Goal: Task Accomplishment & Management: Complete application form

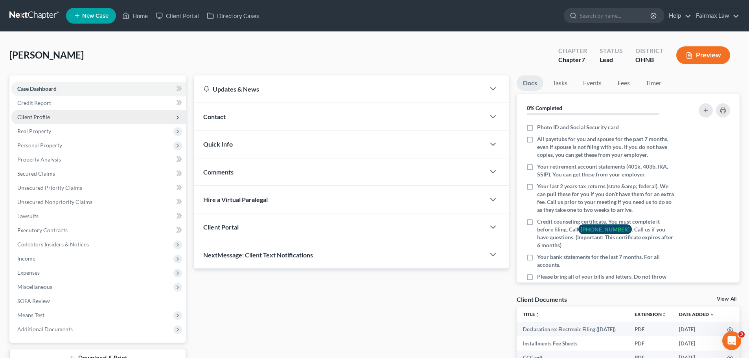
click at [53, 120] on span "Client Profile" at bounding box center [98, 117] width 175 height 14
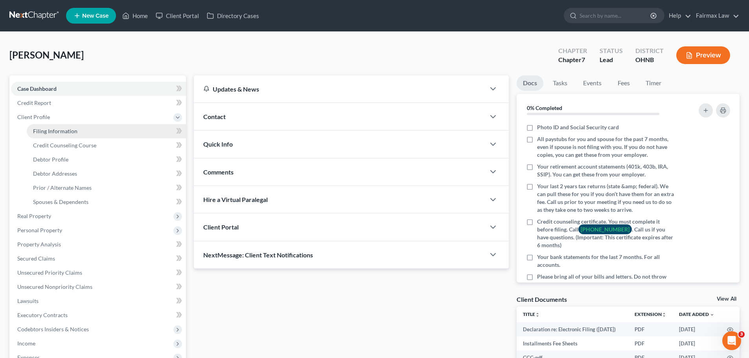
click at [54, 129] on span "Filing Information" at bounding box center [55, 131] width 44 height 7
select select "1"
select select "0"
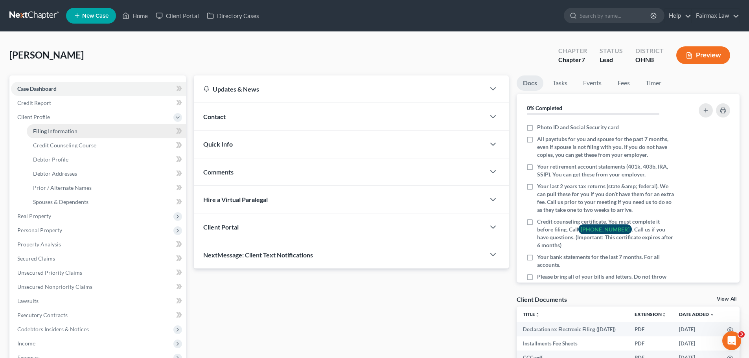
select select "36"
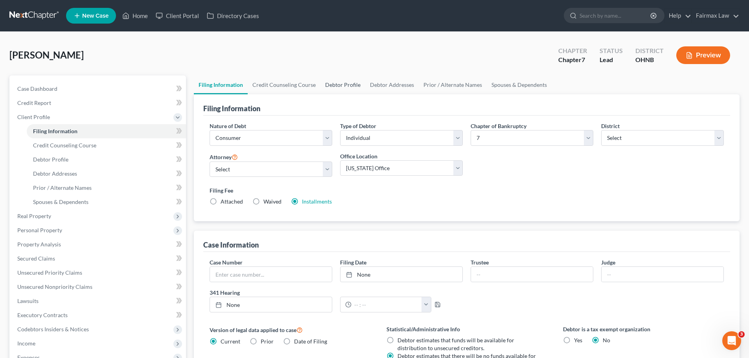
click at [340, 86] on link "Debtor Profile" at bounding box center [342, 84] width 45 height 19
select select "0"
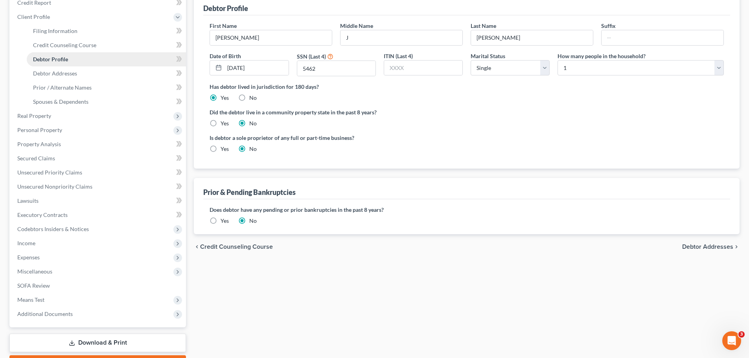
scroll to position [118, 0]
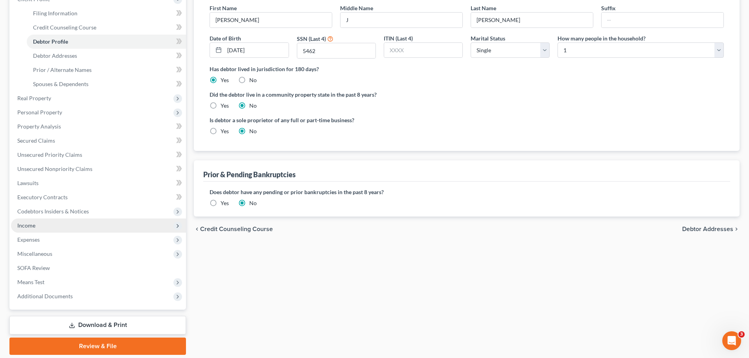
click at [46, 220] on span "Income" at bounding box center [98, 226] width 175 height 14
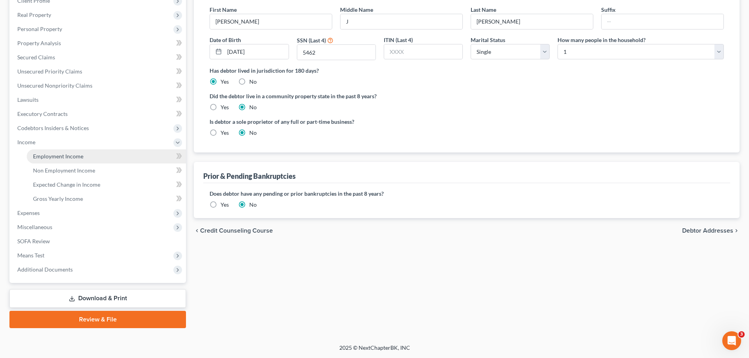
click at [58, 151] on link "Employment Income" at bounding box center [106, 156] width 159 height 14
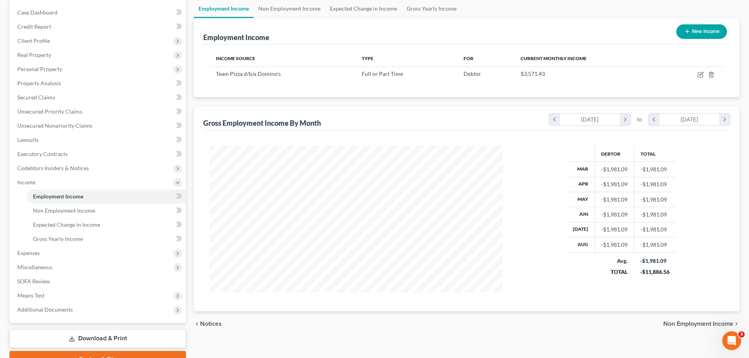
scroll to position [38, 0]
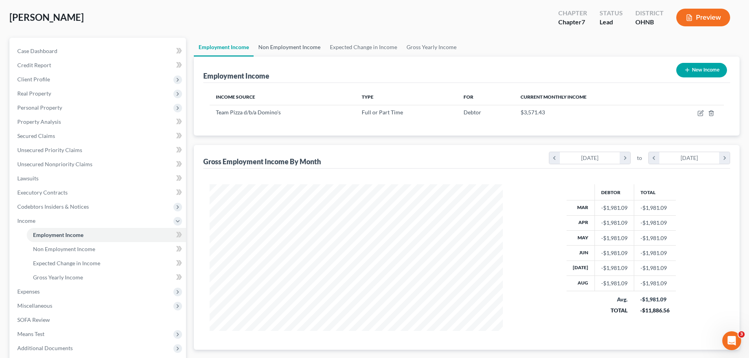
click at [285, 43] on link "Non Employment Income" at bounding box center [290, 47] width 72 height 19
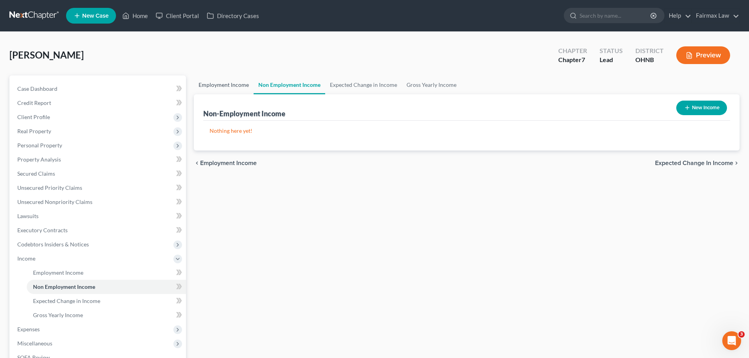
click at [218, 84] on link "Employment Income" at bounding box center [224, 84] width 60 height 19
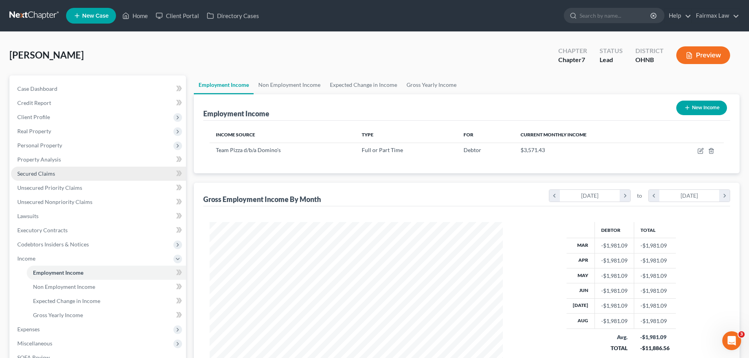
scroll to position [116, 0]
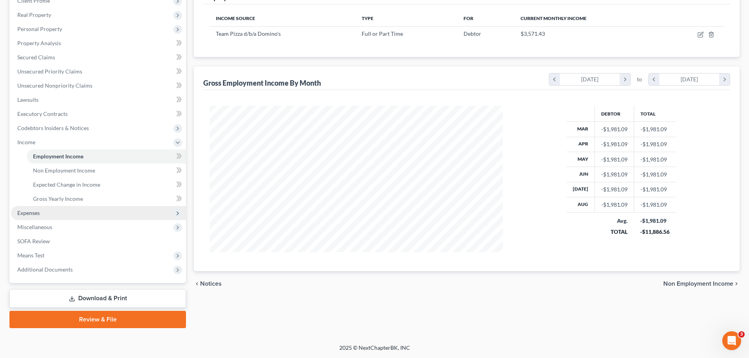
click at [46, 216] on span "Expenses" at bounding box center [98, 213] width 175 height 14
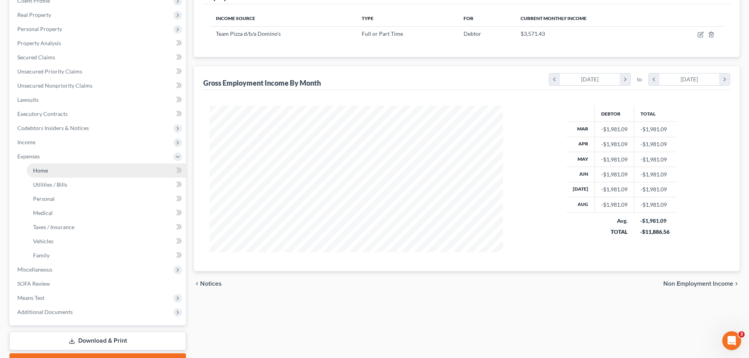
click at [57, 170] on link "Home" at bounding box center [106, 171] width 159 height 14
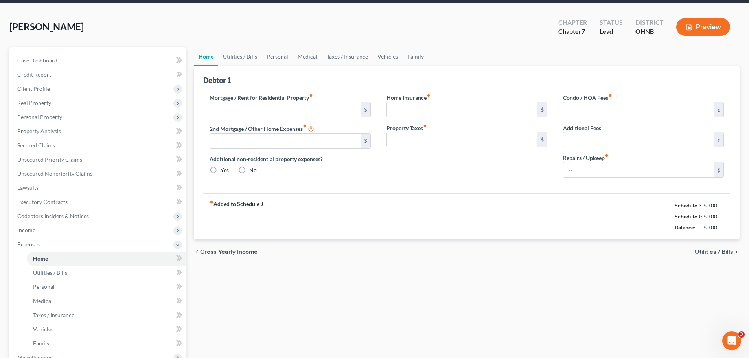
type input "700.00"
type input "0.00"
radio input "true"
type input "0.00"
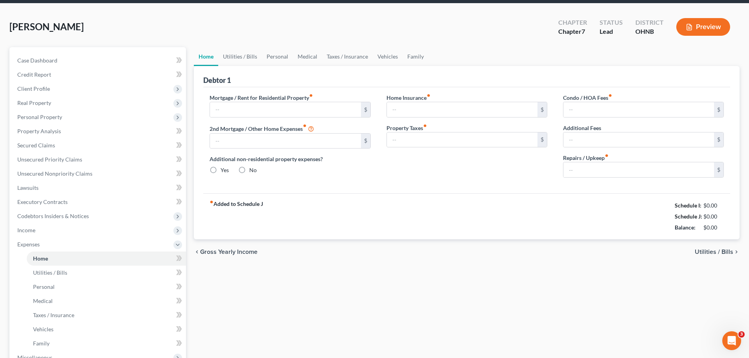
type input "0.00"
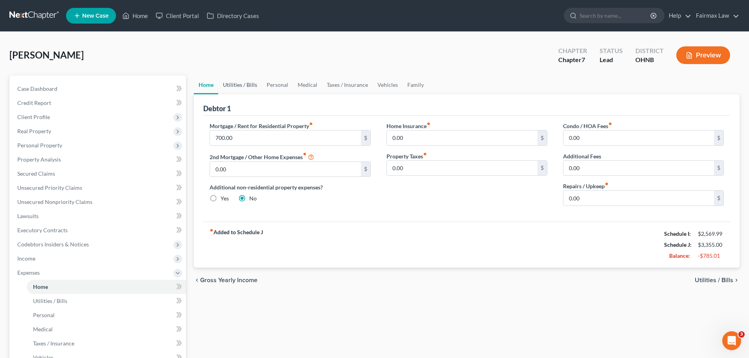
click at [251, 84] on link "Utilities / Bills" at bounding box center [240, 84] width 44 height 19
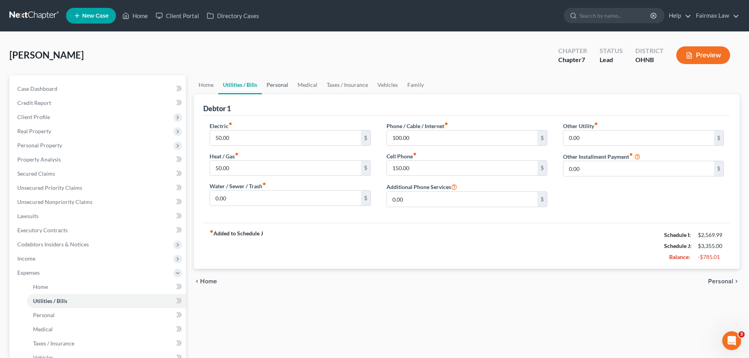
click at [290, 88] on link "Personal" at bounding box center [277, 84] width 31 height 19
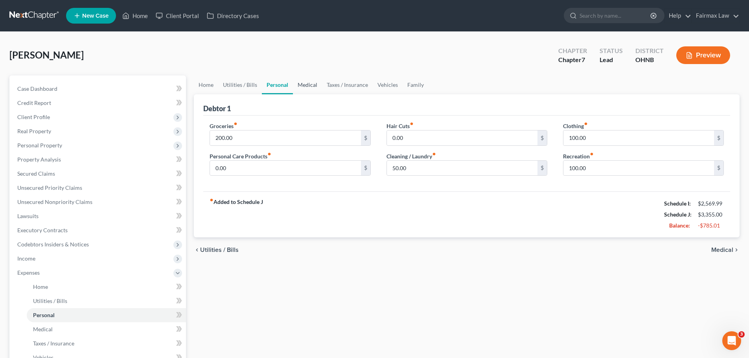
click at [305, 83] on link "Medical" at bounding box center [307, 84] width 29 height 19
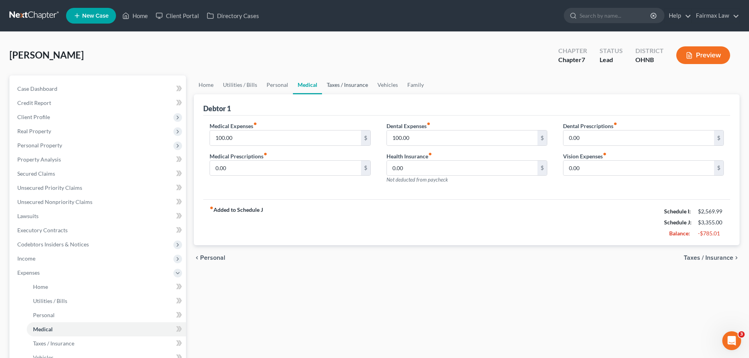
click at [342, 83] on link "Taxes / Insurance" at bounding box center [347, 84] width 51 height 19
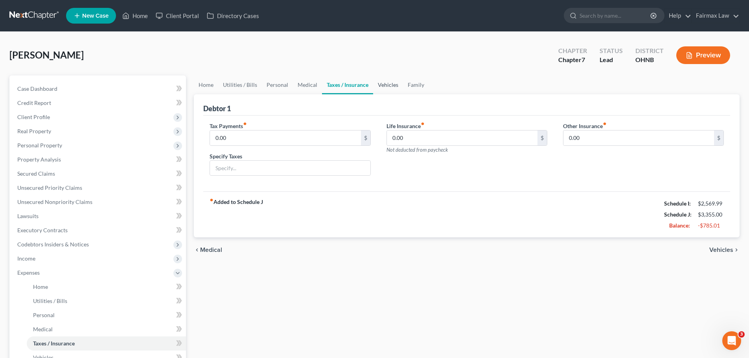
click at [383, 79] on link "Vehicles" at bounding box center [388, 84] width 30 height 19
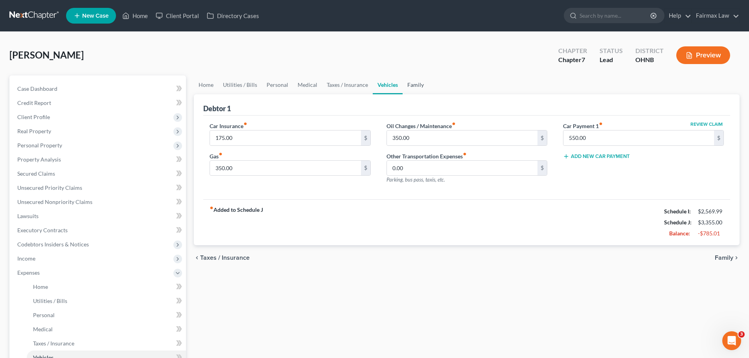
click at [406, 86] on link "Family" at bounding box center [416, 84] width 26 height 19
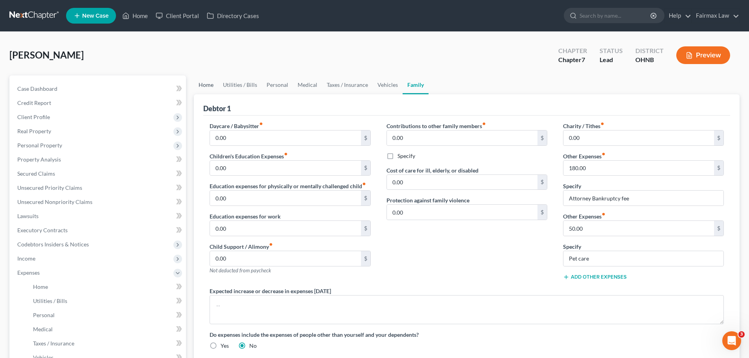
click at [206, 86] on link "Home" at bounding box center [206, 84] width 24 height 19
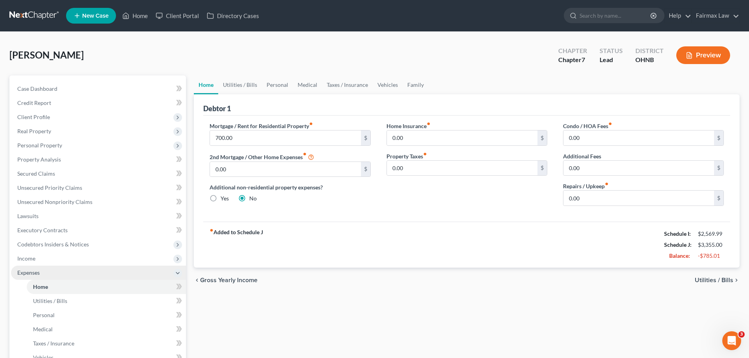
click at [59, 266] on span "Expenses" at bounding box center [98, 273] width 175 height 14
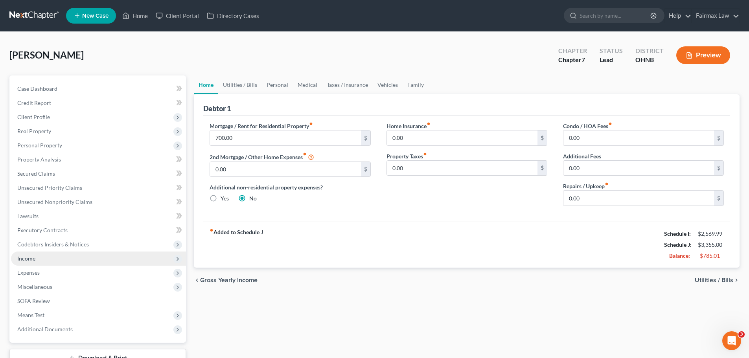
click at [45, 257] on span "Income" at bounding box center [98, 259] width 175 height 14
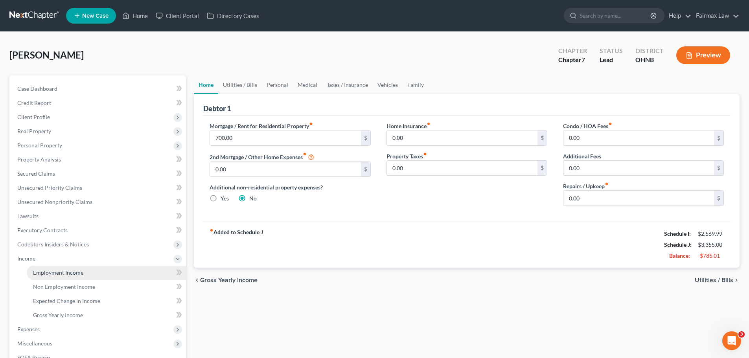
click at [53, 269] on span "Employment Income" at bounding box center [58, 272] width 50 height 7
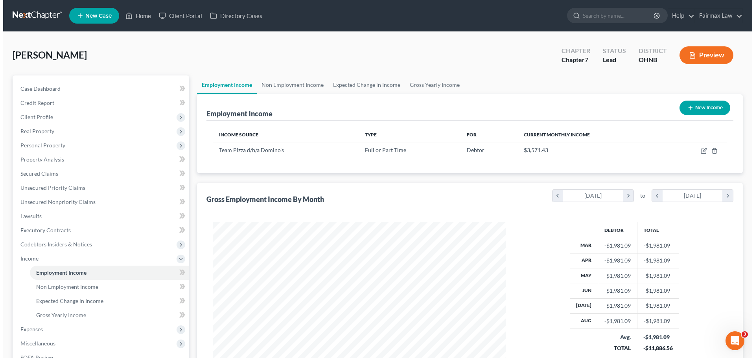
scroll to position [147, 309]
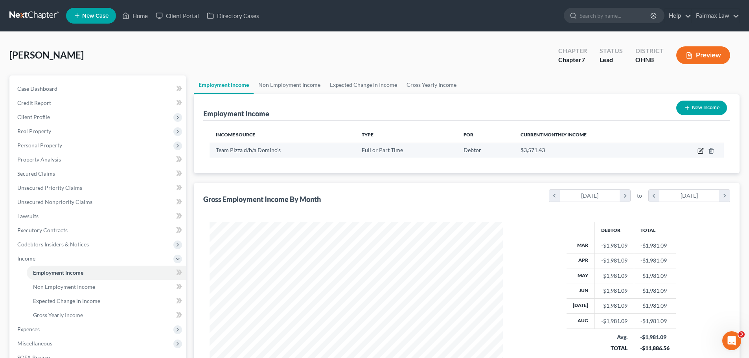
click at [699, 151] on icon "button" at bounding box center [700, 151] width 6 height 6
select select "0"
select select "36"
select select "2"
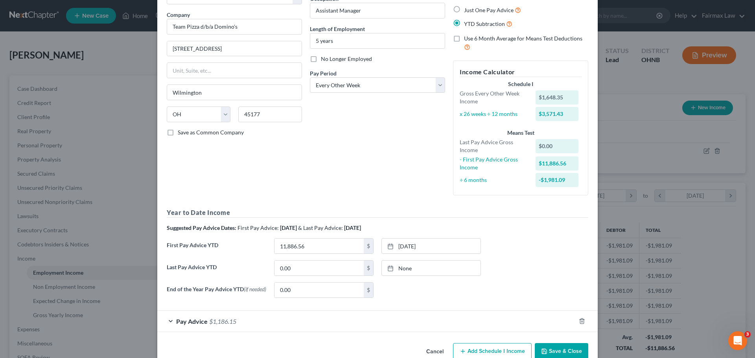
scroll to position [75, 0]
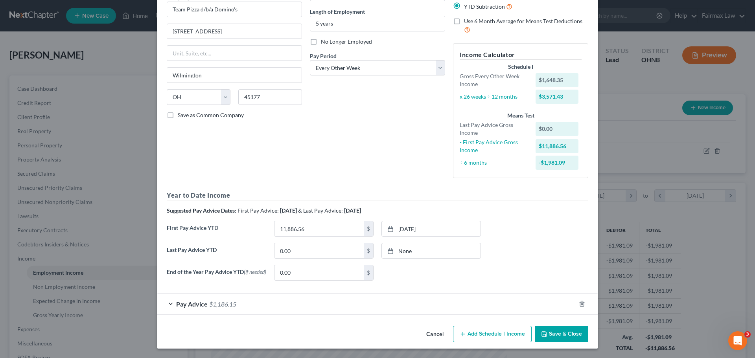
click at [207, 299] on div "Pay Advice $1,186.15" at bounding box center [366, 304] width 418 height 21
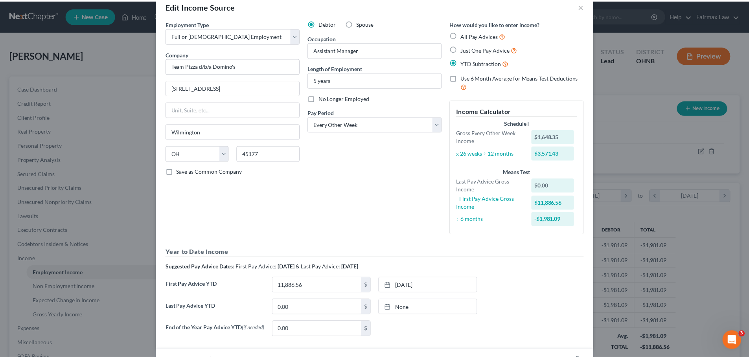
scroll to position [0, 0]
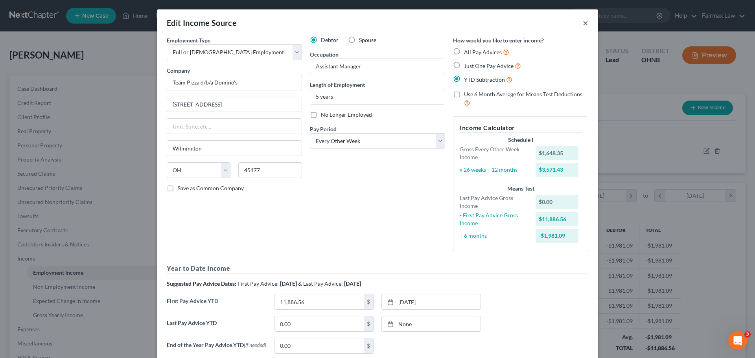
click at [584, 22] on button "×" at bounding box center [586, 22] width 6 height 9
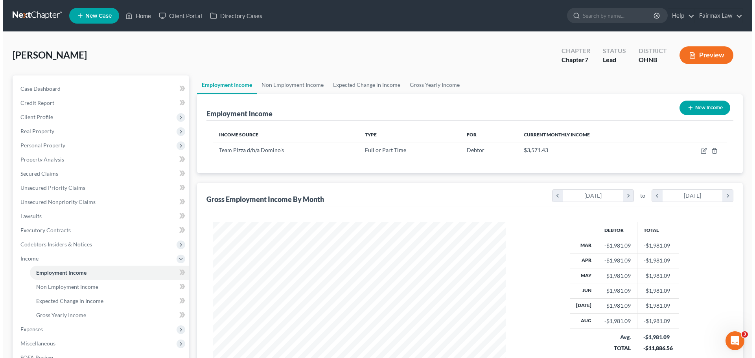
scroll to position [79, 0]
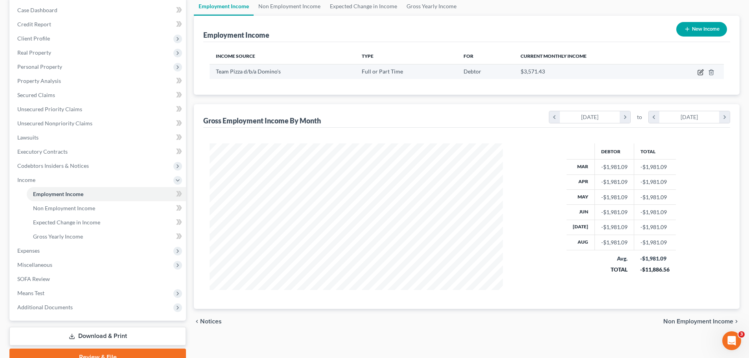
click at [702, 75] on icon "button" at bounding box center [700, 72] width 5 height 5
select select "0"
select select "36"
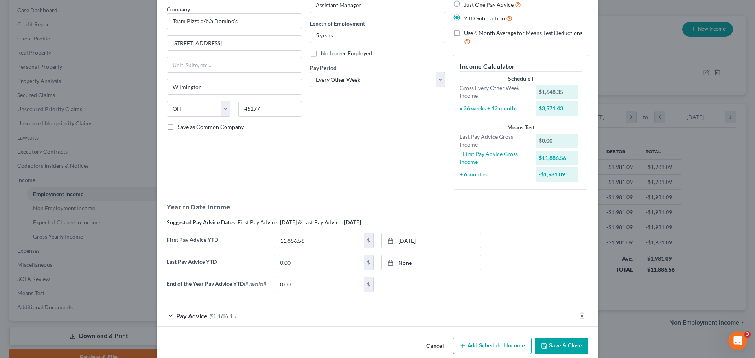
scroll to position [75, 0]
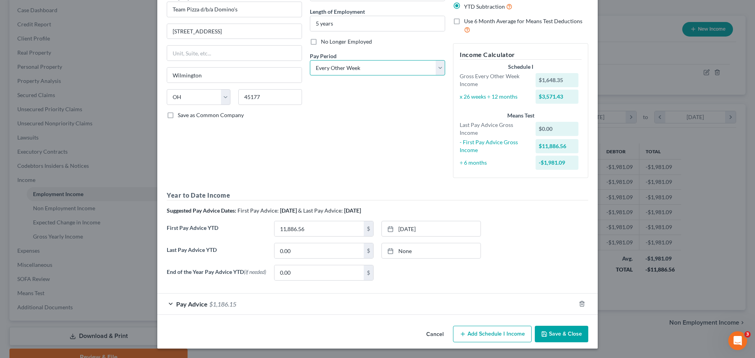
click at [366, 68] on select "Select Monthly Twice Monthly Every Other Week Weekly" at bounding box center [377, 68] width 135 height 16
select select "3"
click at [310, 60] on select "Select Monthly Twice Monthly Every Other Week Weekly" at bounding box center [377, 68] width 135 height 16
click at [293, 248] on input "0.00" at bounding box center [318, 250] width 89 height 15
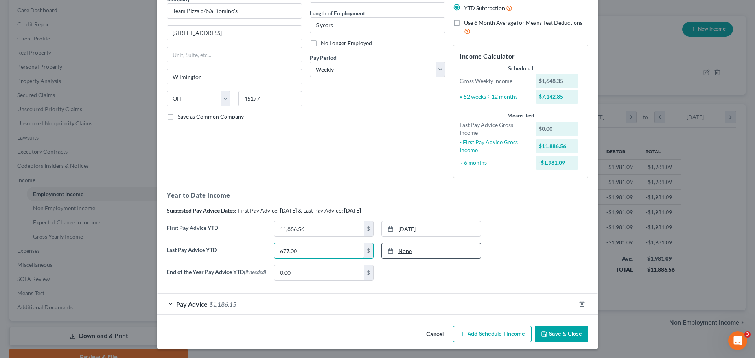
type input "677.00"
click at [402, 248] on link "None" at bounding box center [431, 250] width 99 height 15
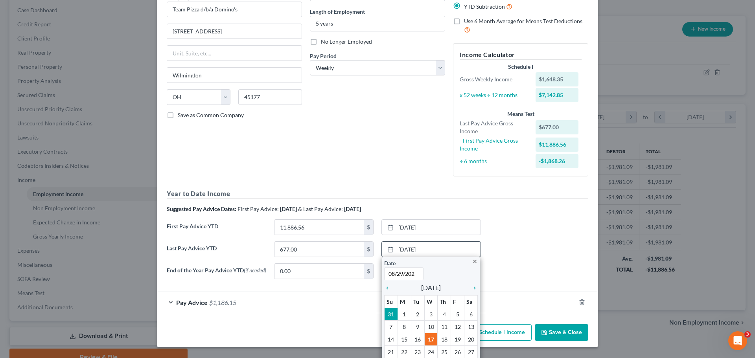
type input "[DATE]"
click at [440, 189] on div "Employment Type * Select Full or Part Time Employment Self Employment Company *…" at bounding box center [377, 124] width 429 height 322
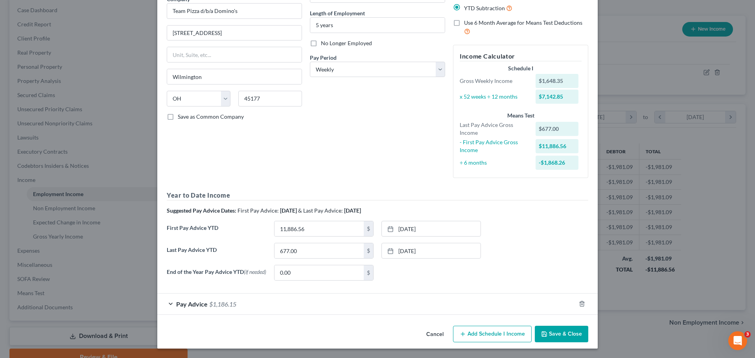
drag, startPoint x: 226, startPoint y: 304, endPoint x: 230, endPoint y: 298, distance: 7.3
click at [226, 304] on span "$1,186.15" at bounding box center [222, 303] width 27 height 7
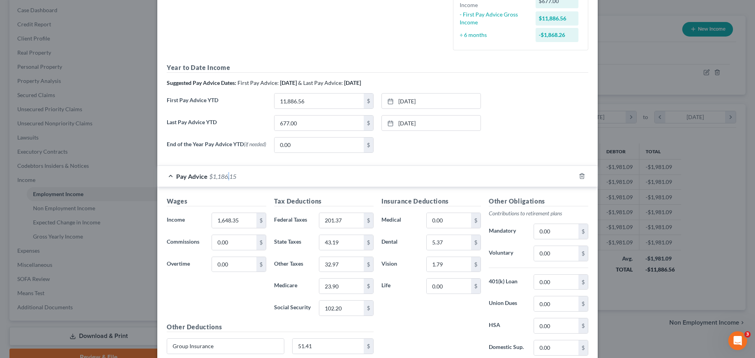
scroll to position [265, 0]
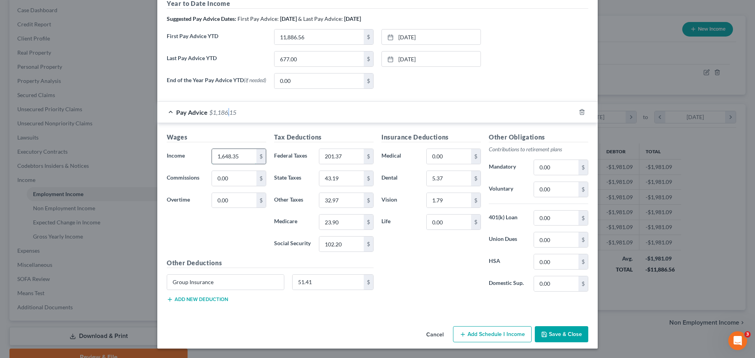
click at [237, 158] on input "1,648.35" at bounding box center [234, 156] width 44 height 15
type input "677.00"
click at [341, 160] on input "201.37" at bounding box center [341, 156] width 44 height 15
type input "42.04"
click at [339, 224] on input "23.90" at bounding box center [341, 222] width 44 height 15
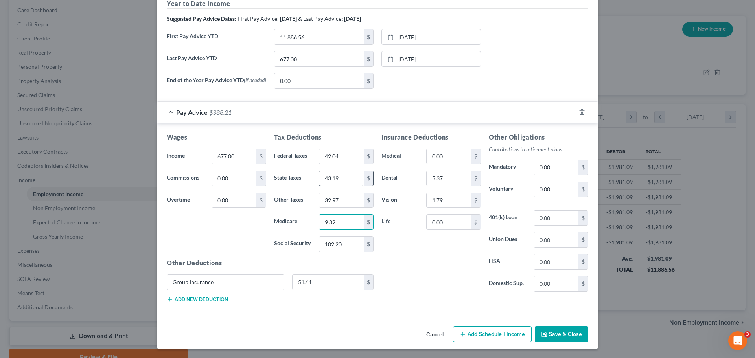
type input "9.82"
click at [340, 181] on input "43.19" at bounding box center [341, 178] width 44 height 15
type input "14.15"
click at [334, 202] on input "32.97" at bounding box center [341, 200] width 44 height 15
type input "16.93"
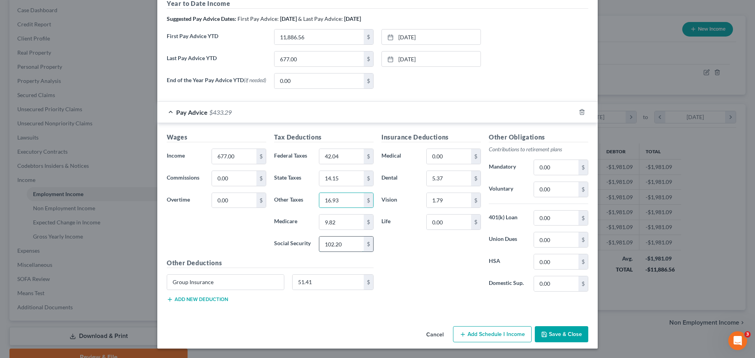
click at [351, 243] on input "102.20" at bounding box center [341, 244] width 44 height 15
type input "0.00"
click at [240, 273] on div "Other Deductions Group Insurance 51.41 $ Add new deduction" at bounding box center [270, 283] width 215 height 51
drag, startPoint x: 234, startPoint y: 281, endPoint x: 136, endPoint y: 284, distance: 98.7
click at [136, 284] on div "Edit Income Source × Employment Type * Select Full or Part Time Employment Self…" at bounding box center [377, 179] width 755 height 358
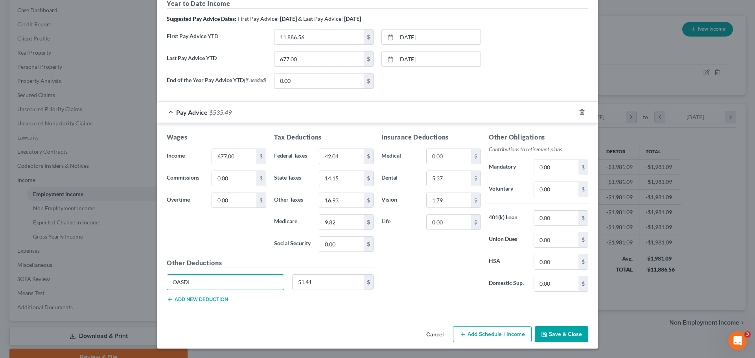
type input "OASDI"
type input "41.98"
click at [242, 157] on input "677.00" at bounding box center [234, 156] width 44 height 15
type input "1,560.91"
click at [327, 155] on input "42.04" at bounding box center [341, 156] width 44 height 15
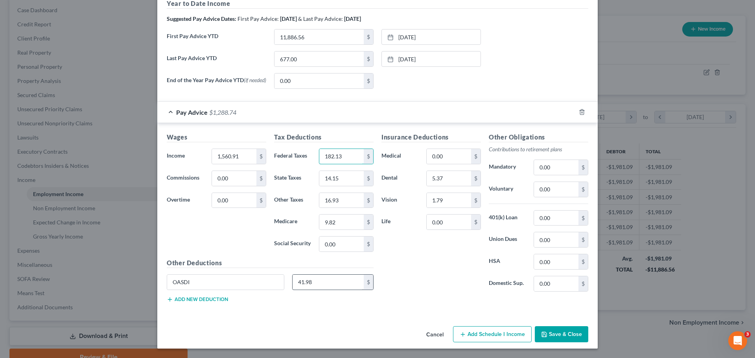
type input "182.13"
type input "96.78"
click at [341, 225] on input "9.82" at bounding box center [341, 222] width 44 height 15
type input "22.63"
click at [324, 176] on input "14.15" at bounding box center [341, 178] width 44 height 15
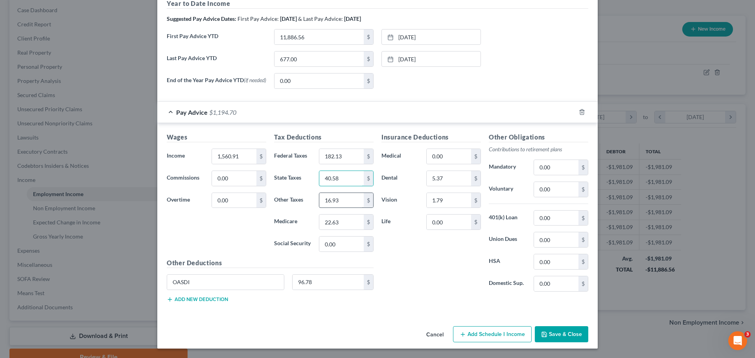
type input "40.58"
click at [320, 201] on input "0.93" at bounding box center [341, 200] width 44 height 15
type input "0.93"
click at [223, 300] on button "Add new deduction" at bounding box center [197, 299] width 61 height 6
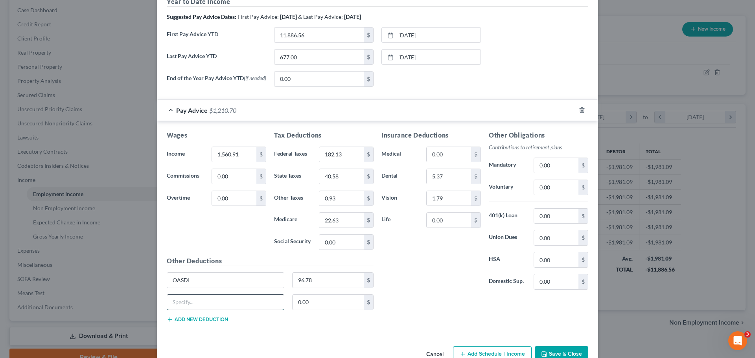
click at [223, 304] on input "text" at bounding box center [225, 302] width 117 height 15
type input "Group Insurance"
type input "51.41"
click at [306, 37] on input "11,886.56" at bounding box center [318, 35] width 89 height 15
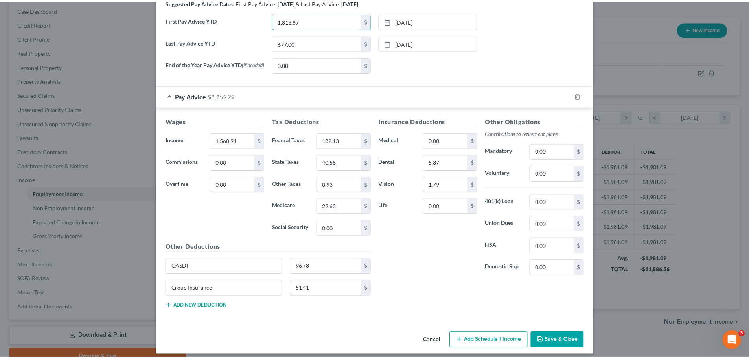
scroll to position [287, 0]
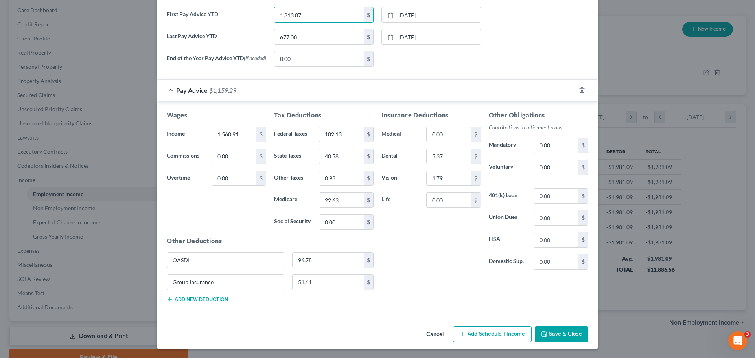
type input "1,813.87"
click at [546, 334] on button "Save & Close" at bounding box center [561, 334] width 53 height 17
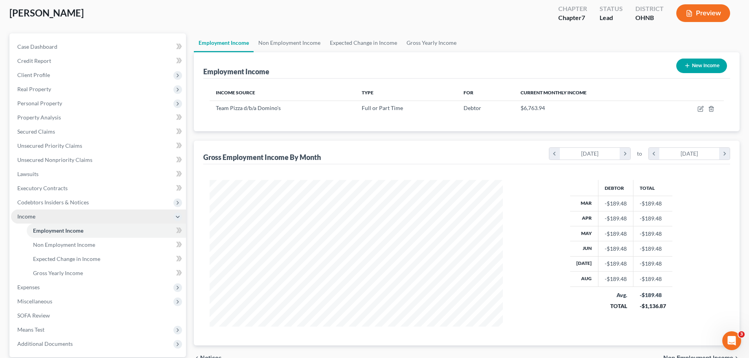
scroll to position [0, 0]
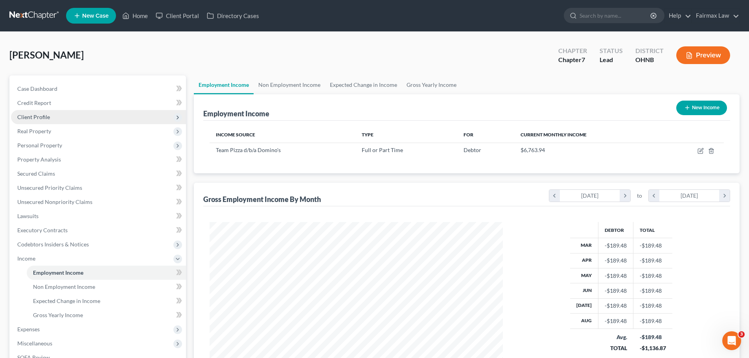
click at [49, 112] on span "Client Profile" at bounding box center [98, 117] width 175 height 14
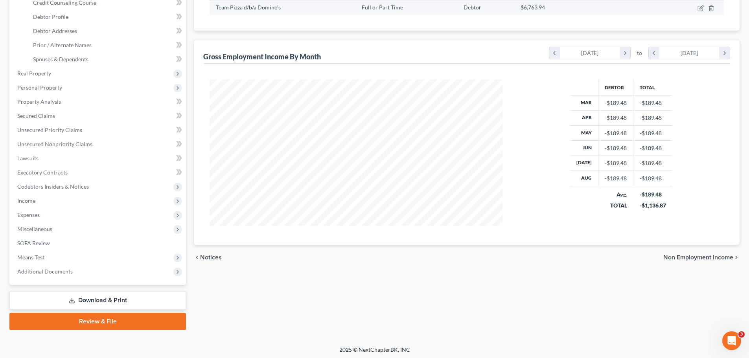
scroll to position [145, 0]
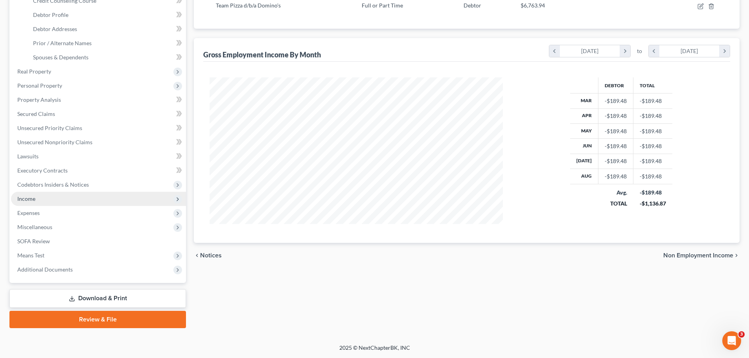
click at [35, 202] on span "Income" at bounding box center [98, 199] width 175 height 14
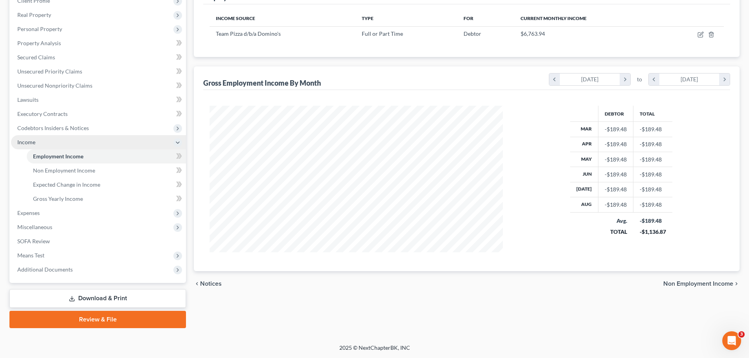
scroll to position [116, 0]
click at [66, 154] on span "Employment Income" at bounding box center [58, 156] width 50 height 7
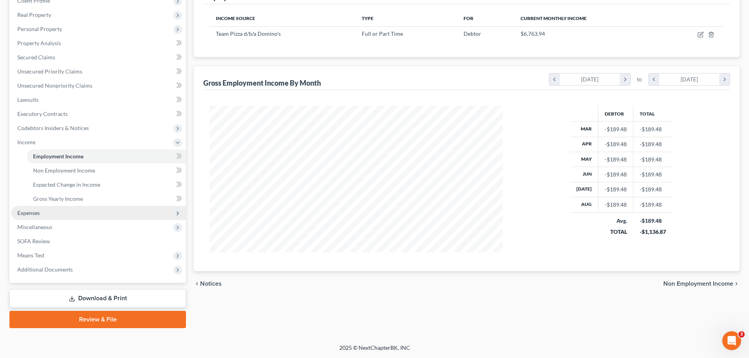
click at [22, 210] on span "Expenses" at bounding box center [28, 213] width 22 height 7
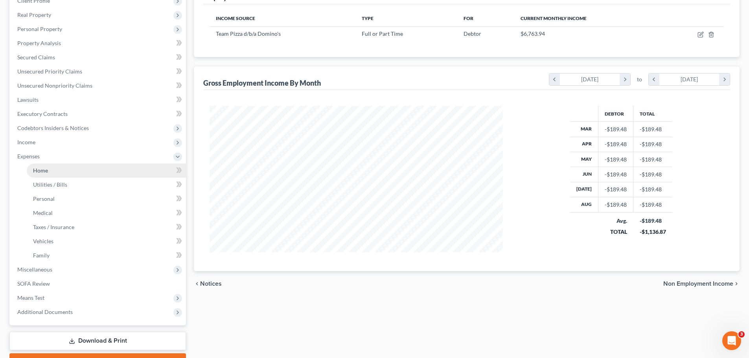
click at [44, 170] on span "Home" at bounding box center [40, 170] width 15 height 7
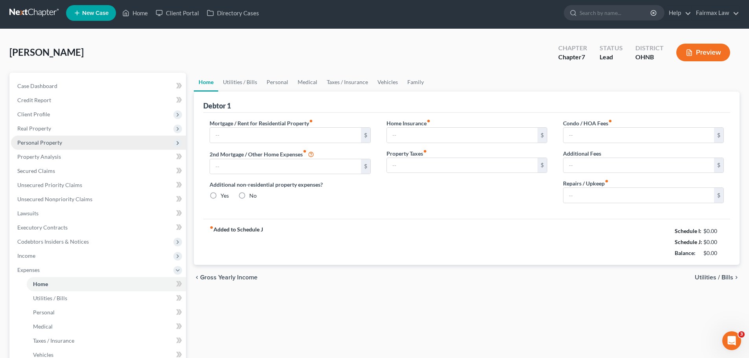
type input "700.00"
type input "0.00"
radio input "true"
type input "0.00"
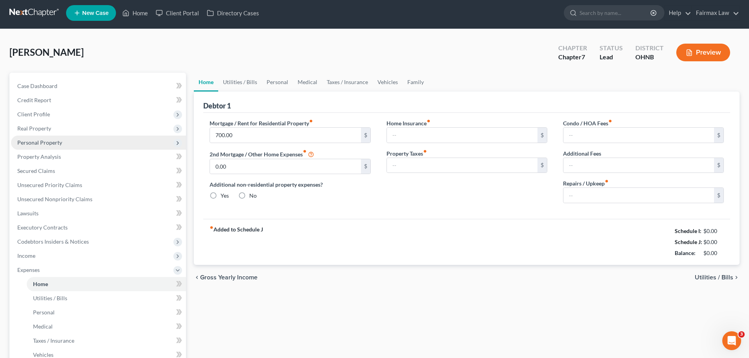
type input "0.00"
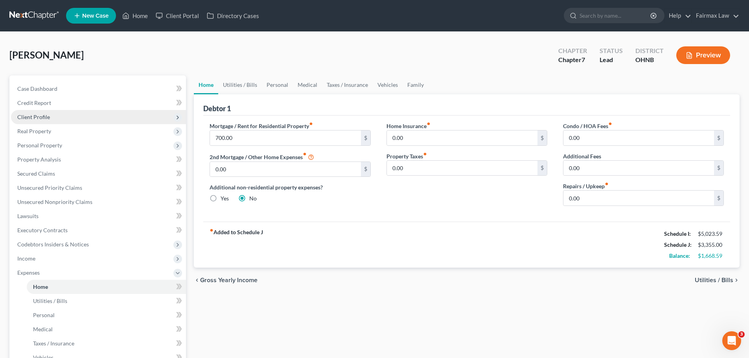
click at [42, 120] on span "Client Profile" at bounding box center [33, 117] width 33 height 7
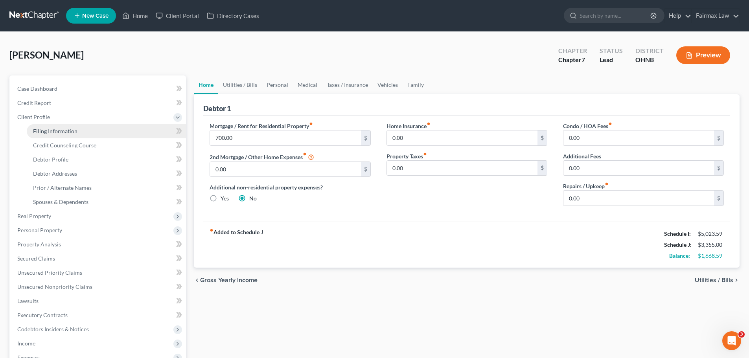
click at [61, 132] on span "Filing Information" at bounding box center [55, 131] width 44 height 7
select select "1"
select select "0"
select select "61"
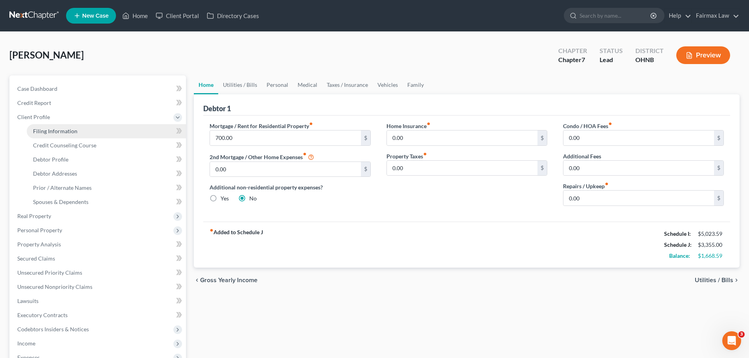
select select "12"
select select "0"
select select "36"
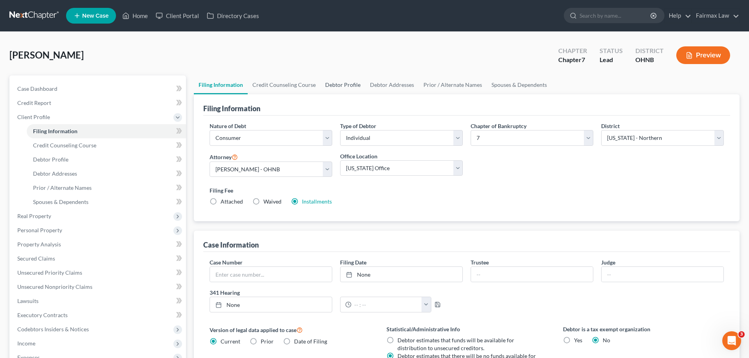
click at [353, 86] on link "Debtor Profile" at bounding box center [342, 84] width 45 height 19
select select "0"
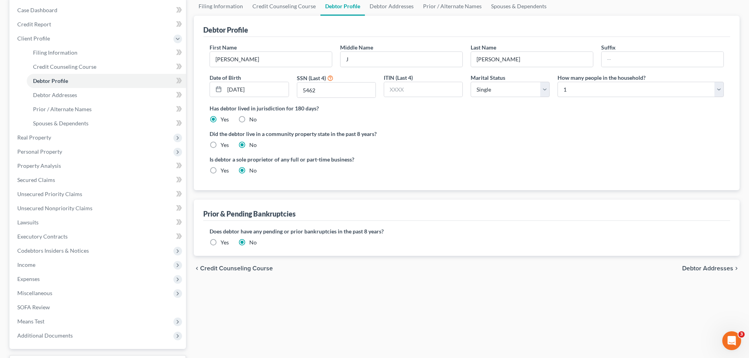
scroll to position [39, 0]
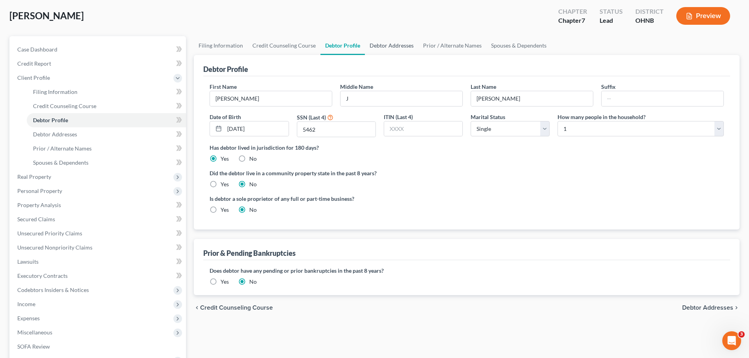
click at [395, 50] on link "Debtor Addresses" at bounding box center [391, 45] width 53 height 19
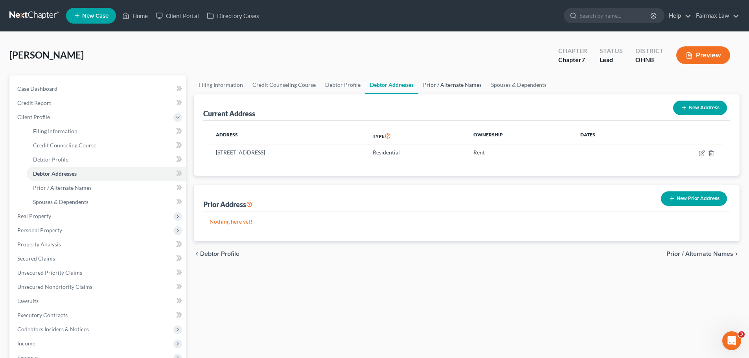
click at [441, 88] on link "Prior / Alternate Names" at bounding box center [452, 84] width 68 height 19
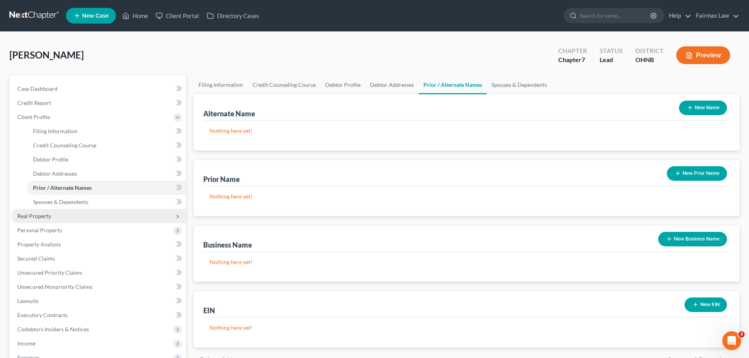
click at [51, 219] on span "Real Property" at bounding box center [98, 216] width 175 height 14
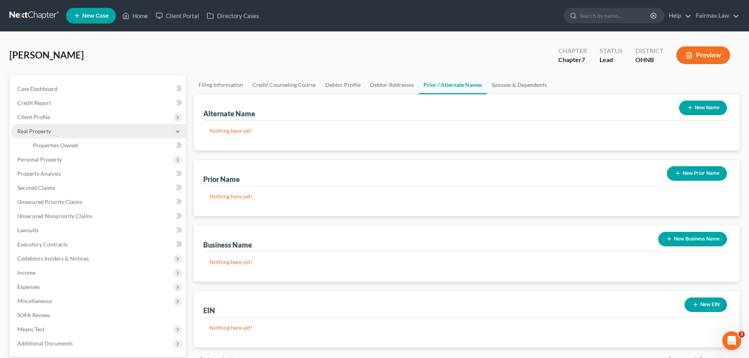
click at [66, 138] on span "Real Property" at bounding box center [98, 131] width 175 height 14
click at [56, 133] on span "Real Property" at bounding box center [98, 131] width 175 height 14
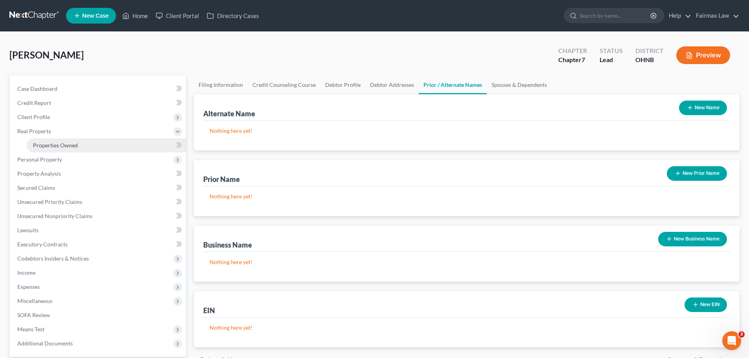
click at [56, 143] on span "Properties Owned" at bounding box center [55, 145] width 45 height 7
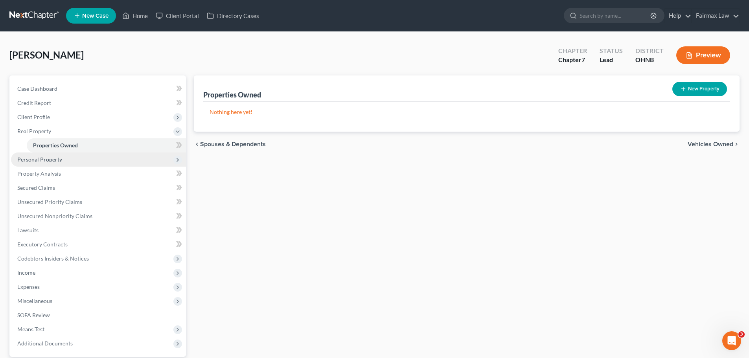
click at [70, 164] on span "Personal Property" at bounding box center [98, 160] width 175 height 14
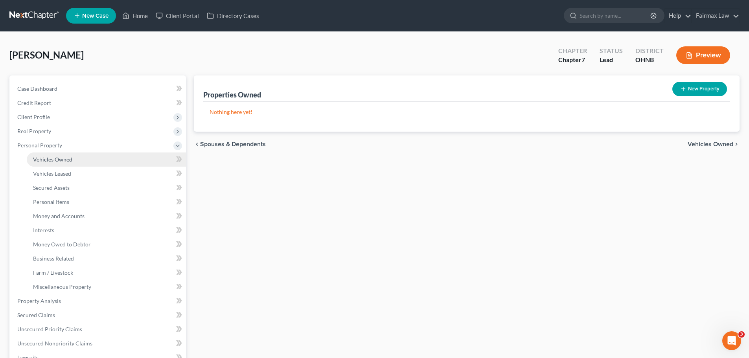
click at [69, 162] on span "Vehicles Owned" at bounding box center [52, 159] width 39 height 7
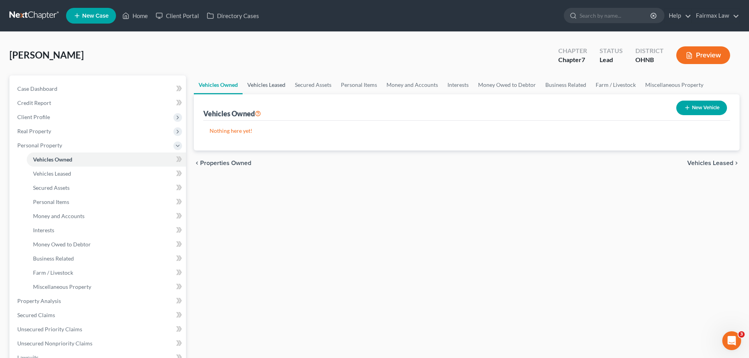
click at [263, 87] on link "Vehicles Leased" at bounding box center [267, 84] width 48 height 19
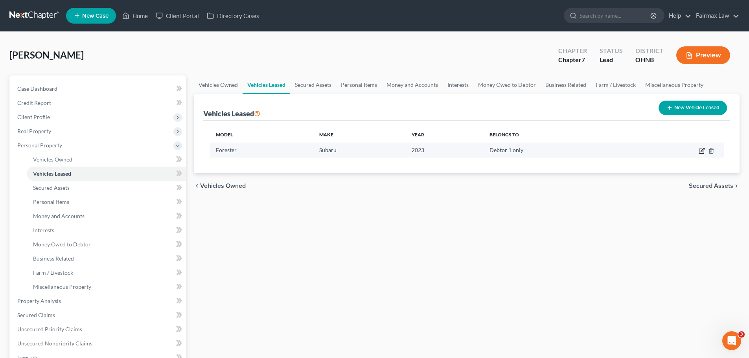
click at [703, 152] on icon "button" at bounding box center [701, 151] width 6 height 6
select select "0"
select select "3"
select select "0"
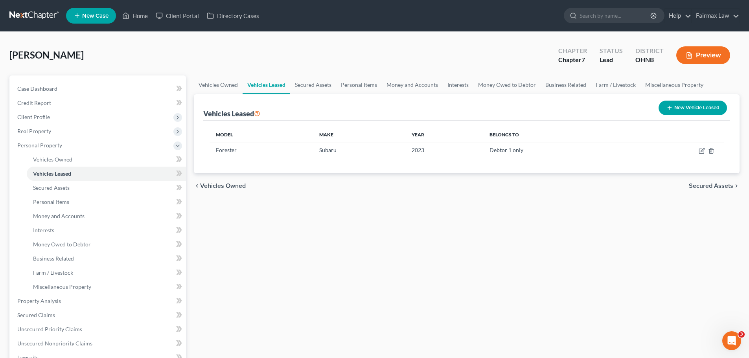
select select "1"
select select "36"
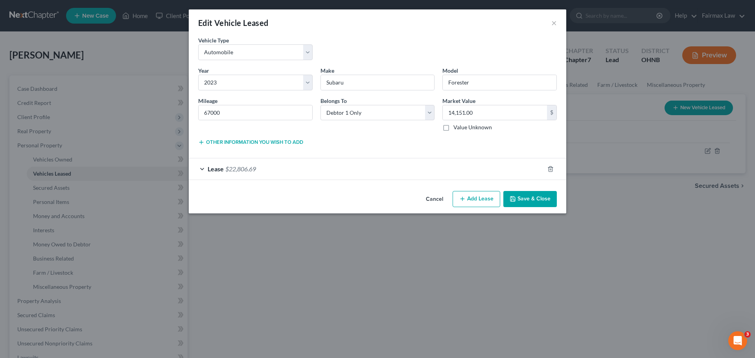
click at [246, 166] on span "$22,806.69" at bounding box center [240, 168] width 31 height 7
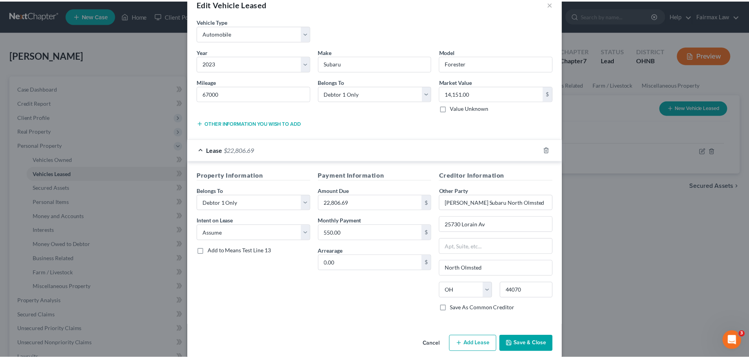
scroll to position [29, 0]
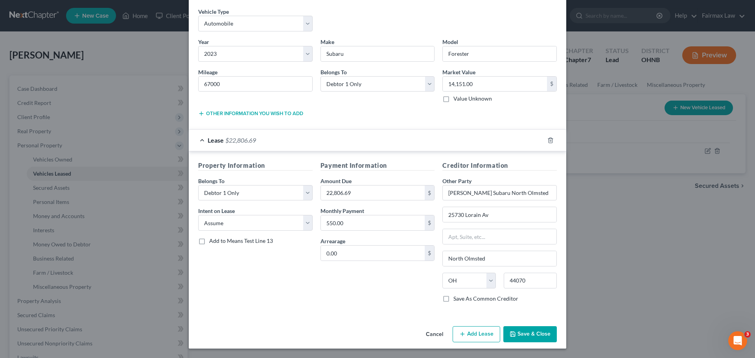
click at [526, 335] on button "Save & Close" at bounding box center [529, 334] width 53 height 17
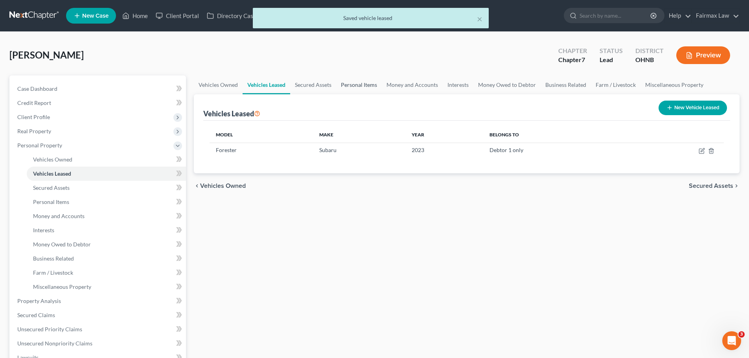
click at [363, 79] on link "Personal Items" at bounding box center [359, 84] width 46 height 19
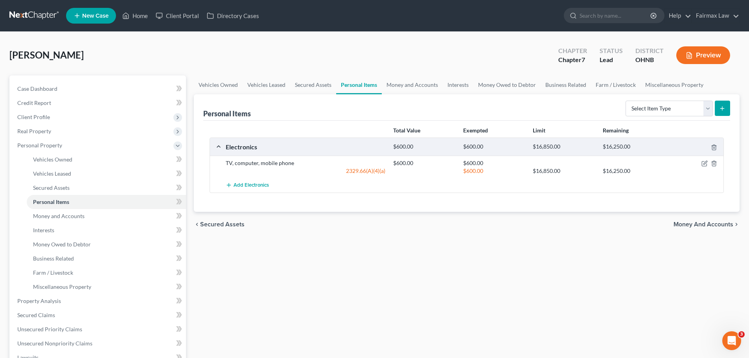
click at [671, 116] on form "Select Item Type Clothing Collectibles Of Value Electronics Firearms Household …" at bounding box center [677, 109] width 105 height 16
click at [672, 114] on select "Select Item Type Clothing Collectibles Of Value Electronics Firearms Household …" at bounding box center [668, 109] width 87 height 16
select select "clothing"
click at [626, 101] on select "Select Item Type Clothing Collectibles Of Value Electronics Firearms Household …" at bounding box center [668, 109] width 87 height 16
click at [722, 110] on icon "submit" at bounding box center [722, 108] width 6 height 6
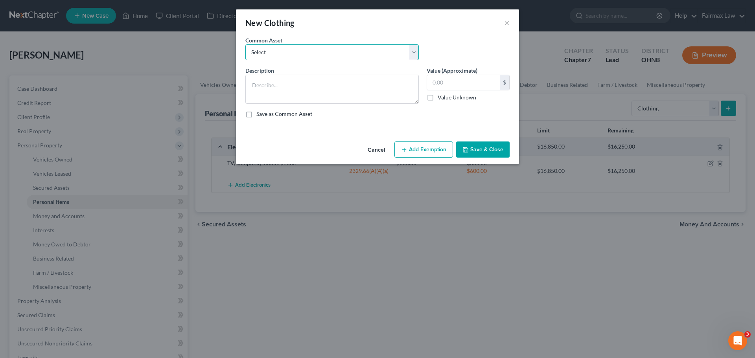
click at [321, 52] on select "Select Everyday clothing Professional Men's wear. Everyday wearing apparel Comm…" at bounding box center [331, 52] width 173 height 16
select select "0"
click at [245, 44] on select "Select Everyday clothing Professional Men's wear. Everyday wearing apparel Comm…" at bounding box center [331, 52] width 173 height 16
type textarea "Everyday clothing"
click at [435, 84] on input "400.00" at bounding box center [463, 82] width 73 height 15
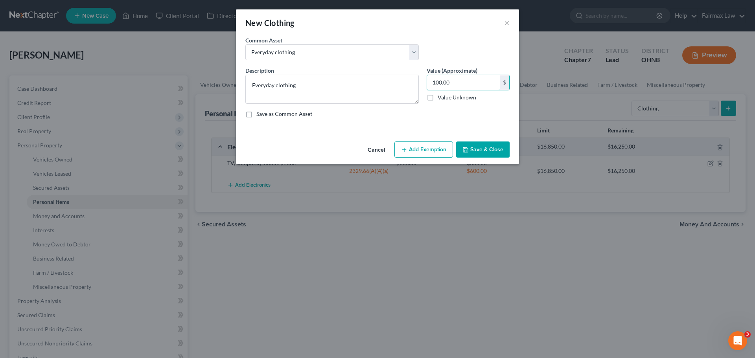
type input "100.00"
click at [429, 148] on button "Add Exemption" at bounding box center [423, 150] width 59 height 17
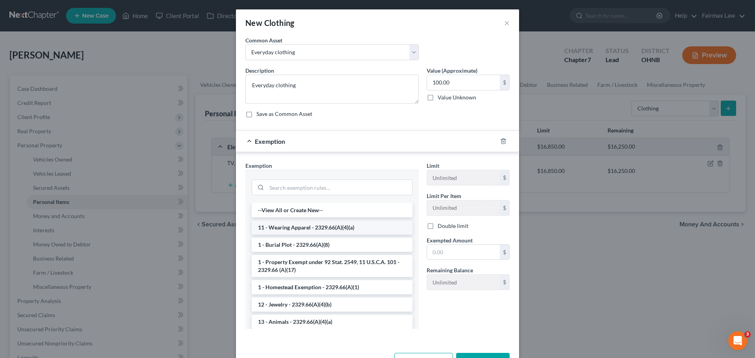
click at [314, 224] on li "11 - Wearing Apparel - 2329.66(A)(4)(a)" at bounding box center [332, 228] width 161 height 14
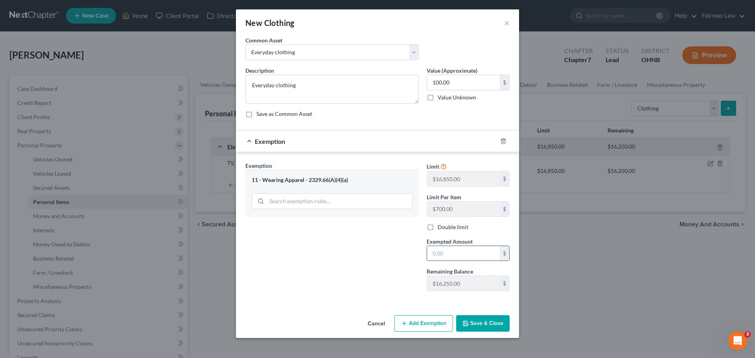
click at [442, 253] on input "text" at bounding box center [463, 253] width 73 height 15
type input "100.00"
click at [477, 321] on button "Save & Close" at bounding box center [482, 323] width 53 height 17
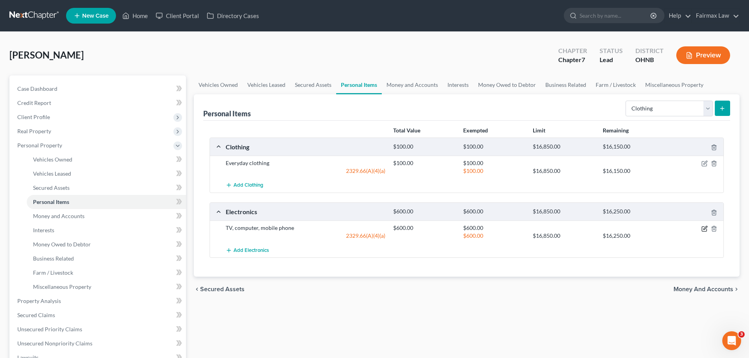
click at [705, 229] on icon "button" at bounding box center [705, 228] width 4 height 4
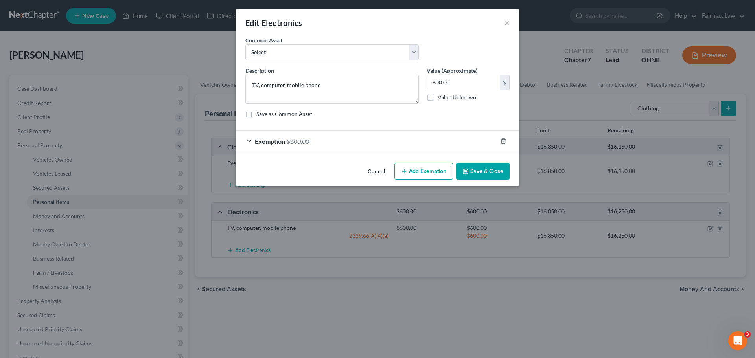
click at [313, 140] on div "Exemption $600.00" at bounding box center [366, 141] width 261 height 21
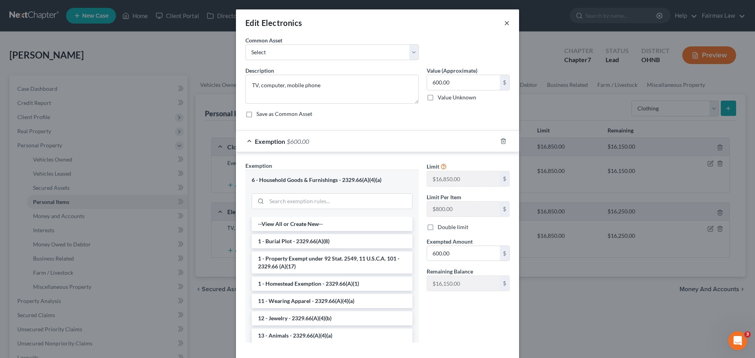
click at [504, 21] on button "×" at bounding box center [507, 22] width 6 height 9
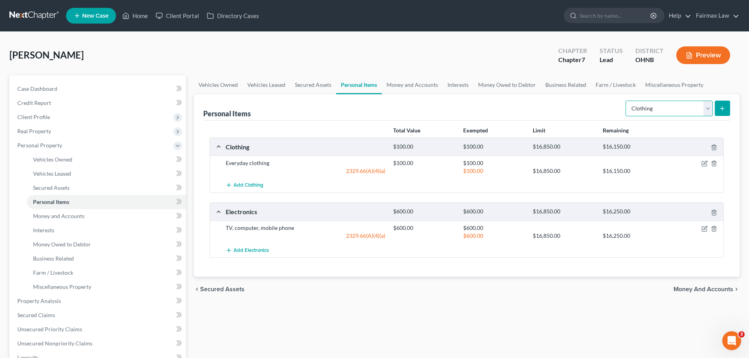
drag, startPoint x: 697, startPoint y: 107, endPoint x: 688, endPoint y: 115, distance: 12.5
click at [698, 107] on select "Select Item Type Clothing Collectibles Of Value Electronics Firearms Household …" at bounding box center [668, 109] width 87 height 16
select select "household_goods"
click at [626, 101] on select "Select Item Type Clothing Collectibles Of Value Electronics Firearms Household …" at bounding box center [668, 109] width 87 height 16
click at [727, 107] on button "submit" at bounding box center [722, 108] width 15 height 15
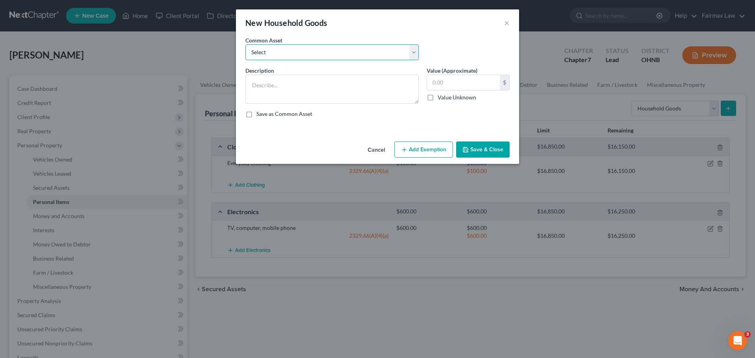
click at [385, 59] on select "Select Common household furnishings, appliances, and decor Common household fur…" at bounding box center [331, 52] width 173 height 16
select select "0"
click at [245, 44] on select "Select Common household furnishings, appliances, and decor Common household fur…" at bounding box center [331, 52] width 173 height 16
type textarea "Common household furnishings, appliances, and decor"
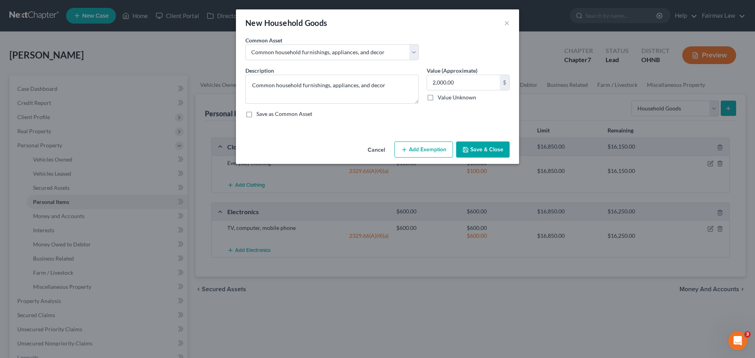
click at [422, 144] on button "Add Exemption" at bounding box center [423, 150] width 59 height 17
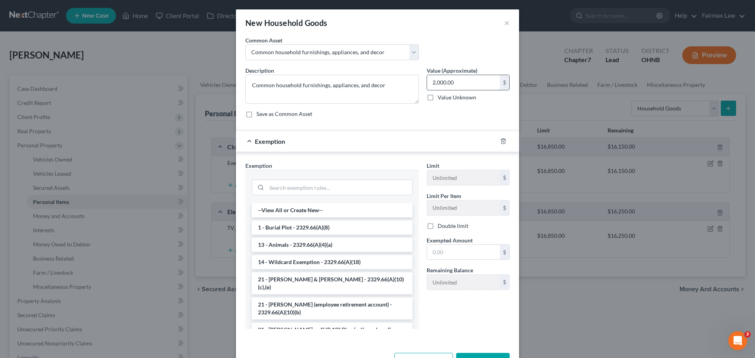
click at [443, 80] on input "2,000.00" at bounding box center [463, 82] width 73 height 15
type input "150.00"
click at [340, 180] on input "search" at bounding box center [338, 187] width 145 height 15
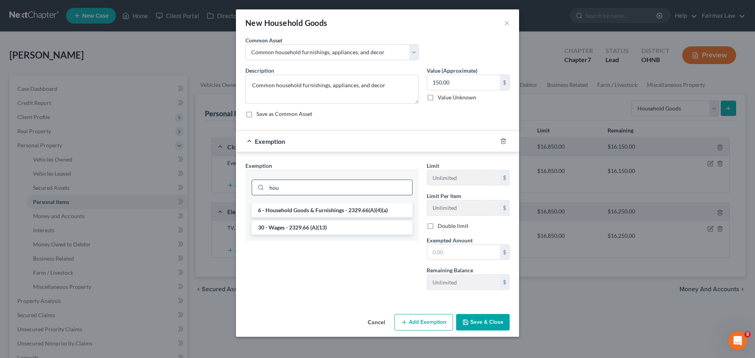
type input "hou"
click at [337, 207] on li "6 - Household Goods & Furnishings - 2329.66(A)(4)(a)" at bounding box center [332, 210] width 161 height 14
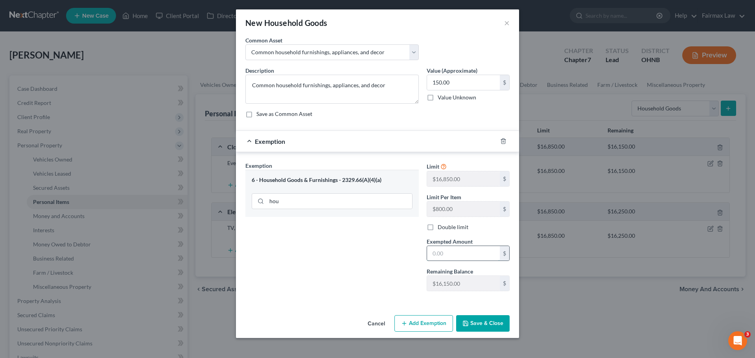
click at [440, 255] on input "text" at bounding box center [463, 253] width 73 height 15
type input "150.00"
click at [484, 321] on button "Save & Close" at bounding box center [482, 323] width 53 height 17
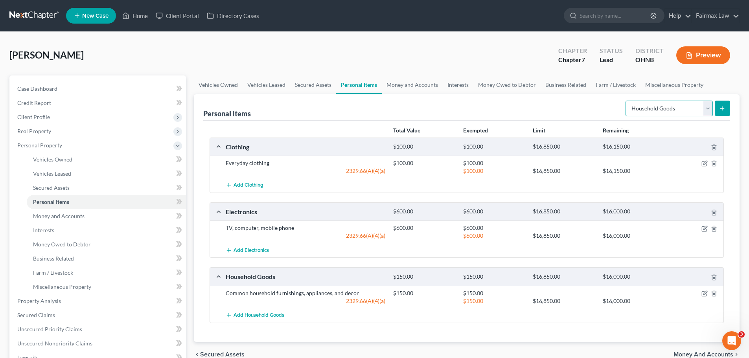
click at [665, 108] on select "Select Item Type Clothing Collectibles Of Value Electronics Firearms Household …" at bounding box center [668, 109] width 87 height 16
click at [425, 84] on link "Money and Accounts" at bounding box center [412, 84] width 61 height 19
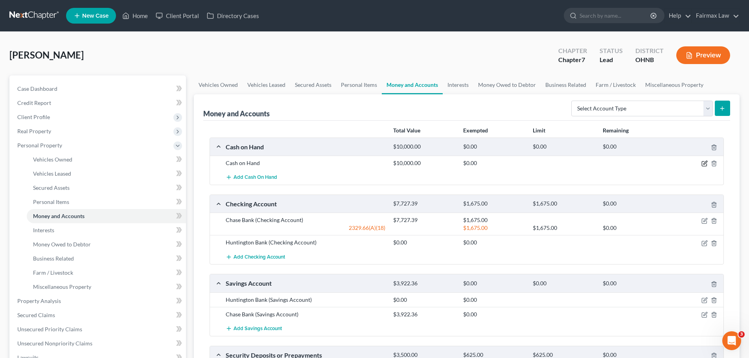
click at [702, 163] on icon "button" at bounding box center [704, 163] width 6 height 6
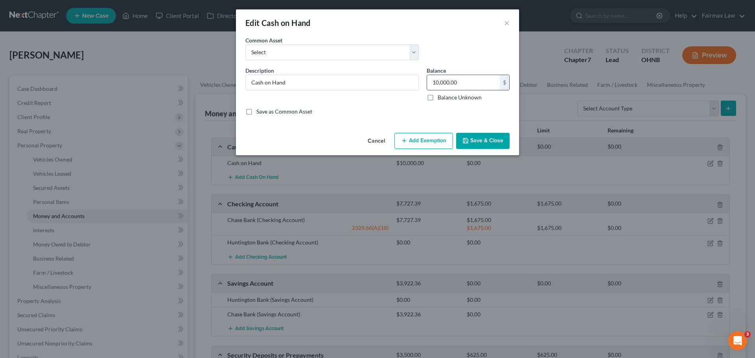
click at [451, 81] on input "10,000.00" at bounding box center [463, 82] width 73 height 15
type input "200.00"
click at [425, 138] on button "Add Exemption" at bounding box center [423, 141] width 59 height 17
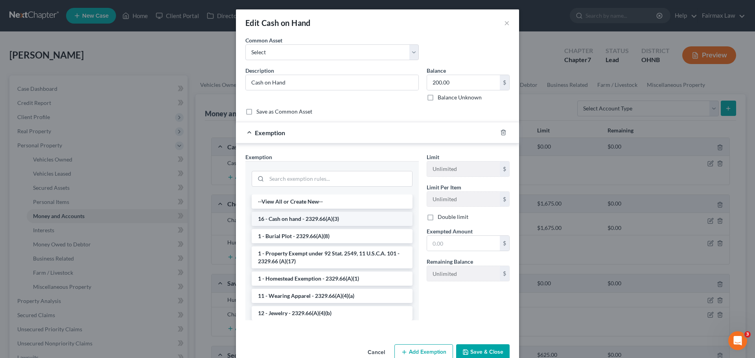
click at [307, 222] on li "16 - Cash on hand - 2329.66(A)(3)" at bounding box center [332, 219] width 161 height 14
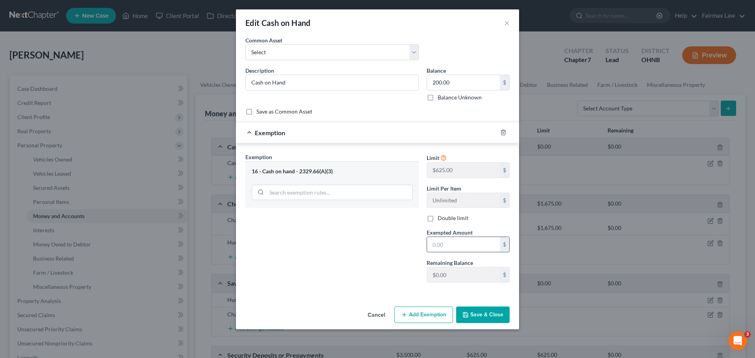
click at [441, 245] on input "text" at bounding box center [463, 244] width 73 height 15
type input "200.00"
click at [476, 316] on button "Save & Close" at bounding box center [482, 315] width 53 height 17
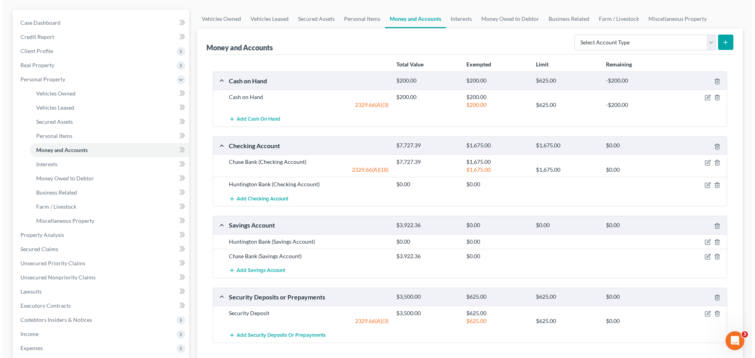
scroll to position [79, 0]
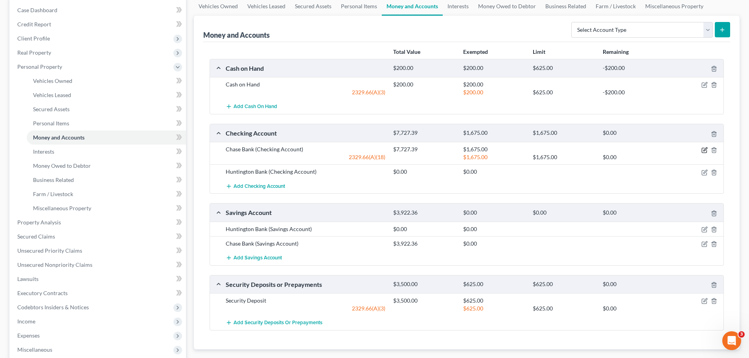
click at [705, 150] on icon "button" at bounding box center [705, 149] width 4 height 4
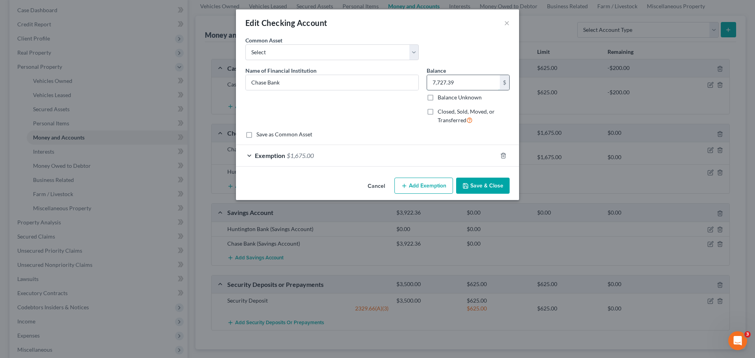
click at [458, 84] on input "7,727.39" at bounding box center [463, 82] width 73 height 15
type input "6,600.00"
click at [306, 151] on div "Exemption $1,675.00" at bounding box center [366, 155] width 261 height 21
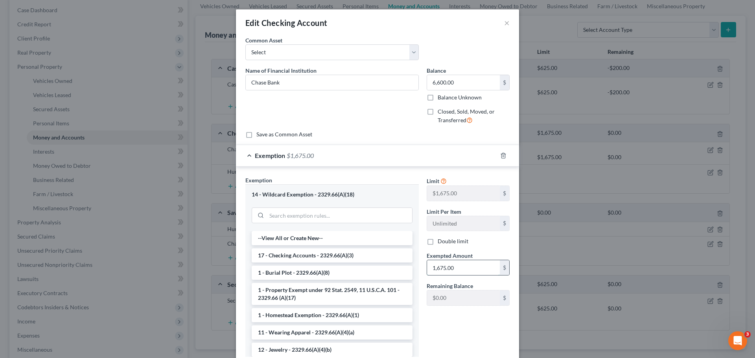
click at [444, 270] on input "1,675.00" at bounding box center [463, 267] width 73 height 15
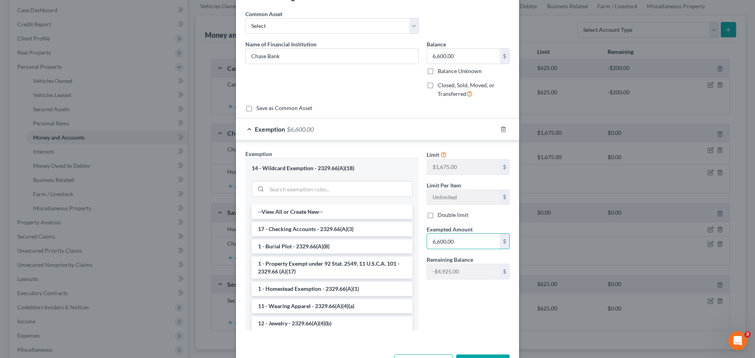
scroll to position [55, 0]
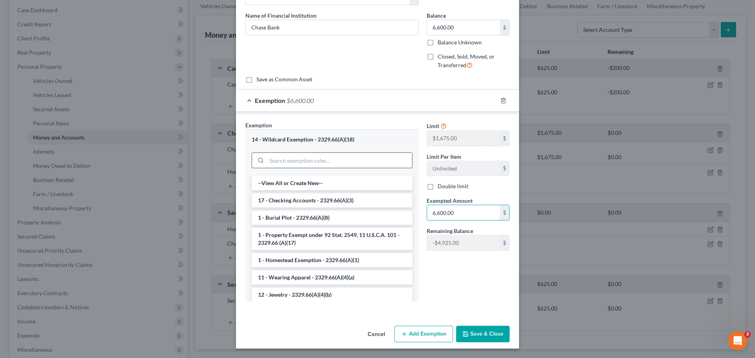
type input "6,600.00"
click at [354, 162] on input "search" at bounding box center [338, 160] width 145 height 15
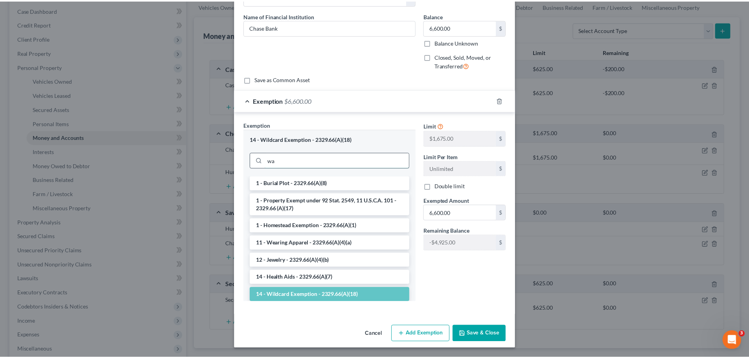
scroll to position [4, 0]
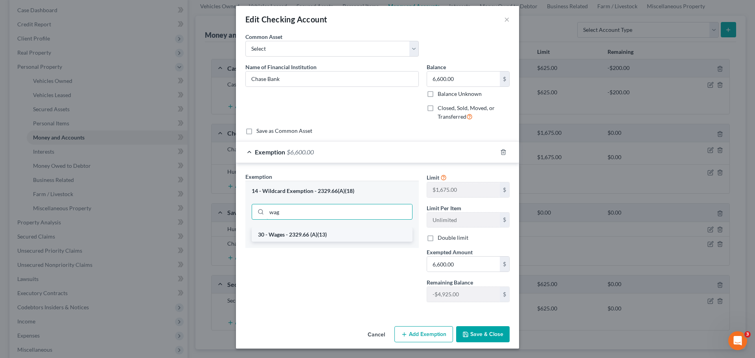
type input "wag"
click at [337, 239] on li "30 - Wages - 2329.66 (A)(13)" at bounding box center [332, 235] width 161 height 14
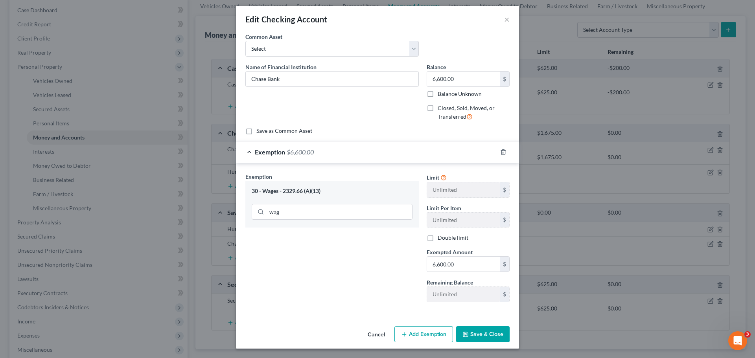
click at [482, 330] on button "Save & Close" at bounding box center [482, 334] width 53 height 17
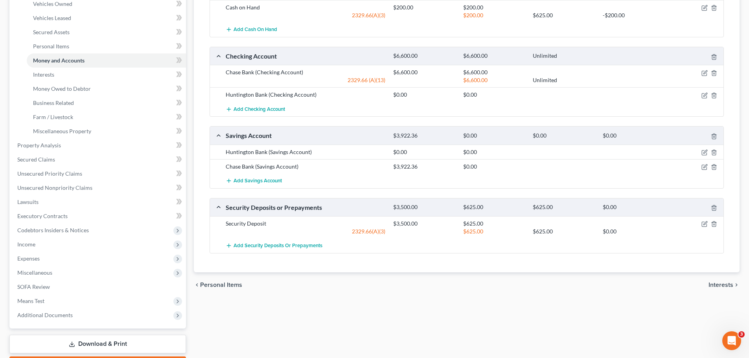
scroll to position [157, 0]
click at [702, 166] on icon "button" at bounding box center [704, 165] width 6 height 6
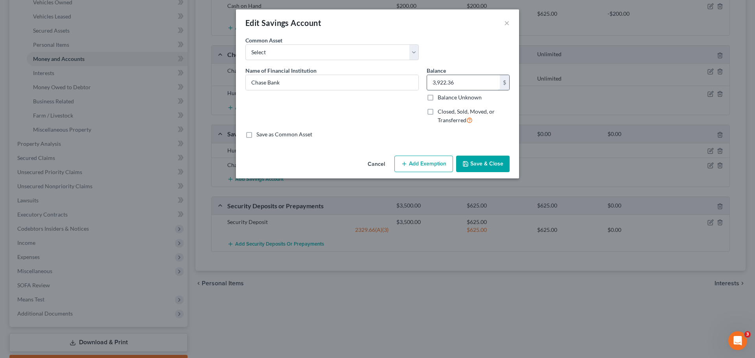
click at [453, 88] on input "3,922.36" at bounding box center [463, 82] width 73 height 15
type input "5,500.00"
click at [406, 157] on button "Add Exemption" at bounding box center [423, 164] width 59 height 17
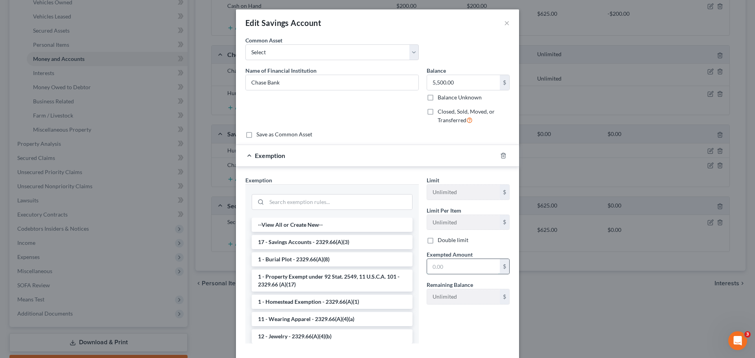
click at [451, 270] on input "text" at bounding box center [463, 266] width 73 height 15
type input "5,500.00"
click at [308, 204] on input "search" at bounding box center [338, 202] width 145 height 15
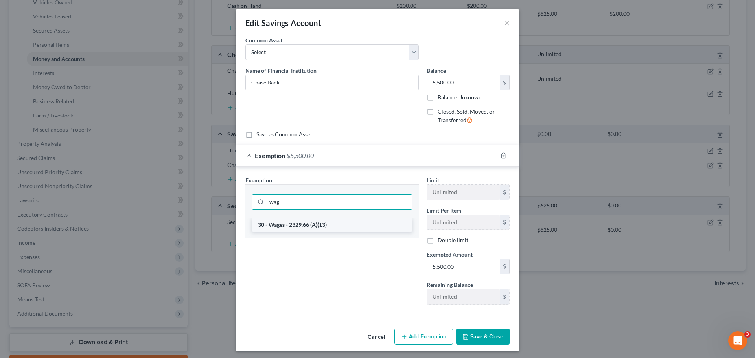
type input "wag"
click at [318, 229] on li "30 - Wages - 2329.66 (A)(13)" at bounding box center [332, 225] width 161 height 14
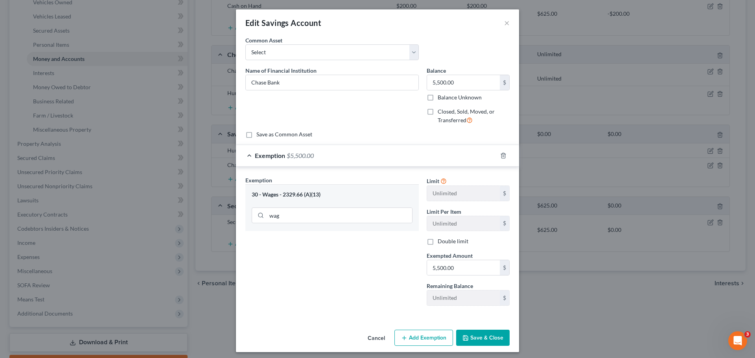
click at [479, 339] on button "Save & Close" at bounding box center [482, 338] width 53 height 17
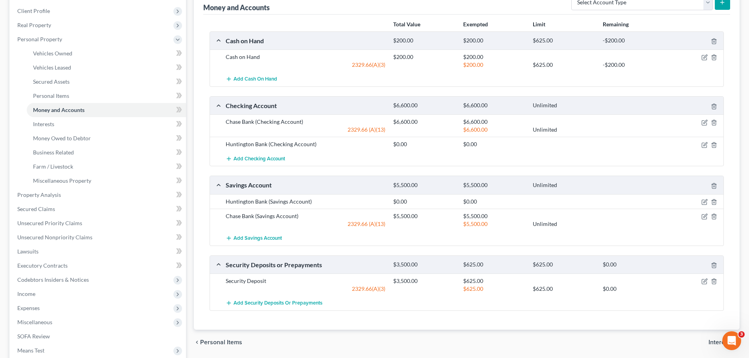
scroll to position [118, 0]
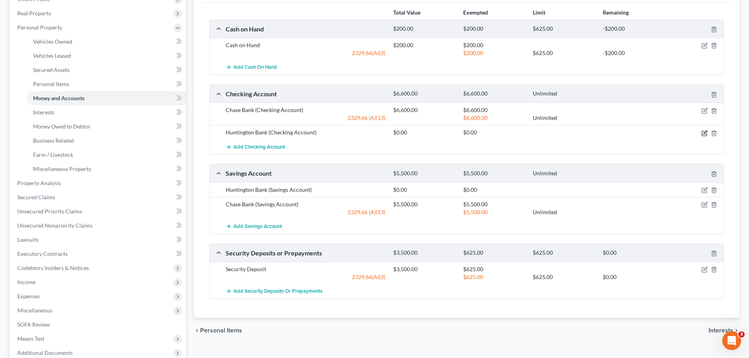
click at [706, 135] on icon "button" at bounding box center [704, 133] width 6 height 6
select select "36"
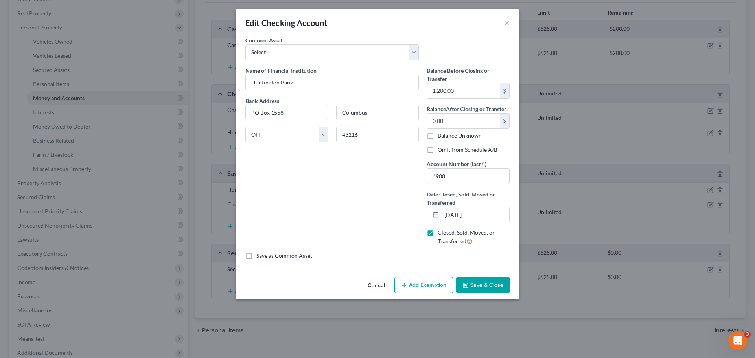
click at [493, 281] on button "Save & Close" at bounding box center [482, 285] width 53 height 17
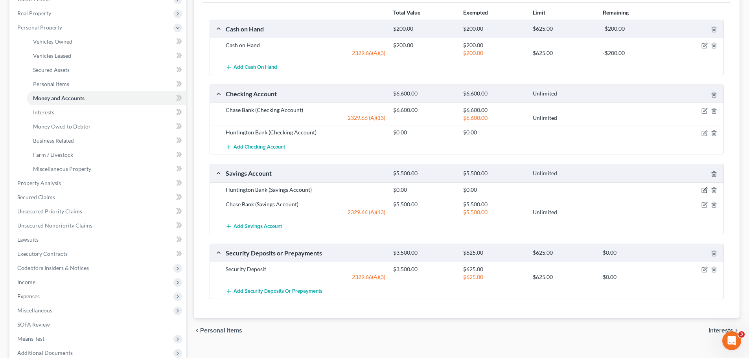
click at [703, 190] on icon "button" at bounding box center [704, 190] width 6 height 6
select select "36"
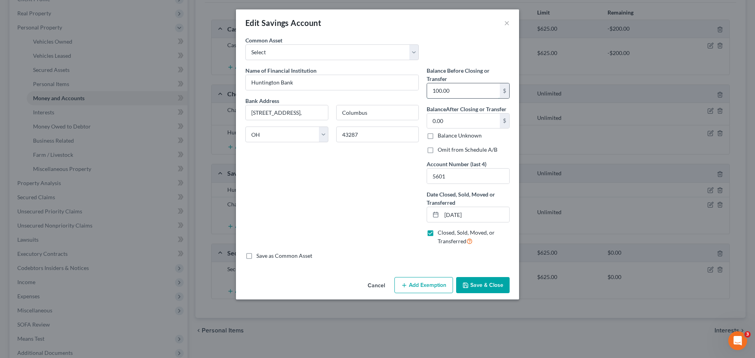
click at [455, 95] on input "100.00" at bounding box center [463, 90] width 73 height 15
type input "0.00"
click at [483, 284] on button "Save & Close" at bounding box center [482, 285] width 53 height 17
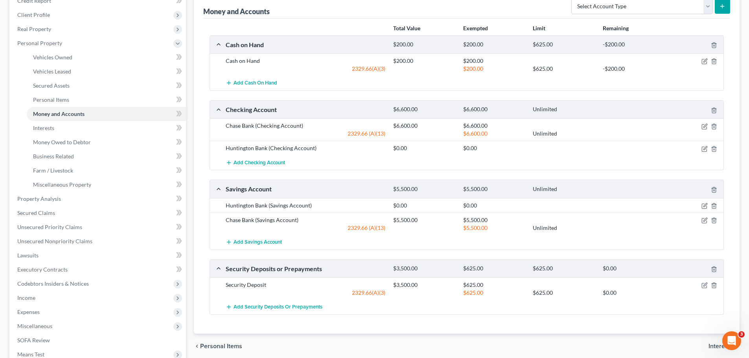
scroll to position [0, 0]
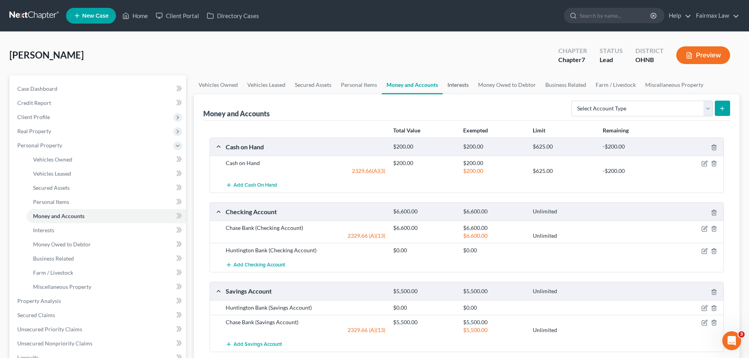
drag, startPoint x: 465, startPoint y: 86, endPoint x: 438, endPoint y: 110, distance: 35.9
click at [464, 86] on link "Interests" at bounding box center [458, 84] width 31 height 19
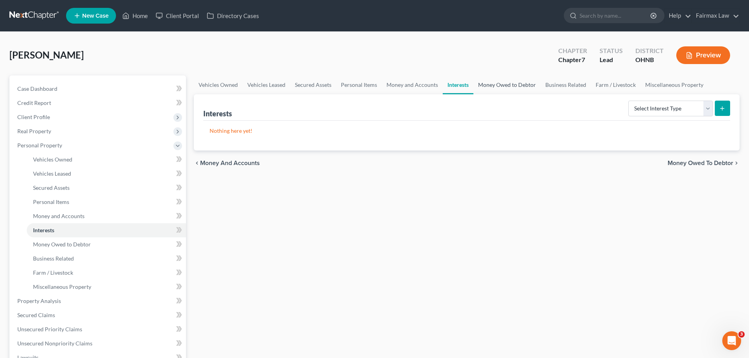
click at [493, 86] on link "Money Owed to Debtor" at bounding box center [506, 84] width 67 height 19
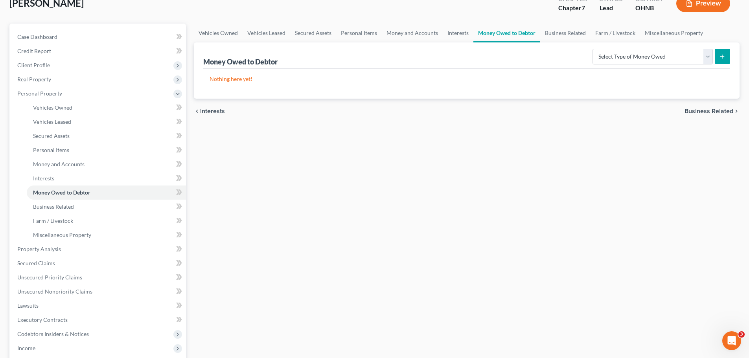
scroll to position [39, 0]
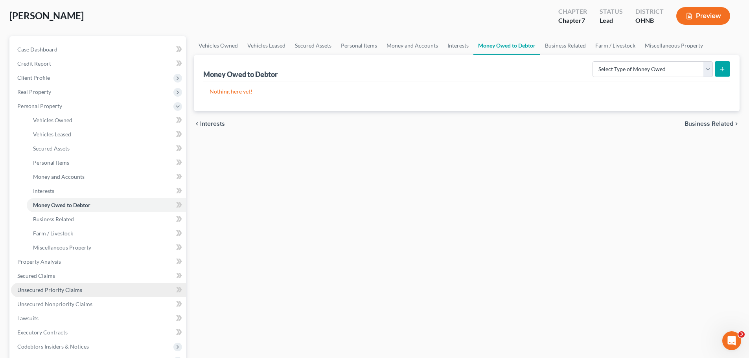
click at [64, 289] on span "Unsecured Priority Claims" at bounding box center [49, 290] width 65 height 7
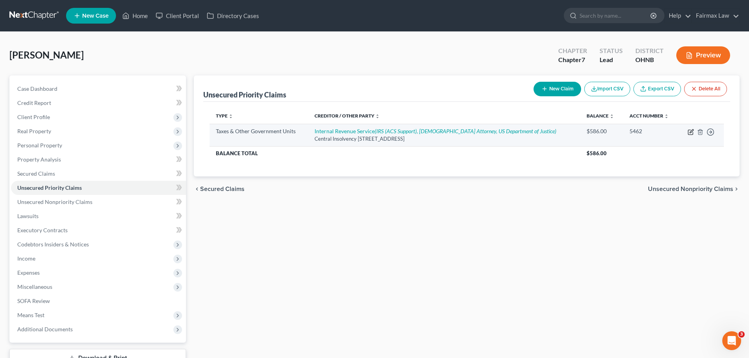
click at [692, 133] on icon "button" at bounding box center [690, 132] width 6 height 6
select select "0"
select select "39"
select select "0"
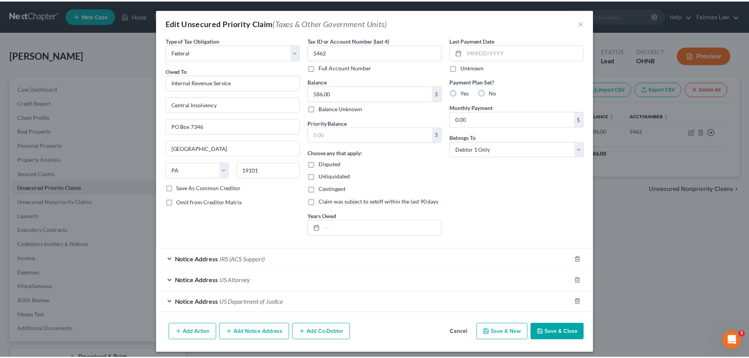
scroll to position [4, 0]
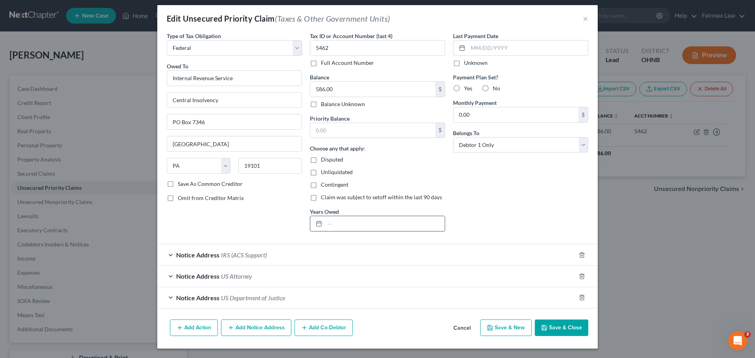
click at [358, 225] on input "text" at bounding box center [385, 223] width 120 height 15
type input "2023 & 2024"
click at [338, 94] on input "586.00" at bounding box center [372, 89] width 125 height 15
type input "1,800.00"
click at [557, 329] on button "Save & Close" at bounding box center [561, 328] width 53 height 17
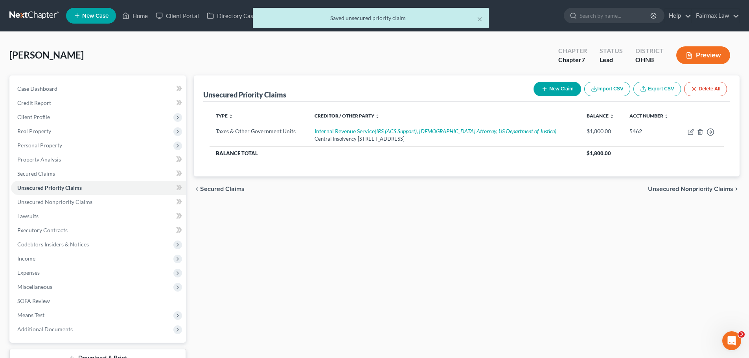
click at [561, 84] on button "New Claim" at bounding box center [557, 89] width 48 height 15
select select "0"
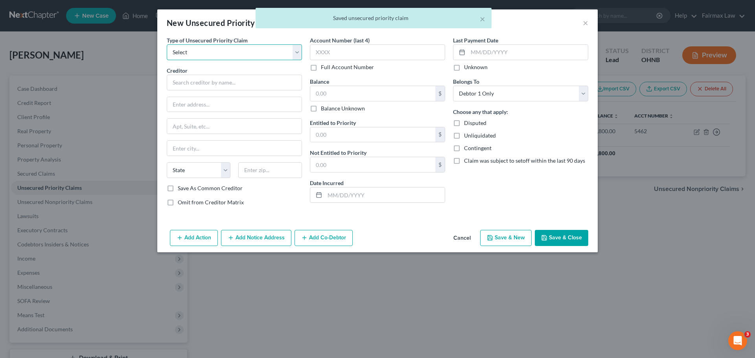
click at [238, 55] on select "Select Taxes & Other Government Units Domestic Support Obligations Extensions o…" at bounding box center [234, 52] width 135 height 16
select select "0"
click at [167, 44] on select "Select Taxes & Other Government Units Domestic Support Obligations Extensions o…" at bounding box center [234, 52] width 135 height 16
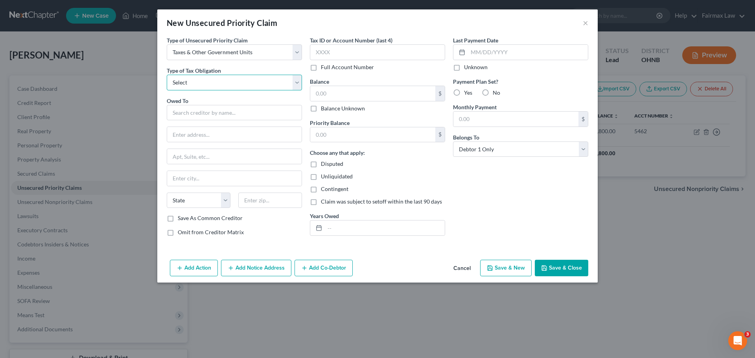
click at [231, 83] on select "Select Federal City State Franchise Tax Board Other" at bounding box center [234, 83] width 135 height 16
select select "1"
click at [167, 75] on select "Select Federal City State Franchise Tax Board Other" at bounding box center [234, 83] width 135 height 16
click at [224, 114] on input "text" at bounding box center [234, 113] width 135 height 16
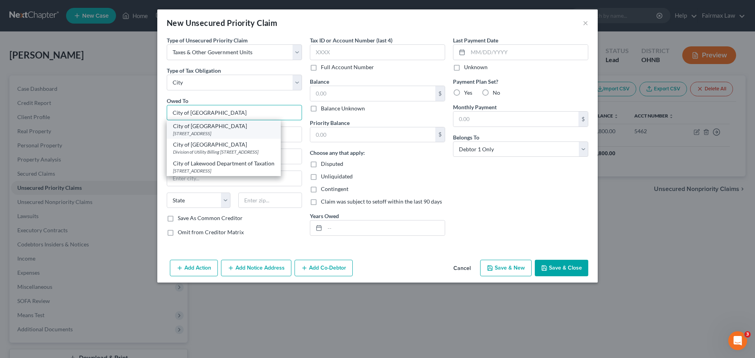
type input "City of Lakewood"
click at [233, 127] on div "City of Lakewood" at bounding box center [223, 126] width 101 height 8
type input "12650 Detroit Ave"
type input "Lakewood"
select select "36"
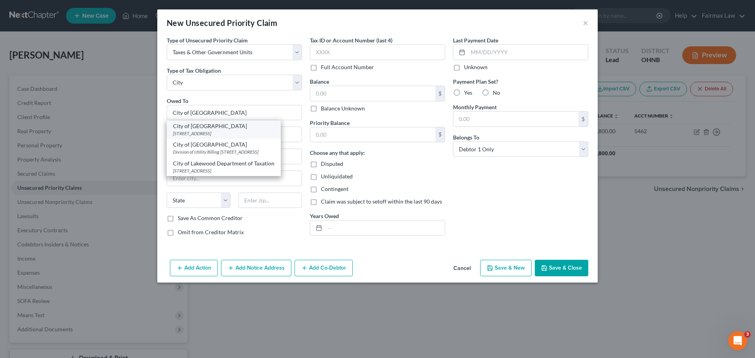
type input "44107"
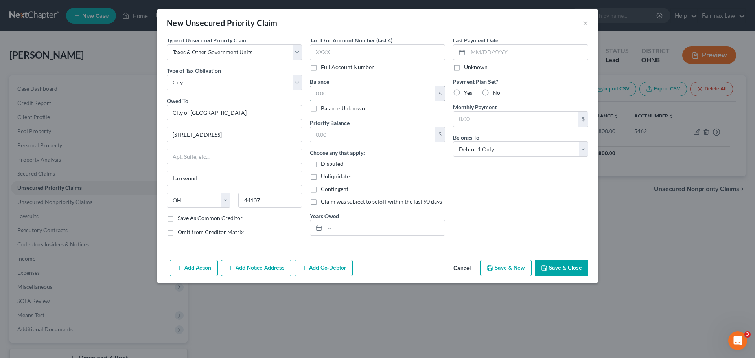
click at [322, 93] on input "text" at bounding box center [372, 93] width 125 height 15
type input "700.00"
click at [347, 223] on input "text" at bounding box center [385, 228] width 120 height 15
type input "2023 &2024"
click at [559, 269] on button "Save & Close" at bounding box center [561, 268] width 53 height 17
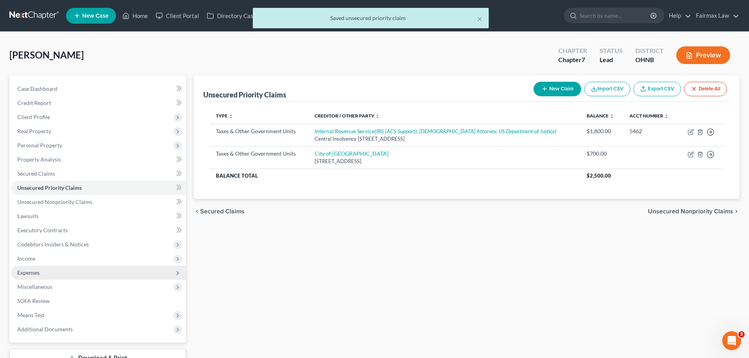
click at [39, 272] on span "Expenses" at bounding box center [28, 272] width 22 height 7
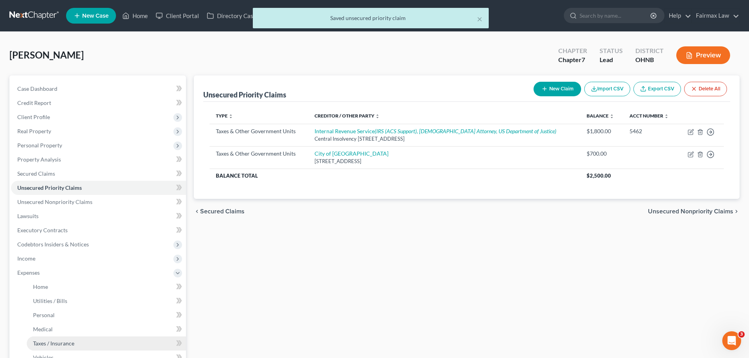
scroll to position [39, 0]
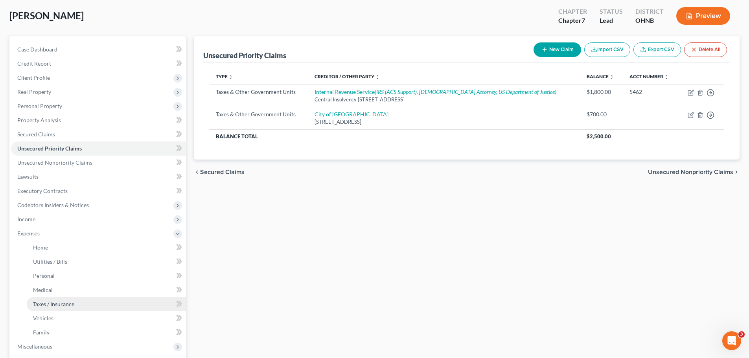
click at [60, 306] on span "Taxes / Insurance" at bounding box center [53, 304] width 41 height 7
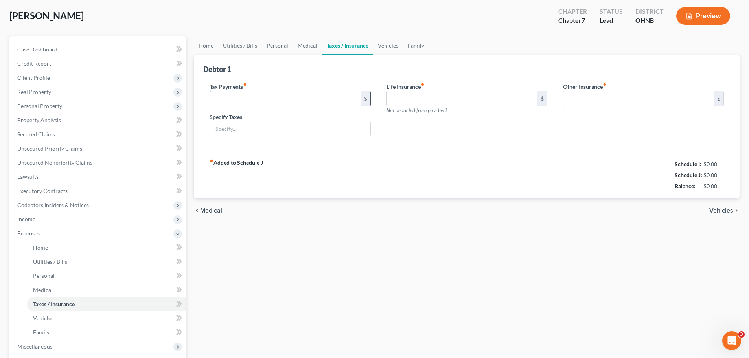
scroll to position [2, 0]
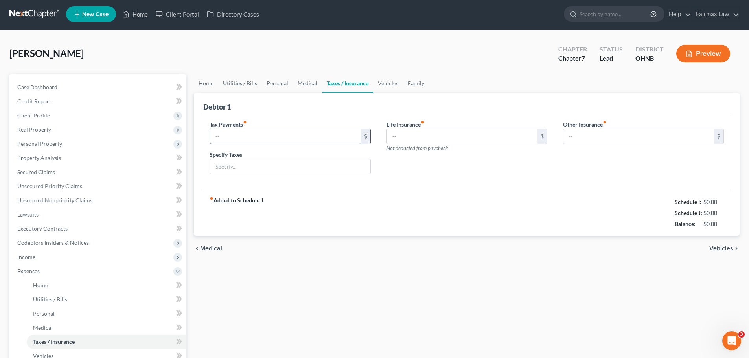
type input "0.00"
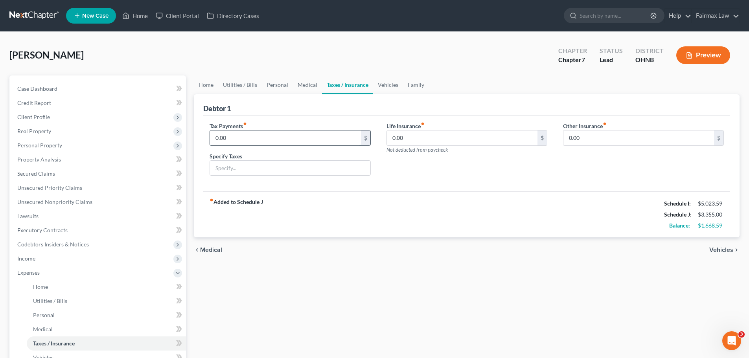
click at [219, 137] on input "0.00" at bounding box center [285, 137] width 151 height 15
click at [259, 136] on input "0.00" at bounding box center [285, 137] width 151 height 15
drag, startPoint x: 243, startPoint y: 136, endPoint x: 211, endPoint y: 138, distance: 31.6
click at [211, 138] on input "0.00" at bounding box center [285, 137] width 151 height 15
type input "186.00"
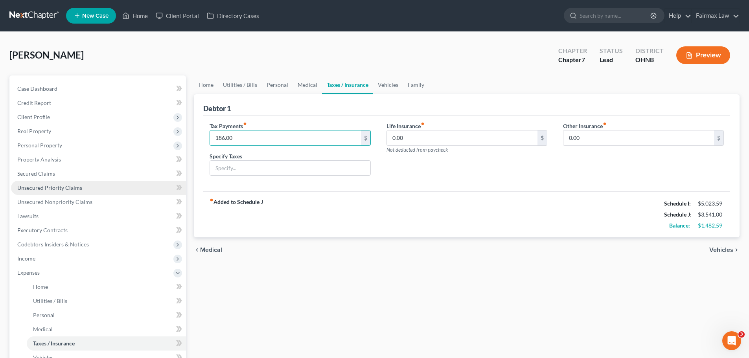
click at [61, 186] on span "Unsecured Priority Claims" at bounding box center [49, 187] width 65 height 7
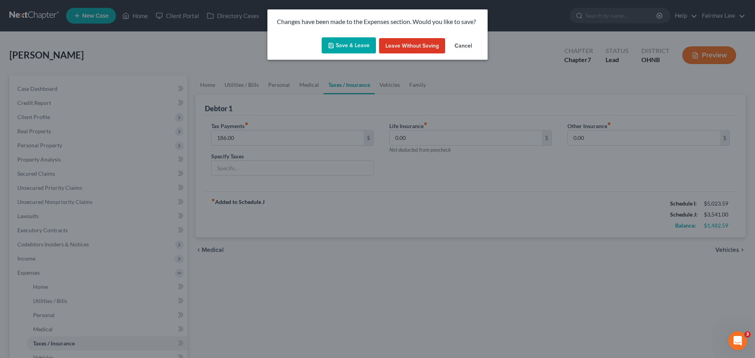
click at [364, 47] on button "Save & Leave" at bounding box center [349, 45] width 54 height 17
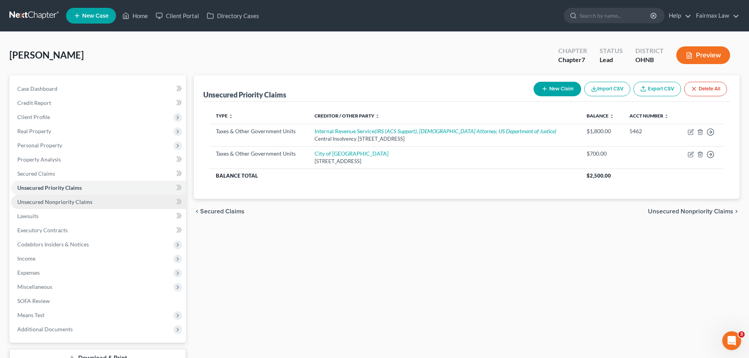
click at [55, 203] on span "Unsecured Nonpriority Claims" at bounding box center [54, 201] width 75 height 7
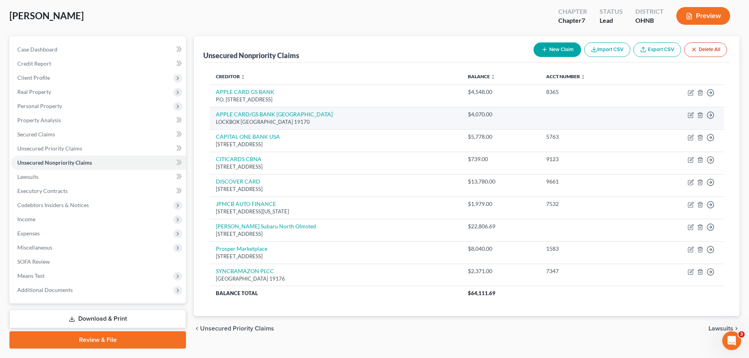
scroll to position [20, 0]
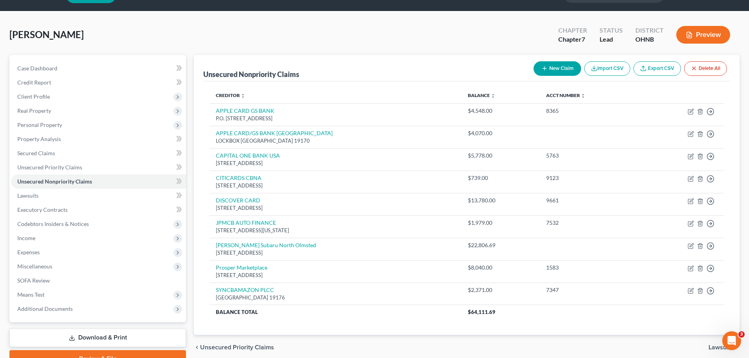
click at [547, 72] on button "New Claim" at bounding box center [557, 68] width 48 height 15
select select "0"
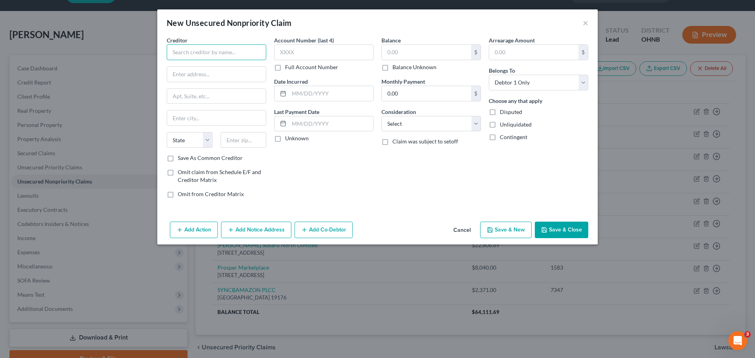
click at [188, 54] on input "text" at bounding box center [216, 52] width 99 height 16
click at [221, 58] on input "Wittner" at bounding box center [216, 52] width 99 height 16
type input "Wittner Group"
click at [201, 79] on input "text" at bounding box center [216, 74] width 99 height 15
type input "7852 Bavaria Rd"
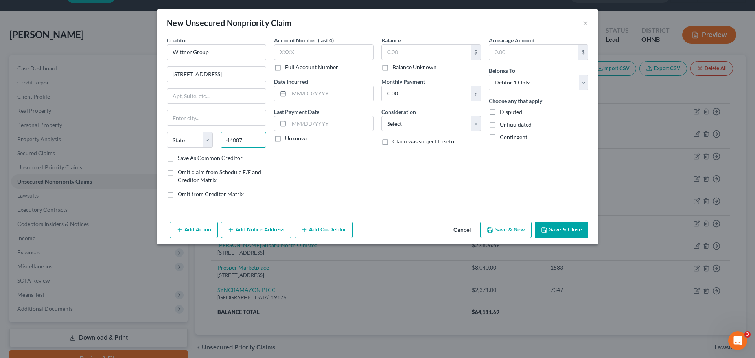
type input "44087"
click at [354, 152] on div "Account Number (last 4) Full Account Number Date Incurred Last Payment Date Unk…" at bounding box center [323, 120] width 107 height 168
type input "Twinsburg"
select select "36"
click at [406, 46] on input "text" at bounding box center [426, 52] width 89 height 15
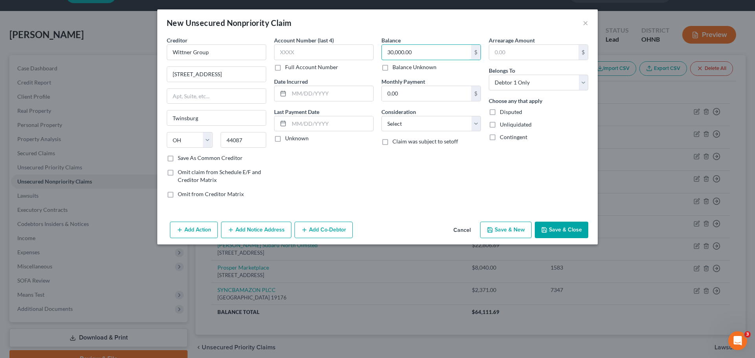
type input "30,000.00"
click at [556, 227] on button "Save & Close" at bounding box center [561, 230] width 53 height 17
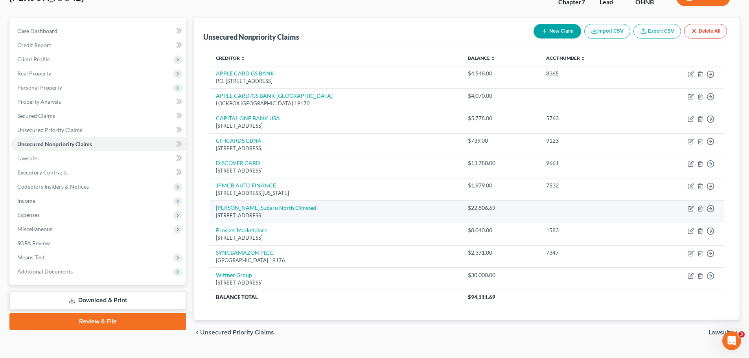
scroll to position [75, 0]
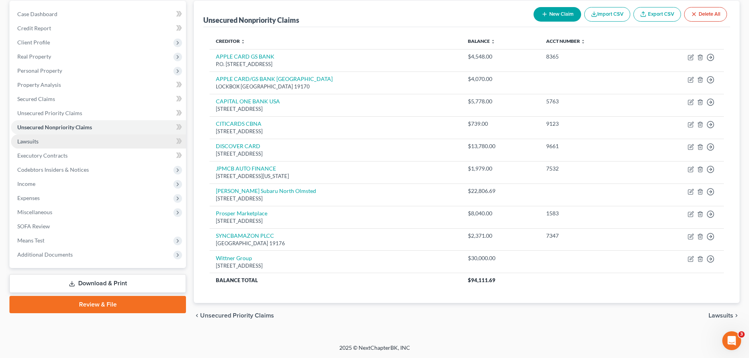
click at [35, 142] on span "Lawsuits" at bounding box center [27, 141] width 21 height 7
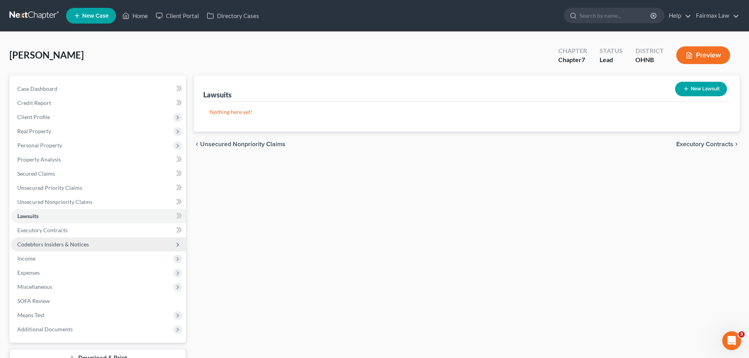
click at [56, 250] on span "Codebtors Insiders & Notices" at bounding box center [98, 244] width 175 height 14
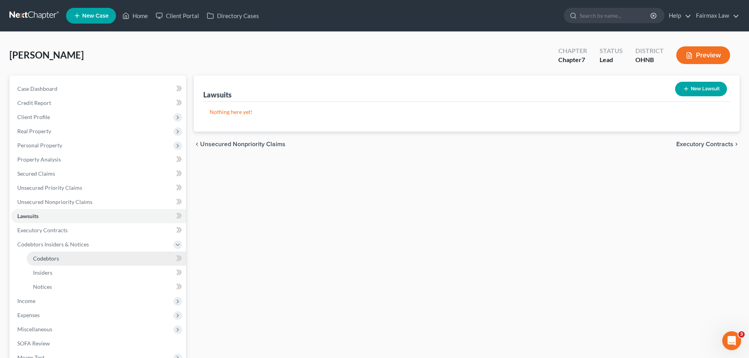
click at [51, 254] on link "Codebtors" at bounding box center [106, 259] width 159 height 14
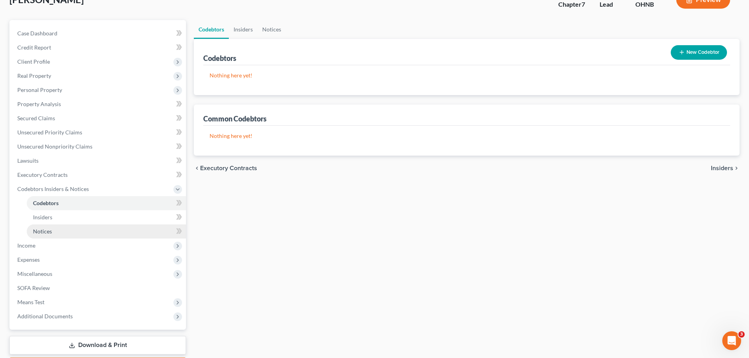
scroll to position [79, 0]
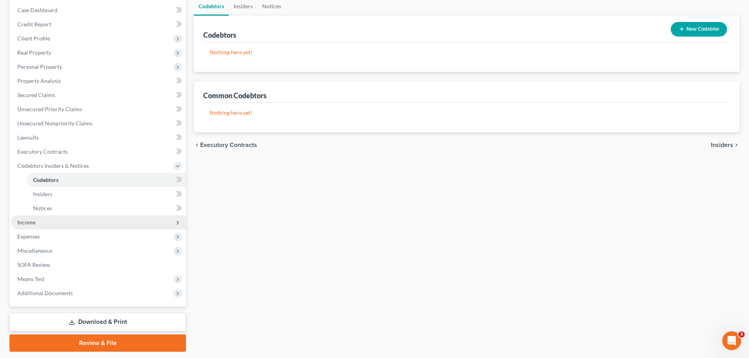
click at [28, 220] on span "Income" at bounding box center [26, 222] width 18 height 7
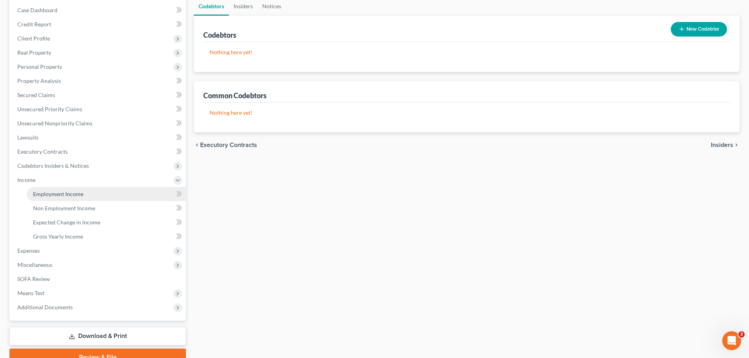
click at [59, 193] on span "Employment Income" at bounding box center [58, 194] width 50 height 7
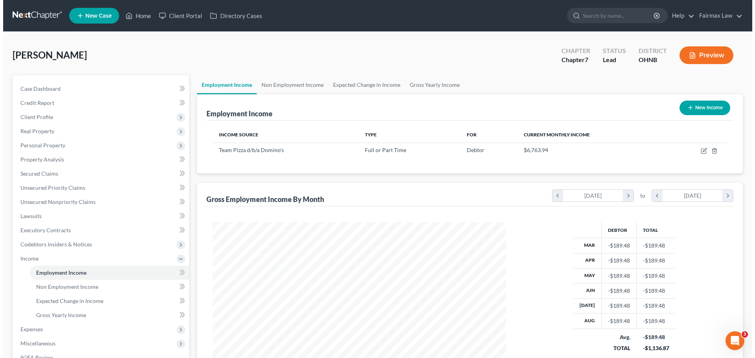
scroll to position [147, 309]
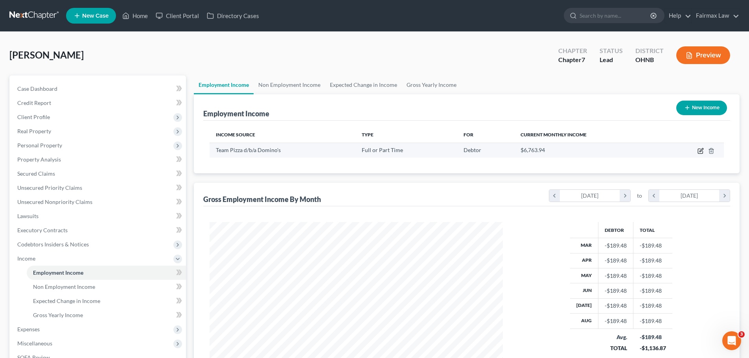
click at [698, 153] on icon "button" at bounding box center [700, 151] width 6 height 6
select select "0"
select select "36"
select select "3"
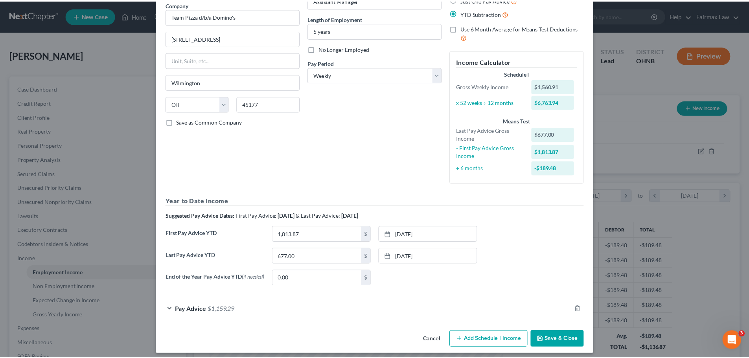
scroll to position [73, 0]
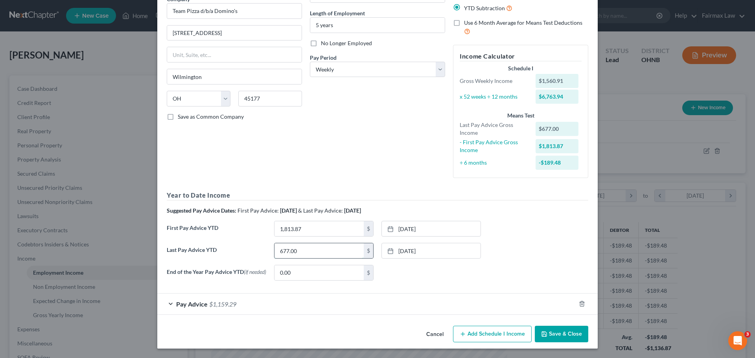
click at [294, 250] on input "677.00" at bounding box center [318, 250] width 89 height 15
type input "1,981.70"
drag, startPoint x: 567, startPoint y: 335, endPoint x: 559, endPoint y: 314, distance: 22.6
click at [567, 335] on button "Save & Close" at bounding box center [561, 334] width 53 height 17
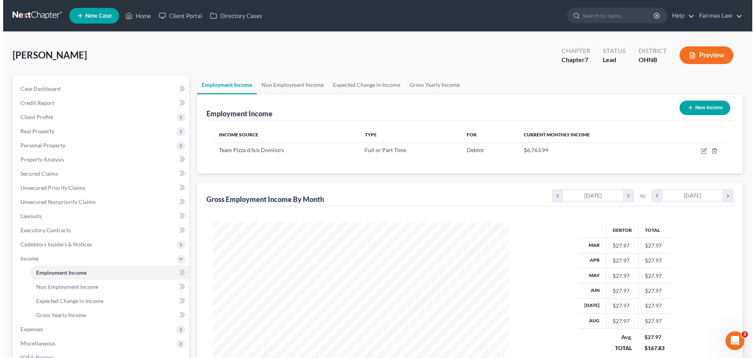
scroll to position [392920, 392758]
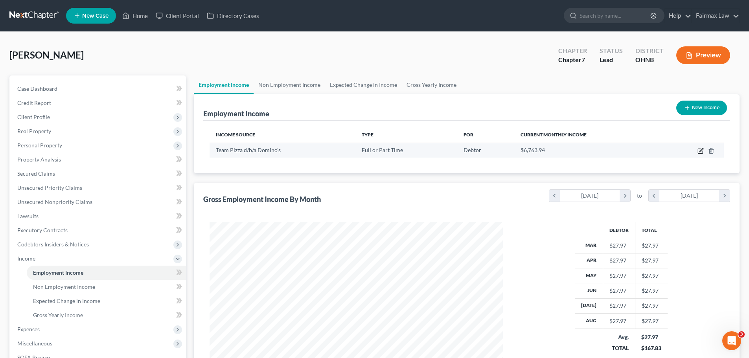
click at [702, 148] on icon "button" at bounding box center [700, 151] width 6 height 6
select select "0"
select select "36"
select select "3"
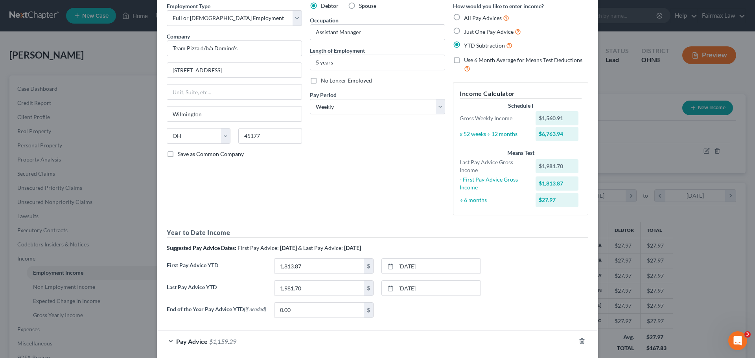
scroll to position [73, 0]
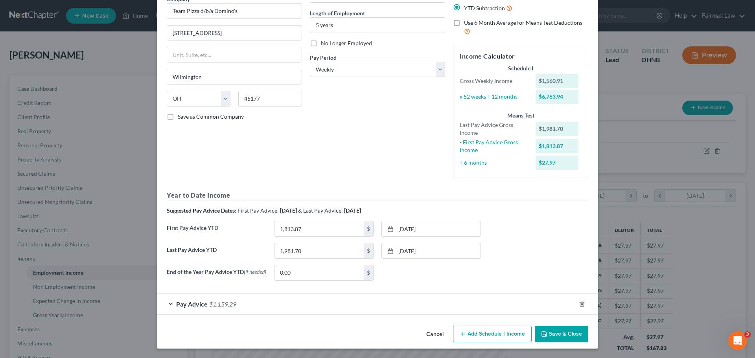
click at [229, 304] on span "$1,159.29" at bounding box center [222, 303] width 27 height 7
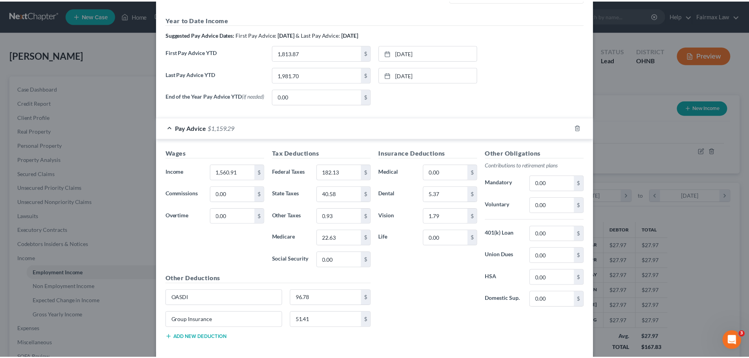
scroll to position [287, 0]
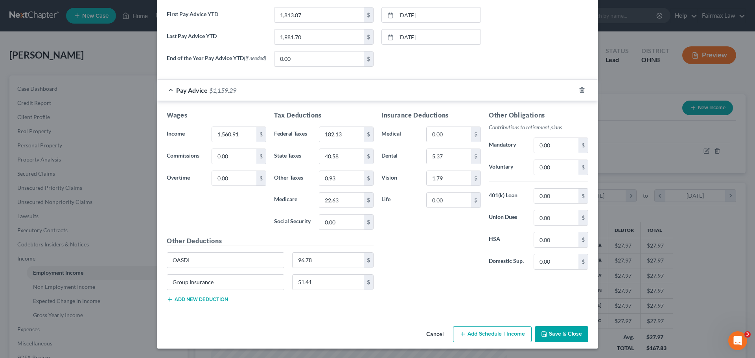
click at [556, 333] on button "Save & Close" at bounding box center [561, 334] width 53 height 17
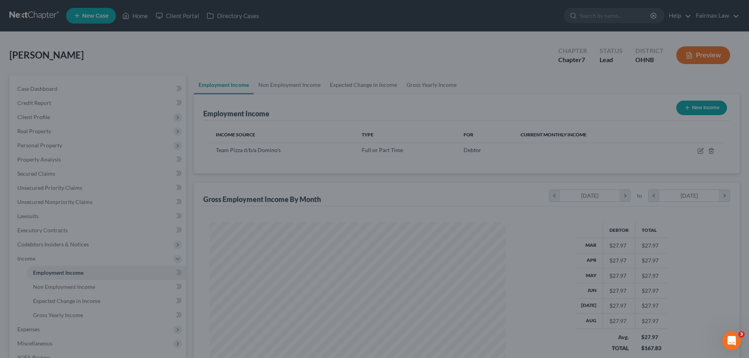
scroll to position [392920, 392758]
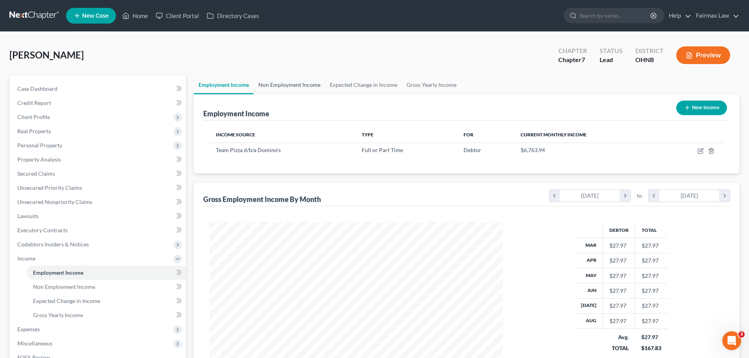
click at [309, 86] on link "Non Employment Income" at bounding box center [290, 84] width 72 height 19
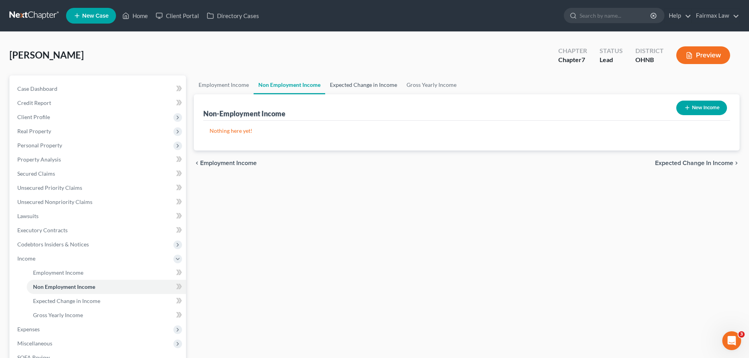
click at [357, 90] on link "Expected Change in Income" at bounding box center [363, 84] width 77 height 19
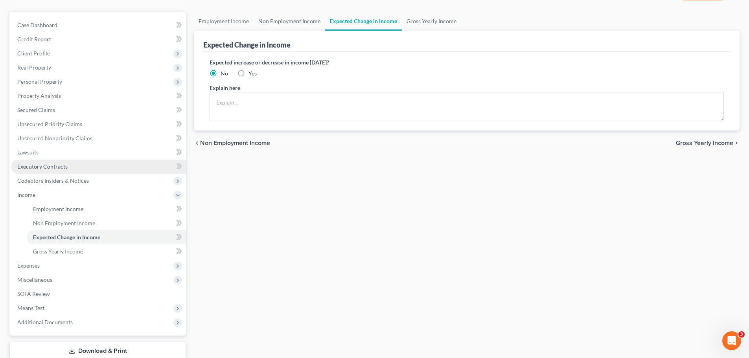
scroll to position [79, 0]
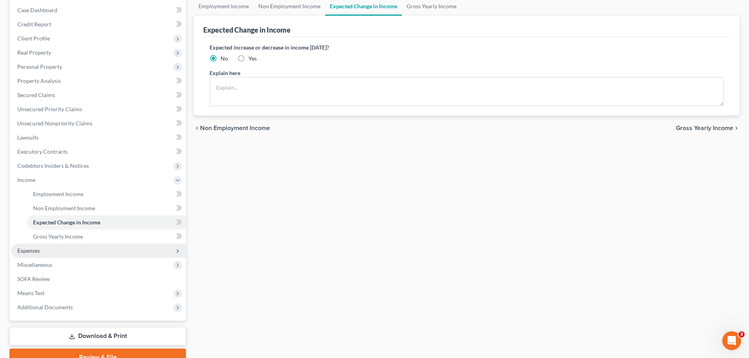
click at [46, 248] on span "Expenses" at bounding box center [98, 251] width 175 height 14
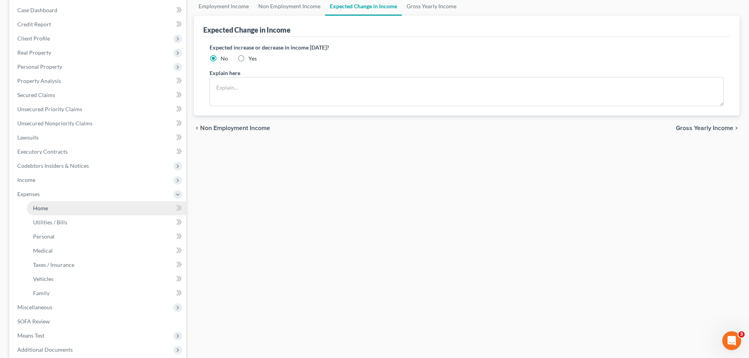
click at [44, 207] on span "Home" at bounding box center [40, 208] width 15 height 7
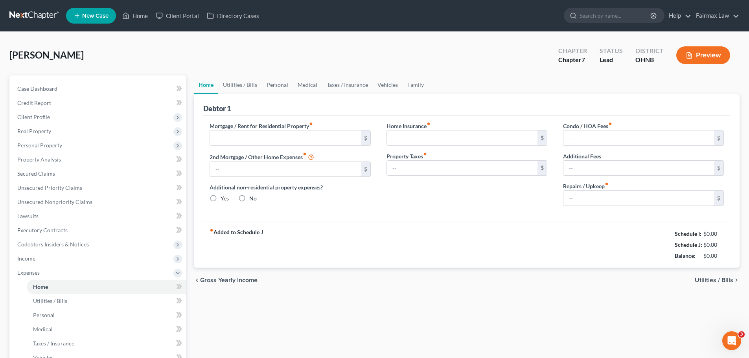
type input "700.00"
type input "0.00"
radio input "true"
type input "0.00"
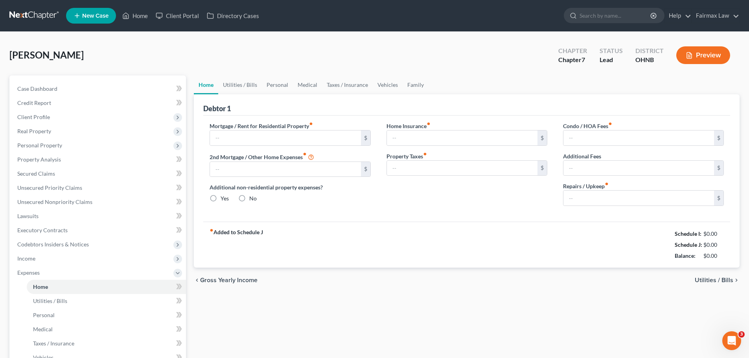
type input "0.00"
click at [257, 139] on input "700.00" at bounding box center [285, 137] width 151 height 15
type input "556.00"
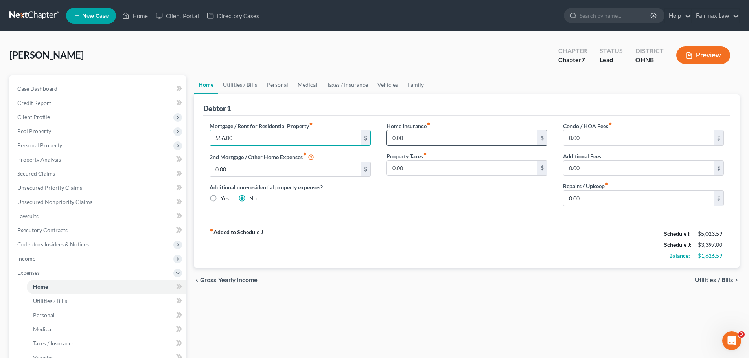
click at [417, 141] on input "0.00" at bounding box center [462, 137] width 151 height 15
type input "18.00"
click at [389, 86] on link "Vehicles" at bounding box center [388, 84] width 30 height 19
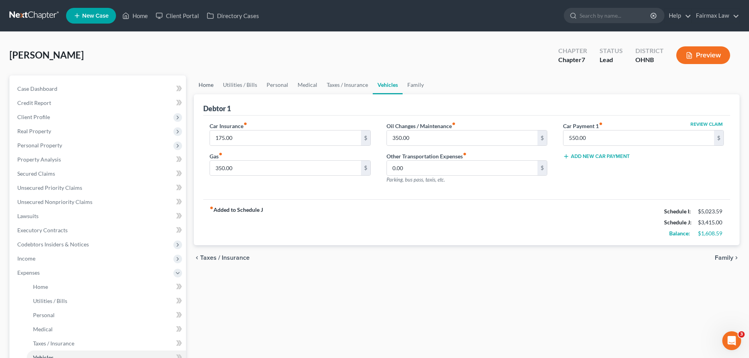
click at [204, 88] on link "Home" at bounding box center [206, 84] width 24 height 19
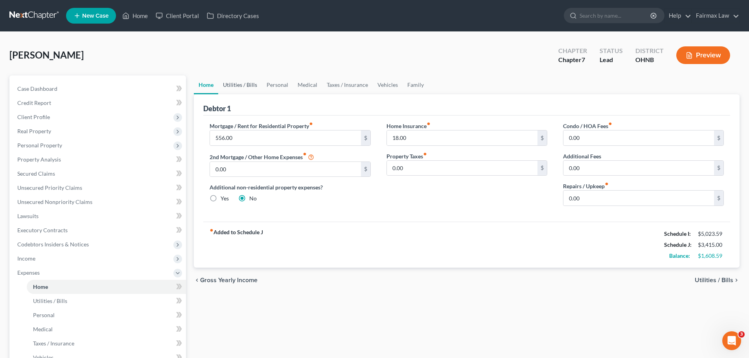
click at [246, 85] on link "Utilities / Bills" at bounding box center [240, 84] width 44 height 19
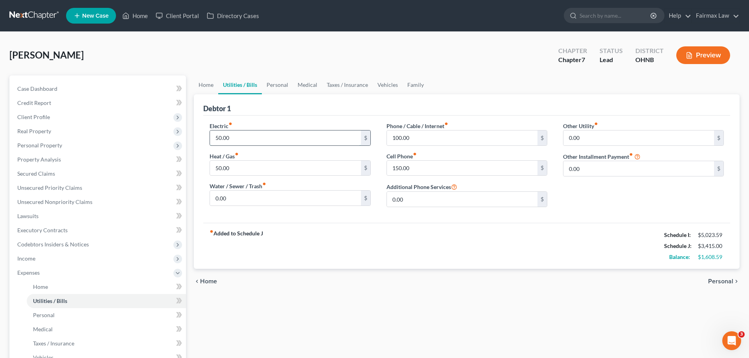
click at [246, 137] on input "50.00" at bounding box center [285, 137] width 151 height 15
type input "100.00"
click at [221, 200] on input "0.00" at bounding box center [285, 198] width 151 height 15
drag, startPoint x: 284, startPoint y: 200, endPoint x: 204, endPoint y: 206, distance: 80.0
click at [204, 206] on div "Electric fiber_manual_record 100.00 $ Heat / Gas fiber_manual_record 50.00 $ Wa…" at bounding box center [290, 168] width 176 height 92
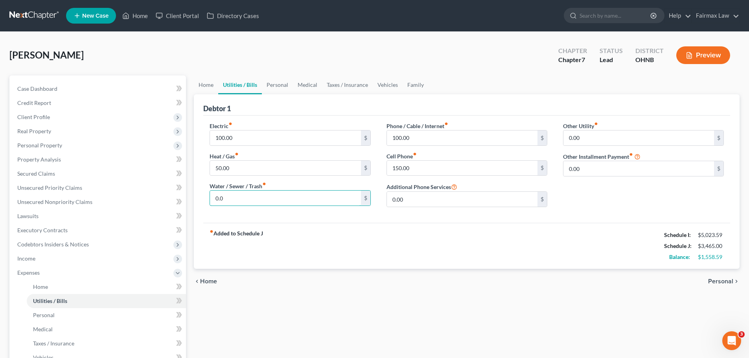
type input "0.00"
click at [424, 143] on input "100.00" at bounding box center [462, 137] width 151 height 15
type input "40.00"
click at [274, 82] on link "Personal" at bounding box center [277, 84] width 31 height 19
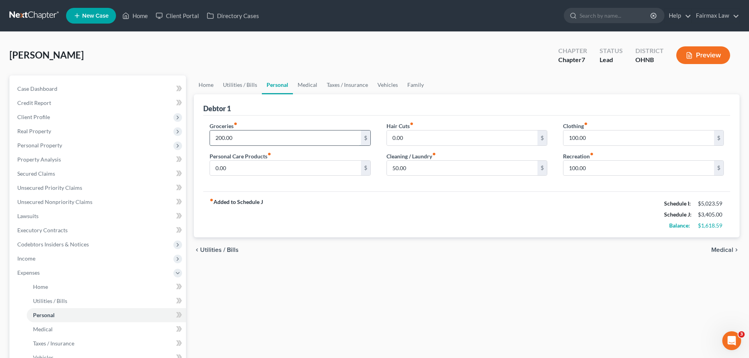
click at [296, 140] on input "200.00" at bounding box center [285, 137] width 151 height 15
type input "300.00"
click at [294, 165] on input "0.00" at bounding box center [285, 168] width 151 height 15
type input "100.00"
click at [337, 203] on div "fiber_manual_record Added to Schedule J Schedule I: $5,023.59 Schedule J: $3,60…" at bounding box center [466, 214] width 527 height 46
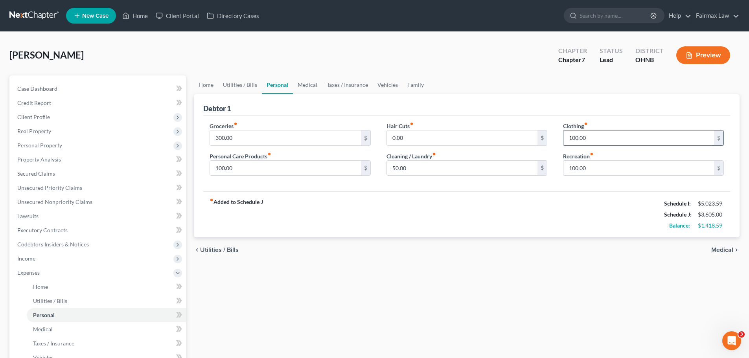
click at [572, 136] on input "100.00" at bounding box center [638, 137] width 151 height 15
type input "25.00"
click at [433, 137] on input "0.00" at bounding box center [462, 137] width 151 height 15
type input "20.00"
click at [316, 86] on link "Medical" at bounding box center [307, 84] width 29 height 19
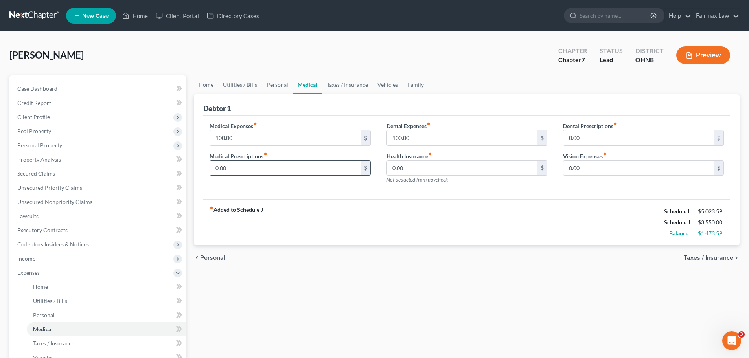
click at [255, 175] on input "0.00" at bounding box center [285, 168] width 151 height 15
type input "25.00"
click at [221, 136] on input "100.00" at bounding box center [285, 137] width 151 height 15
type input "50.00"
click at [334, 214] on div "fiber_manual_record Added to Schedule J Schedule I: $5,023.59 Schedule J: $3,52…" at bounding box center [466, 222] width 527 height 46
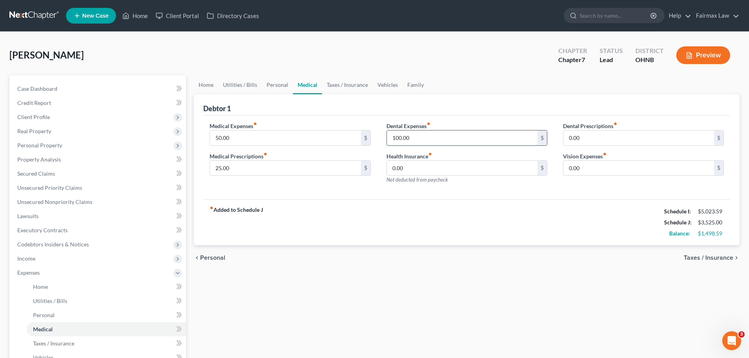
click at [425, 137] on input "100.00" at bounding box center [462, 137] width 151 height 15
type input "0.00"
click at [486, 241] on div "fiber_manual_record Added to Schedule J Schedule I: $5,023.59 Schedule J: $3,42…" at bounding box center [466, 222] width 527 height 46
click at [337, 80] on link "Taxes / Insurance" at bounding box center [347, 84] width 51 height 19
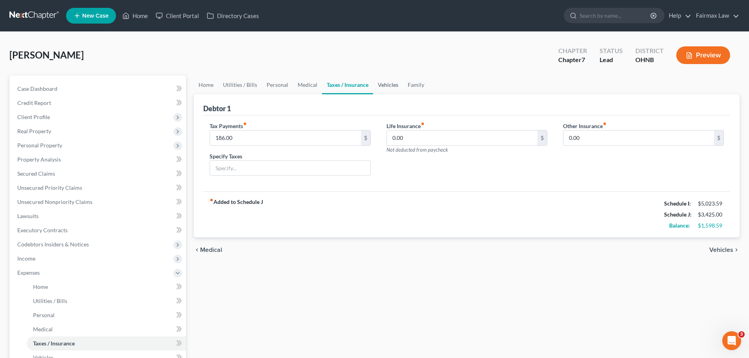
click at [383, 88] on link "Vehicles" at bounding box center [388, 84] width 30 height 19
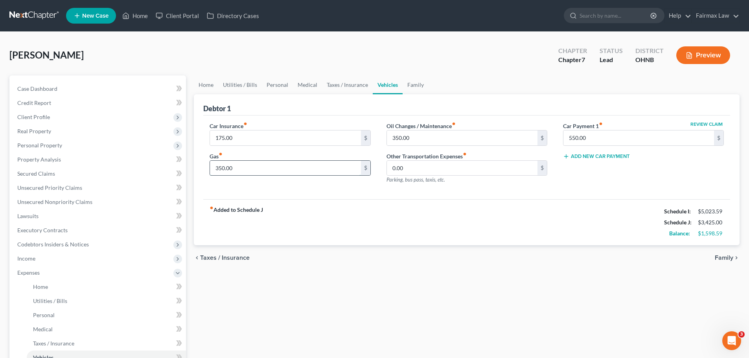
click at [293, 170] on input "350.00" at bounding box center [285, 168] width 151 height 15
type input "200.00"
click at [374, 215] on div "fiber_manual_record Added to Schedule J Schedule I: $5,023.59 Schedule J: $3,27…" at bounding box center [466, 222] width 527 height 46
click at [405, 132] on input "350.00" at bounding box center [462, 137] width 151 height 15
type input "166.00"
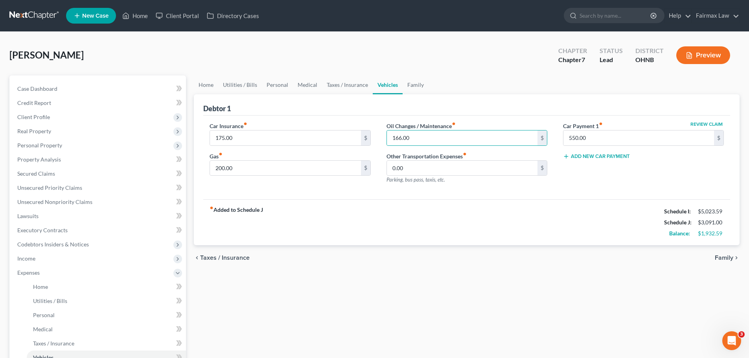
click at [439, 230] on div "fiber_manual_record Added to Schedule J Schedule I: $5,023.59 Schedule J: $3,09…" at bounding box center [466, 222] width 527 height 46
click at [415, 79] on link "Family" at bounding box center [416, 84] width 26 height 19
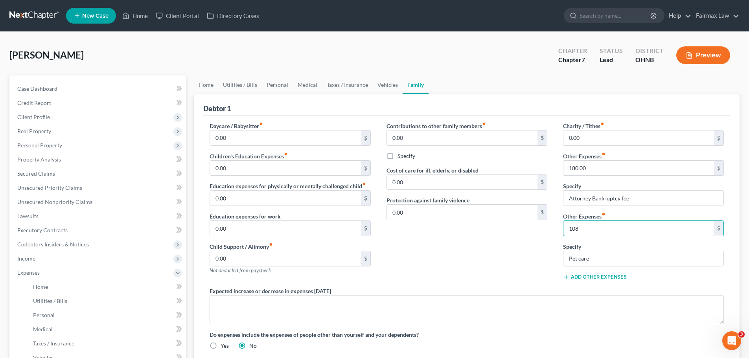
type input "108"
click at [469, 258] on div "Contributions to other family members fiber_manual_record 0.00 $ Specify Cost o…" at bounding box center [467, 204] width 176 height 165
click at [243, 81] on link "Utilities / Bills" at bounding box center [240, 84] width 44 height 19
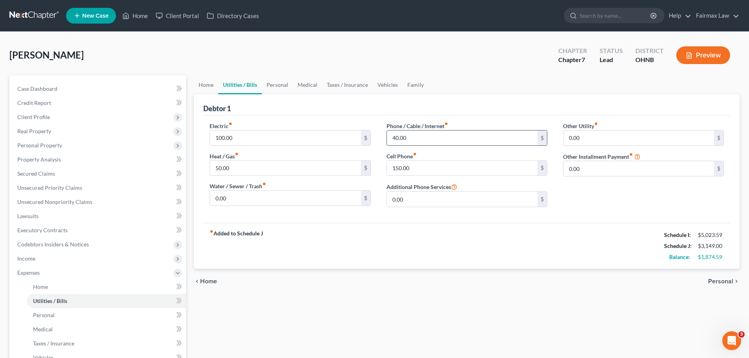
click at [404, 142] on input "40.00" at bounding box center [462, 137] width 151 height 15
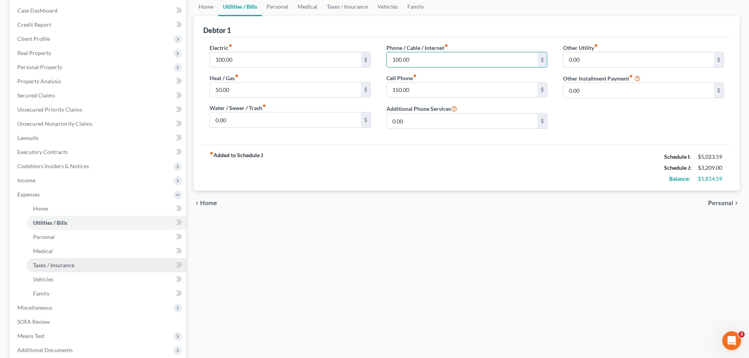
scroll to position [79, 0]
type input "100.00"
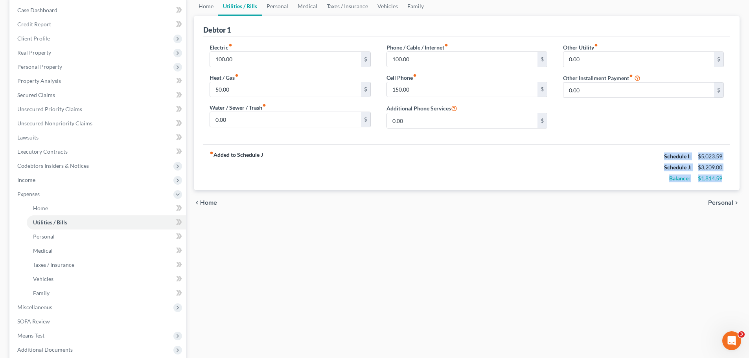
drag, startPoint x: 662, startPoint y: 156, endPoint x: 722, endPoint y: 174, distance: 62.5
click at [722, 174] on div "Schedule I: $5,023.59 Schedule J: $3,209.00 Balance: $1,814.59" at bounding box center [694, 167] width 60 height 33
click at [722, 174] on div "Balance: $1,814.59" at bounding box center [694, 178] width 68 height 11
drag, startPoint x: 726, startPoint y: 177, endPoint x: 666, endPoint y: 151, distance: 66.2
click at [651, 159] on div "fiber_manual_record Added to Schedule J Schedule I: $5,023.59 Schedule J: $3,20…" at bounding box center [466, 167] width 527 height 46
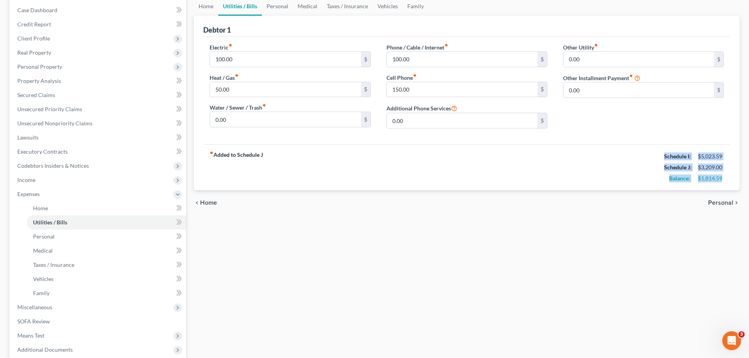
copy div "Schedule I: $5,023.59 Schedule J: $3,209.00 Balance: $1,814.59"
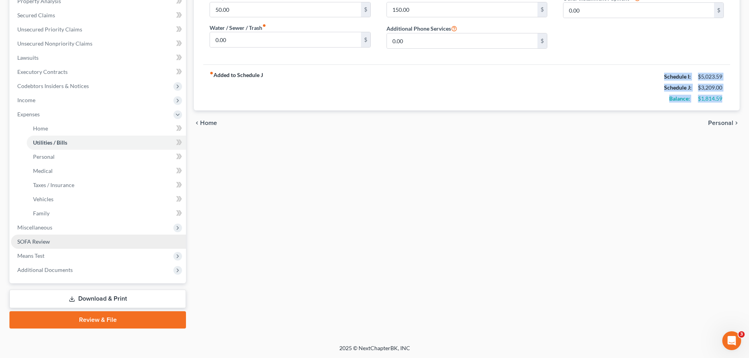
scroll to position [159, 0]
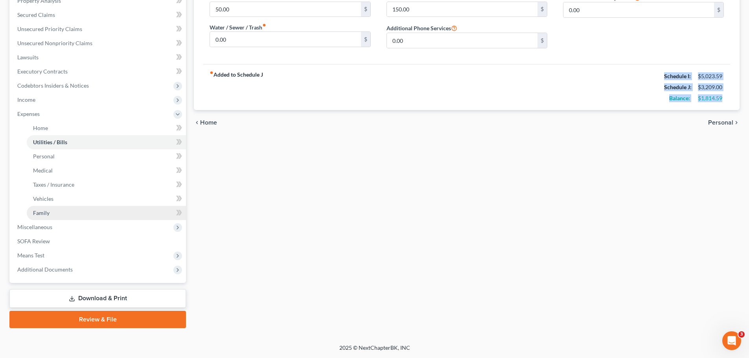
click at [43, 219] on link "Family" at bounding box center [106, 213] width 159 height 14
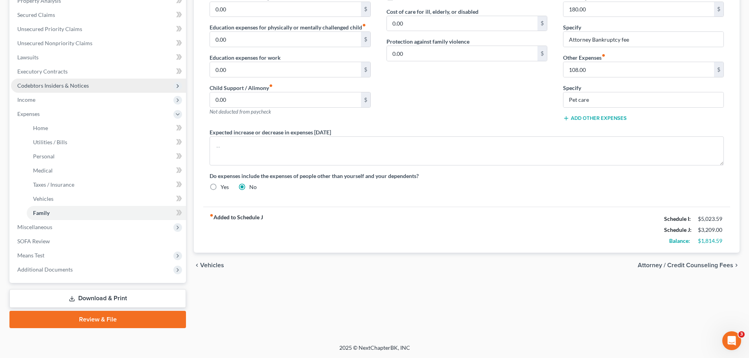
scroll to position [87, 0]
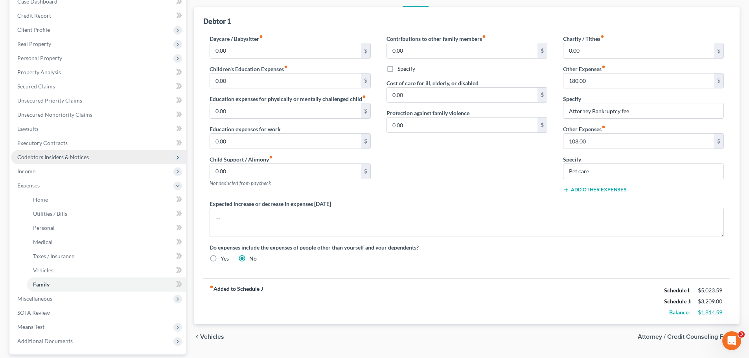
click at [48, 229] on ul "Case Dashboard Payments Invoices Payments Payments Credit Report Client Profile" at bounding box center [98, 171] width 175 height 354
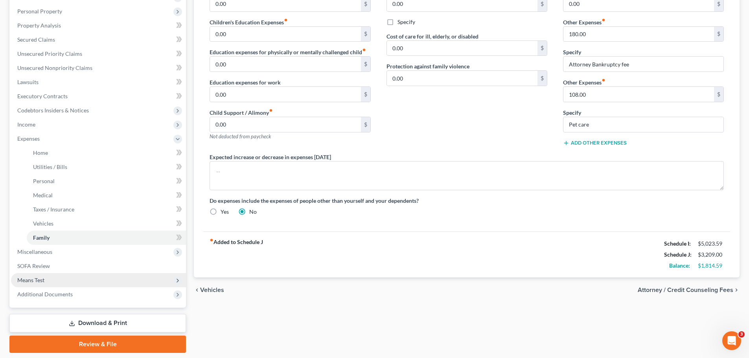
scroll to position [157, 0]
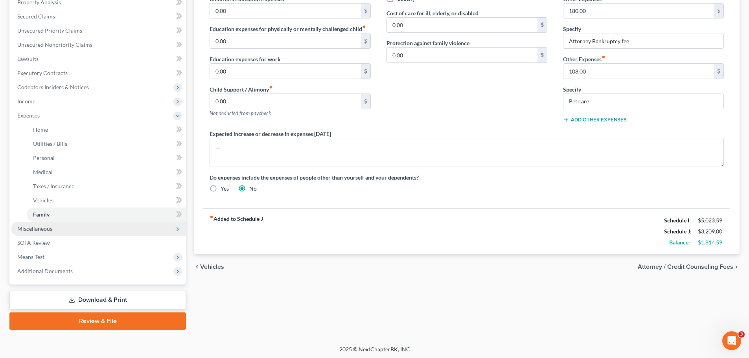
click at [52, 228] on span "Miscellaneous" at bounding box center [98, 229] width 175 height 14
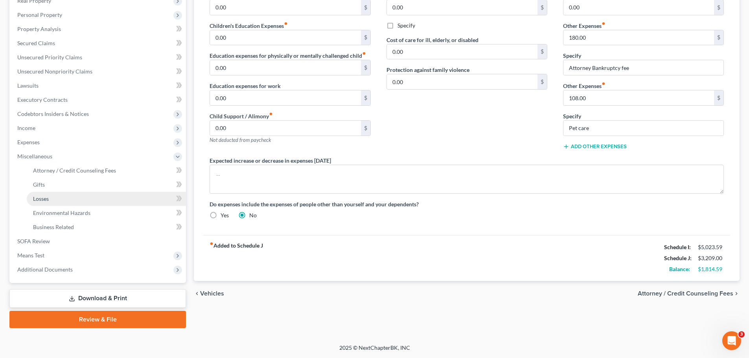
scroll to position [130, 0]
click at [80, 166] on link "Attorney / Credit Counseling Fees" at bounding box center [106, 171] width 159 height 14
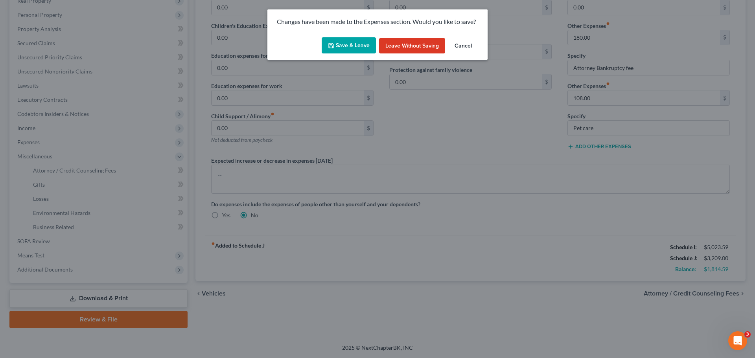
click at [362, 44] on button "Save & Leave" at bounding box center [349, 45] width 54 height 17
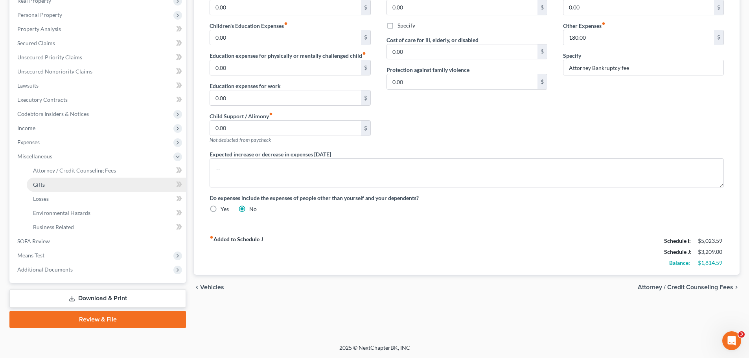
select select "1"
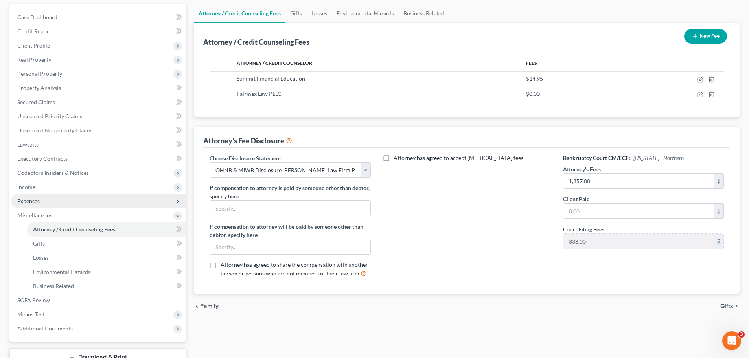
scroll to position [79, 0]
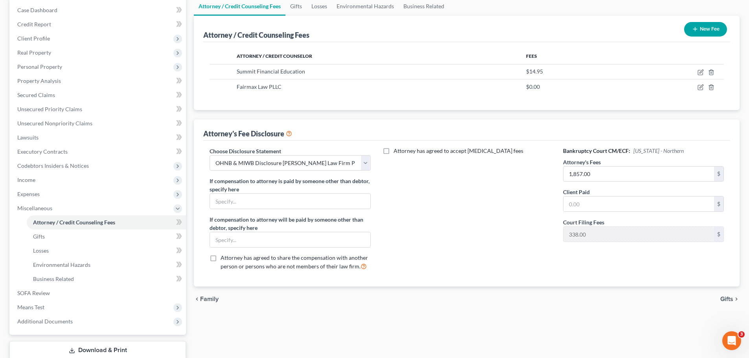
click at [321, 132] on div "Attorney's Fee Disclosure" at bounding box center [466, 129] width 527 height 21
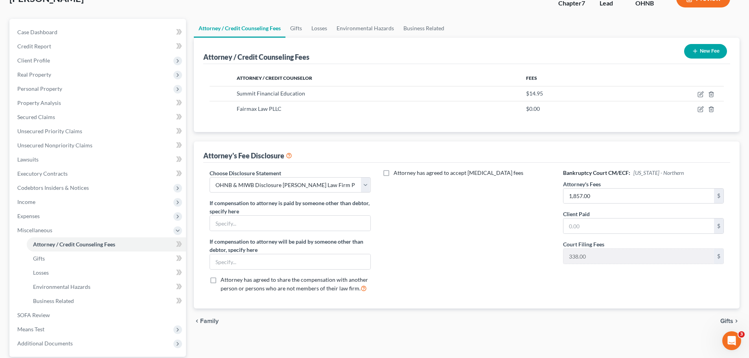
scroll to position [39, 0]
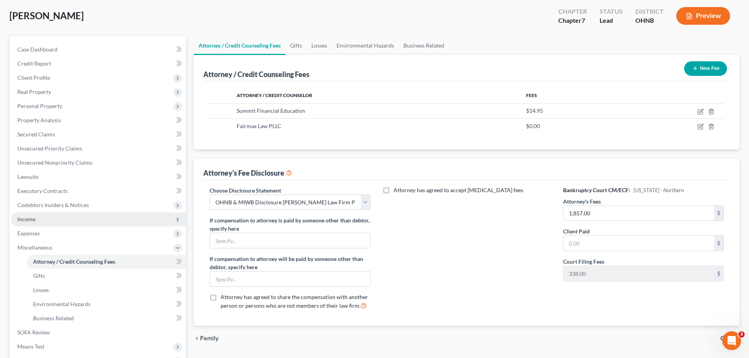
click at [42, 222] on span "Income" at bounding box center [98, 219] width 175 height 14
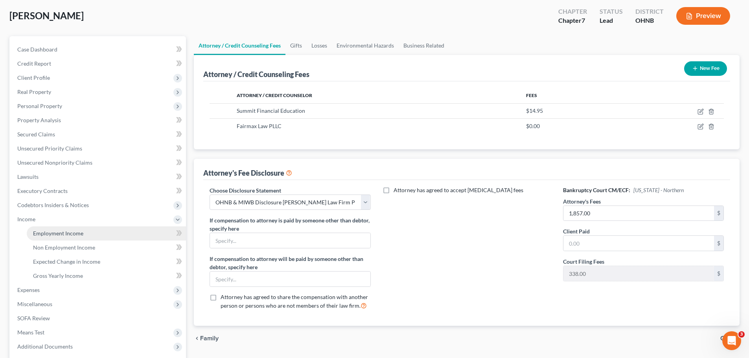
click at [34, 236] on span "Employment Income" at bounding box center [58, 233] width 50 height 7
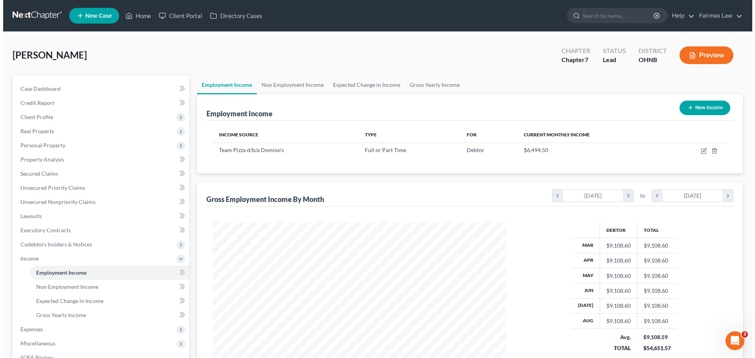
scroll to position [147, 309]
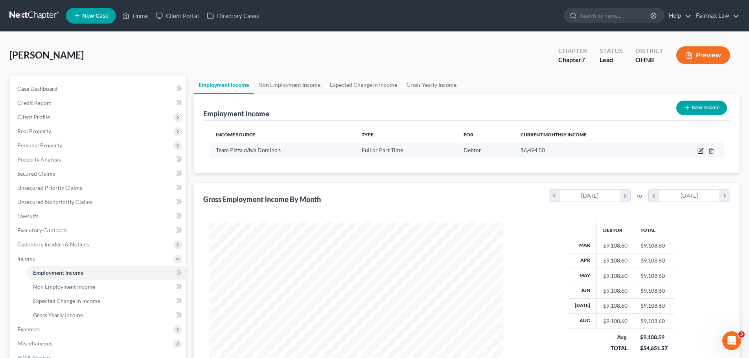
click at [700, 151] on icon "button" at bounding box center [700, 151] width 6 height 6
select select "0"
select select "36"
select select "3"
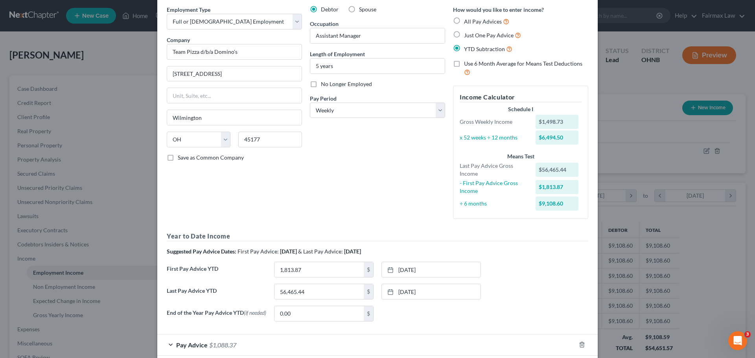
scroll to position [73, 0]
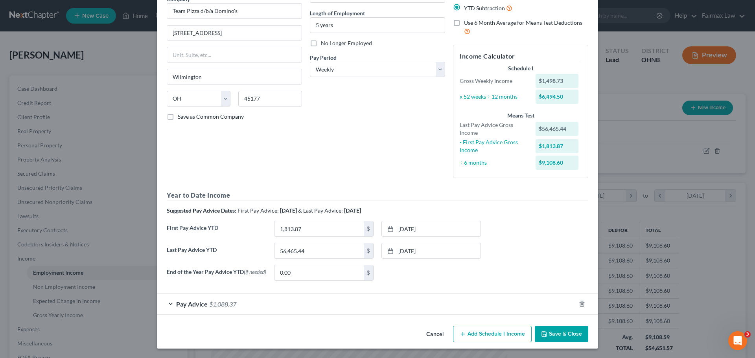
click at [227, 305] on span "$1,088.37" at bounding box center [222, 303] width 27 height 7
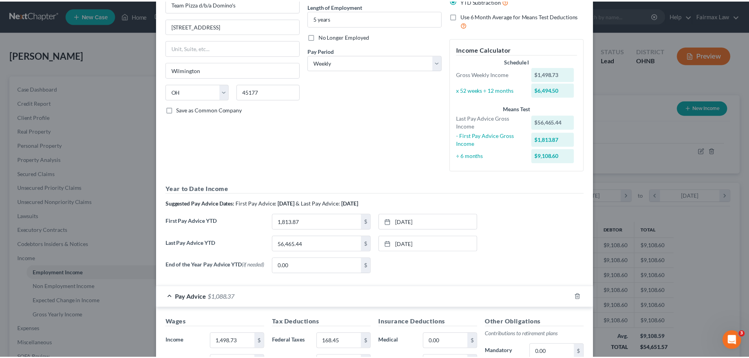
scroll to position [0, 0]
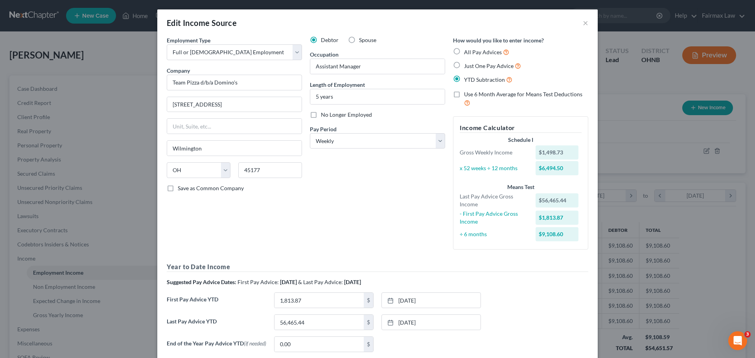
click at [586, 23] on div "Edit Income Source ×" at bounding box center [377, 22] width 440 height 27
click at [583, 22] on button "×" at bounding box center [586, 22] width 6 height 9
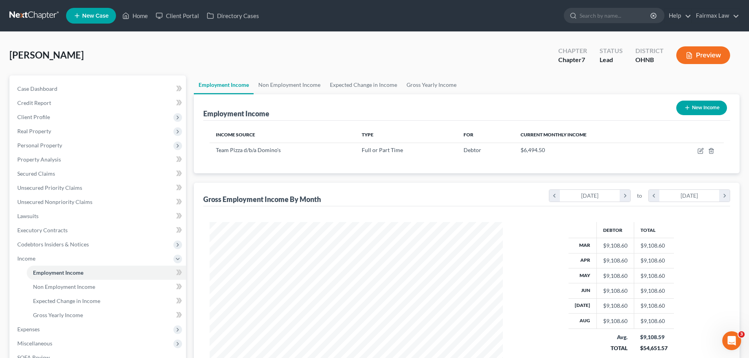
scroll to position [116, 0]
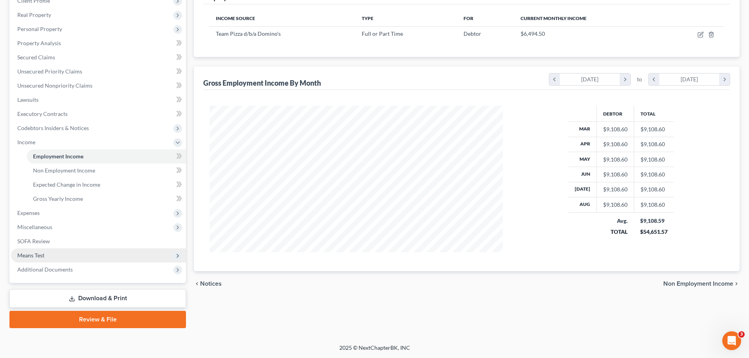
click at [44, 255] on span "Means Test" at bounding box center [30, 255] width 27 height 7
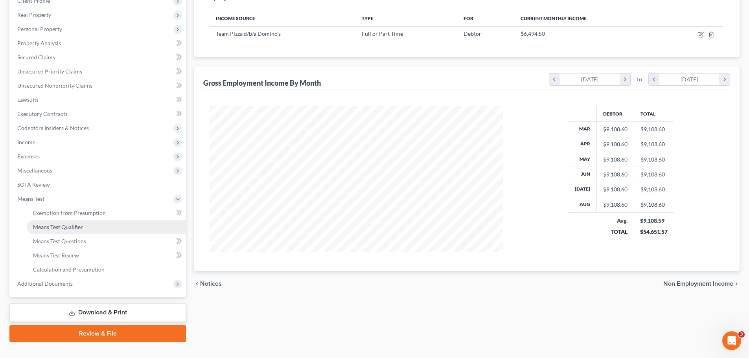
click at [74, 228] on span "Means Test Qualifier" at bounding box center [58, 227] width 50 height 7
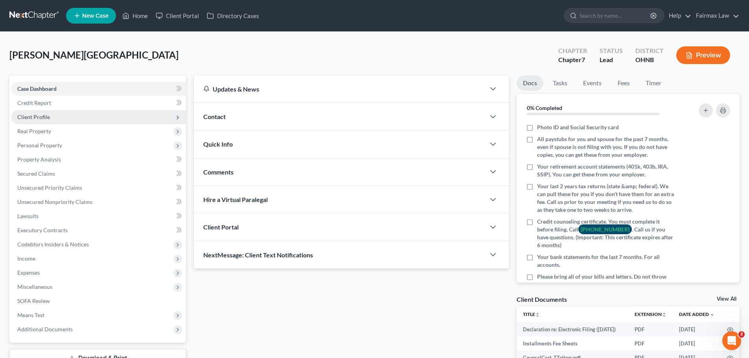
click at [66, 119] on span "Client Profile" at bounding box center [98, 117] width 175 height 14
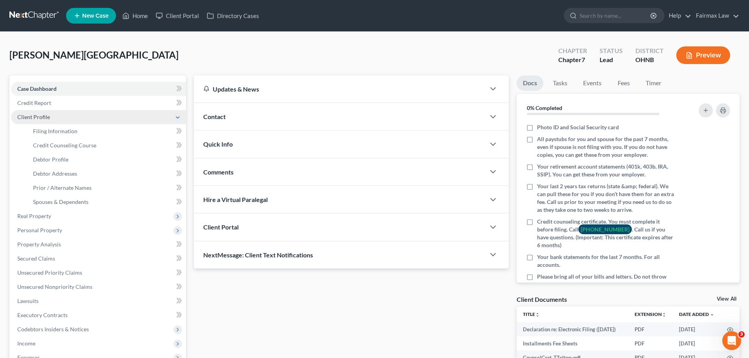
click at [75, 123] on span "Client Profile" at bounding box center [98, 117] width 175 height 14
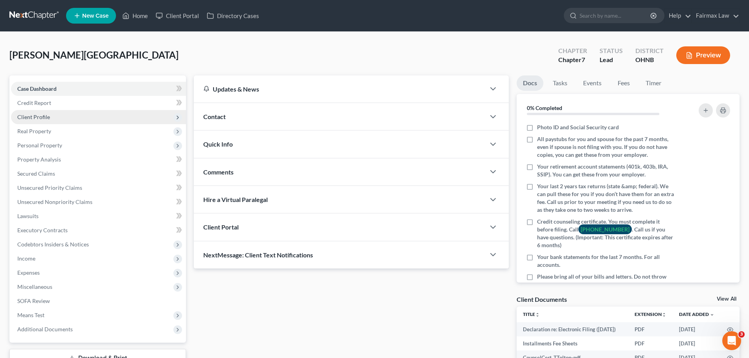
click at [67, 119] on span "Client Profile" at bounding box center [98, 117] width 175 height 14
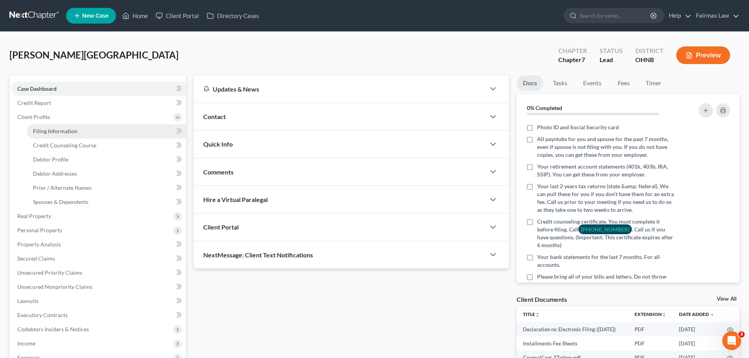
click at [63, 129] on span "Filing Information" at bounding box center [55, 131] width 44 height 7
select select "1"
select select "0"
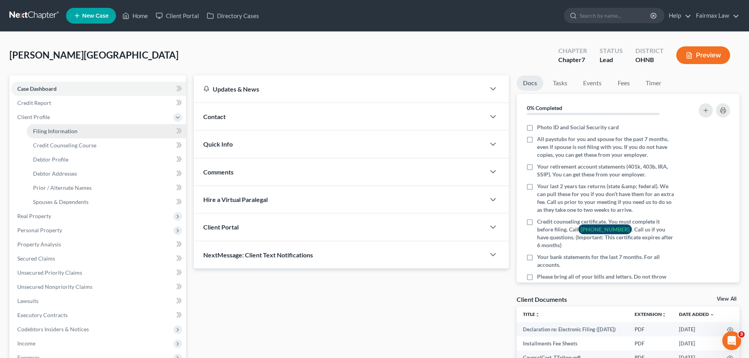
select select "36"
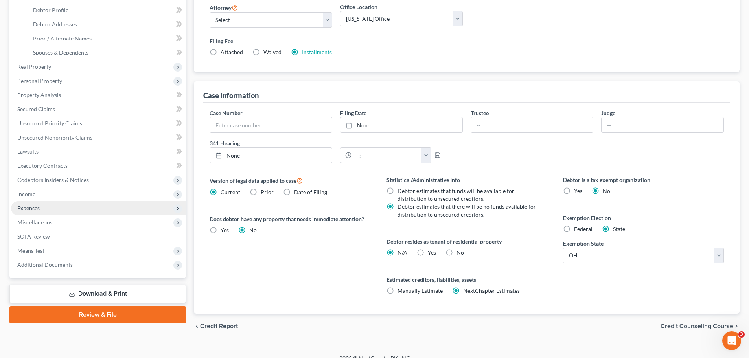
scroll to position [157, 0]
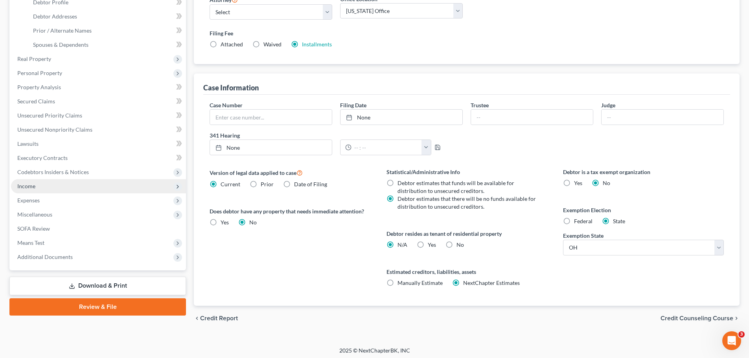
click at [52, 184] on span "Income" at bounding box center [98, 186] width 175 height 14
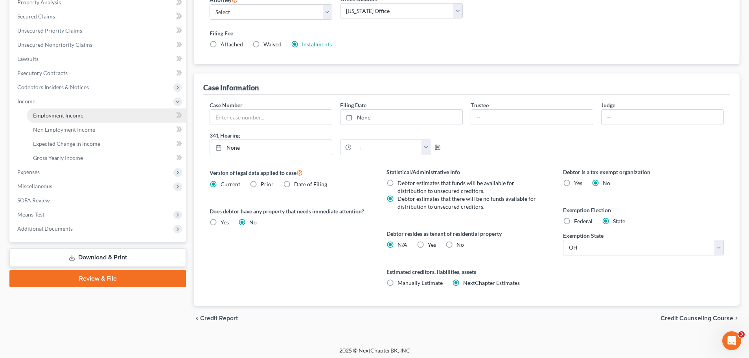
click at [82, 115] on span "Employment Income" at bounding box center [58, 115] width 50 height 7
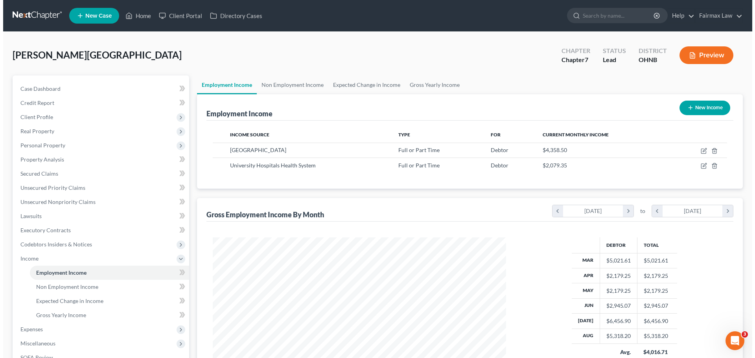
scroll to position [147, 309]
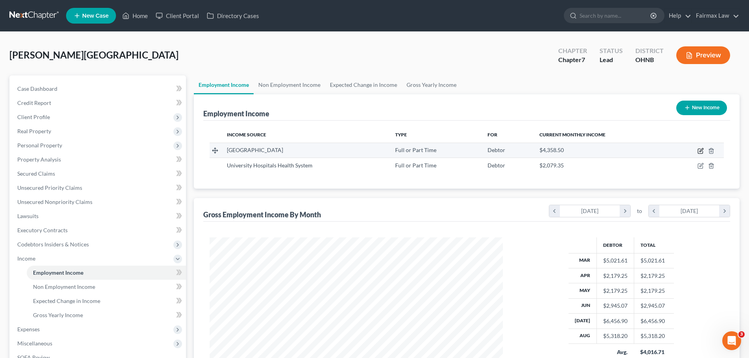
click at [700, 151] on icon "button" at bounding box center [700, 151] width 6 height 6
select select "0"
select select "36"
select select "1"
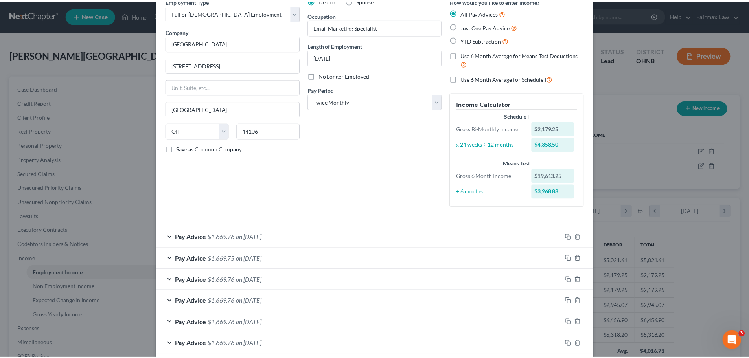
scroll to position [0, 0]
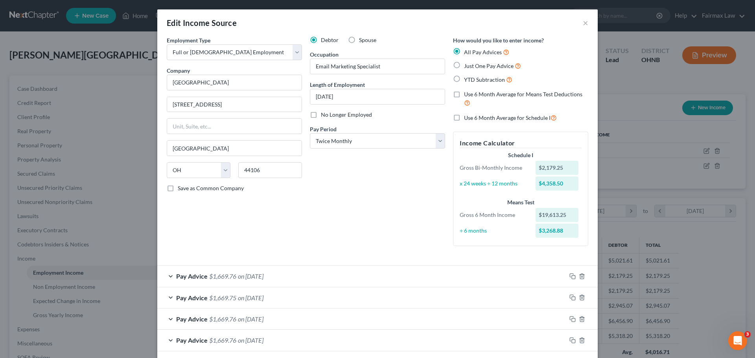
click at [585, 23] on div "Edit Income Source ×" at bounding box center [377, 22] width 440 height 27
click at [583, 25] on button "×" at bounding box center [586, 22] width 6 height 9
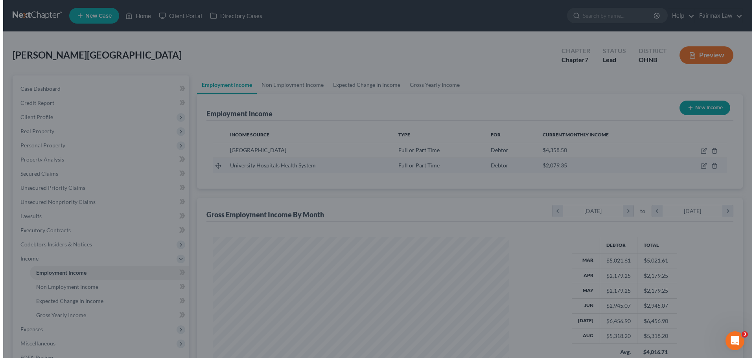
scroll to position [392920, 392758]
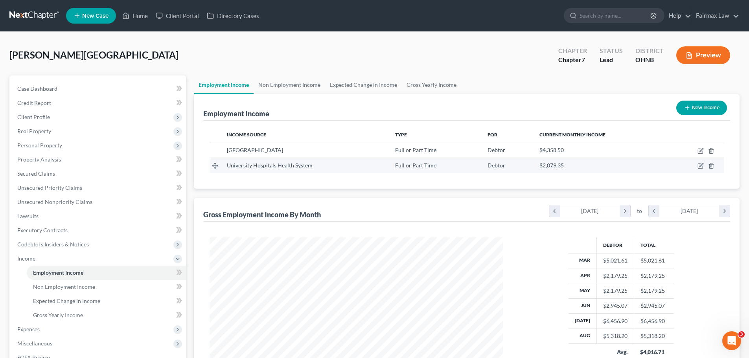
click at [702, 162] on td at bounding box center [696, 165] width 56 height 15
click at [701, 164] on icon "button" at bounding box center [700, 166] width 6 height 6
select select "0"
select select "36"
select select "2"
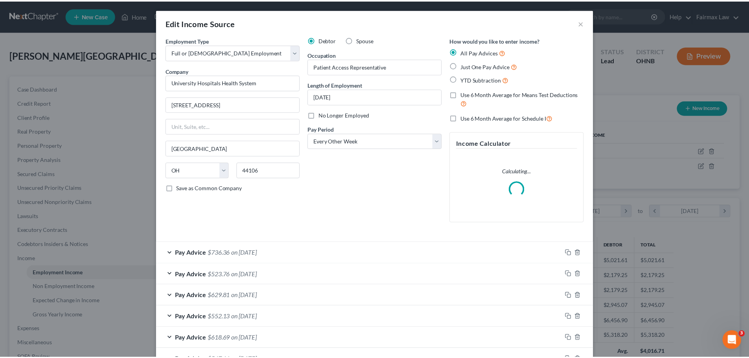
scroll to position [148, 312]
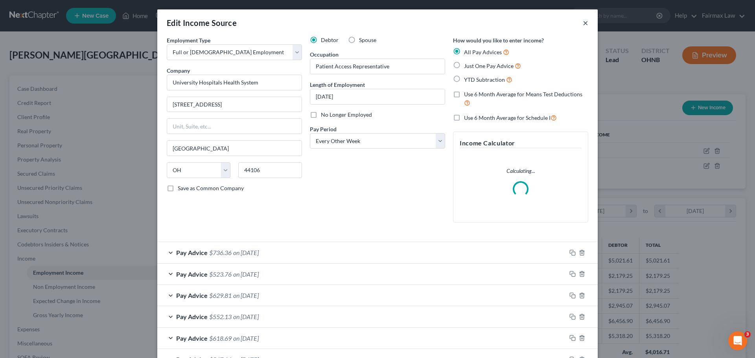
click at [583, 24] on button "×" at bounding box center [586, 22] width 6 height 9
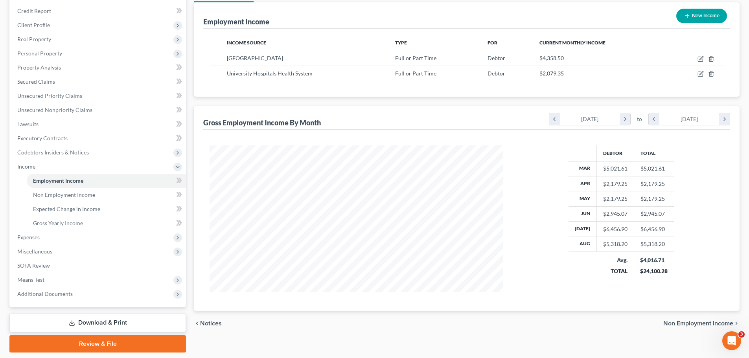
scroll to position [116, 0]
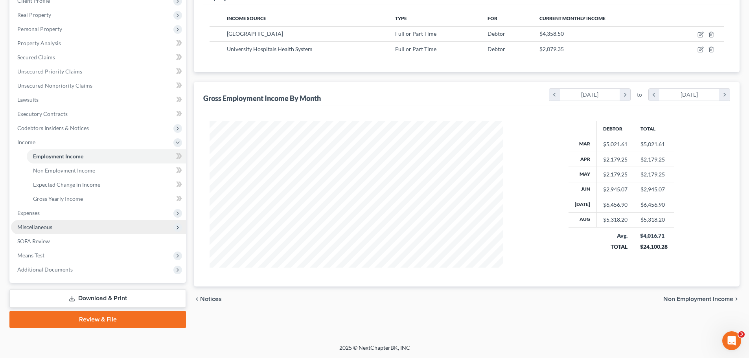
click at [70, 213] on span "Expenses" at bounding box center [98, 213] width 175 height 14
click at [28, 212] on span "Expenses" at bounding box center [28, 213] width 22 height 7
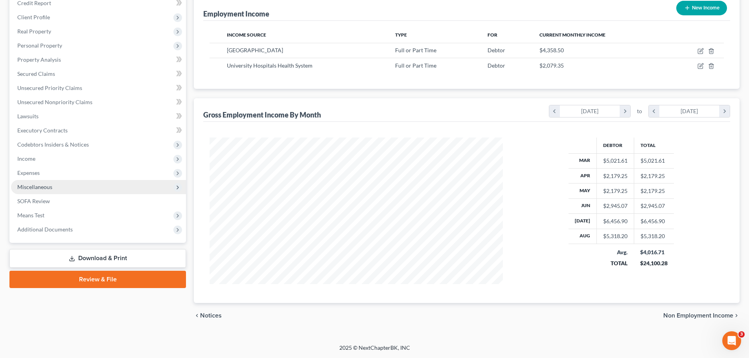
scroll to position [100, 0]
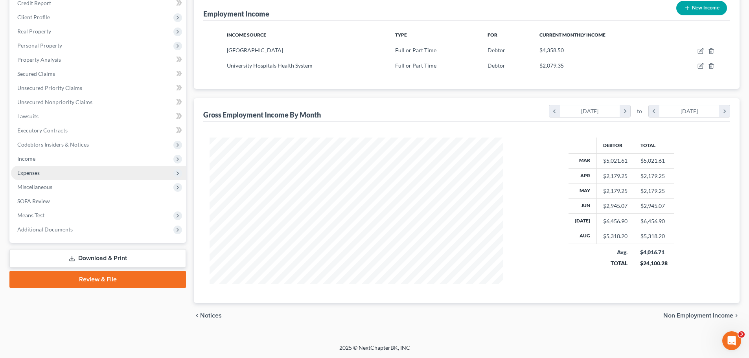
click at [40, 173] on span "Expenses" at bounding box center [98, 173] width 175 height 14
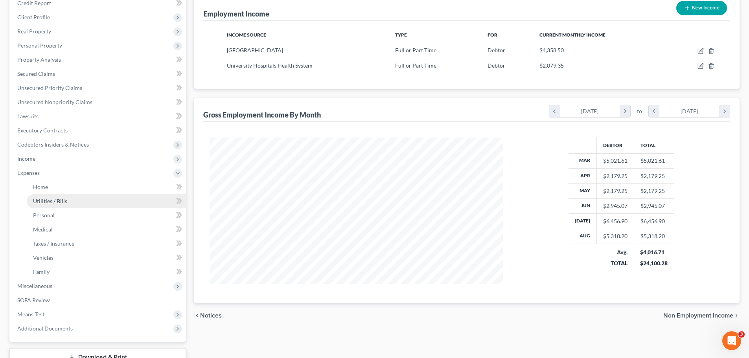
scroll to position [116, 0]
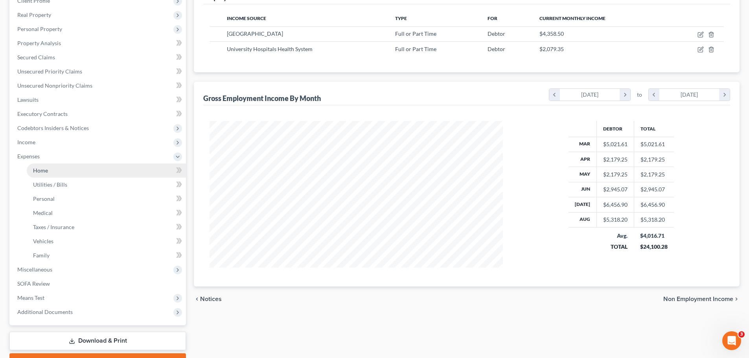
click at [44, 166] on link "Home" at bounding box center [106, 171] width 159 height 14
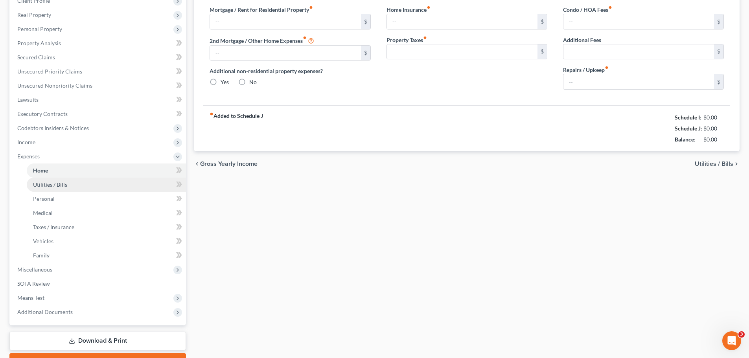
scroll to position [26, 0]
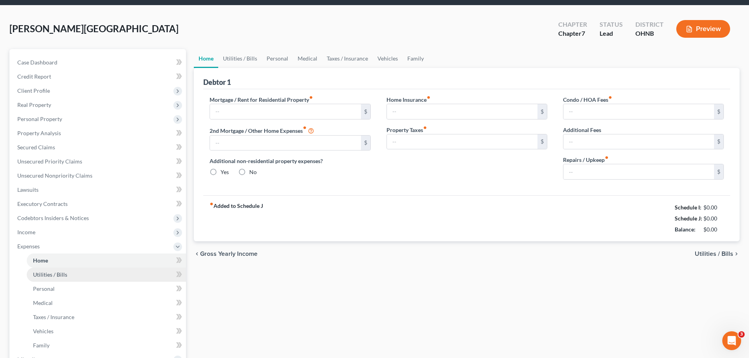
type input "1,332.00"
type input "0.00"
radio input "true"
type input "0.00"
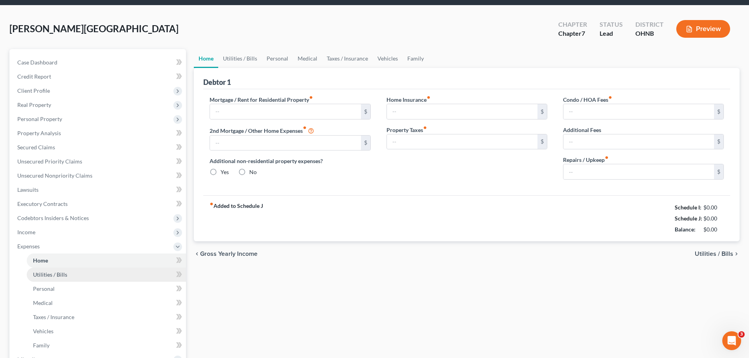
type input "0.00"
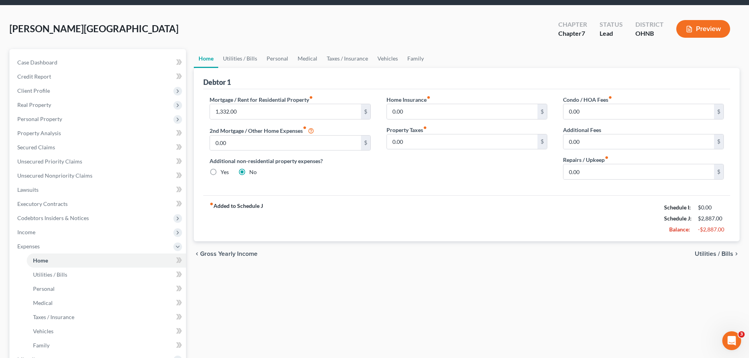
scroll to position [0, 0]
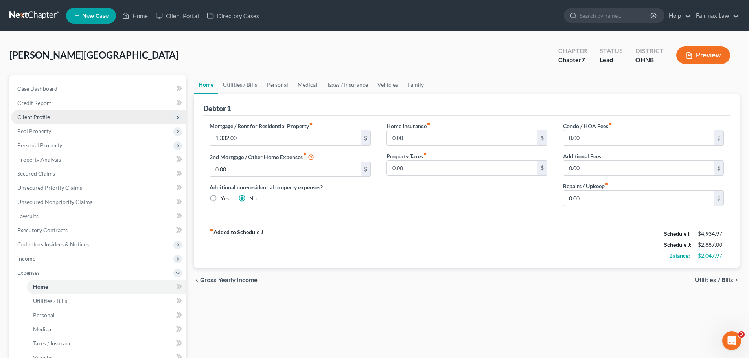
click at [36, 112] on span "Client Profile" at bounding box center [98, 117] width 175 height 14
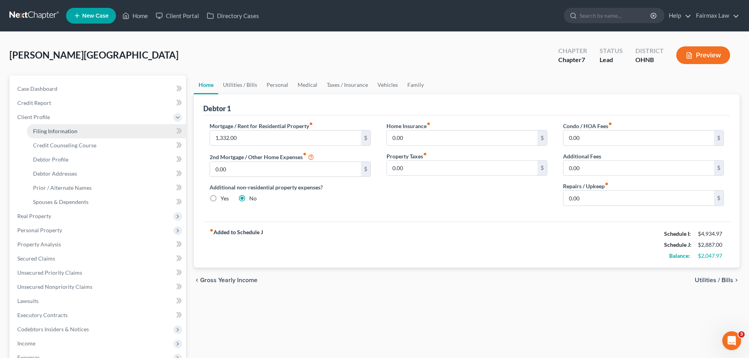
click at [59, 133] on span "Filing Information" at bounding box center [55, 131] width 44 height 7
select select "1"
select select "0"
select select "61"
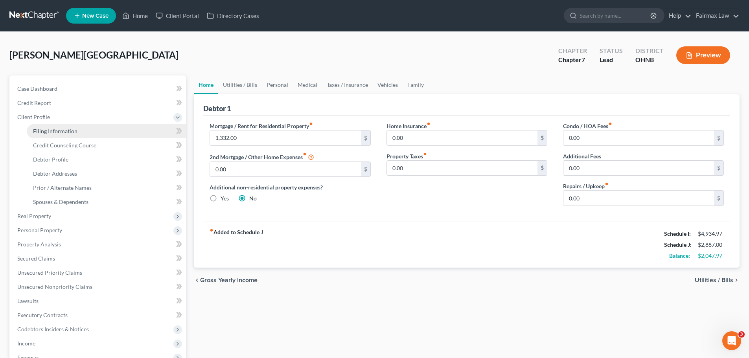
select select "15"
select select "0"
select select "36"
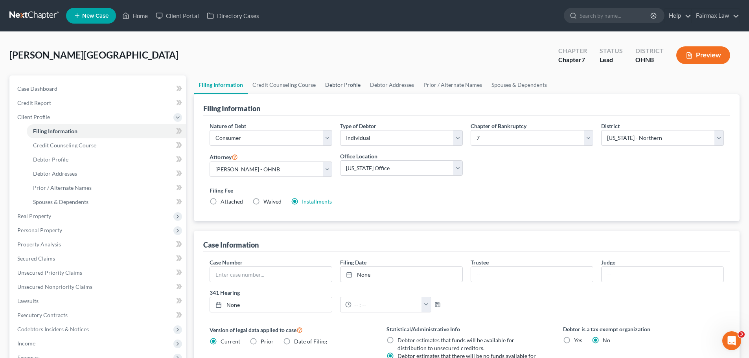
click at [345, 80] on link "Debtor Profile" at bounding box center [342, 84] width 45 height 19
select select "0"
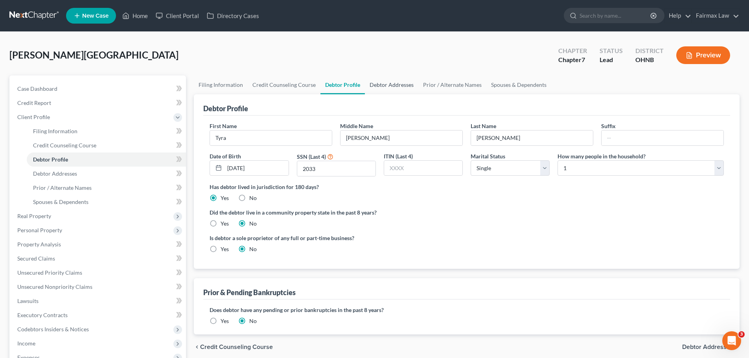
click at [404, 88] on link "Debtor Addresses" at bounding box center [391, 84] width 53 height 19
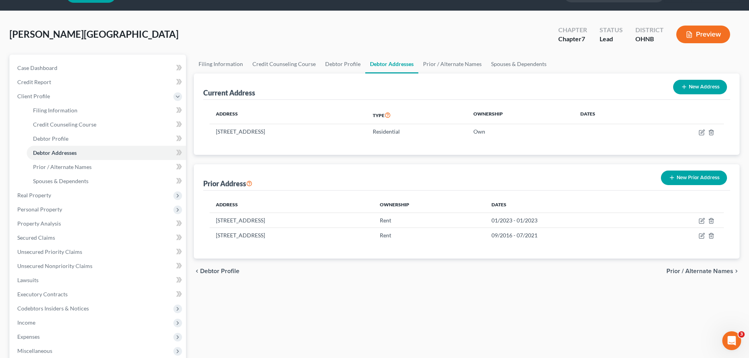
scroll to position [39, 0]
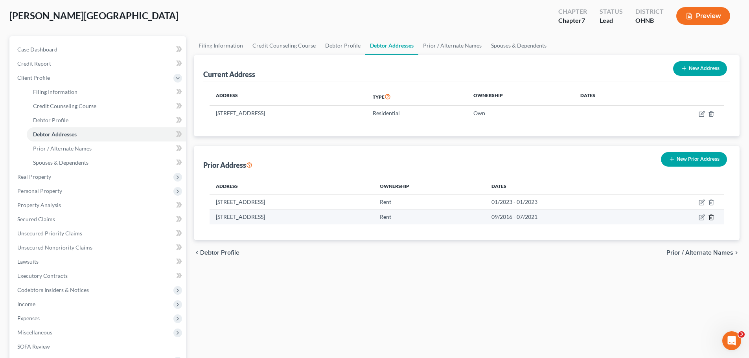
click at [711, 219] on line "button" at bounding box center [711, 218] width 0 height 2
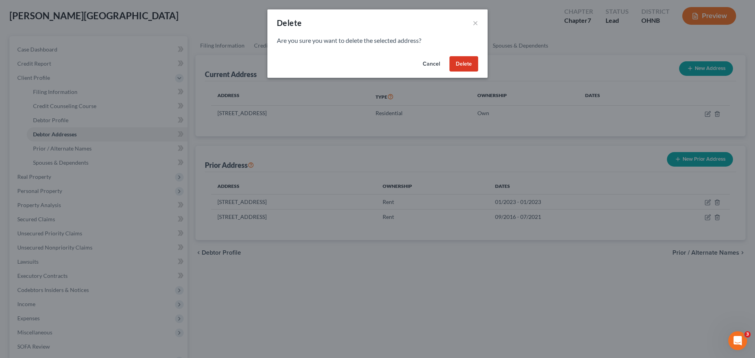
click at [473, 64] on button "Delete" at bounding box center [463, 64] width 29 height 16
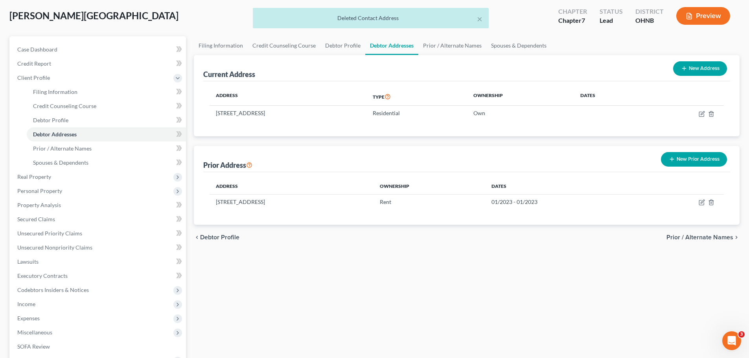
click at [320, 265] on div "Filing Information Credit Counseling Course Debtor Profile Debtor Addresses Pri…" at bounding box center [466, 234] width 553 height 397
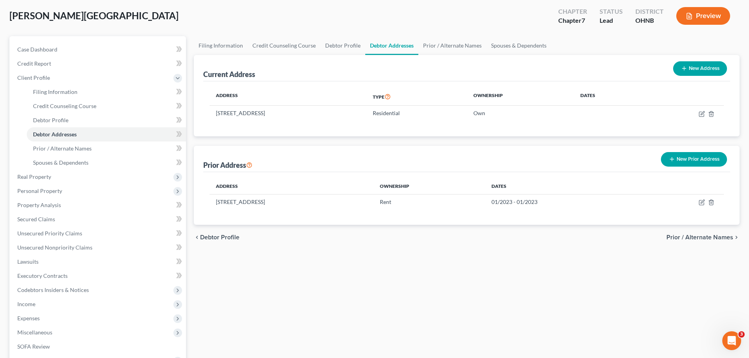
click at [690, 159] on button "New Prior Address" at bounding box center [694, 159] width 66 height 15
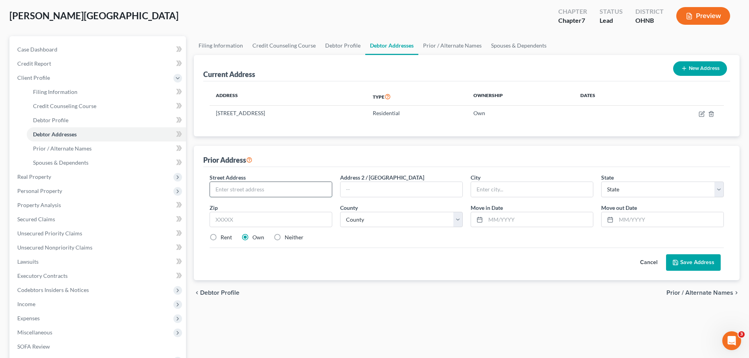
click at [257, 192] on input "text" at bounding box center [271, 189] width 122 height 15
type input "17639 Wildwood Lane"
type input "44119"
click at [355, 248] on div "Cancel Save Address" at bounding box center [467, 259] width 514 height 23
type input "[GEOGRAPHIC_DATA]"
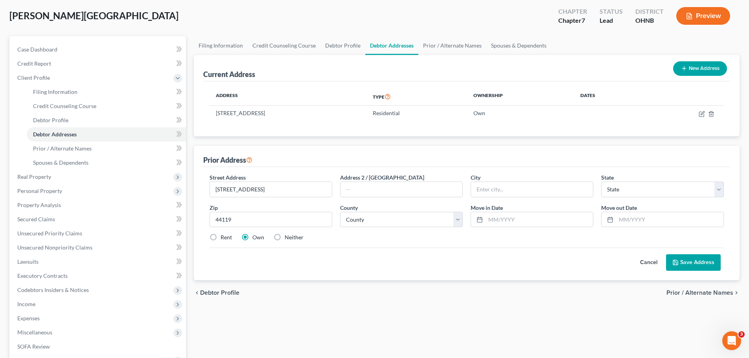
select select "36"
click at [369, 221] on select "County Adams County Allen County Ashland County Ashtabula County Athens County …" at bounding box center [401, 220] width 123 height 16
select select "17"
click at [340, 212] on select "County Adams County Allen County Ashland County Ashtabula County Athens County …" at bounding box center [401, 220] width 123 height 16
click at [503, 219] on input "text" at bounding box center [538, 219] width 107 height 15
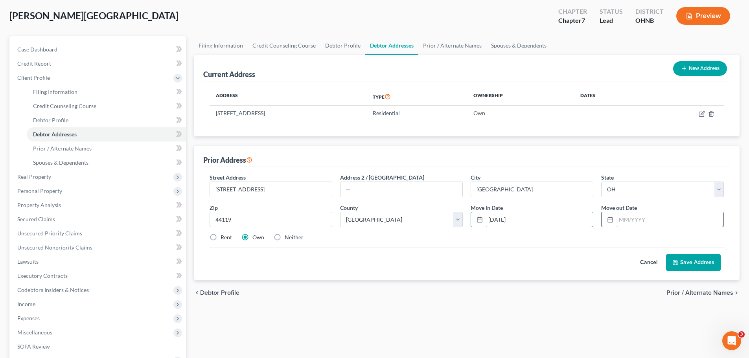
type input "05/01/2023"
click at [635, 222] on input "text" at bounding box center [669, 219] width 107 height 15
type input "05/01/2025"
click at [703, 263] on button "Save Address" at bounding box center [693, 262] width 55 height 17
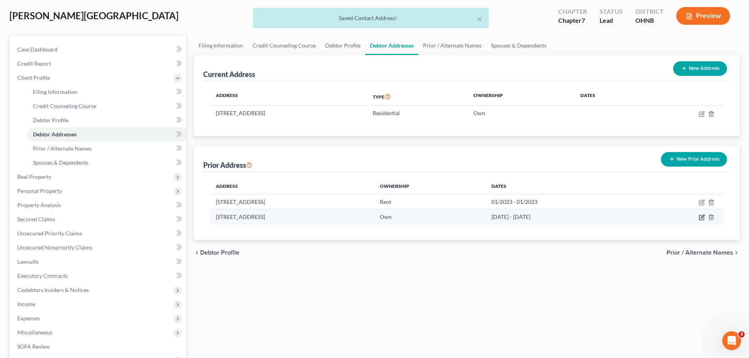
click at [701, 218] on icon "button" at bounding box center [702, 217] width 4 height 4
select select "36"
select select "17"
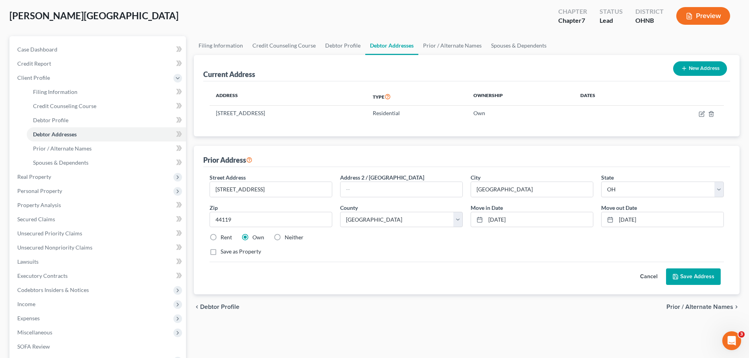
click at [221, 236] on label "Rent" at bounding box center [226, 237] width 11 height 8
click at [224, 236] on input "Rent" at bounding box center [226, 235] width 5 height 5
radio input "true"
click at [684, 269] on button "Save Address" at bounding box center [693, 276] width 55 height 17
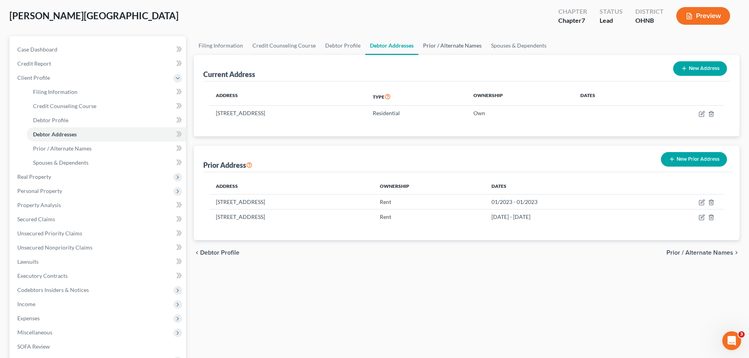
click at [450, 46] on link "Prior / Alternate Names" at bounding box center [452, 45] width 68 height 19
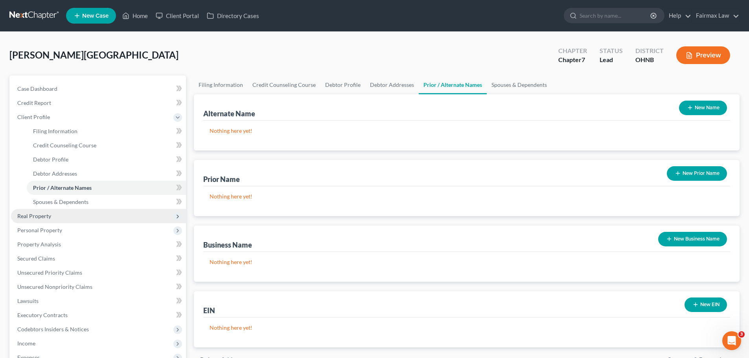
click at [37, 215] on span "Real Property" at bounding box center [34, 216] width 34 height 7
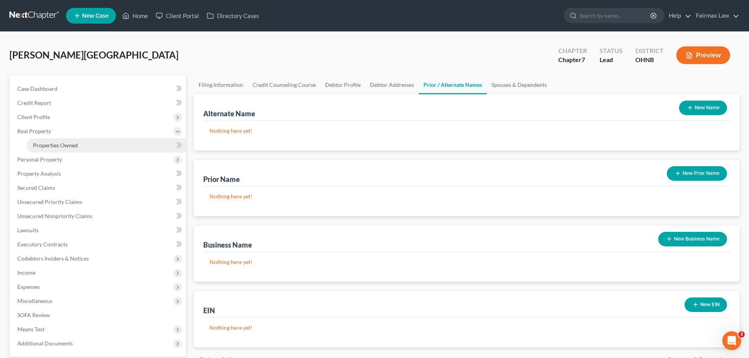
click at [57, 143] on span "Properties Owned" at bounding box center [55, 145] width 45 height 7
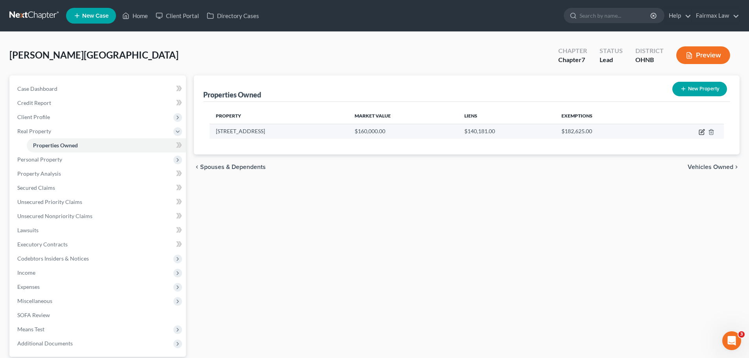
click at [701, 129] on icon "button" at bounding box center [701, 132] width 6 height 6
select select "36"
select select "17"
select select "0"
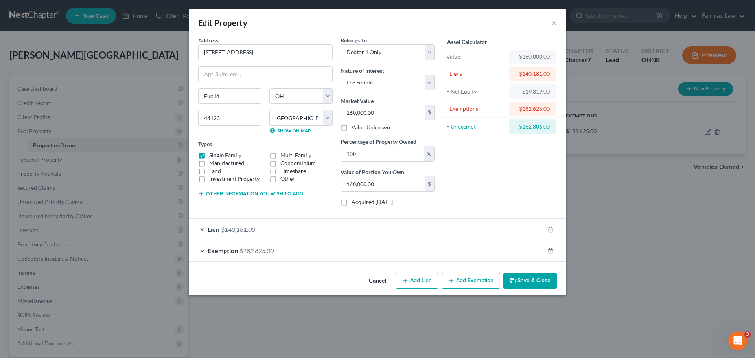
click at [240, 227] on span "$140,181.00" at bounding box center [238, 229] width 34 height 7
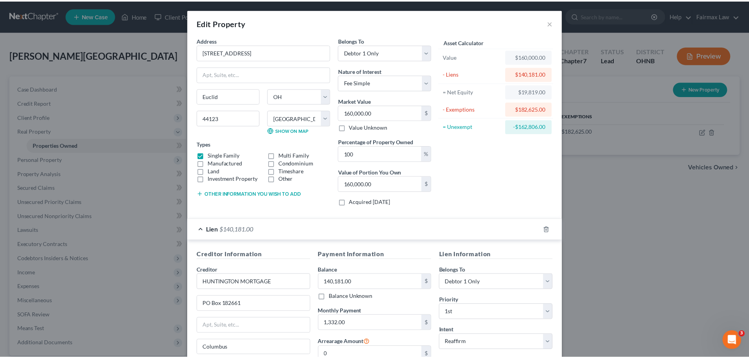
scroll to position [111, 0]
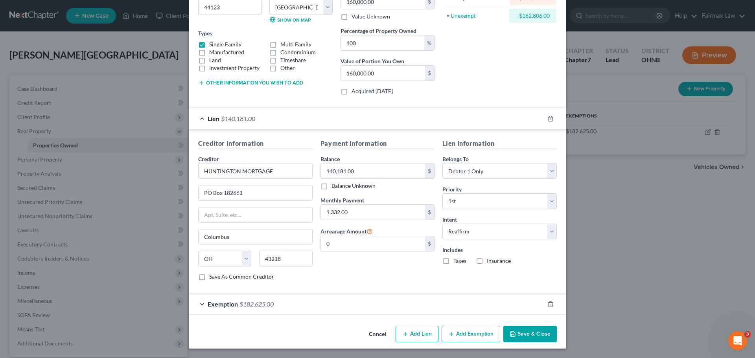
click at [453, 261] on label "Taxes" at bounding box center [459, 261] width 13 height 8
click at [456, 261] on input "Taxes" at bounding box center [458, 259] width 5 height 5
checkbox input "true"
click at [487, 259] on label "Insurance" at bounding box center [499, 261] width 24 height 8
click at [490, 259] on input "Insurance" at bounding box center [492, 259] width 5 height 5
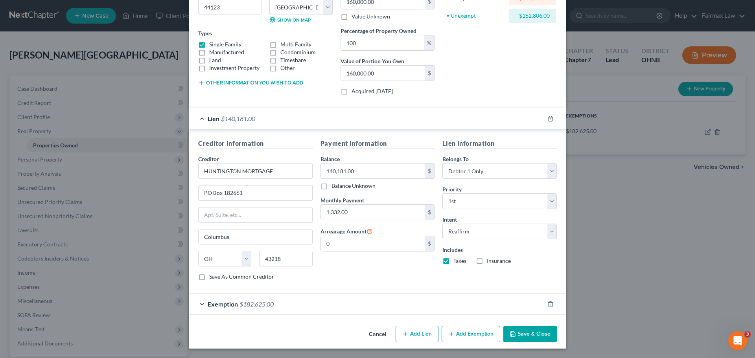
checkbox input "true"
click at [531, 329] on button "Save & Close" at bounding box center [529, 334] width 53 height 17
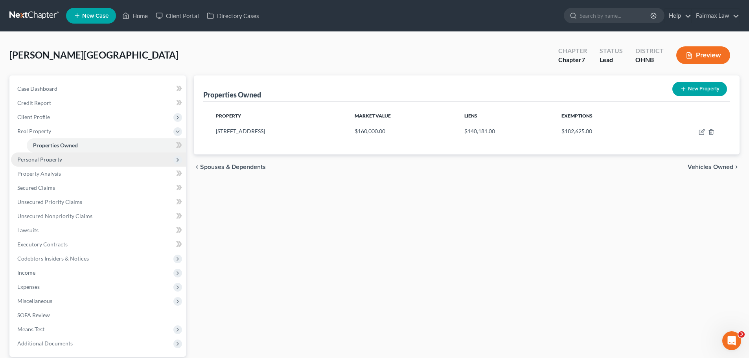
click at [64, 158] on span "Personal Property" at bounding box center [98, 160] width 175 height 14
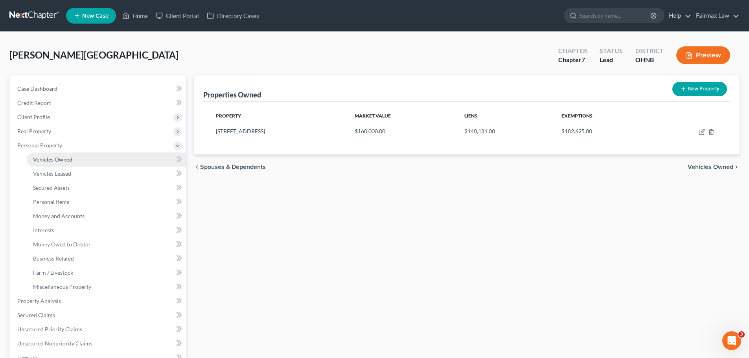
click at [62, 159] on span "Vehicles Owned" at bounding box center [52, 159] width 39 height 7
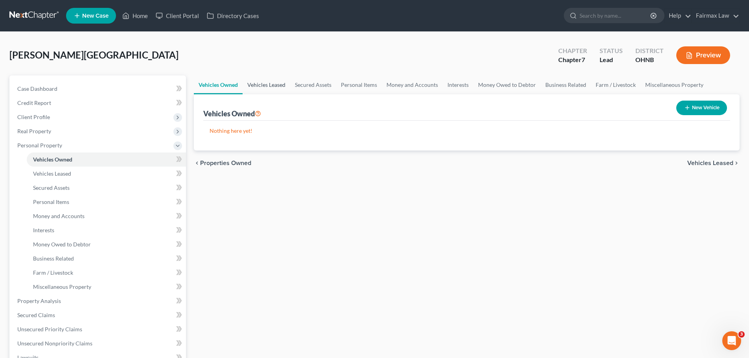
click at [267, 87] on link "Vehicles Leased" at bounding box center [267, 84] width 48 height 19
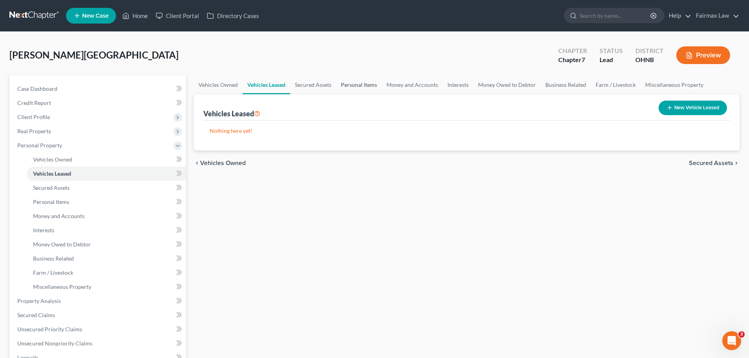
click at [371, 86] on link "Personal Items" at bounding box center [359, 84] width 46 height 19
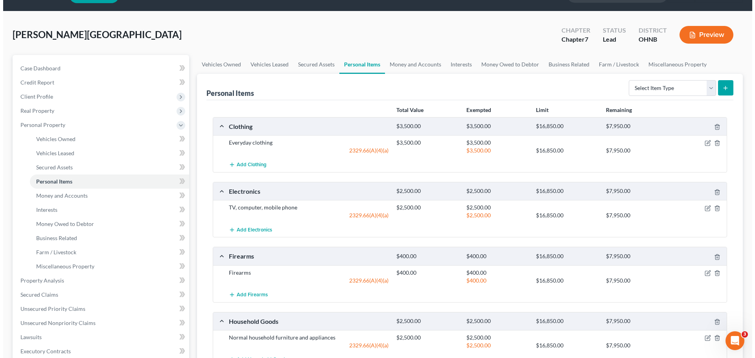
scroll to position [39, 0]
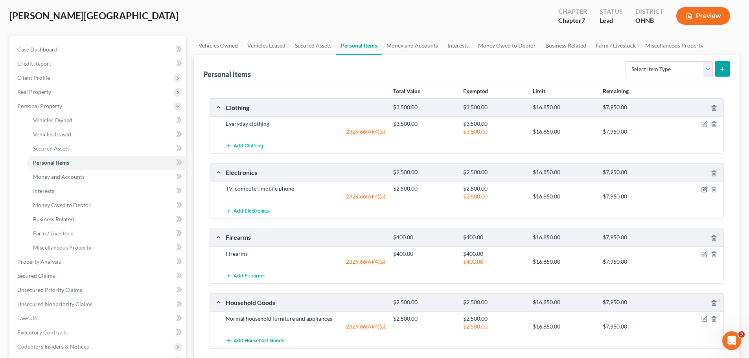
click at [702, 191] on icon "button" at bounding box center [704, 189] width 6 height 6
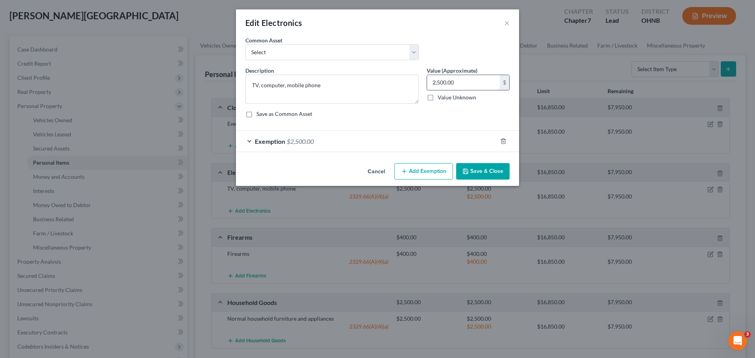
click at [433, 85] on input "2,500.00" at bounding box center [463, 82] width 73 height 15
click at [301, 143] on span "$2,500.00" at bounding box center [300, 141] width 27 height 7
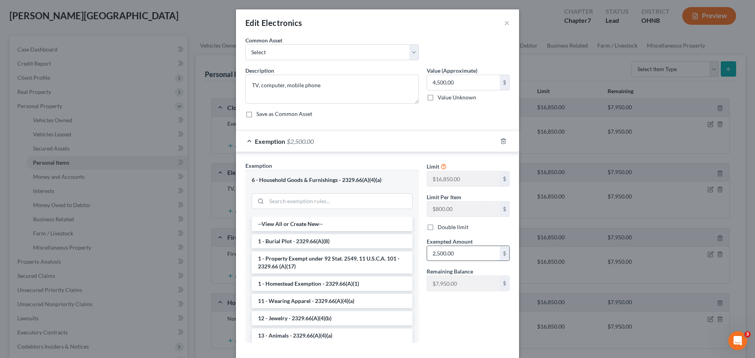
click at [438, 257] on input "2,500.00" at bounding box center [463, 253] width 73 height 15
click at [440, 83] on input "4,500.00" at bounding box center [463, 82] width 73 height 15
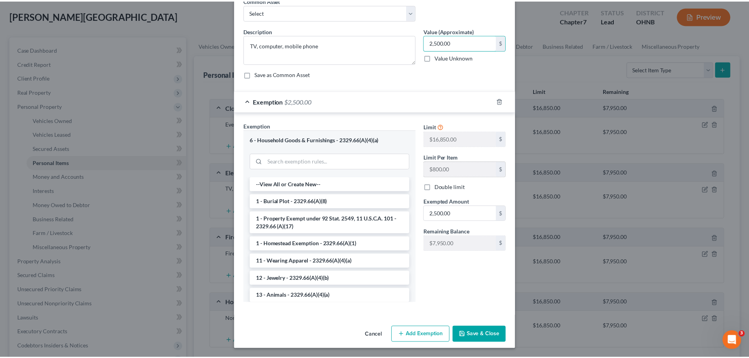
scroll to position [40, 0]
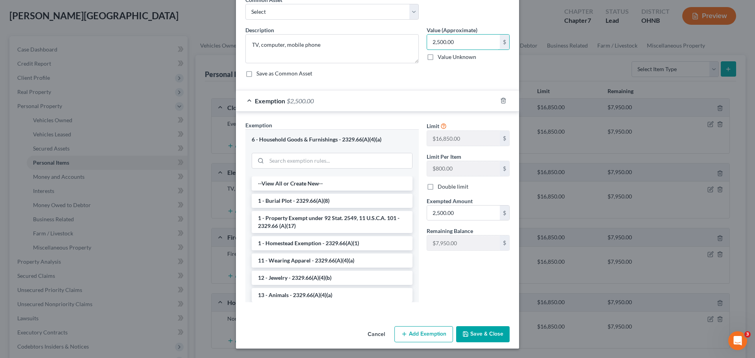
type input "2,500.00"
click at [485, 329] on button "Save & Close" at bounding box center [482, 334] width 53 height 17
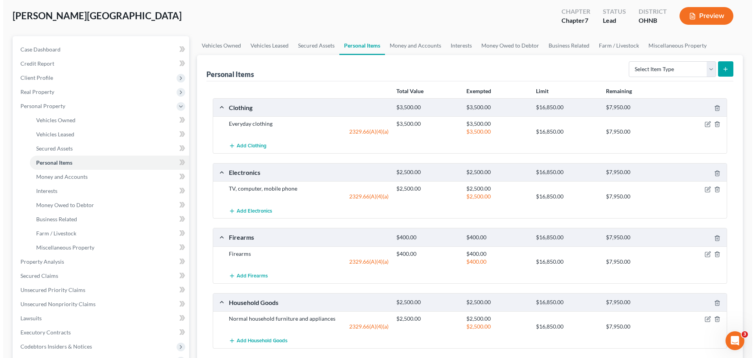
scroll to position [79, 0]
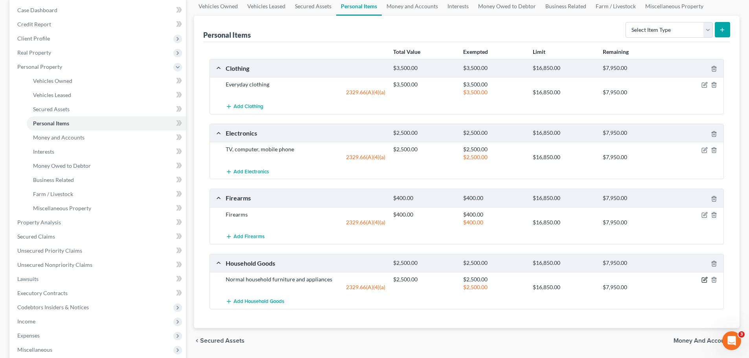
click at [703, 280] on icon "button" at bounding box center [704, 280] width 6 height 6
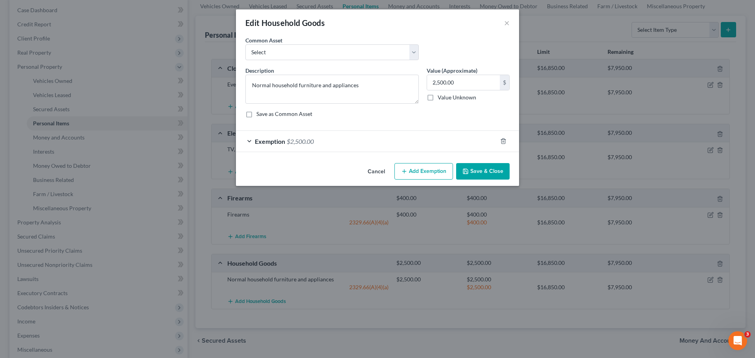
click at [290, 141] on span "$2,500.00" at bounding box center [300, 141] width 27 height 7
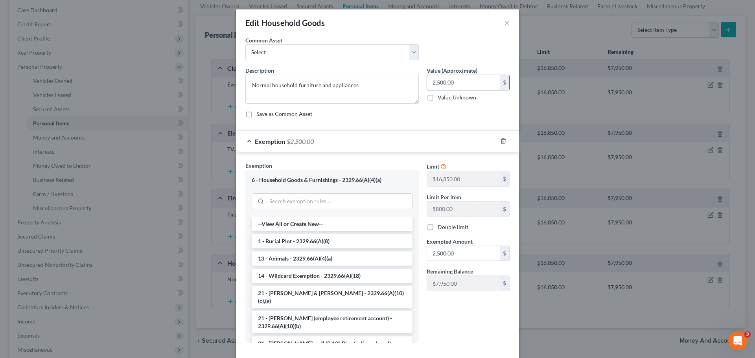
click at [454, 79] on input "2,500.00" at bounding box center [463, 82] width 73 height 15
type input "5,500.00"
click at [441, 252] on input "2,500.00" at bounding box center [463, 253] width 73 height 15
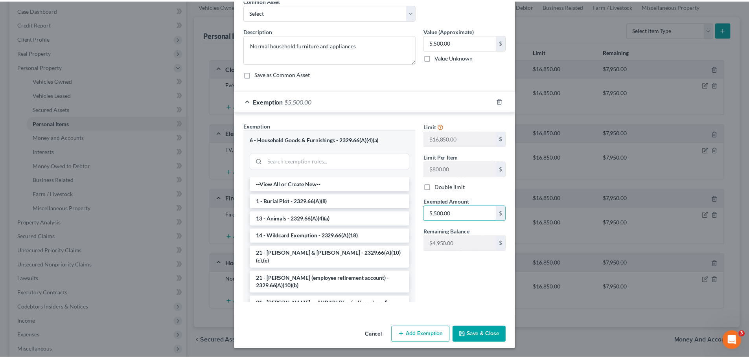
scroll to position [40, 0]
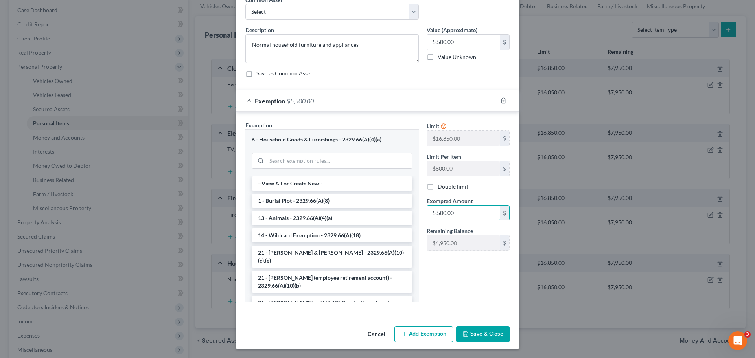
type input "5,500.00"
click at [490, 335] on button "Save & Close" at bounding box center [482, 334] width 53 height 17
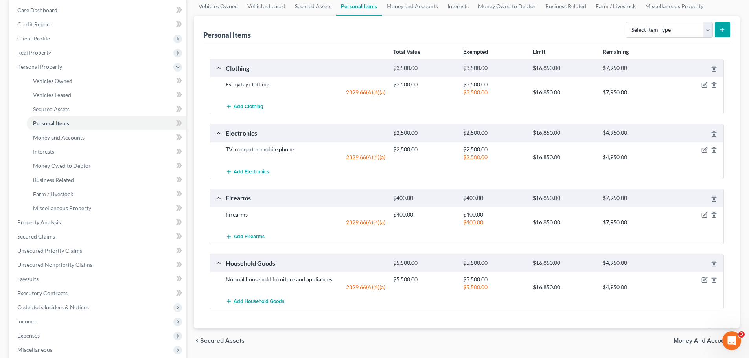
click at [638, 39] on div "Select Item Type Clothing Collectibles Of Value Electronics Firearms Household …" at bounding box center [676, 29] width 108 height 21
click at [641, 34] on select "Select Item Type Clothing Collectibles Of Value Electronics Firearms Household …" at bounding box center [668, 30] width 87 height 16
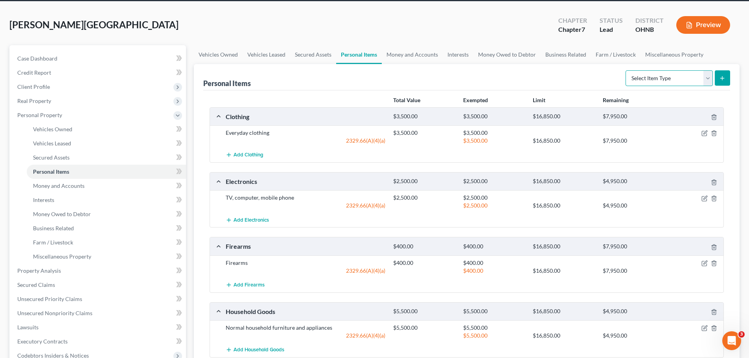
scroll to position [0, 0]
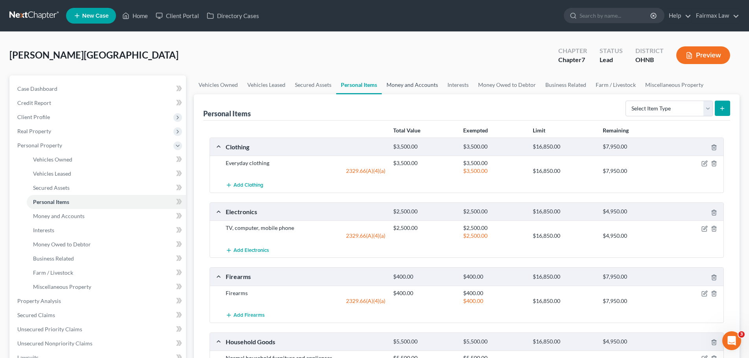
click at [410, 88] on link "Money and Accounts" at bounding box center [412, 84] width 61 height 19
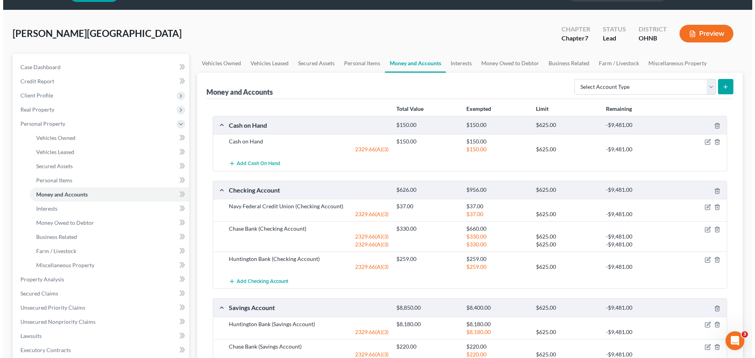
scroll to position [39, 0]
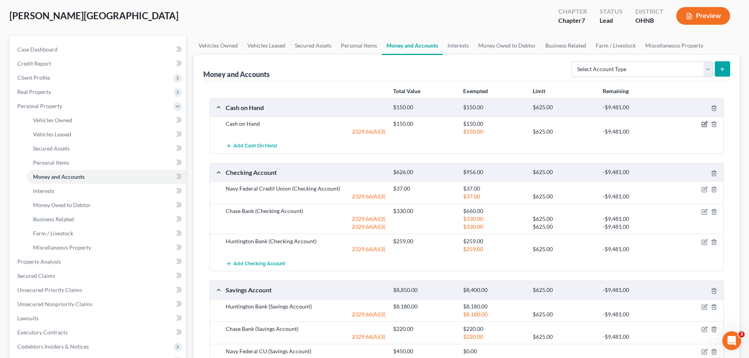
click at [706, 123] on icon "button" at bounding box center [704, 124] width 6 height 6
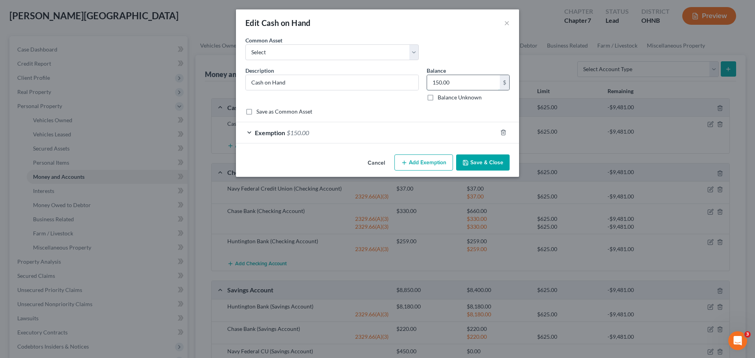
click at [440, 89] on input "150.00" at bounding box center [463, 82] width 73 height 15
type input "0.00"
click at [305, 136] on span "$150.00" at bounding box center [298, 132] width 22 height 7
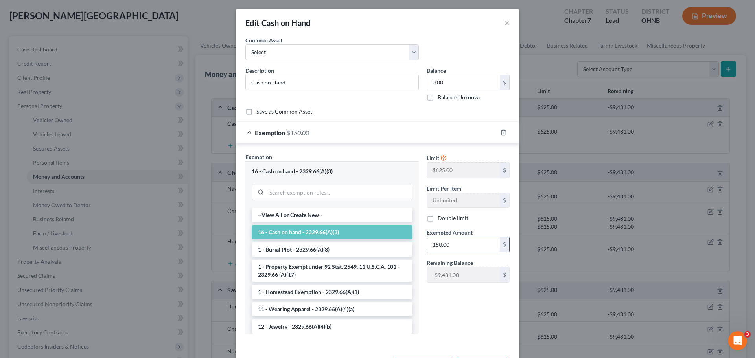
click at [439, 238] on input "150.00" at bounding box center [463, 244] width 73 height 15
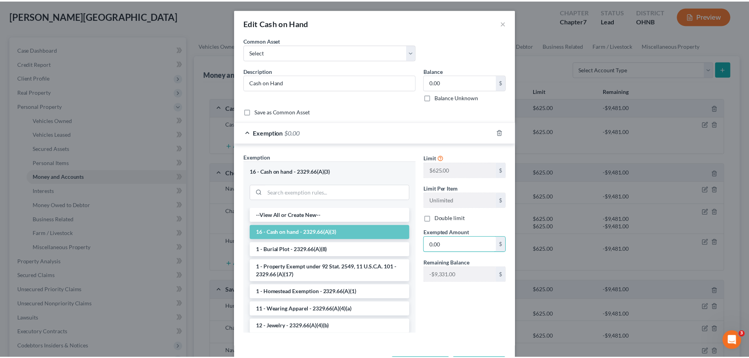
scroll to position [32, 0]
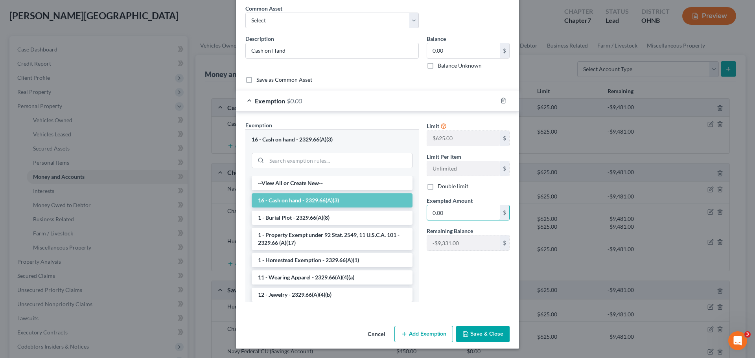
type input "0.00"
click at [489, 337] on button "Save & Close" at bounding box center [482, 334] width 53 height 17
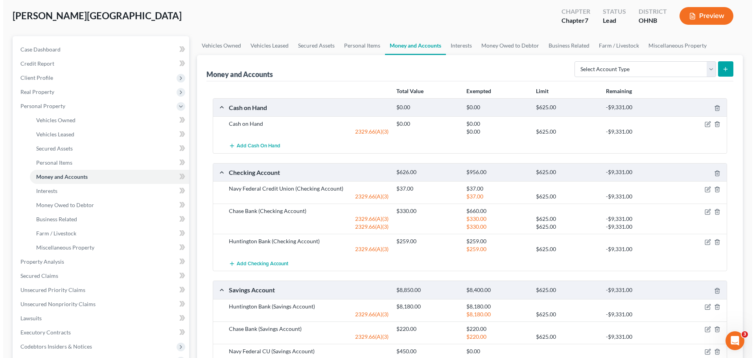
scroll to position [79, 0]
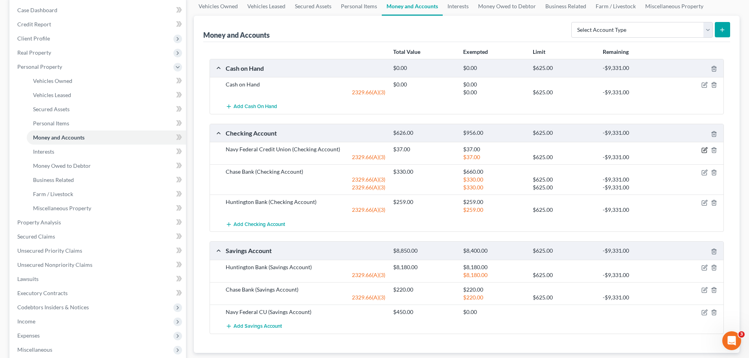
click at [705, 152] on icon "button" at bounding box center [704, 150] width 6 height 6
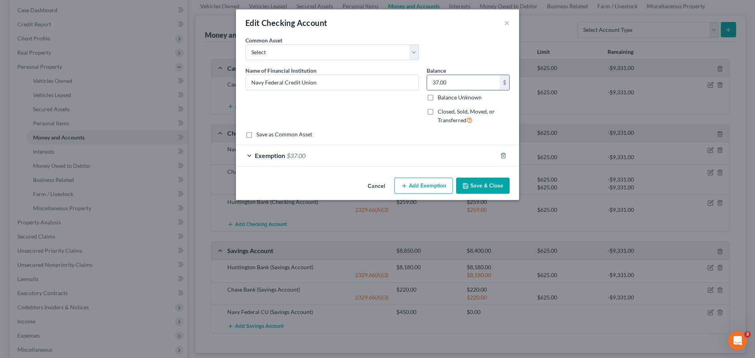
click at [448, 83] on input "37.00" at bounding box center [463, 82] width 73 height 15
type input "0.26"
click at [290, 158] on span "$37.00" at bounding box center [296, 155] width 19 height 7
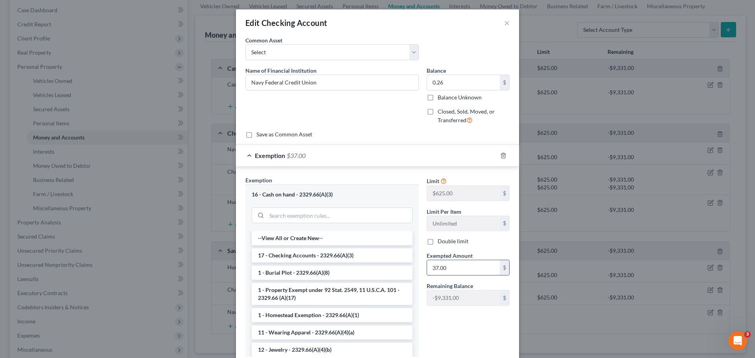
click at [432, 272] on input "37.00" at bounding box center [463, 267] width 73 height 15
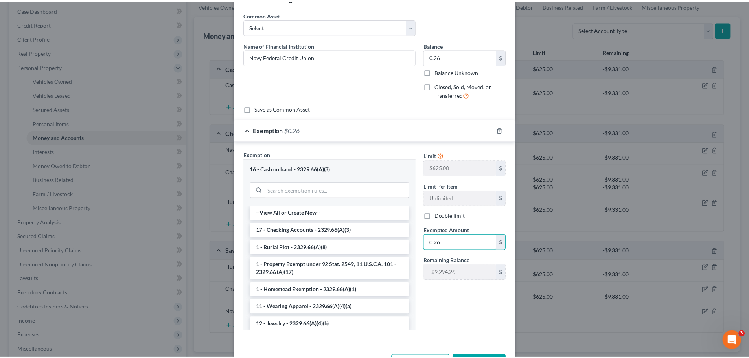
scroll to position [55, 0]
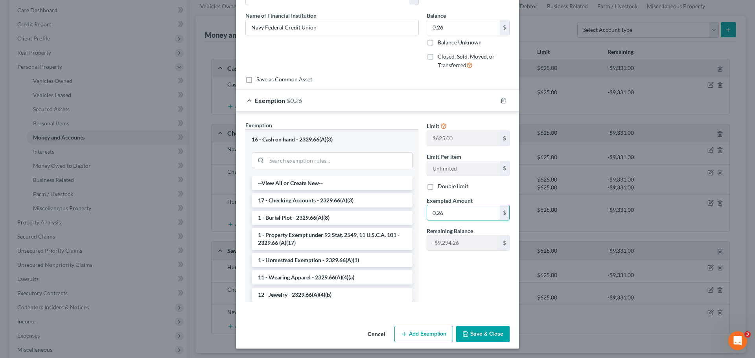
type input "0.26"
click at [486, 329] on button "Save & Close" at bounding box center [482, 334] width 53 height 17
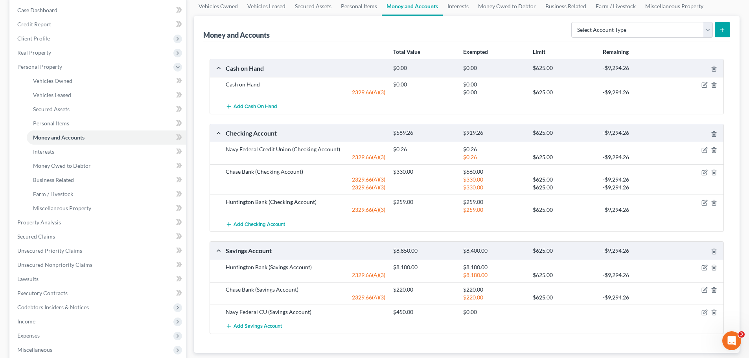
scroll to position [118, 0]
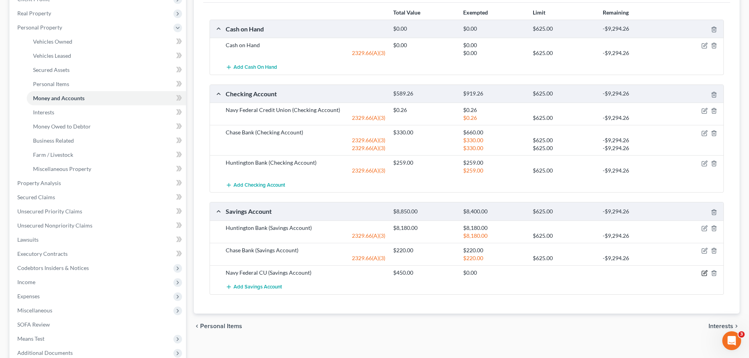
click at [702, 275] on icon "button" at bounding box center [704, 273] width 5 height 5
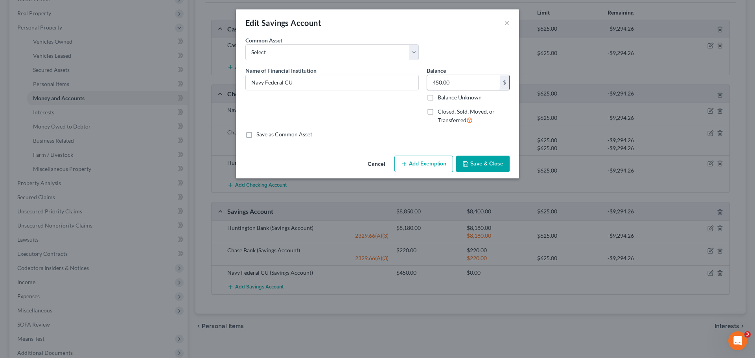
click at [443, 86] on input "450.00" at bounding box center [463, 82] width 73 height 15
type input "0.00"
click at [479, 169] on button "Save & Close" at bounding box center [482, 164] width 53 height 17
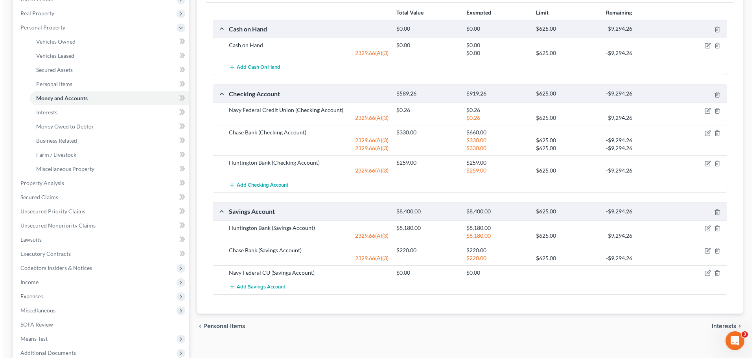
scroll to position [79, 0]
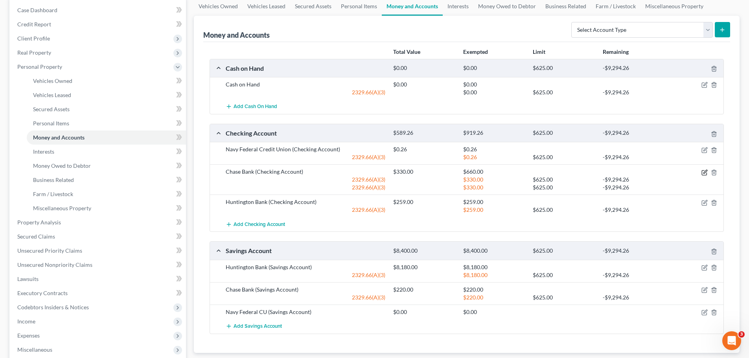
click at [704, 174] on icon "button" at bounding box center [704, 172] width 6 height 6
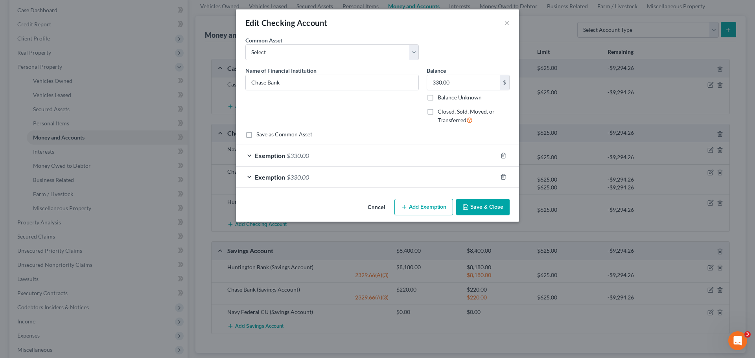
click at [504, 173] on div at bounding box center [508, 177] width 22 height 13
click at [459, 83] on input "330.00" at bounding box center [463, 82] width 73 height 15
type input "568.00"
click at [499, 177] on div at bounding box center [508, 177] width 22 height 13
click at [347, 153] on div "Exemption $330.00" at bounding box center [366, 155] width 261 height 21
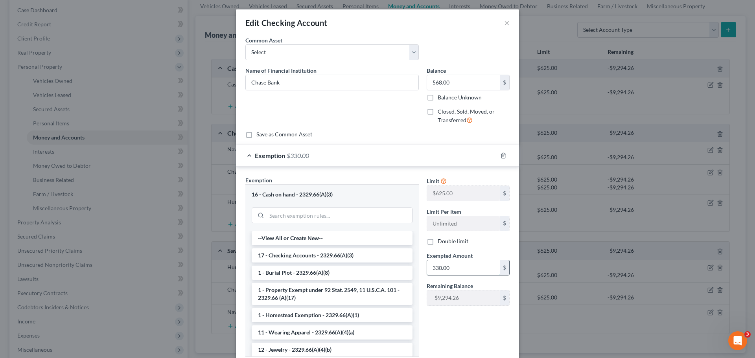
click at [456, 274] on input "330.00" at bounding box center [463, 267] width 73 height 15
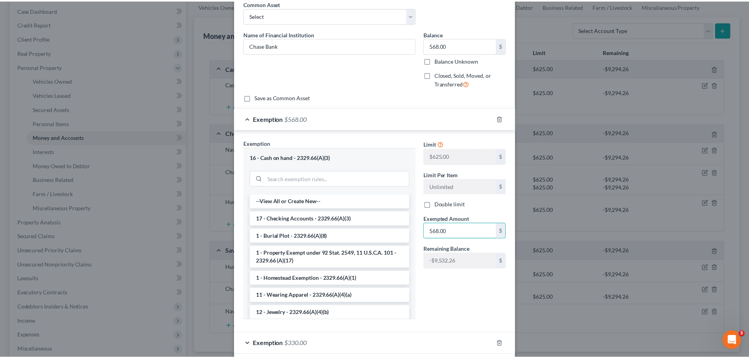
scroll to position [77, 0]
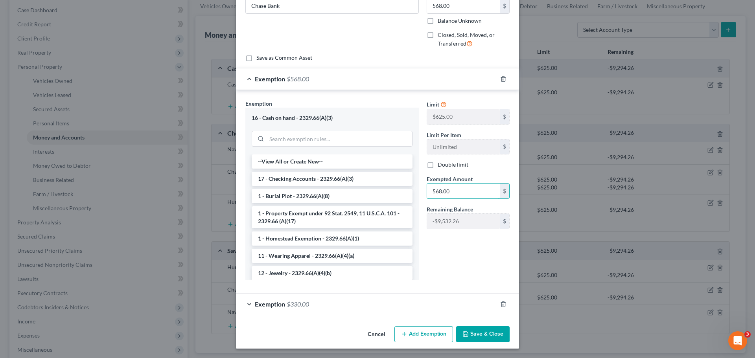
type input "568.00"
click at [472, 333] on button "Save & Close" at bounding box center [482, 334] width 53 height 17
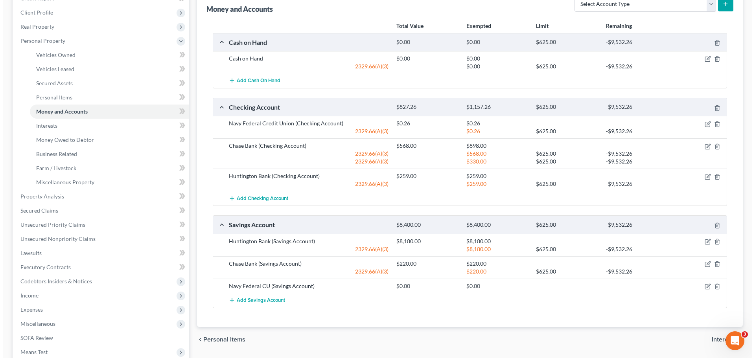
scroll to position [118, 0]
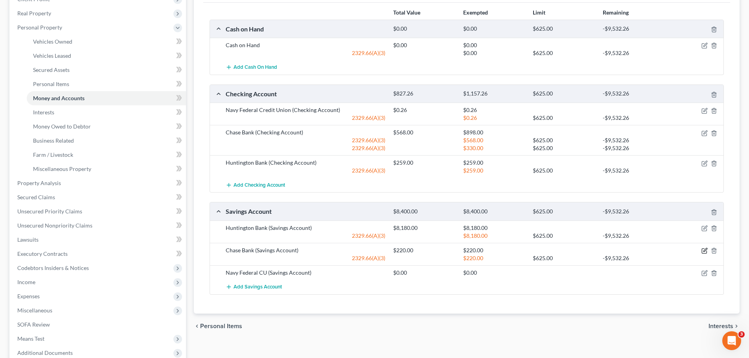
click at [702, 250] on icon "button" at bounding box center [704, 251] width 6 height 6
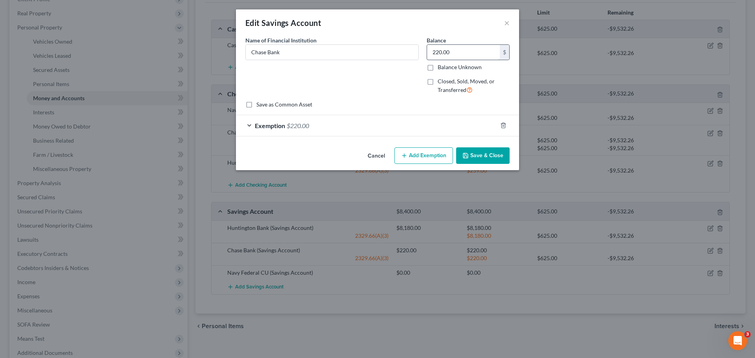
click at [0, 0] on div "Common Asset Select" at bounding box center [0, 0] width 0 height 0
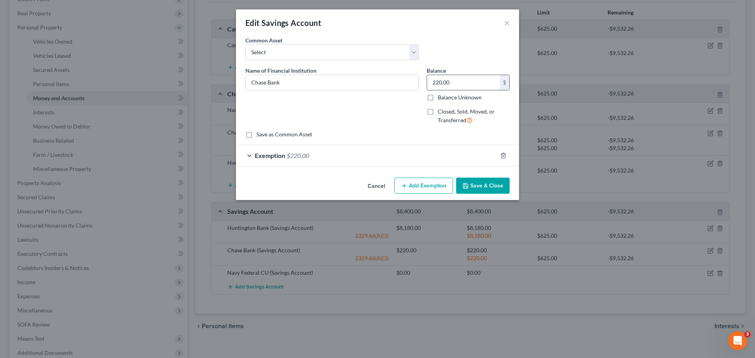
click at [445, 87] on input "220.00" at bounding box center [463, 82] width 73 height 15
type input "211.00"
click at [298, 161] on div "Exemption $220.00" at bounding box center [366, 155] width 261 height 21
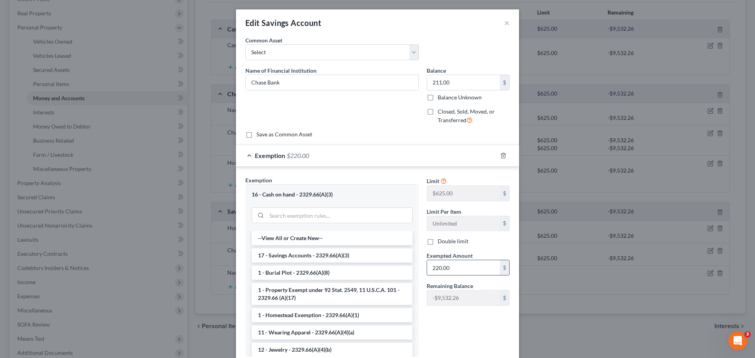
click at [443, 273] on input "220.00" at bounding box center [463, 267] width 73 height 15
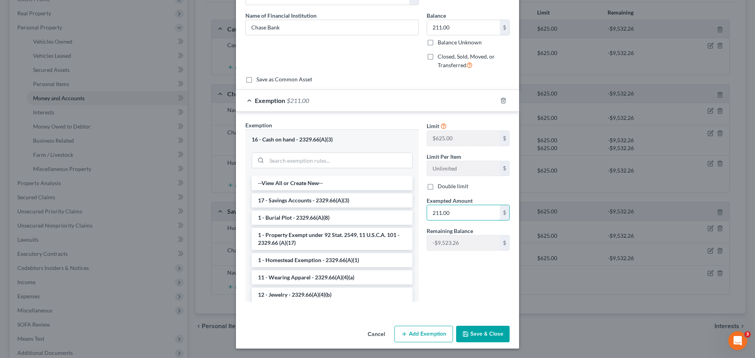
type input "211.00"
click at [476, 331] on button "Save & Close" at bounding box center [482, 334] width 53 height 17
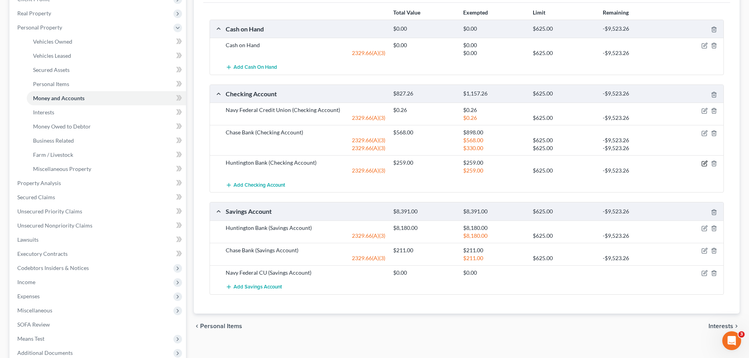
click at [704, 162] on icon "button" at bounding box center [704, 163] width 6 height 6
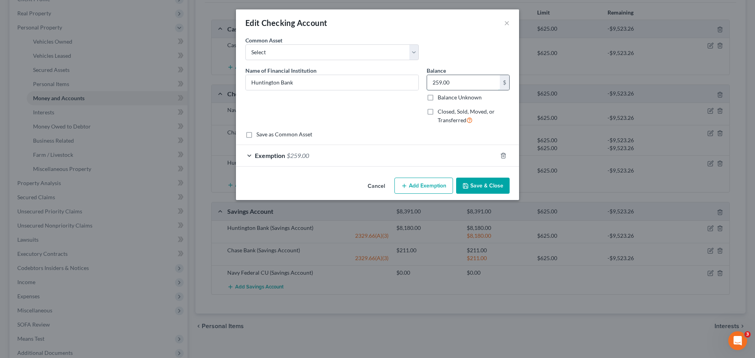
click at [485, 80] on input "259.00" at bounding box center [463, 82] width 73 height 15
type input "32.00"
click at [480, 187] on button "Save & Close" at bounding box center [482, 186] width 53 height 17
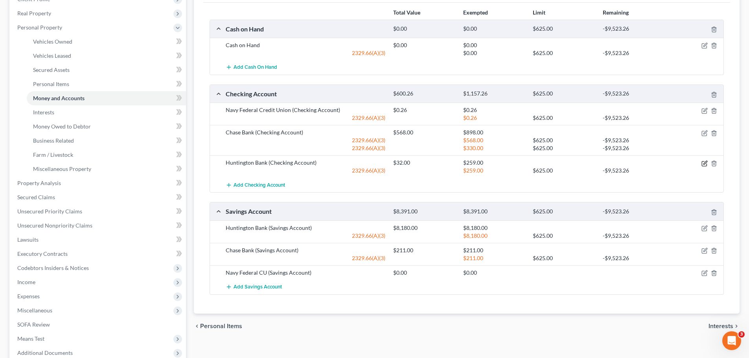
click at [704, 165] on icon "button" at bounding box center [704, 163] width 6 height 6
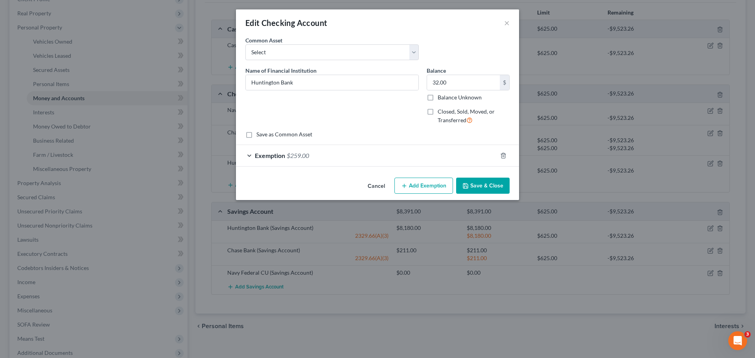
click at [292, 159] on span "$259.00" at bounding box center [298, 155] width 22 height 7
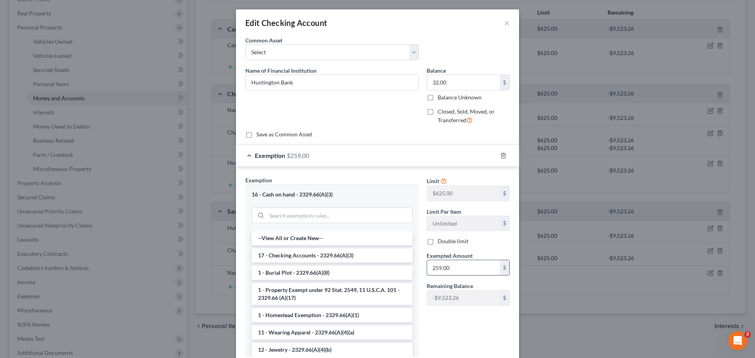
click at [434, 266] on input "259.00" at bounding box center [463, 267] width 73 height 15
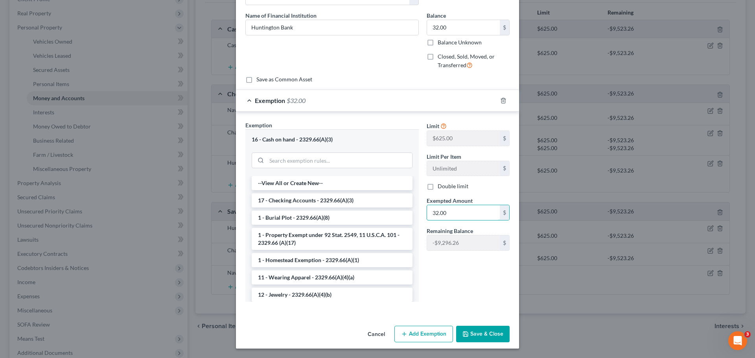
type input "32.00"
click at [483, 333] on button "Save & Close" at bounding box center [482, 334] width 53 height 17
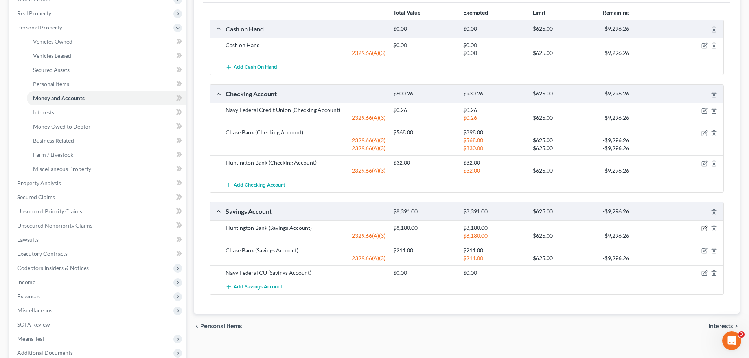
click at [704, 230] on icon "button" at bounding box center [704, 228] width 6 height 6
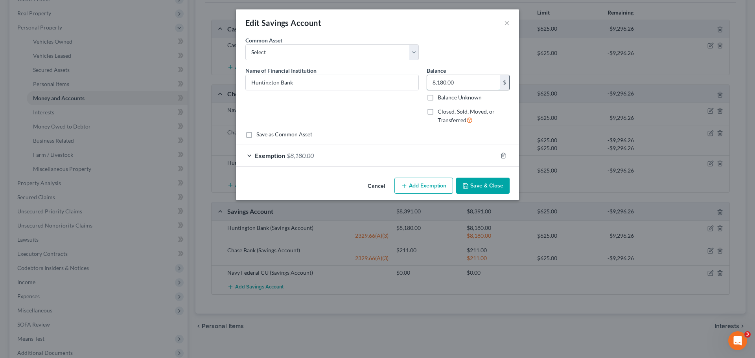
click at [464, 83] on input "8,180.00" at bounding box center [463, 82] width 73 height 15
type input "7,267.00"
click at [482, 181] on button "Save & Close" at bounding box center [482, 186] width 53 height 17
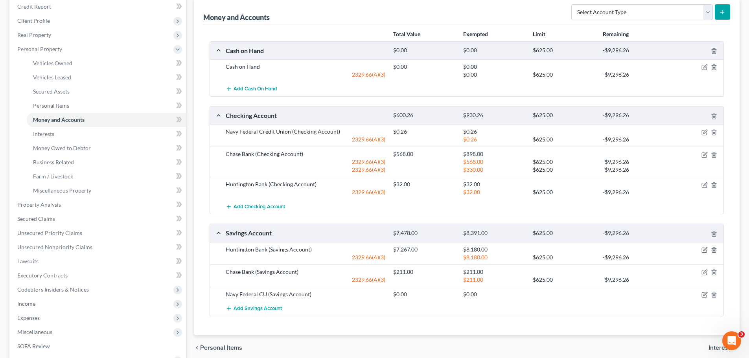
scroll to position [79, 0]
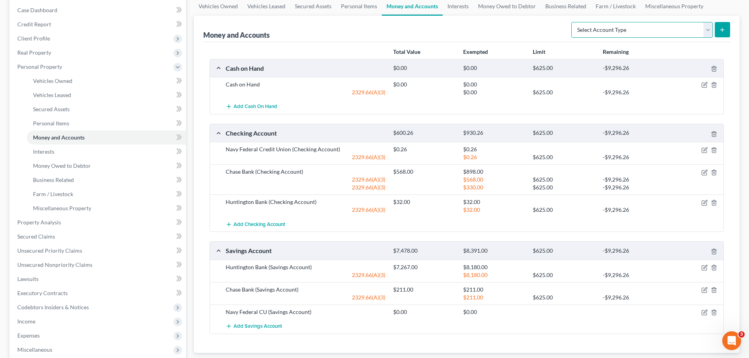
click at [650, 35] on select "Select Account Type Brokerage Cash on Hand Certificates of Deposit Checking Acc…" at bounding box center [642, 30] width 142 height 16
select select "other"
click at [573, 22] on select "Select Account Type Brokerage Cash on Hand Certificates of Deposit Checking Acc…" at bounding box center [642, 30] width 142 height 16
click at [715, 31] on button "submit" at bounding box center [722, 29] width 15 height 15
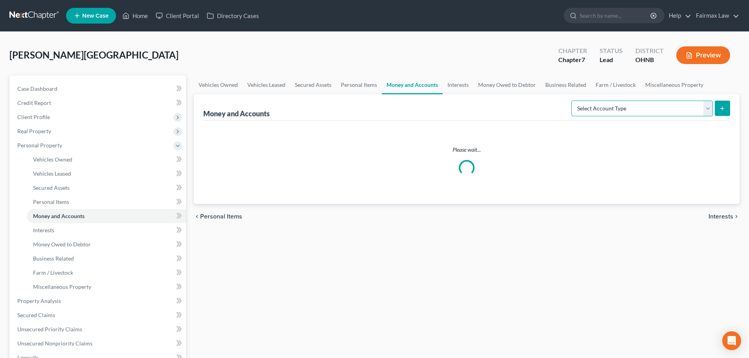
click at [652, 112] on select "Select Account Type Brokerage Cash on Hand Certificates of Deposit Checking Acc…" at bounding box center [642, 109] width 142 height 16
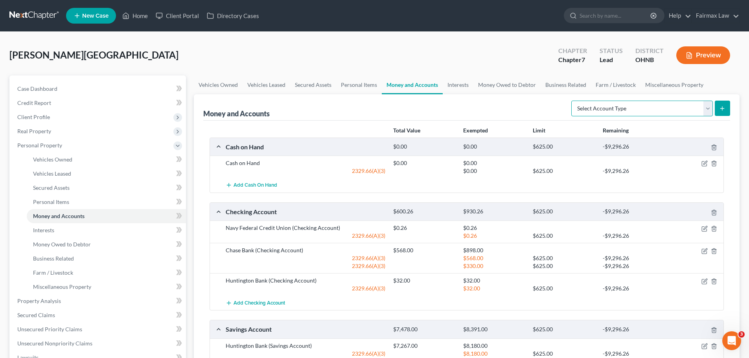
select select "other"
click at [573, 101] on select "Select Account Type Brokerage Cash on Hand Certificates of Deposit Checking Acc…" at bounding box center [642, 109] width 142 height 16
click at [718, 109] on button "submit" at bounding box center [722, 108] width 15 height 15
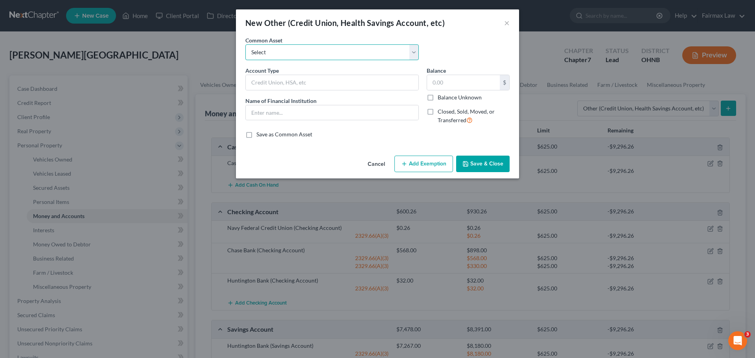
click at [292, 51] on select "Select Prepaid Debit Card - Chime Credit Builder Way2Go Prepaid Debit Card - Ne…" at bounding box center [331, 52] width 173 height 16
select select "24"
click at [245, 44] on select "Select Prepaid Debit Card - Chime Credit Builder Way2Go Prepaid Debit Card - Ne…" at bounding box center [331, 52] width 173 height 16
type input "money transfer service"
type input "Cash App"
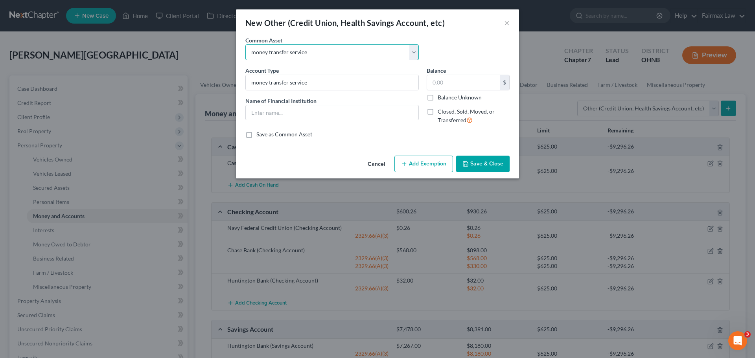
type input "0"
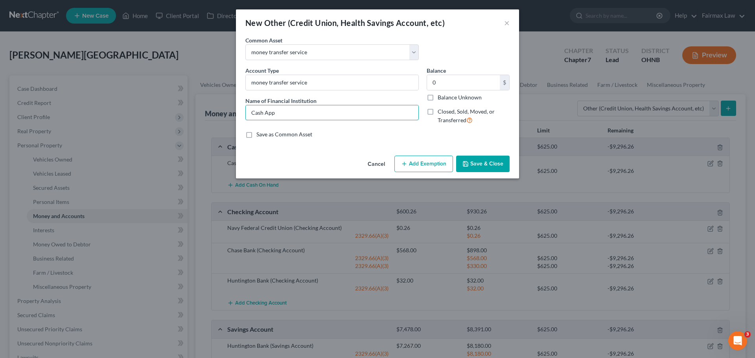
drag, startPoint x: 300, startPoint y: 111, endPoint x: 239, endPoint y: 115, distance: 61.5
click at [239, 115] on div "An exemption set must first be selected from the Filing Information section. Co…" at bounding box center [377, 94] width 283 height 116
type input "Apple Pay"
click at [447, 85] on input "0" at bounding box center [463, 82] width 73 height 15
type input "0.00"
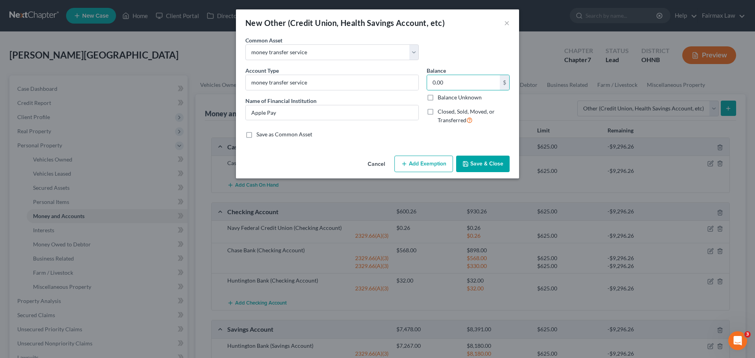
click at [488, 158] on button "Save & Close" at bounding box center [482, 164] width 53 height 17
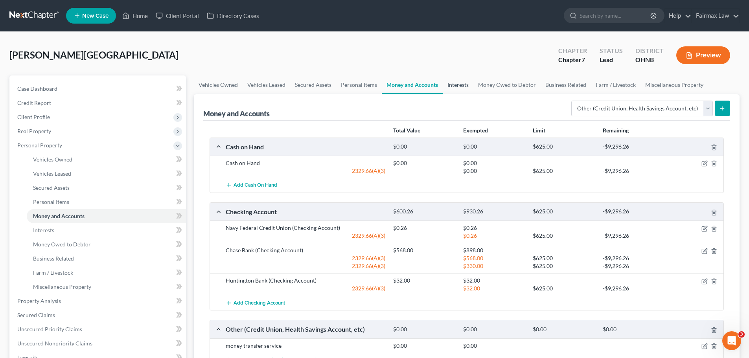
click at [461, 81] on link "Interests" at bounding box center [458, 84] width 31 height 19
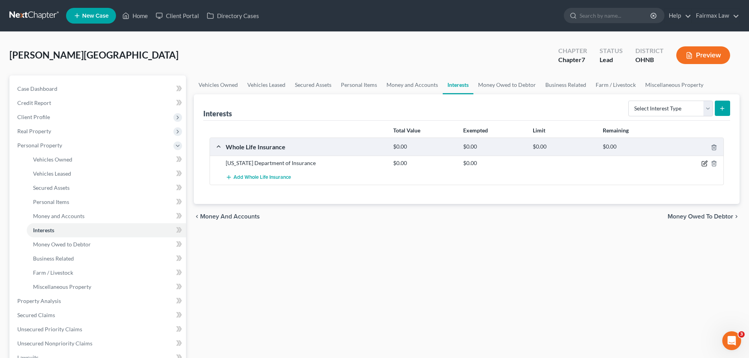
click at [704, 162] on icon "button" at bounding box center [704, 163] width 6 height 6
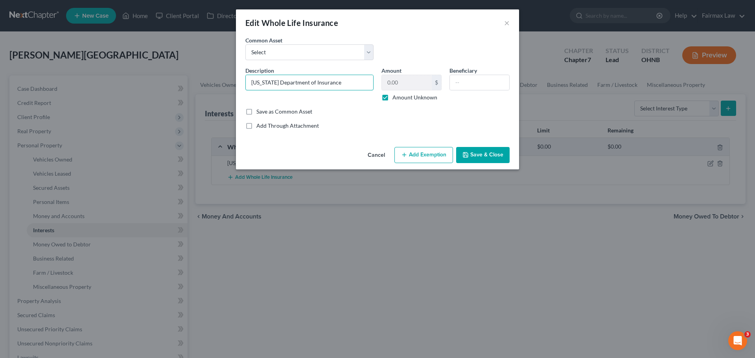
drag, startPoint x: 348, startPoint y: 83, endPoint x: 214, endPoint y: 92, distance: 134.4
click at [214, 92] on div "Edit Whole Life Insurance × An exemption set must first be selected from the Fi…" at bounding box center [377, 179] width 755 height 358
type input "North Western Mutual"
click at [417, 152] on button "Add Exemption" at bounding box center [423, 155] width 59 height 17
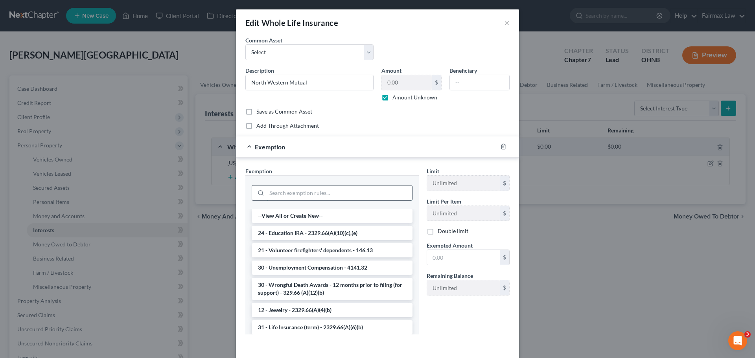
click at [386, 192] on input "search" at bounding box center [338, 193] width 145 height 15
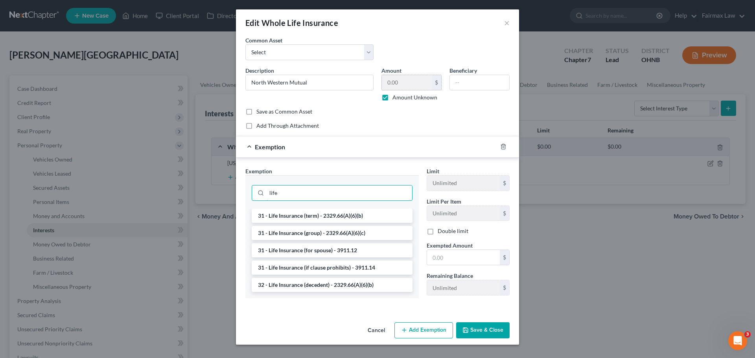
type input "life"
click at [370, 142] on div "Exemption" at bounding box center [366, 146] width 261 height 21
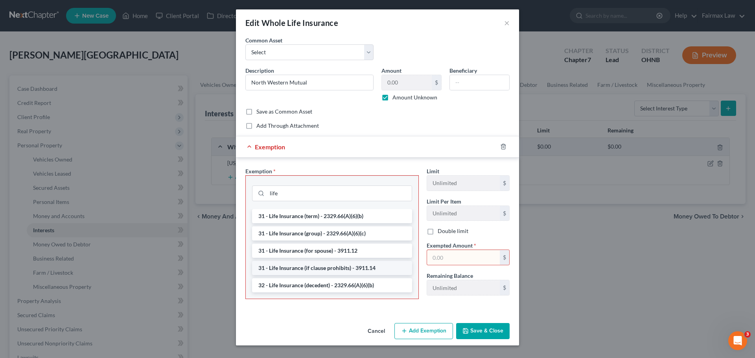
click at [332, 266] on li "31 - Life Insurance (if clause prohibits) - 3911.14" at bounding box center [332, 268] width 160 height 14
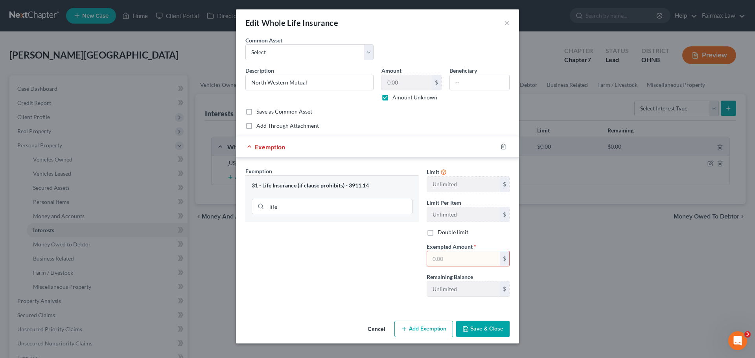
click at [392, 97] on label "Amount Unknown" at bounding box center [414, 98] width 45 height 8
click at [395, 97] on input "Amount Unknown" at bounding box center [397, 96] width 5 height 5
checkbox input "false"
click at [394, 83] on input "0.00" at bounding box center [407, 82] width 50 height 15
type input "21,053"
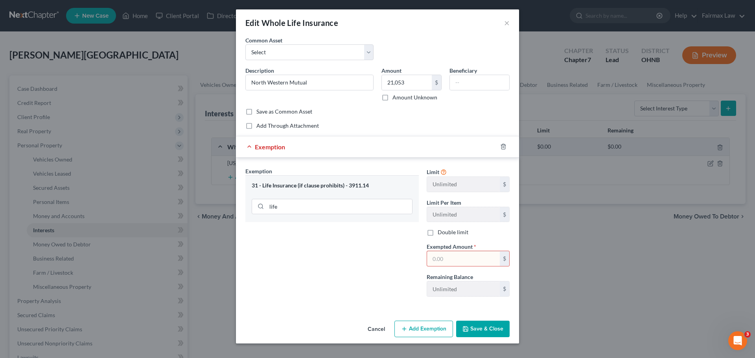
click at [448, 264] on input "text" at bounding box center [463, 258] width 73 height 15
type input "21,053"
click at [489, 327] on button "Save & Close" at bounding box center [482, 329] width 53 height 17
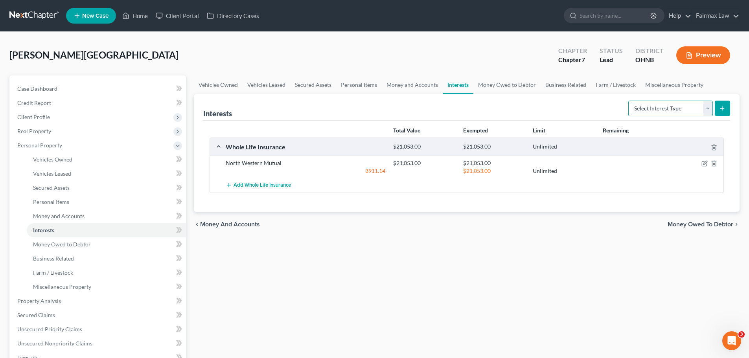
click at [695, 106] on select "Select Interest Type 401K Annuity Bond Education IRA Government Bond Government…" at bounding box center [670, 109] width 85 height 16
select select "term_life_insurance"
click at [629, 101] on select "Select Interest Type 401K Annuity Bond Education IRA Government Bond Government…" at bounding box center [670, 109] width 85 height 16
click at [725, 111] on icon "submit" at bounding box center [722, 108] width 6 height 6
click at [719, 110] on icon "submit" at bounding box center [722, 108] width 6 height 6
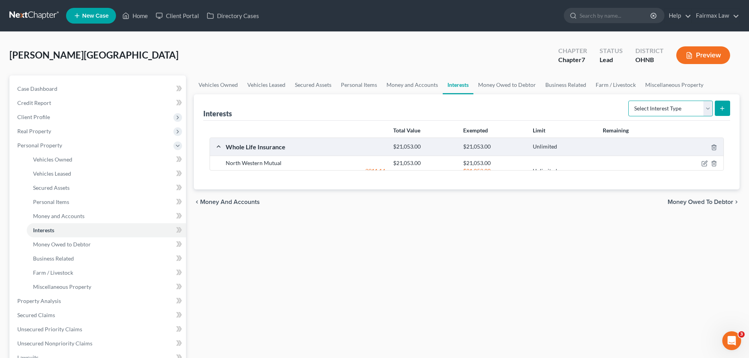
click at [662, 112] on select "Select Interest Type 401K Annuity Bond Education IRA Government Bond Government…" at bounding box center [670, 109] width 85 height 16
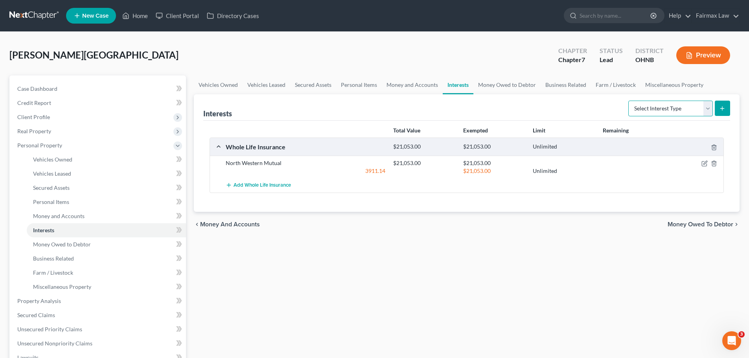
select select "term_life_insurance"
click at [629, 101] on select "Select Interest Type 401K Annuity Bond Education IRA Government Bond Government…" at bounding box center [670, 109] width 85 height 16
click at [721, 107] on icon "submit" at bounding box center [722, 108] width 6 height 6
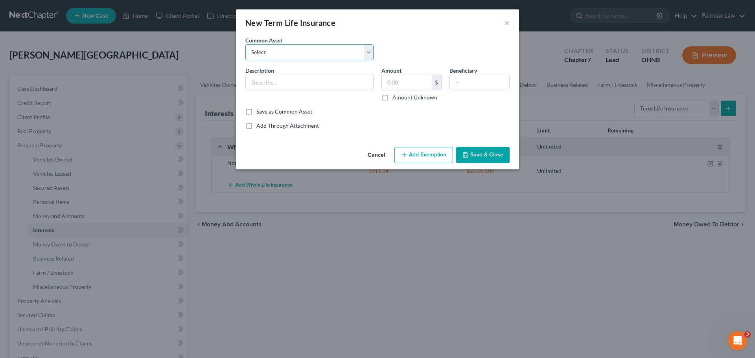
drag, startPoint x: 292, startPoint y: 53, endPoint x: 290, endPoint y: 57, distance: 4.7
click at [292, 53] on select "Select Group Term Life Insurance through employer Group Life through Work Group…" at bounding box center [309, 52] width 128 height 16
select select "0"
click at [245, 44] on select "Select Group Term Life Insurance through employer Group Life through Work Group…" at bounding box center [309, 52] width 128 height 16
type input "Group Term Life Insurance through employer"
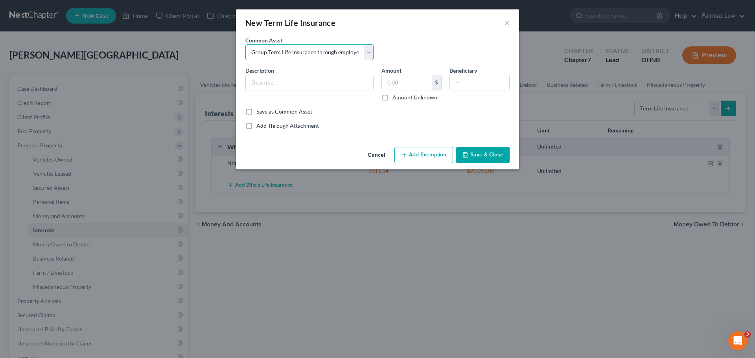
type input "0"
click at [481, 153] on button "Save & Close" at bounding box center [482, 155] width 53 height 17
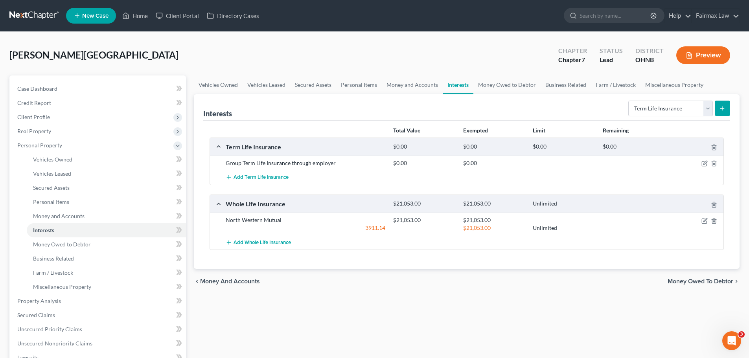
click at [719, 110] on icon "submit" at bounding box center [722, 108] width 6 height 6
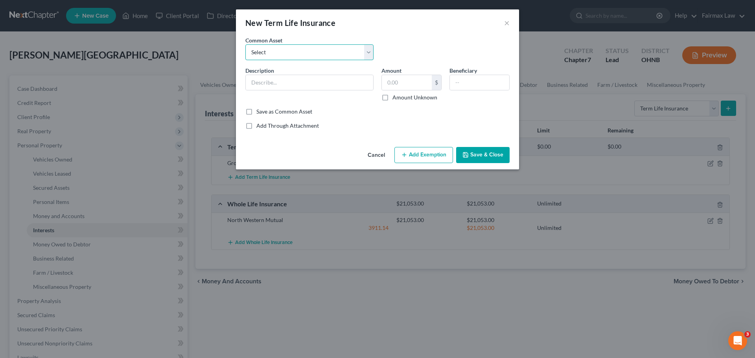
click at [325, 51] on select "Select Group Term Life Insurance through employer Group Life through Work Group…" at bounding box center [309, 52] width 128 height 16
click at [306, 79] on input "text" at bounding box center [309, 82] width 127 height 15
type input "United Life"
click at [417, 152] on button "Add Exemption" at bounding box center [423, 155] width 59 height 17
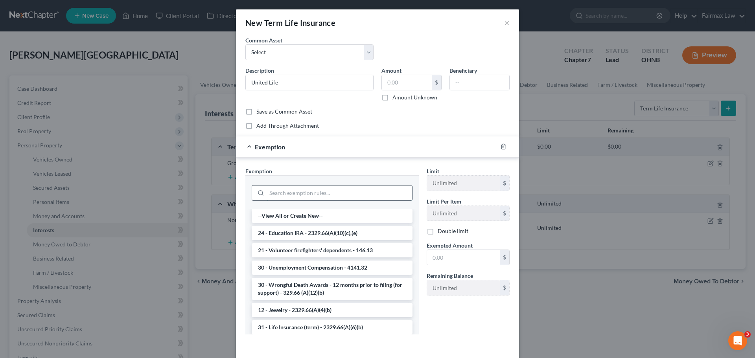
click at [313, 194] on input "search" at bounding box center [338, 193] width 145 height 15
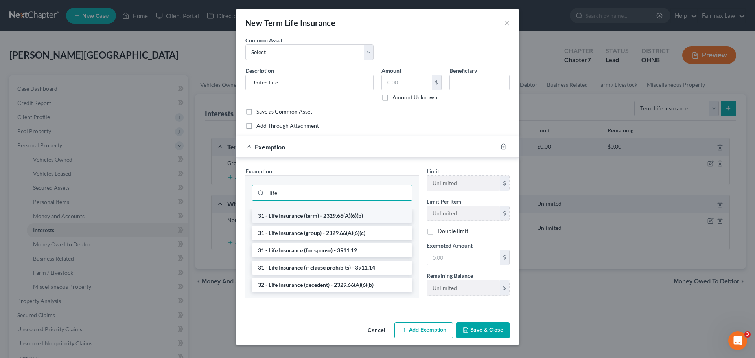
type input "life"
click at [332, 215] on li "31 - Life Insurance (term) - 2329.66(A)(6)(b)" at bounding box center [332, 216] width 161 height 14
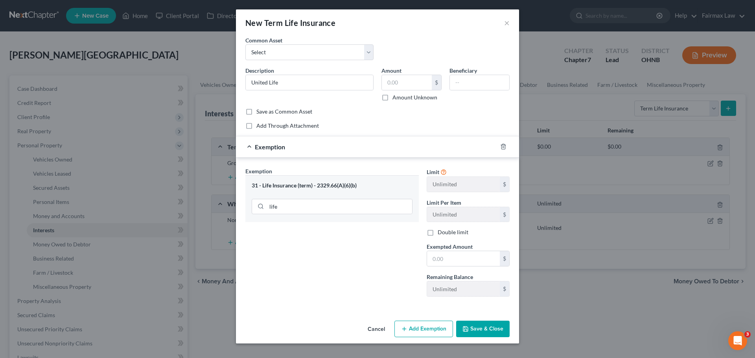
click at [487, 328] on button "Save & Close" at bounding box center [482, 329] width 53 height 17
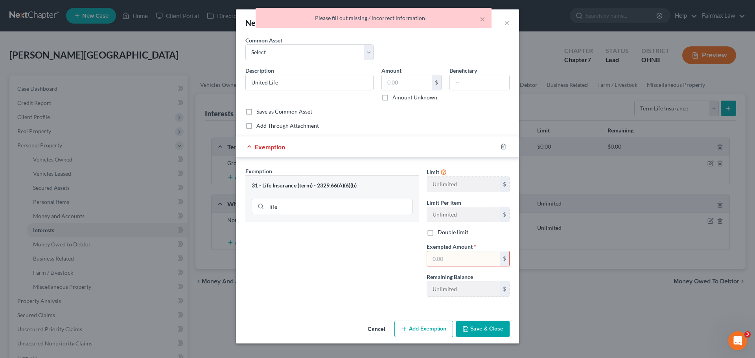
click at [454, 255] on input "text" at bounding box center [463, 258] width 73 height 15
type input "0.00"
click at [391, 77] on input "text" at bounding box center [407, 82] width 50 height 15
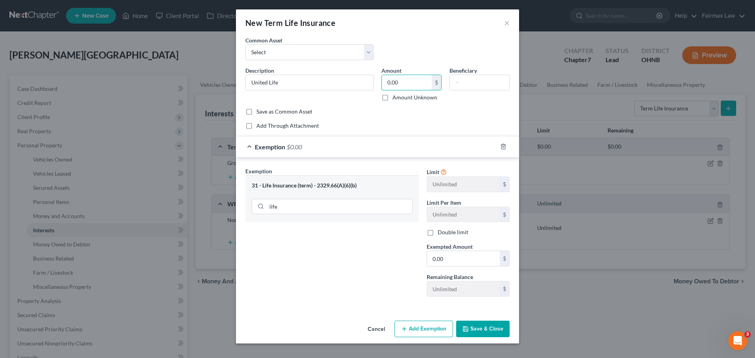
type input "0.00"
click at [479, 328] on button "Save & Close" at bounding box center [482, 329] width 53 height 17
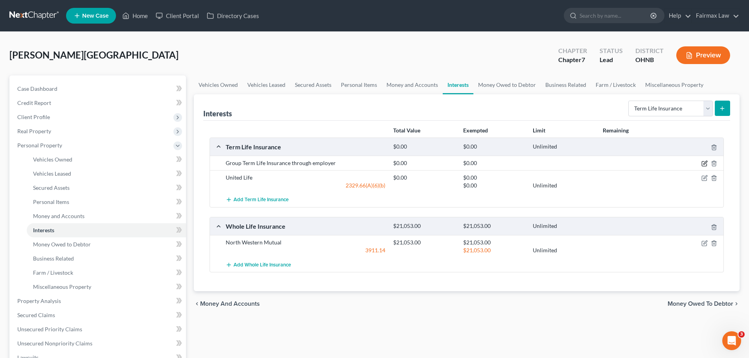
click at [706, 164] on icon "button" at bounding box center [704, 164] width 5 height 5
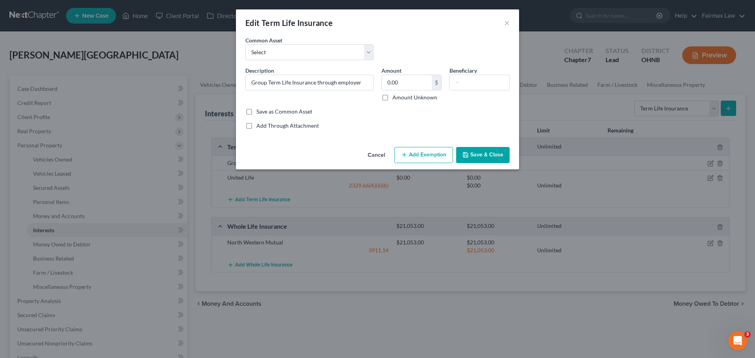
click at [425, 154] on button "Add Exemption" at bounding box center [423, 155] width 59 height 17
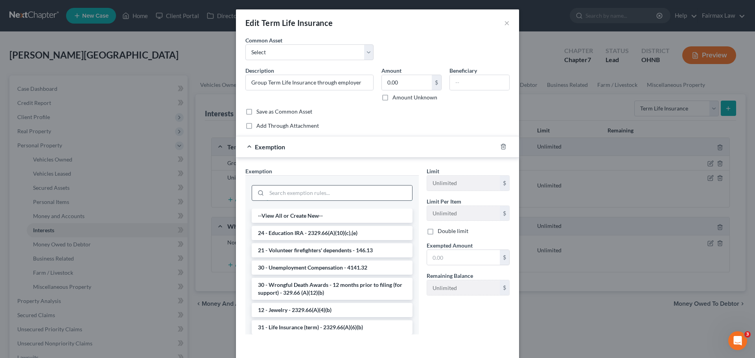
click at [305, 189] on input "search" at bounding box center [338, 193] width 145 height 15
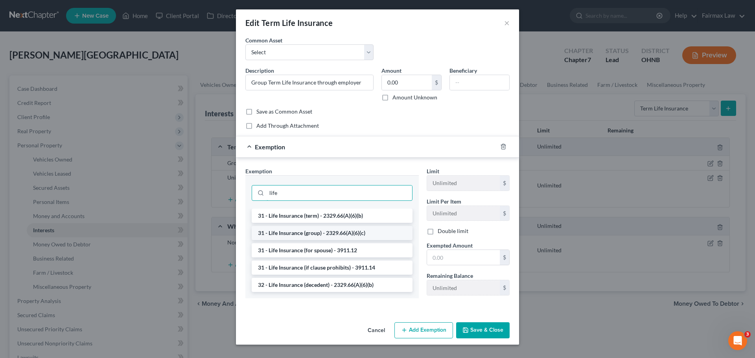
type input "life"
click at [323, 235] on li "31 - Life Insurance (group) - 2329.66(A)(6)(c)" at bounding box center [332, 233] width 161 height 14
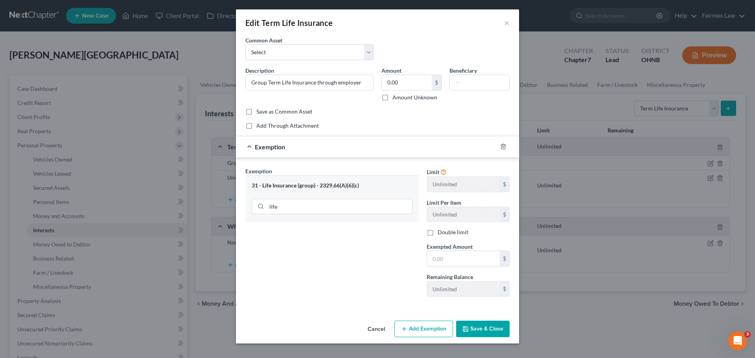
click at [460, 267] on div "Limit Unlimited $ Limit Per Item Unlimited $ Double limit Exempted Amount * $ R…" at bounding box center [468, 235] width 91 height 136
click at [460, 259] on input "text" at bounding box center [463, 258] width 73 height 15
type input "0.00"
click at [481, 323] on button "Save & Close" at bounding box center [482, 329] width 53 height 17
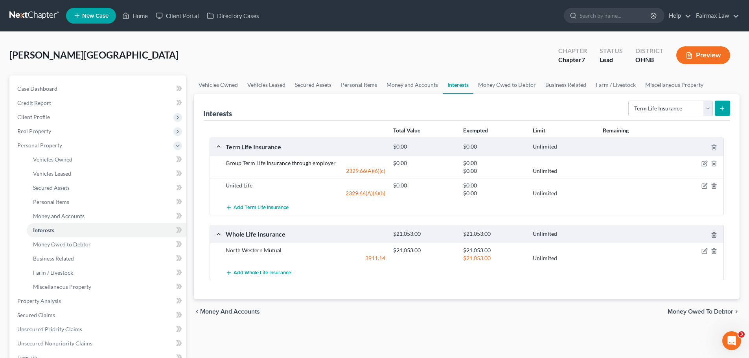
scroll to position [39, 0]
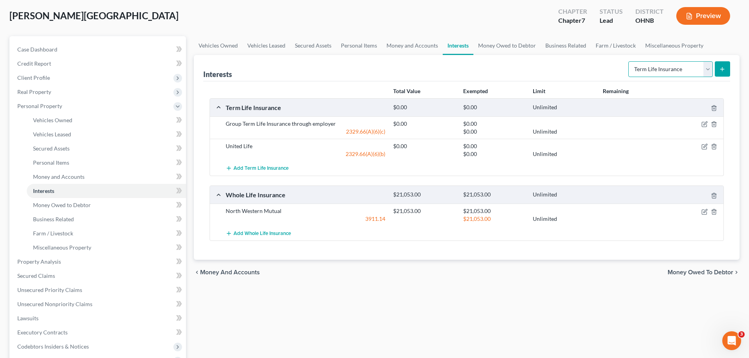
click at [657, 66] on select "Select Interest Type 401K Annuity Bond Education IRA Government Bond Government…" at bounding box center [670, 69] width 85 height 16
select select "stock"
click at [629, 61] on select "Select Interest Type 401K Annuity Bond Education IRA Government Bond Government…" at bounding box center [670, 69] width 85 height 16
click at [727, 68] on button "submit" at bounding box center [722, 68] width 15 height 15
click at [721, 70] on icon "submit" at bounding box center [722, 69] width 6 height 6
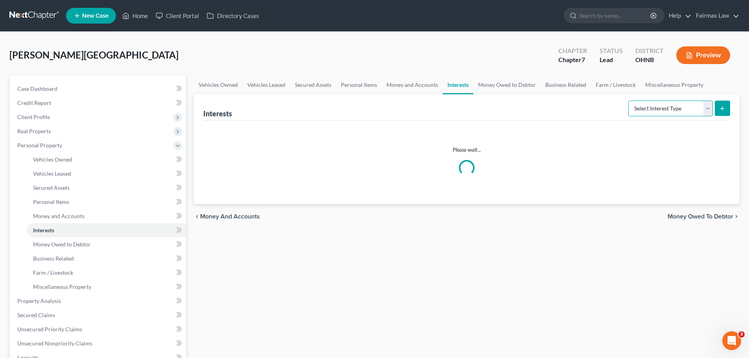
drag, startPoint x: 683, startPoint y: 109, endPoint x: 679, endPoint y: 116, distance: 7.6
click at [683, 109] on select "Select Interest Type 401K Annuity Bond Education IRA Government Bond Government…" at bounding box center [670, 109] width 85 height 16
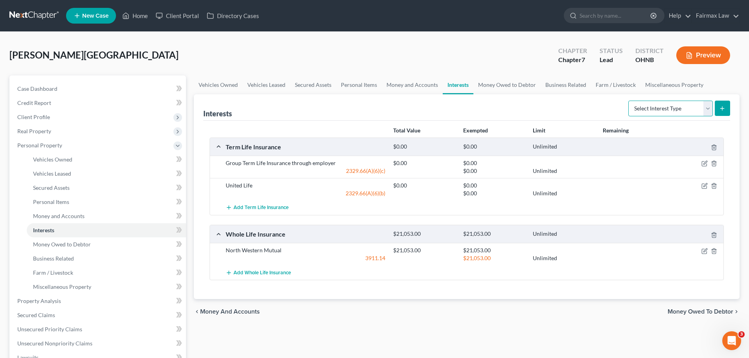
select select "stock"
click at [629, 101] on select "Select Interest Type 401K Annuity Bond Education IRA Government Bond Government…" at bounding box center [670, 109] width 85 height 16
click at [722, 110] on icon "submit" at bounding box center [722, 108] width 6 height 6
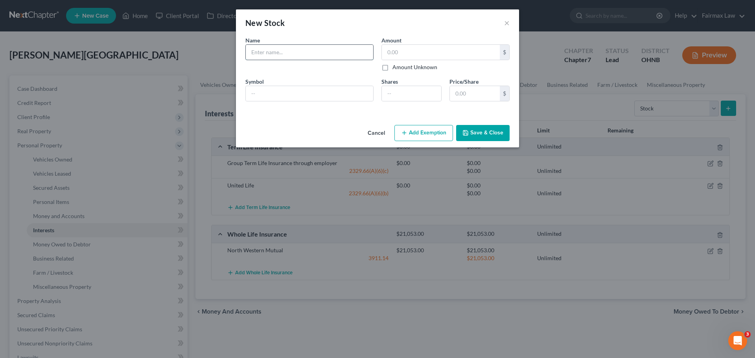
click at [305, 51] on input "text" at bounding box center [309, 52] width 127 height 15
type input "Nike"
click at [440, 51] on input "text" at bounding box center [441, 52] width 118 height 15
type input "412.00"
click at [412, 138] on button "Add Exemption" at bounding box center [423, 133] width 59 height 17
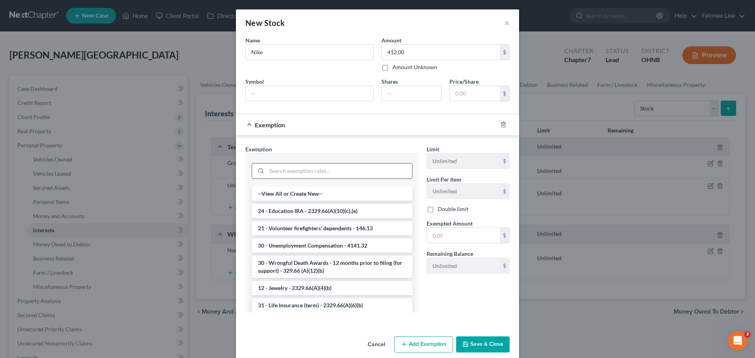
click at [325, 167] on input "search" at bounding box center [338, 171] width 145 height 15
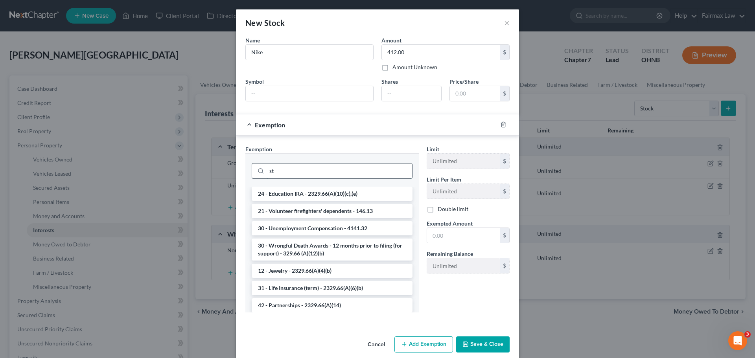
type input "s"
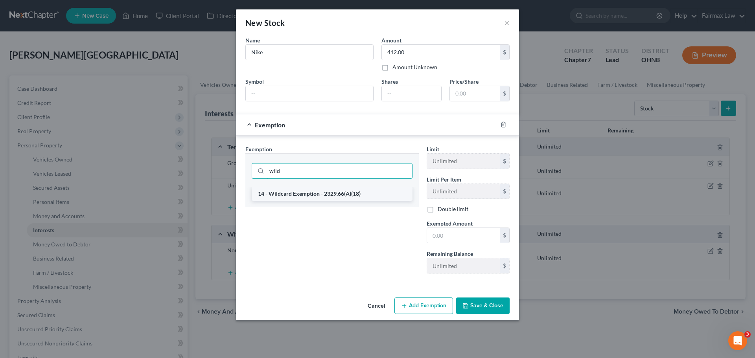
type input "wild"
click at [317, 197] on li "14 - Wildcard Exemption - 2329.66(A)(18)" at bounding box center [332, 194] width 161 height 14
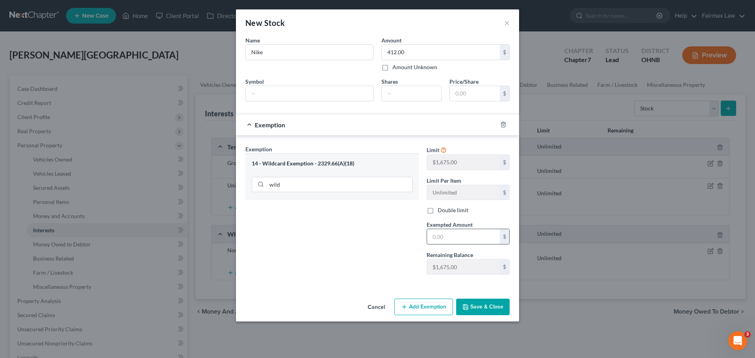
click at [451, 237] on input "text" at bounding box center [463, 236] width 73 height 15
type input "412.00"
click at [492, 306] on button "Save & Close" at bounding box center [482, 307] width 53 height 17
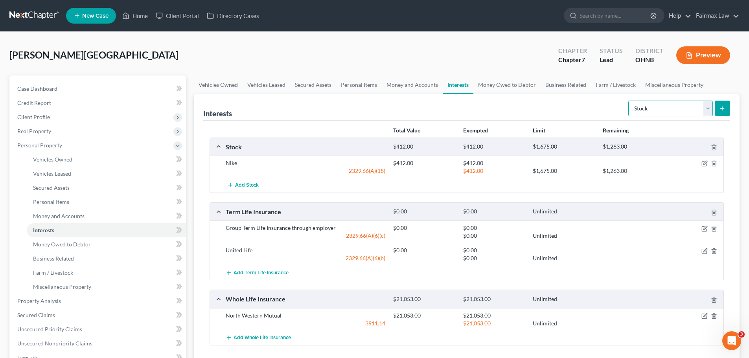
click at [669, 107] on select "Select Interest Type 401K Annuity Bond Education IRA Government Bond Government…" at bounding box center [670, 109] width 85 height 16
click at [629, 101] on select "Select Interest Type 401K Annuity Bond Education IRA Government Bond Government…" at bounding box center [670, 109] width 85 height 16
click at [725, 107] on icon "submit" at bounding box center [722, 108] width 6 height 6
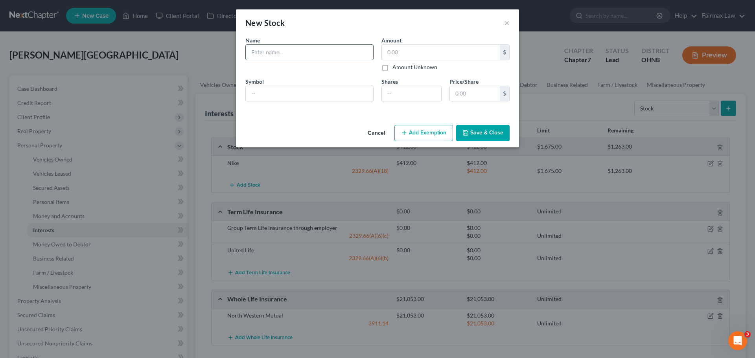
click at [274, 52] on input "text" at bounding box center [309, 52] width 127 height 15
type input "Nog"
click at [478, 134] on button "Save & Close" at bounding box center [482, 133] width 53 height 17
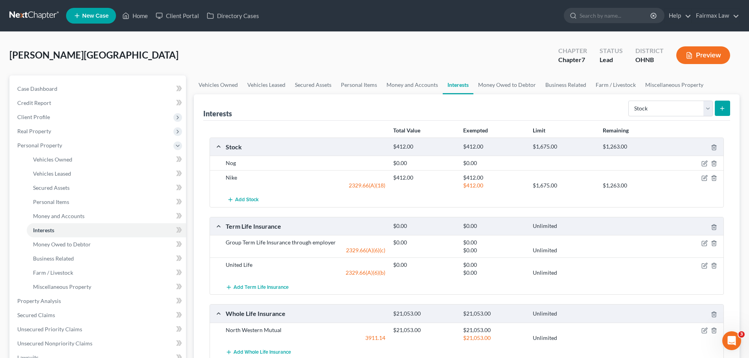
click at [726, 108] on button "submit" at bounding box center [722, 108] width 15 height 15
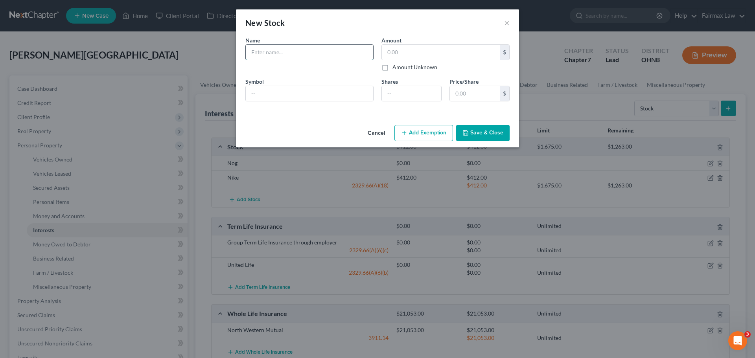
click at [278, 55] on input "text" at bounding box center [309, 52] width 127 height 15
type input "BP"
click at [404, 52] on input "text" at bounding box center [441, 52] width 118 height 15
click at [396, 51] on input "text" at bounding box center [441, 52] width 118 height 15
type input "34.30"
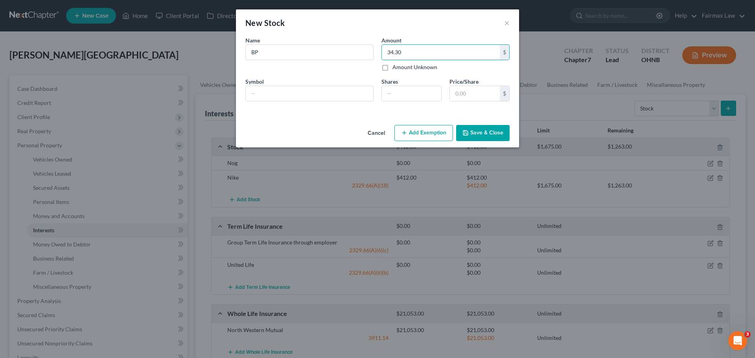
click at [476, 135] on button "Save & Close" at bounding box center [482, 133] width 53 height 17
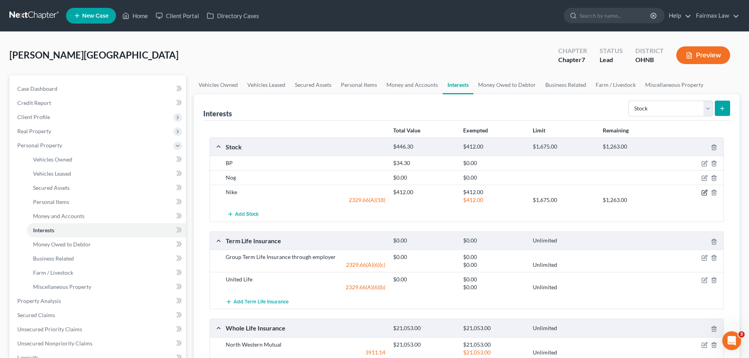
click at [705, 195] on icon "button" at bounding box center [704, 192] width 6 height 6
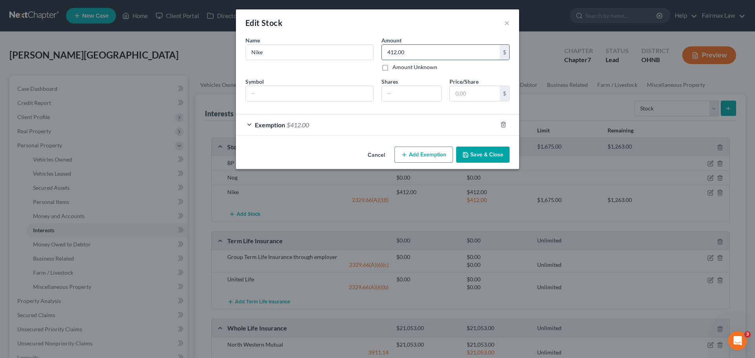
click at [431, 50] on input "412.00" at bounding box center [441, 52] width 118 height 15
type input "72.32"
click at [480, 153] on button "Save & Close" at bounding box center [482, 155] width 53 height 17
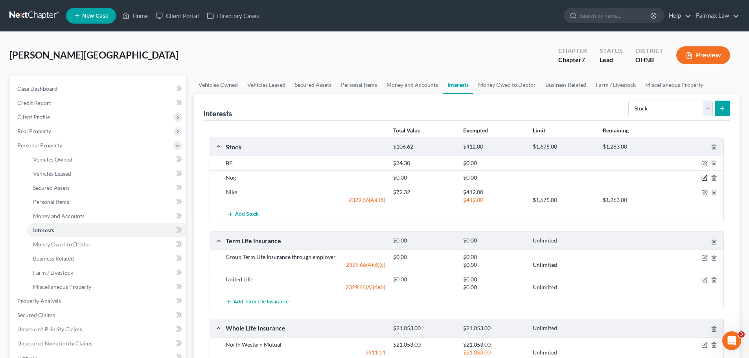
click at [704, 177] on icon "button" at bounding box center [705, 178] width 4 height 4
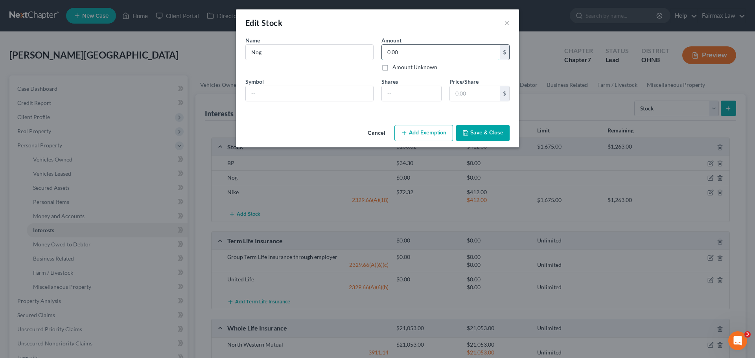
click at [425, 55] on input "0.00" at bounding box center [441, 52] width 118 height 15
type input "25.90"
click at [293, 55] on input "Nog" at bounding box center [309, 52] width 127 height 15
type input "NOG"
click at [496, 132] on button "Save & Close" at bounding box center [482, 133] width 53 height 17
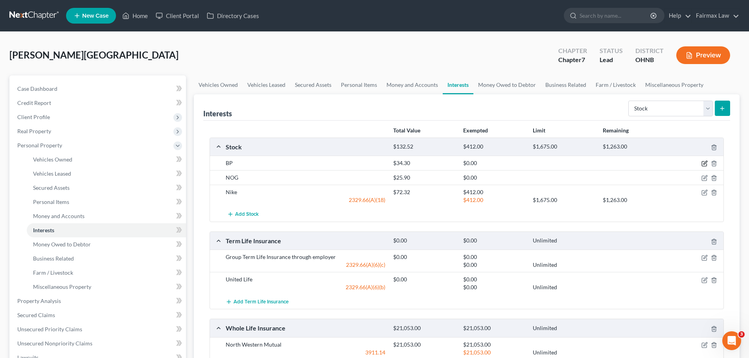
click at [703, 165] on icon "button" at bounding box center [704, 163] width 6 height 6
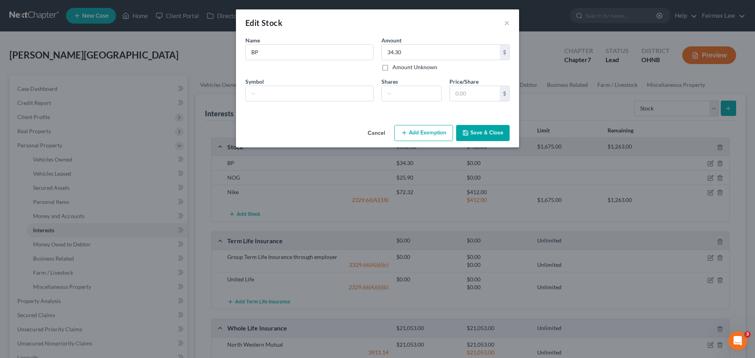
click at [427, 134] on button "Add Exemption" at bounding box center [423, 133] width 59 height 17
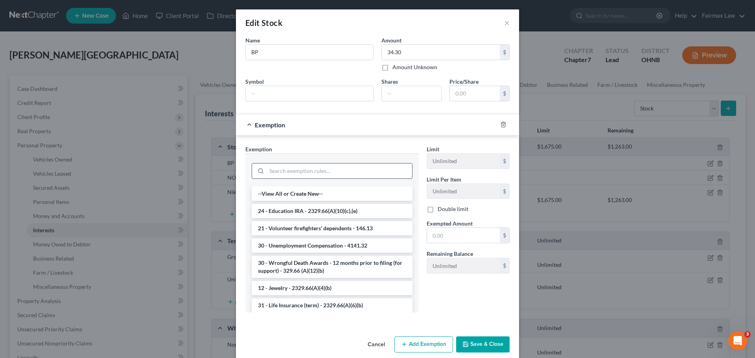
click at [326, 176] on input "search" at bounding box center [338, 171] width 145 height 15
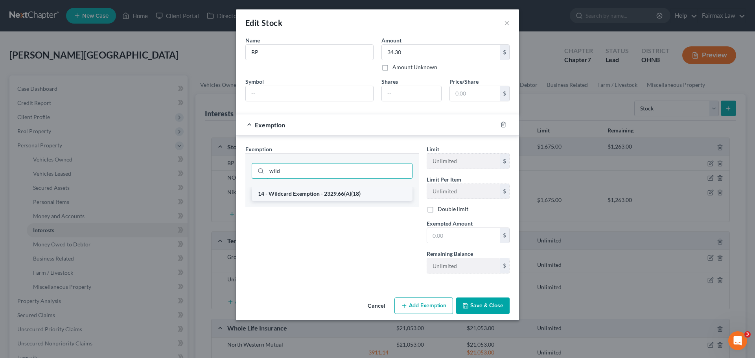
type input "wild"
click at [316, 200] on li "14 - Wildcard Exemption - 2329.66(A)(18)" at bounding box center [332, 194] width 161 height 14
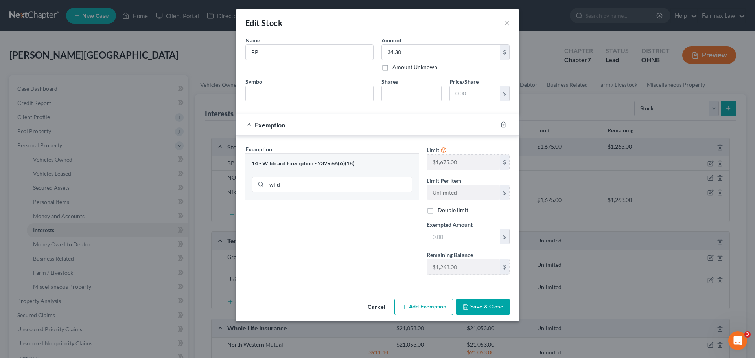
click at [479, 311] on button "Save & Close" at bounding box center [482, 307] width 53 height 17
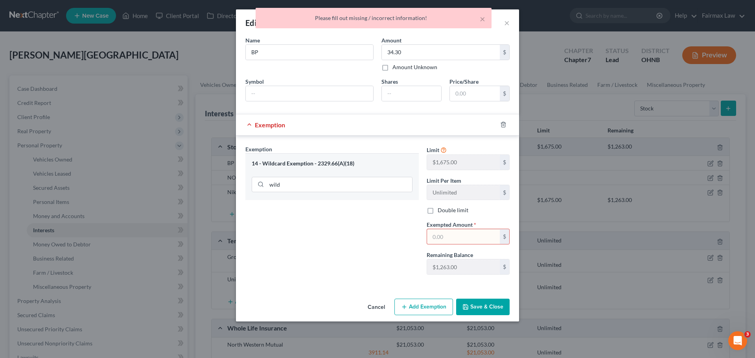
click at [449, 241] on input "text" at bounding box center [463, 236] width 73 height 15
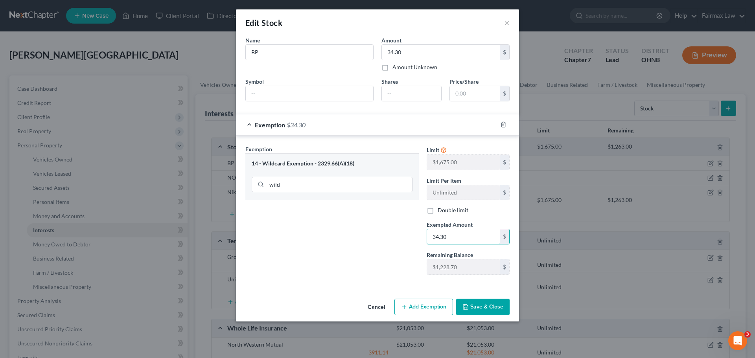
type input "34.30"
click at [493, 304] on button "Save & Close" at bounding box center [482, 307] width 53 height 17
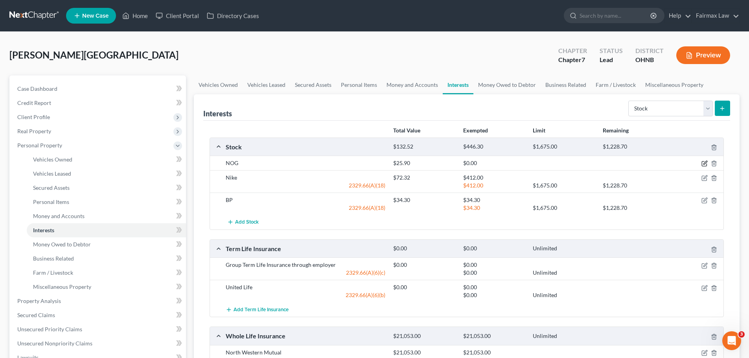
click at [706, 160] on icon "button" at bounding box center [704, 163] width 6 height 6
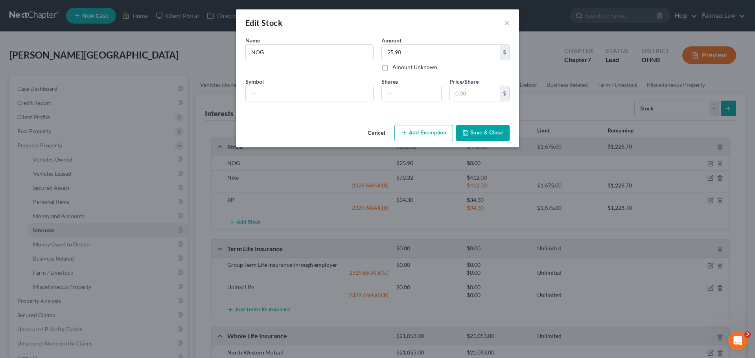
click at [423, 133] on button "Add Exemption" at bounding box center [423, 133] width 59 height 17
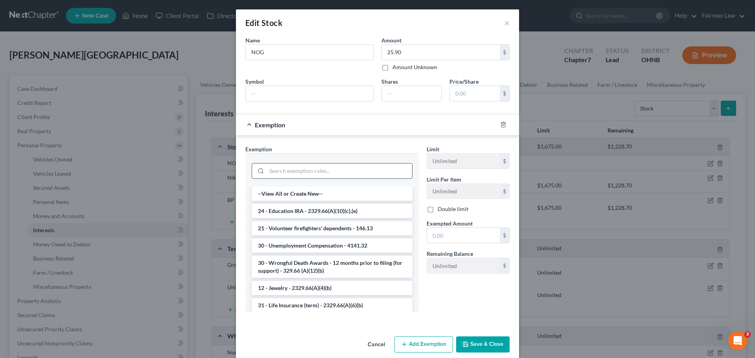
click at [325, 169] on input "search" at bounding box center [338, 171] width 145 height 15
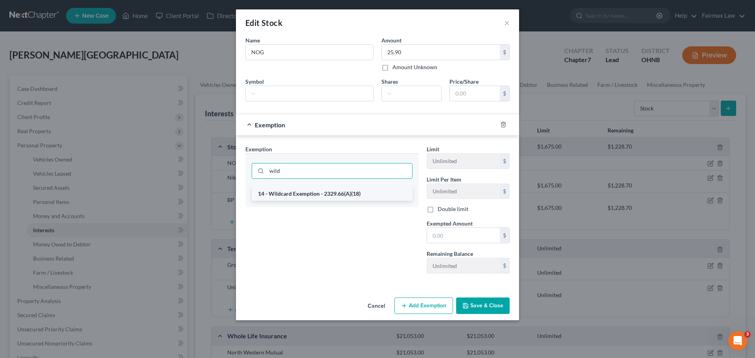
type input "wild"
click at [310, 192] on li "14 - Wildcard Exemption - 2329.66(A)(18)" at bounding box center [332, 194] width 161 height 14
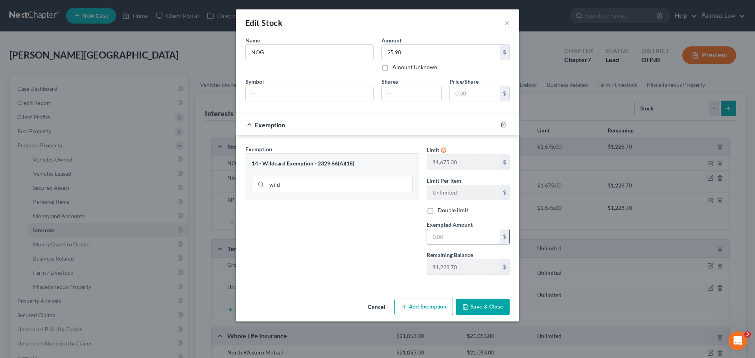
click at [445, 236] on input "text" at bounding box center [463, 236] width 73 height 15
type input "25.90"
click at [496, 309] on button "Save & Close" at bounding box center [482, 307] width 53 height 17
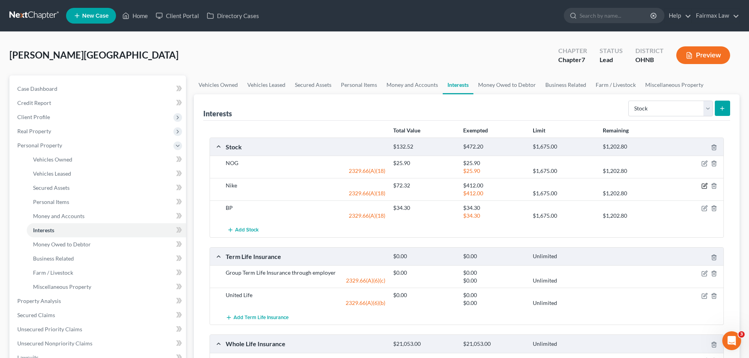
click at [706, 188] on icon "button" at bounding box center [704, 186] width 6 height 6
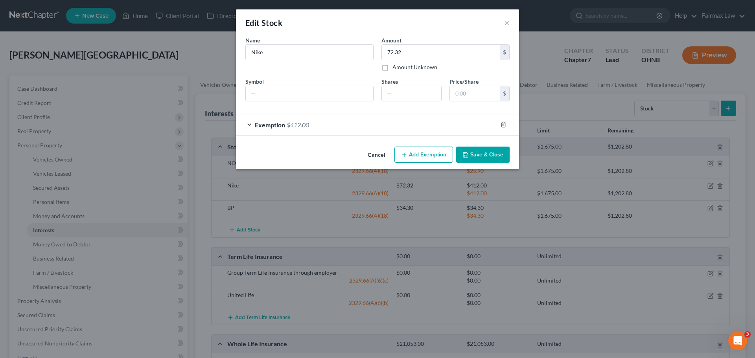
click at [294, 123] on span "$412.00" at bounding box center [298, 124] width 22 height 7
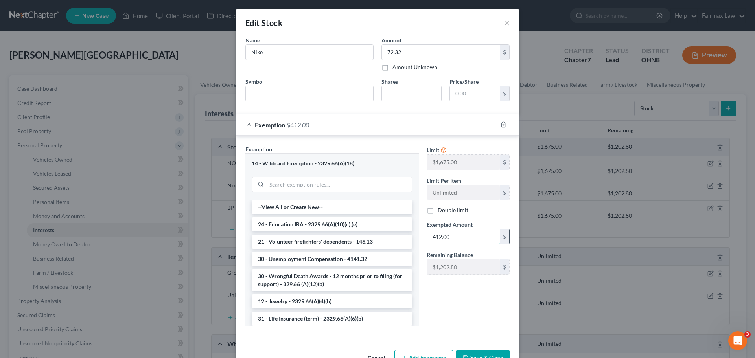
click at [448, 237] on input "412.00" at bounding box center [463, 236] width 73 height 15
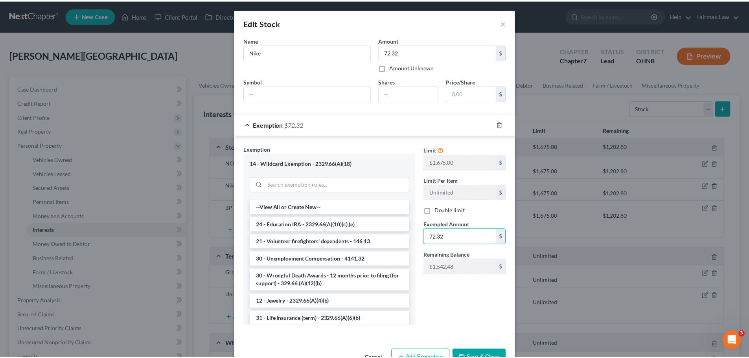
scroll to position [24, 0]
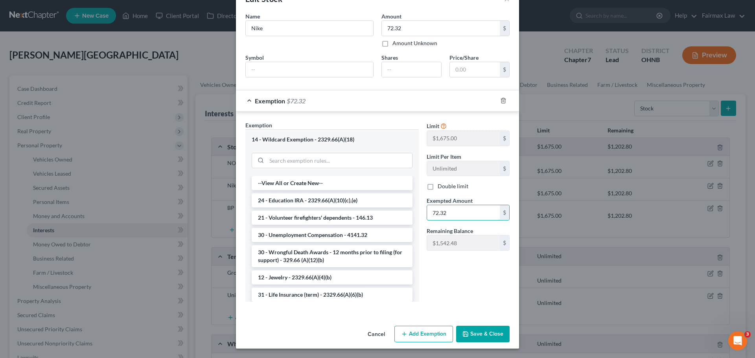
type input "72.32"
click at [489, 333] on button "Save & Close" at bounding box center [482, 334] width 53 height 17
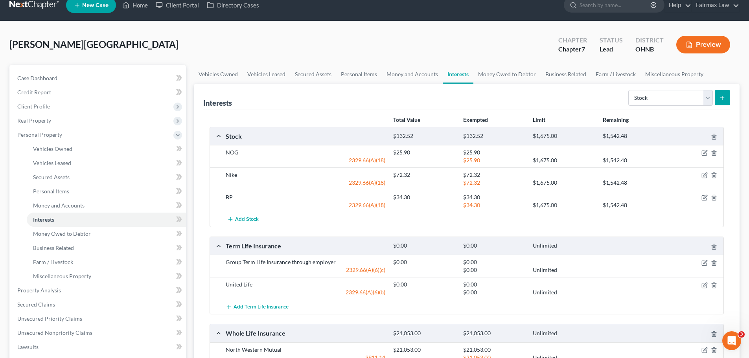
scroll to position [0, 0]
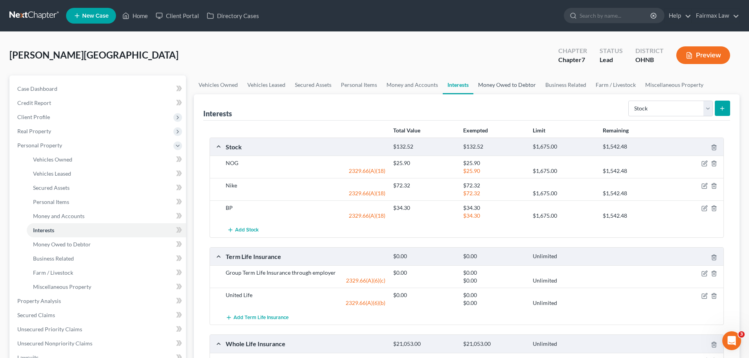
click at [500, 79] on link "Money Owed to Debtor" at bounding box center [506, 84] width 67 height 19
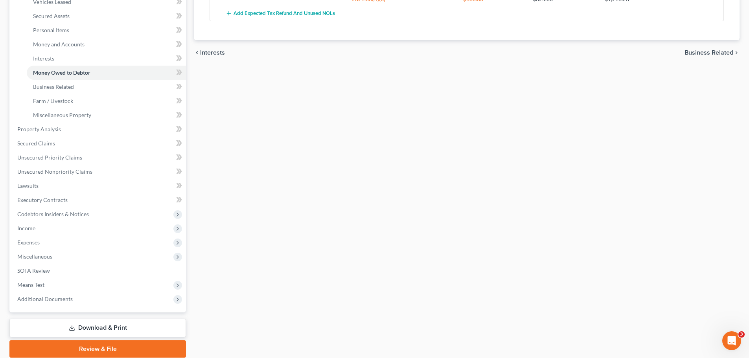
scroll to position [197, 0]
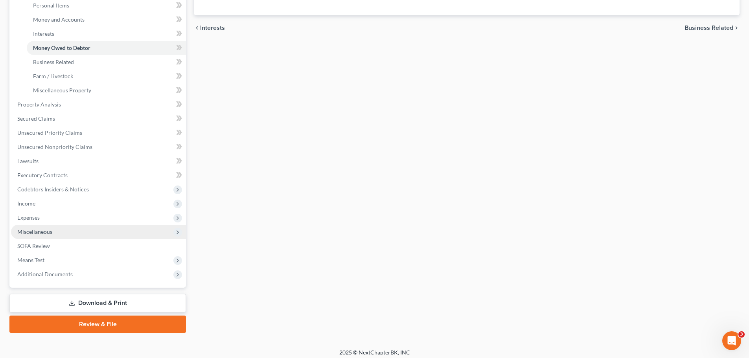
click at [45, 231] on span "Miscellaneous" at bounding box center [34, 231] width 35 height 7
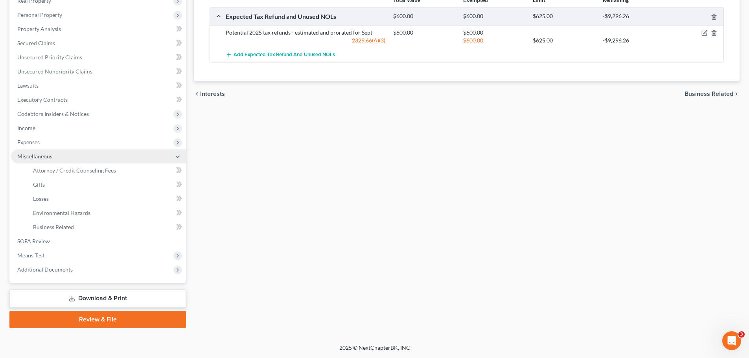
scroll to position [130, 0]
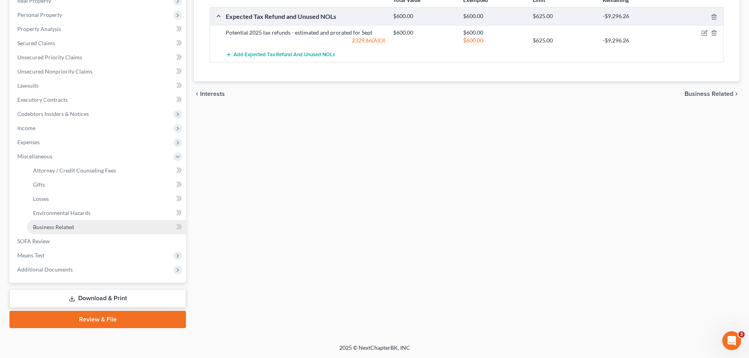
click at [70, 225] on span "Business Related" at bounding box center [53, 227] width 41 height 7
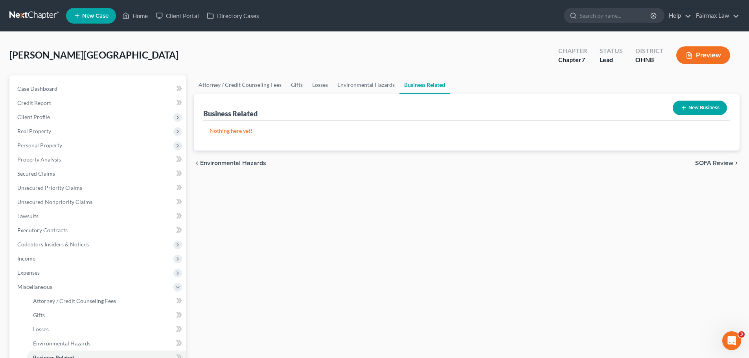
click at [699, 107] on button "New Business" at bounding box center [700, 108] width 54 height 15
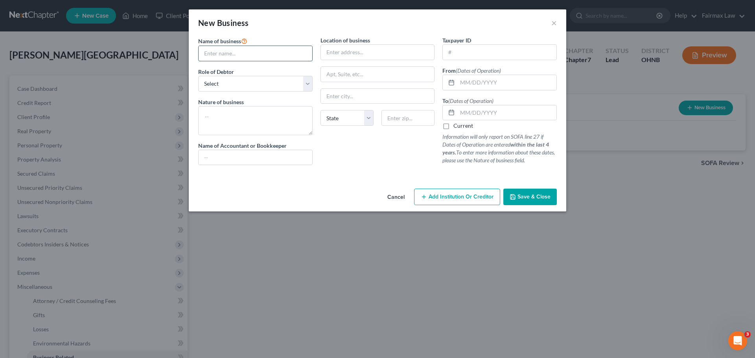
click at [253, 57] on input "text" at bounding box center [255, 53] width 114 height 15
click at [257, 50] on input "Gencisions" at bounding box center [255, 53] width 114 height 15
type input "Gencisions LLC"
click at [274, 89] on select "Select A member of a limited liability company (LLC) or limited liability partn…" at bounding box center [255, 84] width 114 height 16
select select "member"
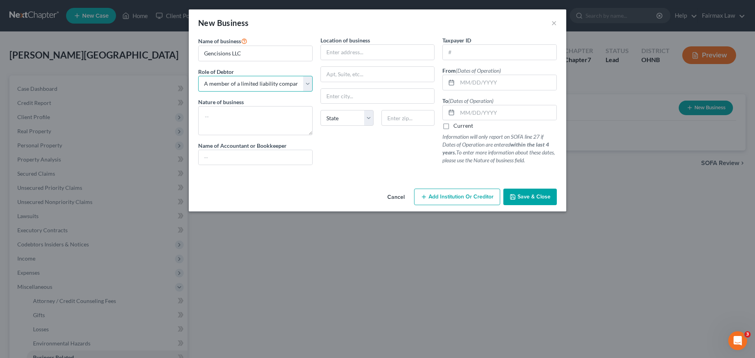
click at [198, 76] on select "Select A member of a limited liability company (LLC) or limited liability partn…" at bounding box center [255, 84] width 114 height 16
click at [285, 110] on textarea at bounding box center [255, 120] width 114 height 29
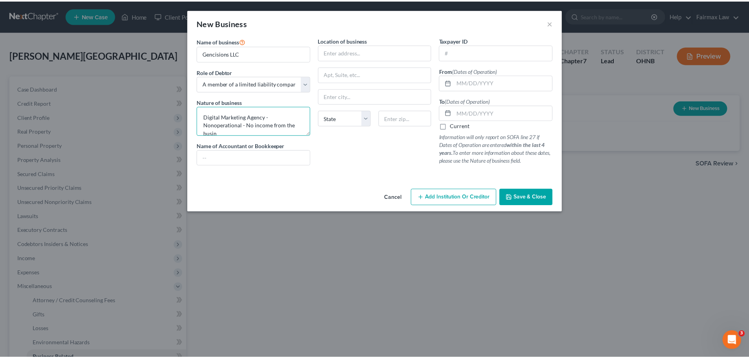
scroll to position [2, 0]
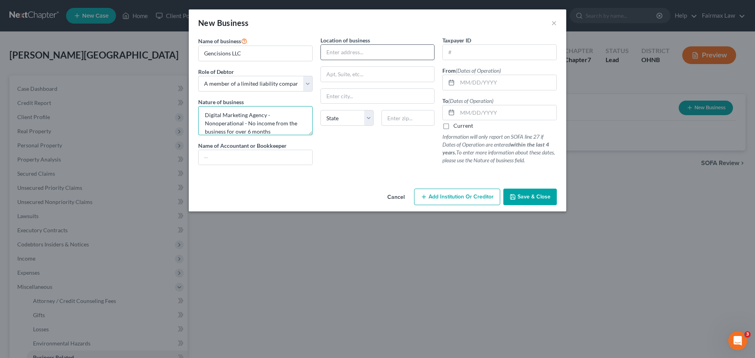
type textarea "Digital Marketing Agency - Nonoperational - No income from the business for ove…"
click at [333, 57] on input "text" at bounding box center [378, 52] width 114 height 15
type input "1408 East 221ST"
click at [403, 116] on input "text" at bounding box center [407, 118] width 53 height 16
type input "44117"
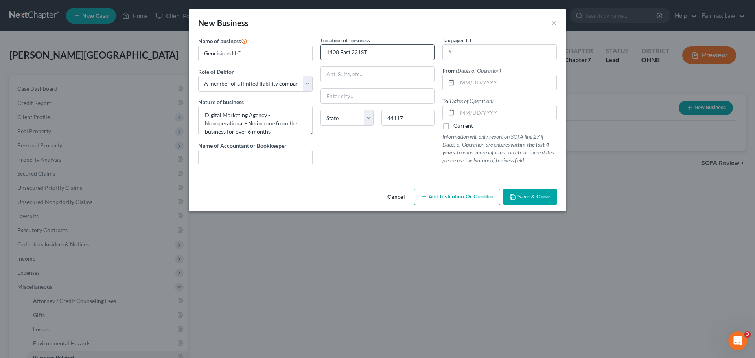
click at [361, 53] on input "1408 East 221ST" at bounding box center [378, 52] width 114 height 15
type input "Euclid"
select select "36"
type input "[STREET_ADDRESS]"
click at [496, 87] on input "text" at bounding box center [506, 82] width 99 height 15
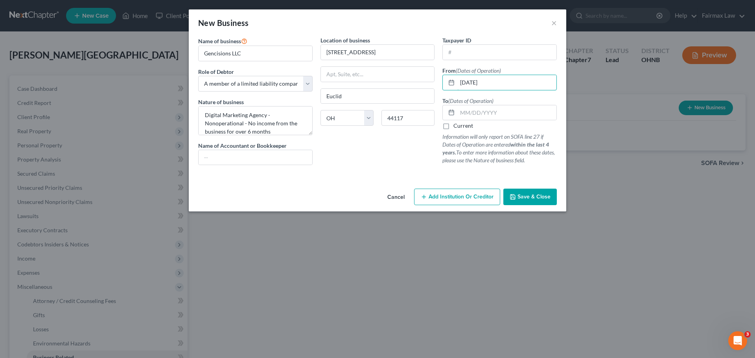
type input "[DATE]"
click at [529, 191] on button "Save & Close" at bounding box center [529, 197] width 53 height 17
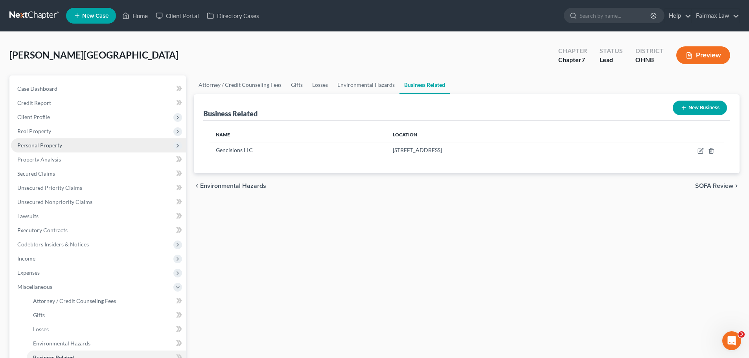
click at [55, 145] on span "Personal Property" at bounding box center [39, 145] width 45 height 7
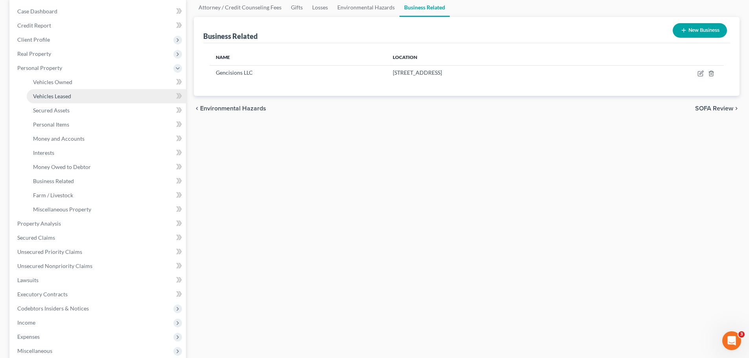
scroll to position [79, 0]
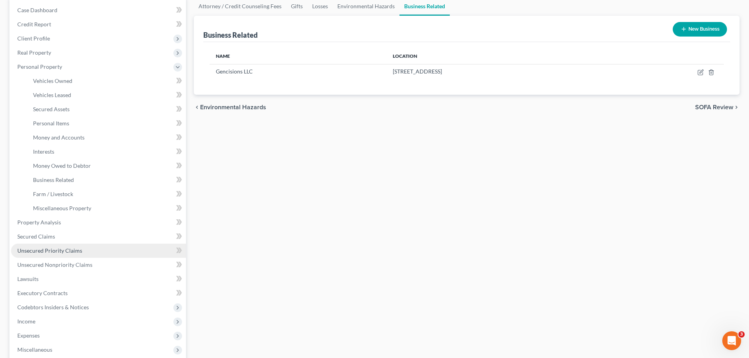
click at [44, 250] on span "Unsecured Priority Claims" at bounding box center [49, 250] width 65 height 7
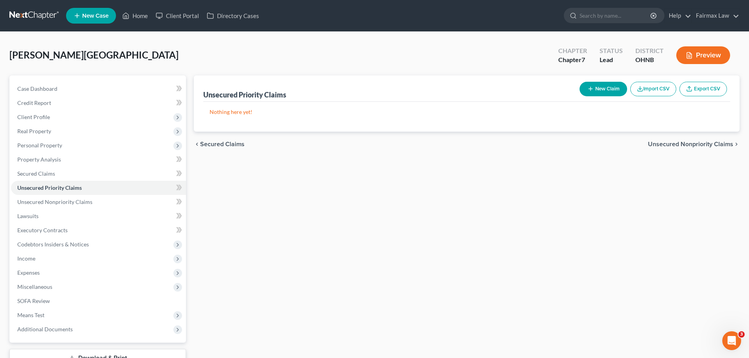
click at [615, 88] on button "New Claim" at bounding box center [603, 89] width 48 height 15
select select "0"
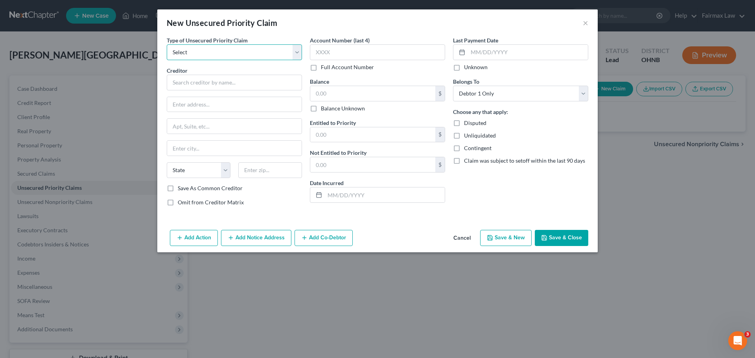
click at [252, 59] on select "Select Taxes & Other Government Units Domestic Support Obligations Extensions o…" at bounding box center [234, 52] width 135 height 16
select select "0"
click at [167, 44] on select "Select Taxes & Other Government Units Domestic Support Obligations Extensions o…" at bounding box center [234, 52] width 135 height 16
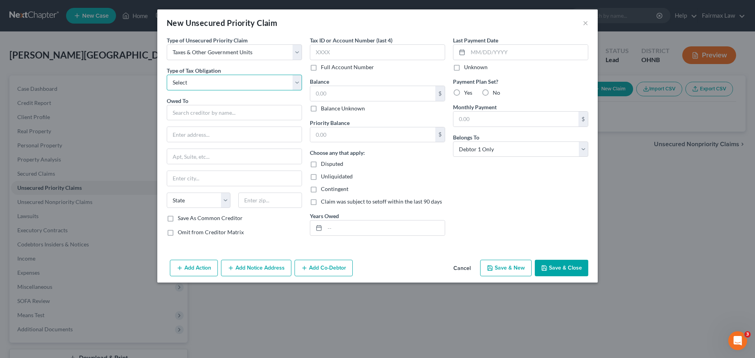
click at [242, 86] on select "Select Federal City State Franchise Tax Board Other" at bounding box center [234, 83] width 135 height 16
select select "1"
click at [167, 75] on select "Select Federal City State Franchise Tax Board Other" at bounding box center [234, 83] width 135 height 16
click at [246, 118] on input "text" at bounding box center [234, 113] width 135 height 16
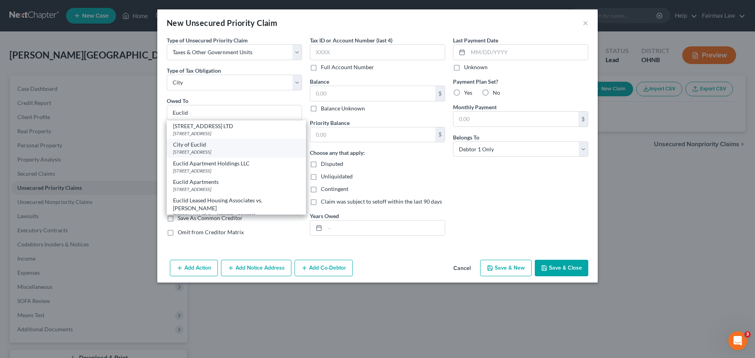
click at [235, 149] on div "[STREET_ADDRESS]" at bounding box center [236, 152] width 127 height 7
type input "City of Euclid"
type input "[STREET_ADDRESS]"
type input "Euclid"
select select "36"
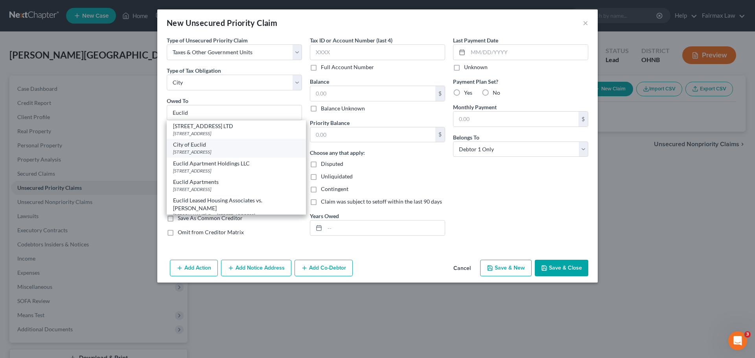
type input "44123"
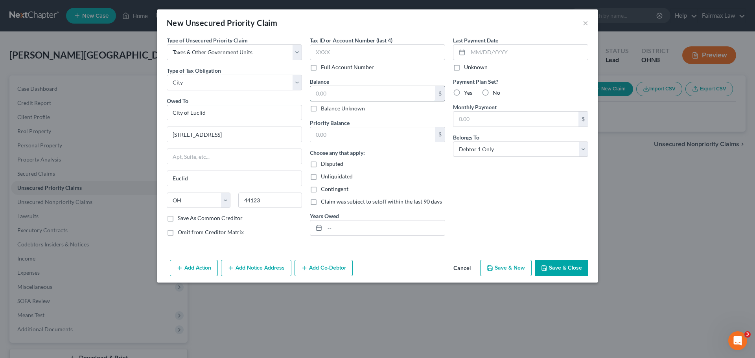
click at [349, 90] on input "text" at bounding box center [372, 93] width 125 height 15
type input "340.00"
click at [347, 230] on input "text" at bounding box center [385, 228] width 120 height 15
drag, startPoint x: 556, startPoint y: 265, endPoint x: 361, endPoint y: 204, distance: 204.0
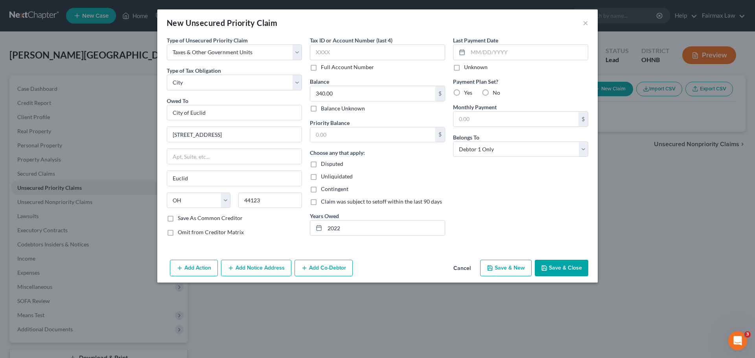
click at [361, 204] on div "New Unsecured Priority Claim × Type of Unsecured Priority Claim * Select Taxes …" at bounding box center [377, 145] width 440 height 273
click at [358, 226] on input "2022" at bounding box center [385, 228] width 120 height 15
type input "2020 & 2021"
click at [558, 263] on button "Save & Close" at bounding box center [561, 268] width 53 height 17
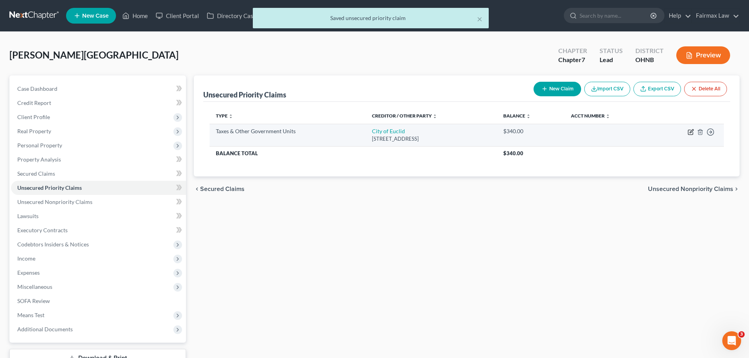
click at [691, 131] on icon "button" at bounding box center [690, 132] width 6 height 6
select select "1"
select select "36"
select select "0"
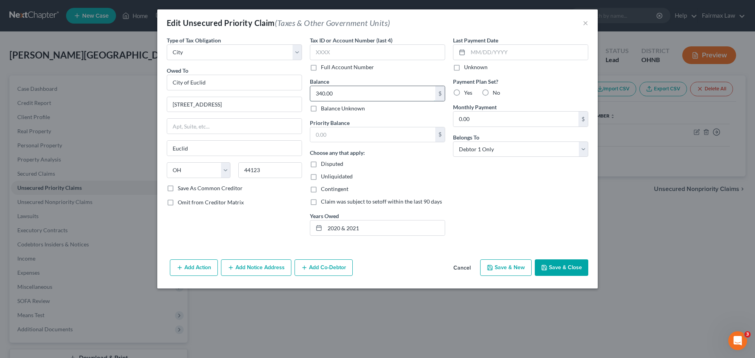
click at [350, 91] on input "340.00" at bounding box center [372, 93] width 125 height 15
type input "374.00"
click at [341, 229] on input "2020 & 2021" at bounding box center [385, 228] width 120 height 15
click at [372, 227] on input "2021 & 2021" at bounding box center [385, 228] width 120 height 15
type input "2021 & 2022"
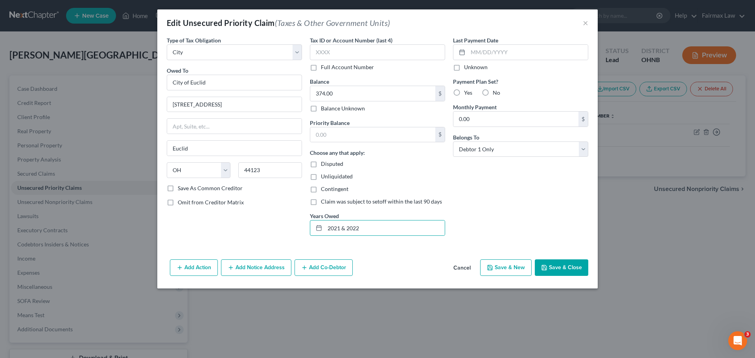
click at [558, 273] on button "Save & Close" at bounding box center [561, 267] width 53 height 17
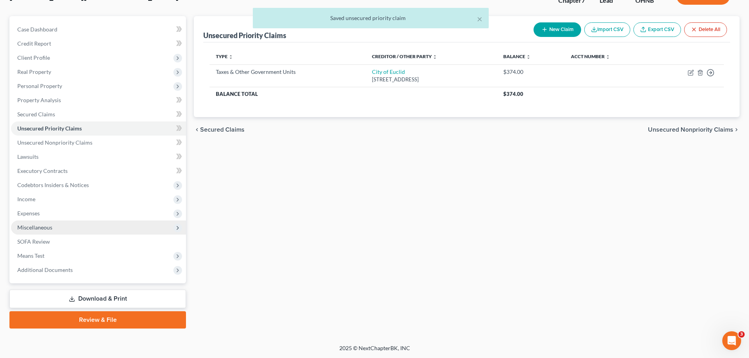
scroll to position [60, 0]
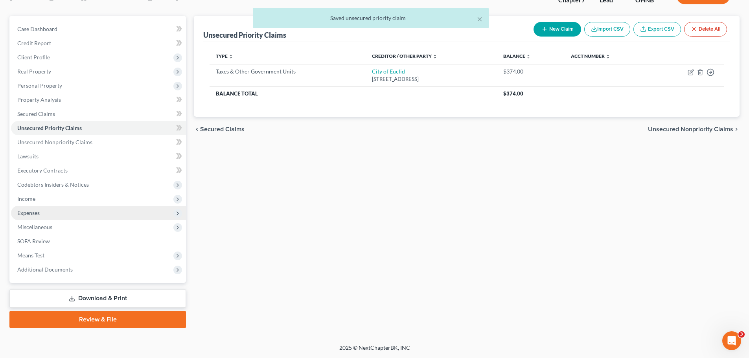
click at [41, 213] on span "Expenses" at bounding box center [98, 213] width 175 height 14
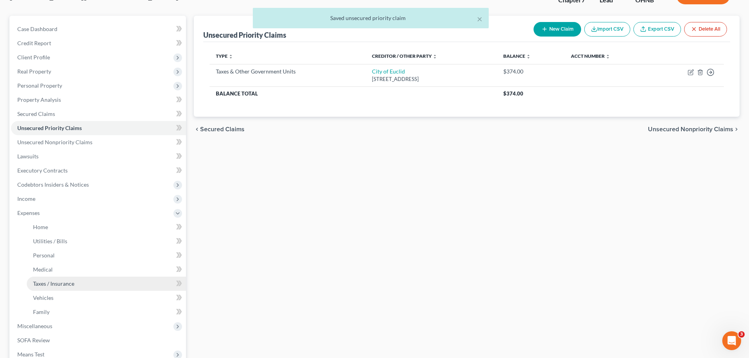
click at [39, 284] on span "Taxes / Insurance" at bounding box center [53, 283] width 41 height 7
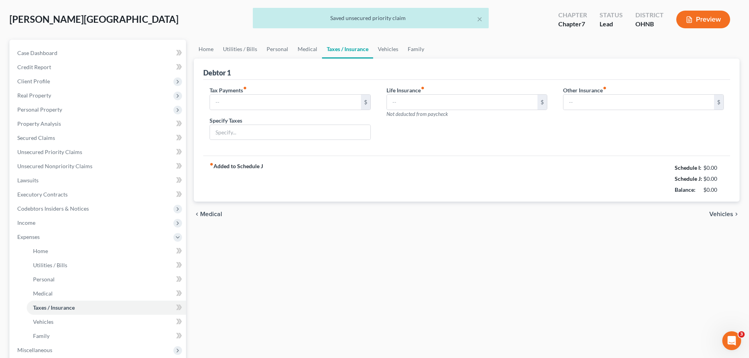
scroll to position [2, 0]
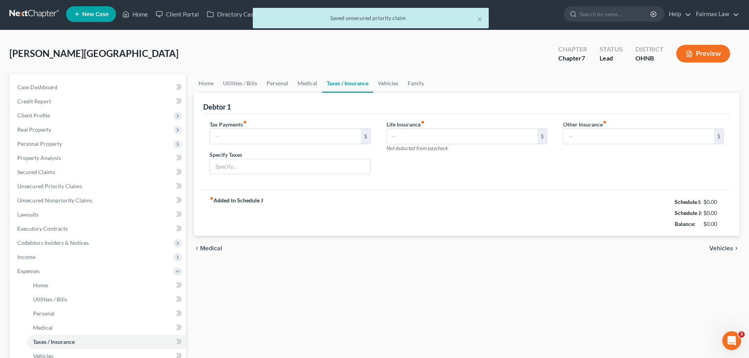
type input "0.00"
type input "80.00"
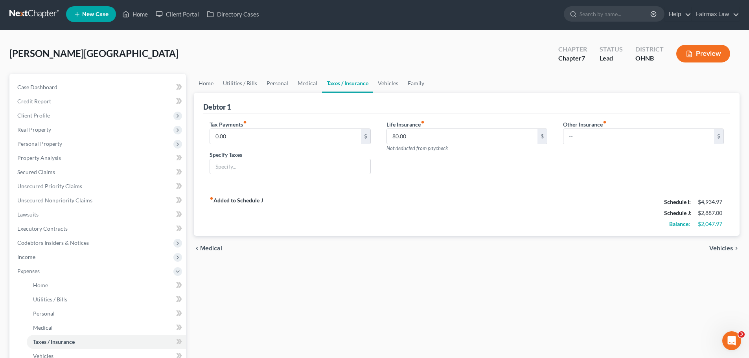
scroll to position [0, 0]
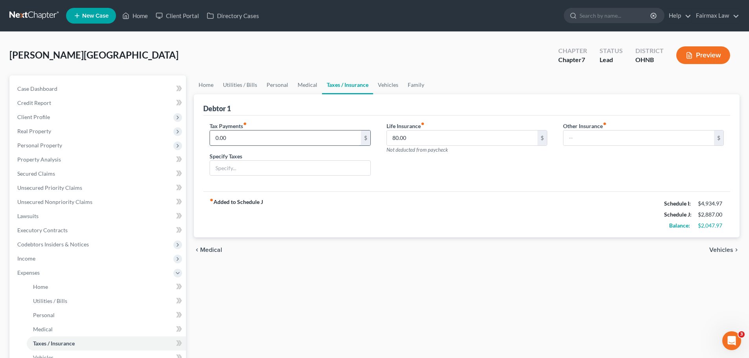
click at [299, 134] on input "0.00" at bounding box center [285, 137] width 151 height 15
type input "55.00"
click at [45, 192] on link "Unsecured Priority Claims" at bounding box center [98, 188] width 175 height 14
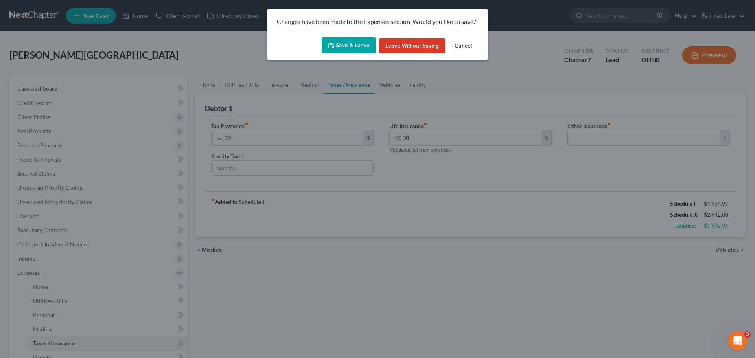
click at [351, 48] on button "Save & Leave" at bounding box center [349, 45] width 54 height 17
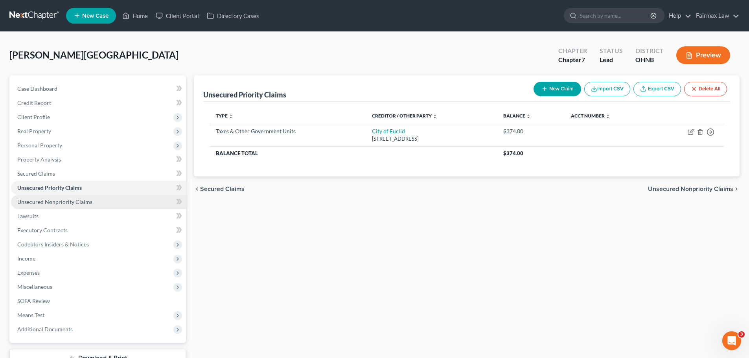
click at [67, 204] on span "Unsecured Nonpriority Claims" at bounding box center [54, 201] width 75 height 7
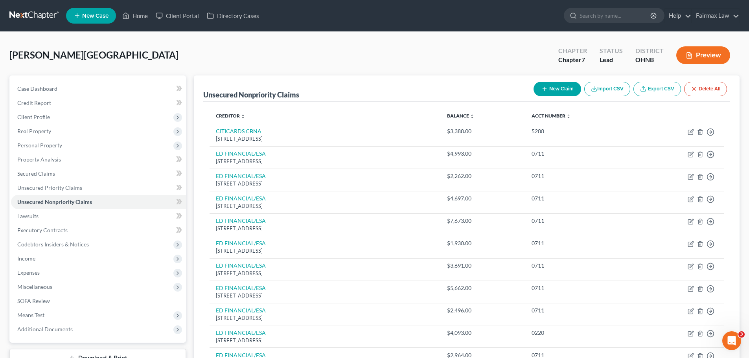
click at [551, 87] on button "New Claim" at bounding box center [557, 89] width 48 height 15
select select "0"
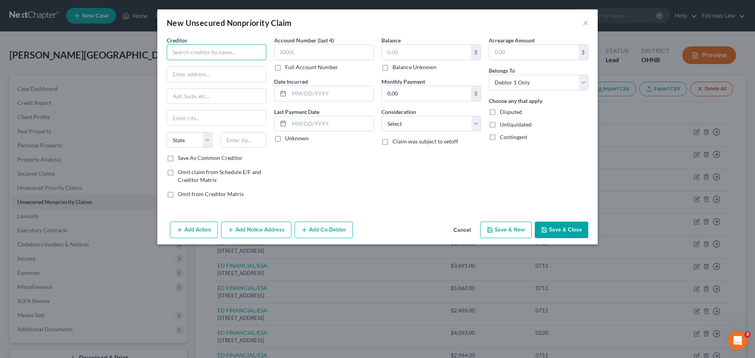
click at [181, 52] on input "text" at bounding box center [216, 52] width 99 height 16
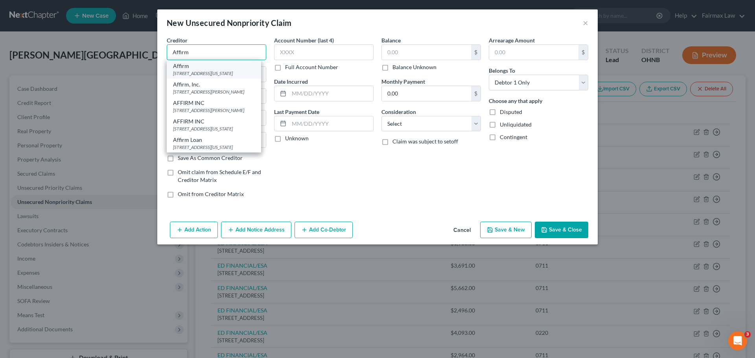
type input "Affirm"
click at [205, 72] on div "[STREET_ADDRESS][US_STATE]" at bounding box center [214, 73] width 82 height 7
type input "[STREET_ADDRESS][US_STATE]"
type input "12th Floor"
type input "[GEOGRAPHIC_DATA]"
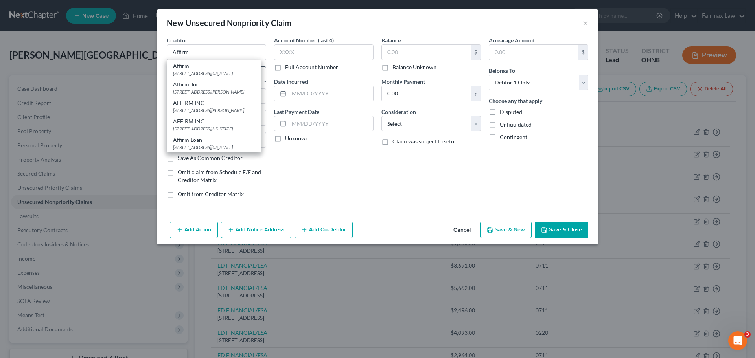
select select "4"
type input "94108"
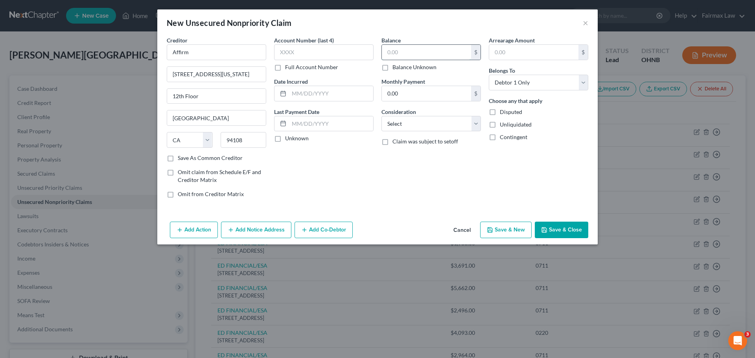
click at [386, 50] on input "text" at bounding box center [426, 52] width 89 height 15
type input "1,510.00"
click at [562, 230] on button "Save & Close" at bounding box center [561, 230] width 53 height 17
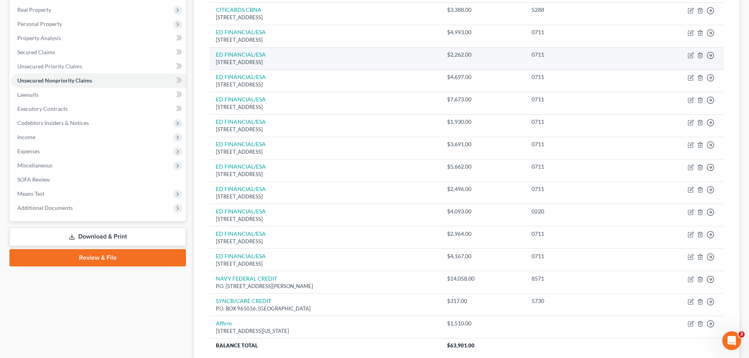
scroll to position [108, 0]
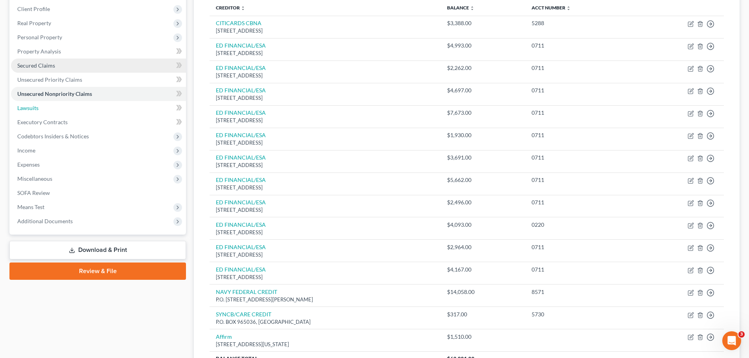
click at [59, 110] on link "Lawsuits" at bounding box center [98, 108] width 175 height 14
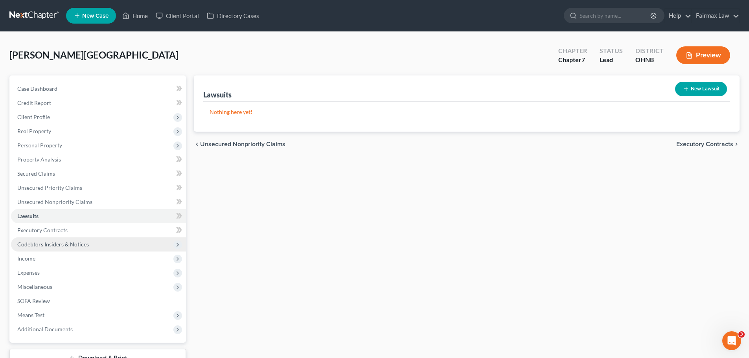
click at [93, 244] on span "Codebtors Insiders & Notices" at bounding box center [98, 244] width 175 height 14
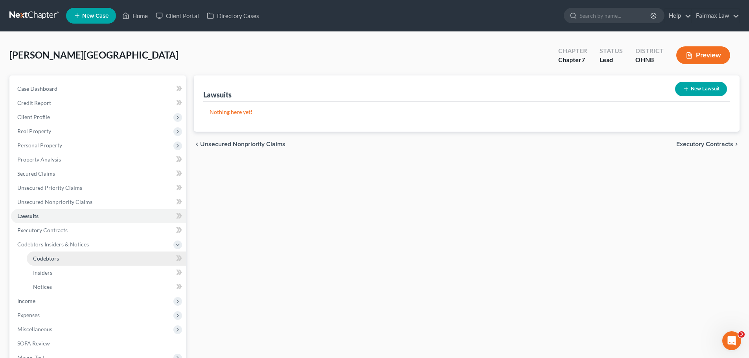
click at [59, 265] on link "Codebtors" at bounding box center [106, 259] width 159 height 14
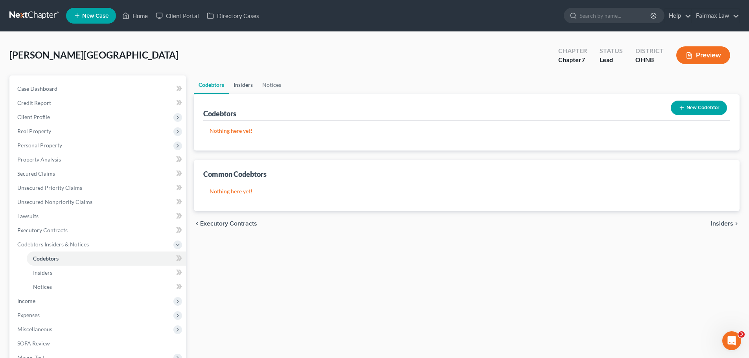
click at [247, 79] on link "Insiders" at bounding box center [243, 84] width 29 height 19
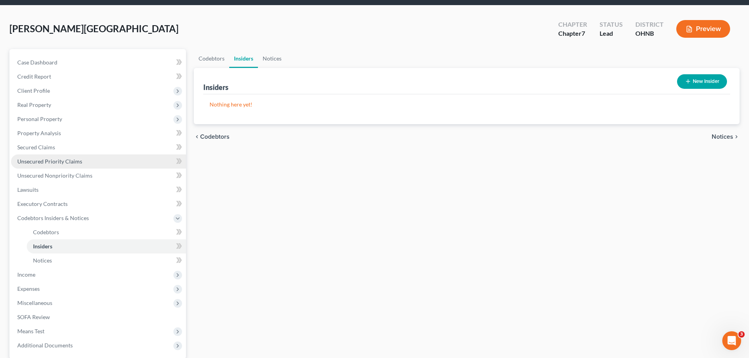
scroll to position [39, 0]
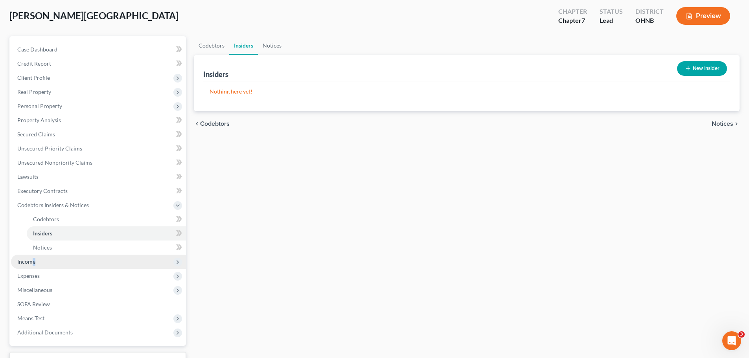
click at [34, 259] on span "Income" at bounding box center [26, 261] width 18 height 7
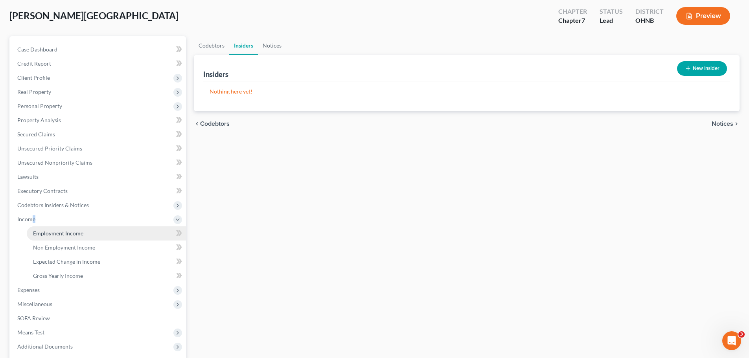
click at [51, 237] on link "Employment Income" at bounding box center [106, 233] width 159 height 14
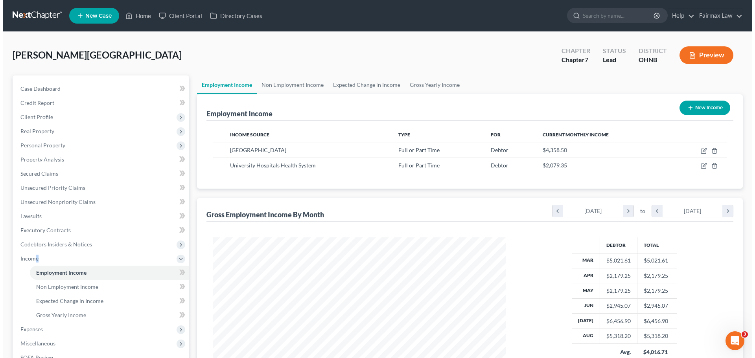
scroll to position [39, 0]
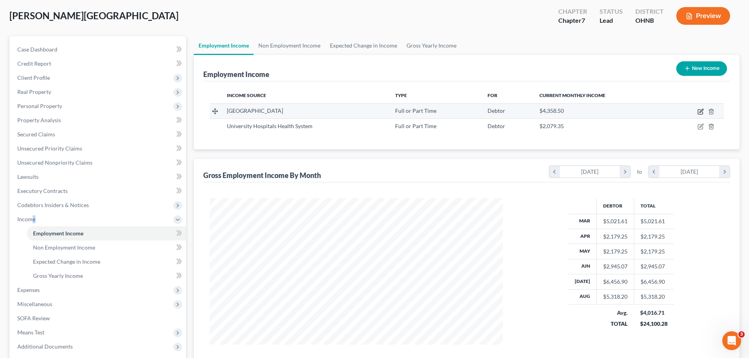
click at [699, 111] on icon "button" at bounding box center [700, 111] width 6 height 6
select select "0"
select select "36"
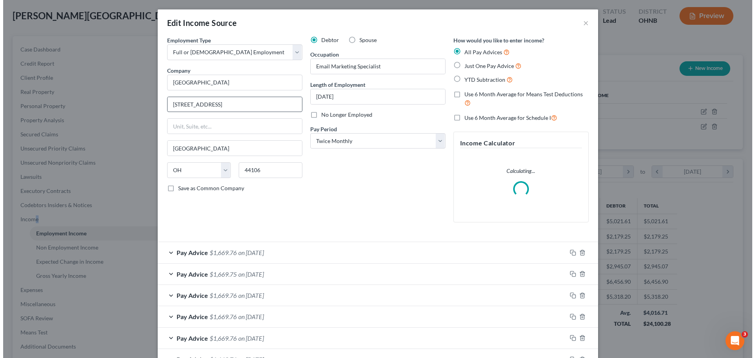
scroll to position [148, 312]
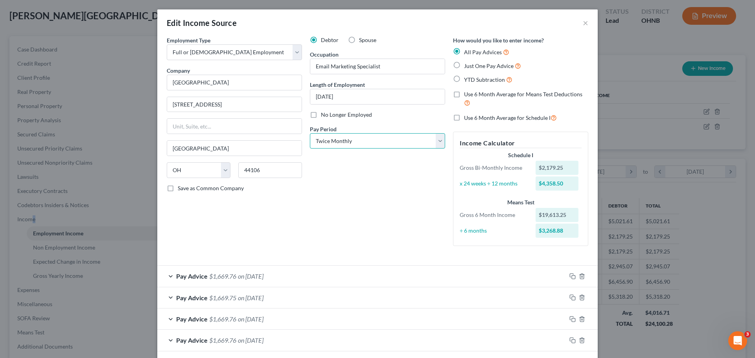
click at [359, 142] on select "Select Monthly Twice Monthly Every Other Week Weekly" at bounding box center [377, 141] width 135 height 16
select select "2"
click at [310, 133] on select "Select Monthly Twice Monthly Every Other Week Weekly" at bounding box center [377, 141] width 135 height 16
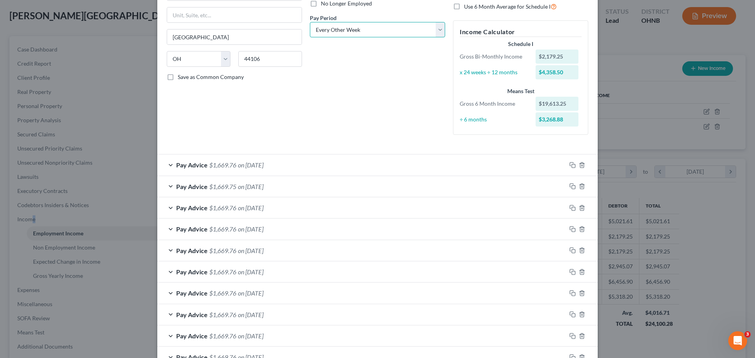
scroll to position [157, 0]
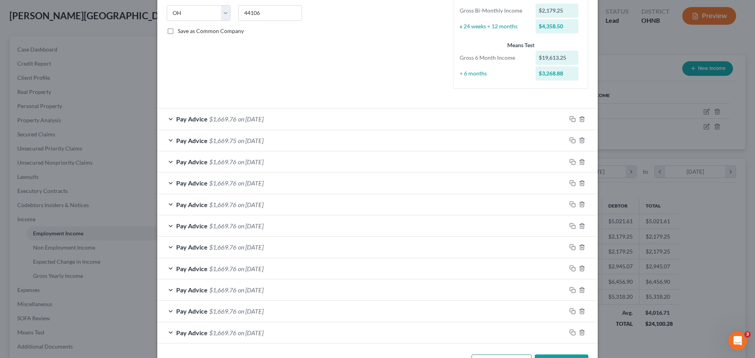
click at [277, 122] on div "Pay Advice $1,669.76 on [DATE]" at bounding box center [361, 118] width 409 height 21
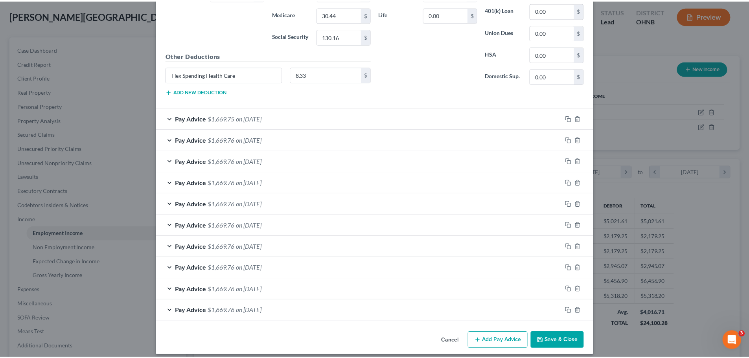
scroll to position [424, 0]
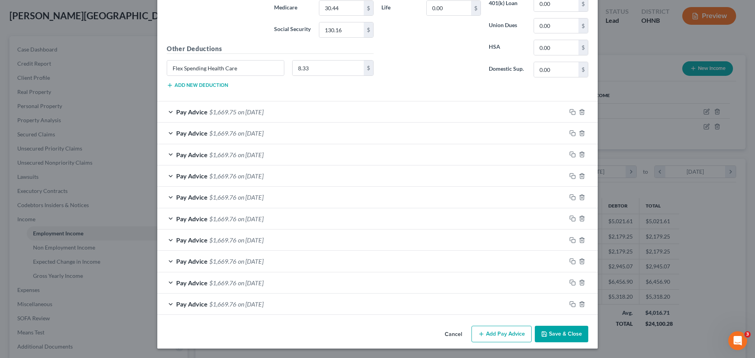
click at [555, 329] on button "Save & Close" at bounding box center [561, 334] width 53 height 17
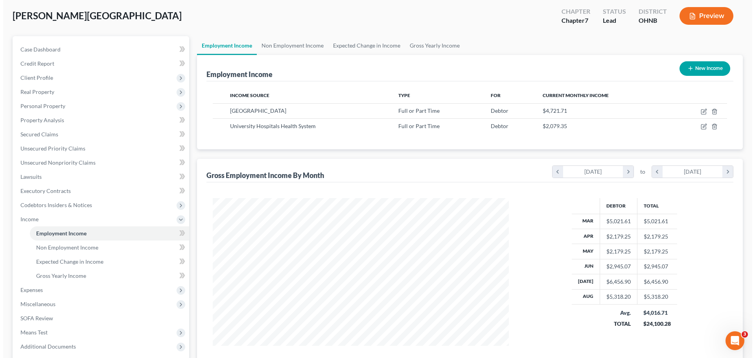
scroll to position [392920, 392758]
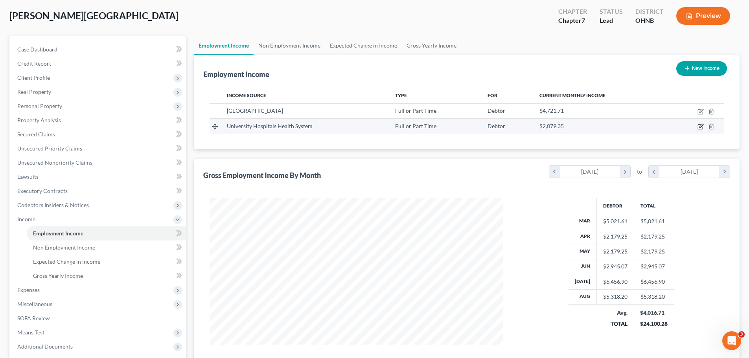
click at [702, 129] on icon "button" at bounding box center [700, 126] width 6 height 6
select select "0"
select select "36"
select select "2"
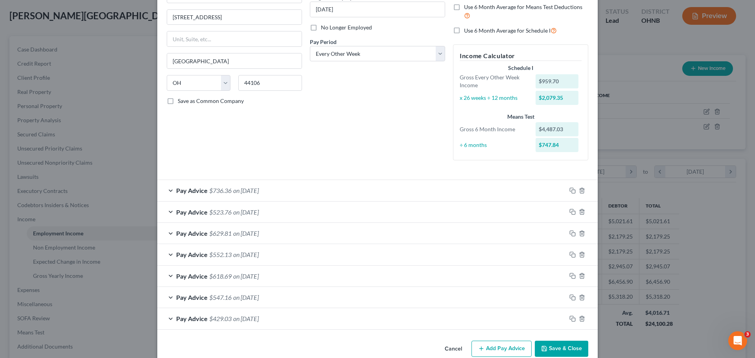
scroll to position [102, 0]
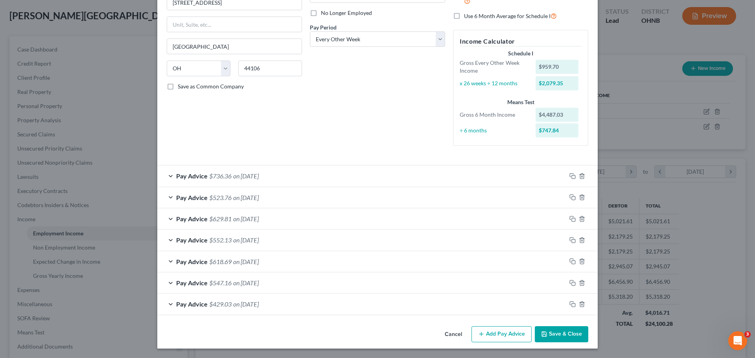
click at [245, 174] on span "on [DATE]" at bounding box center [246, 175] width 26 height 7
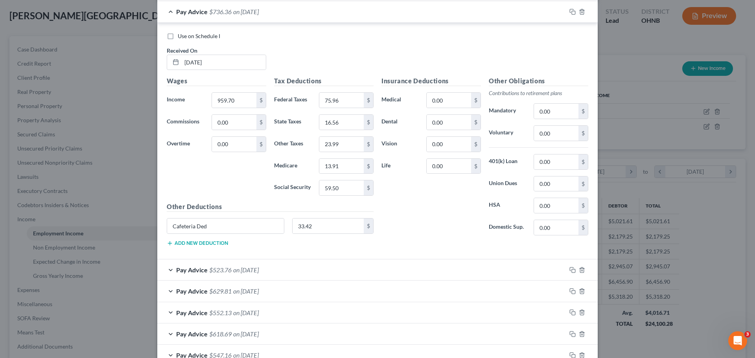
scroll to position [259, 0]
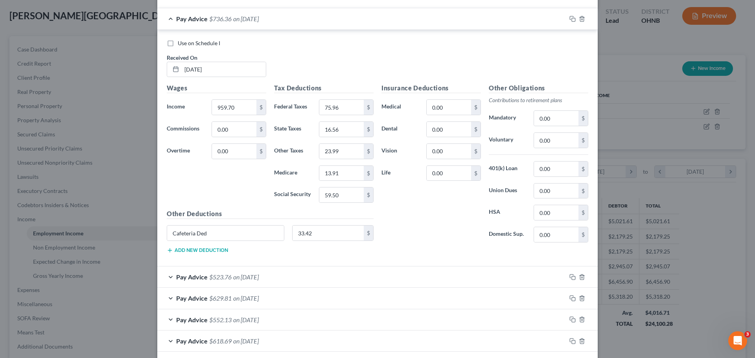
click at [284, 233] on div "Cafeteria Ded" at bounding box center [225, 233] width 125 height 16
drag, startPoint x: 203, startPoint y: 231, endPoint x: 149, endPoint y: 237, distance: 55.0
click at [149, 237] on div "Edit Income Source × Employment Type * Select Full or [DEMOGRAPHIC_DATA] Employ…" at bounding box center [377, 179] width 755 height 358
click at [417, 232] on div "Insurance Deductions Medical 0.00 $ Dental 0.00 $ Vision 0.00 $ Life 0.00 $" at bounding box center [430, 165] width 107 height 165
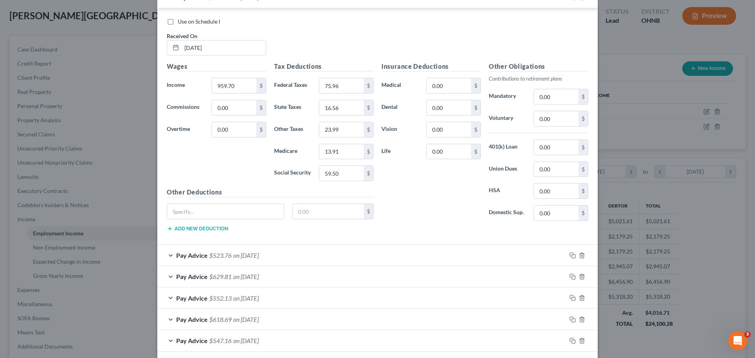
scroll to position [298, 0]
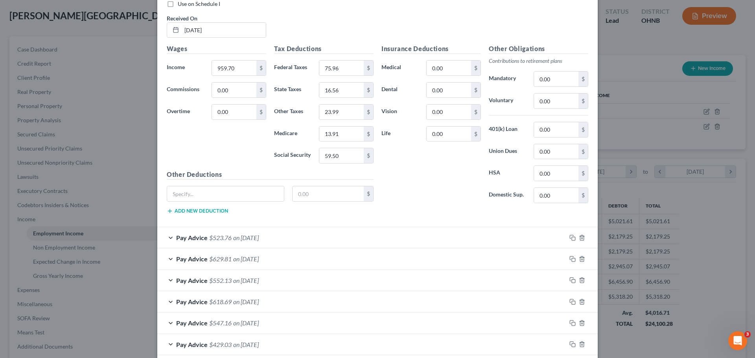
click at [241, 239] on span "on [DATE]" at bounding box center [246, 237] width 26 height 7
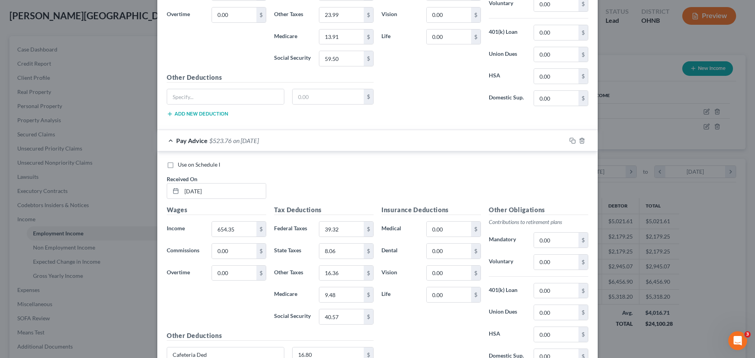
scroll to position [495, 0]
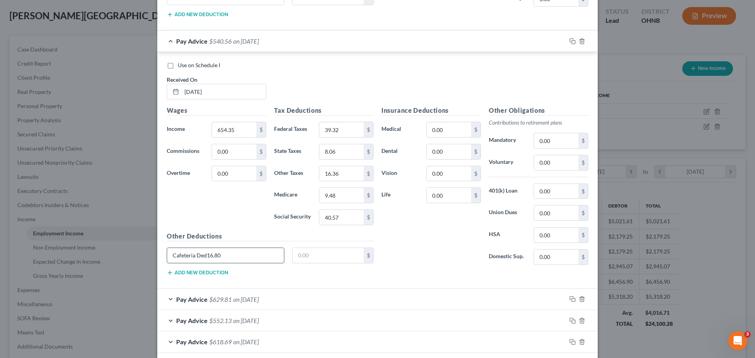
type input "Cafeteria Ded"
drag, startPoint x: 212, startPoint y: 257, endPoint x: 155, endPoint y: 253, distance: 57.1
click at [157, 255] on div "Use on Schedule I Received On * [DATE] Wages Income * 654.35 $ Commissions 0.00…" at bounding box center [377, 170] width 440 height 237
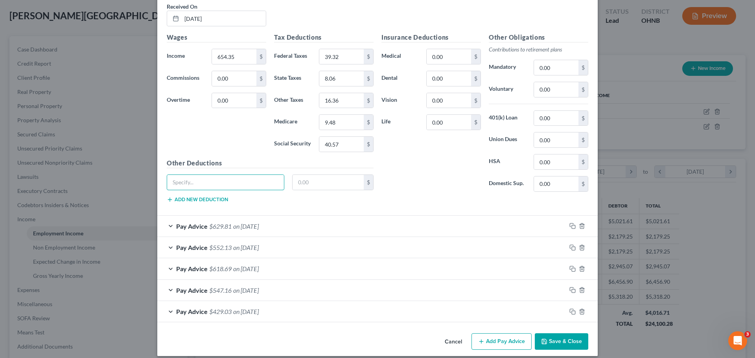
scroll to position [573, 0]
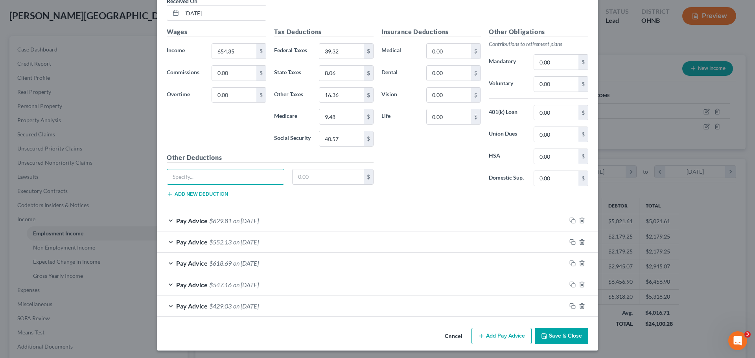
click at [252, 223] on span "on [DATE]" at bounding box center [246, 220] width 26 height 7
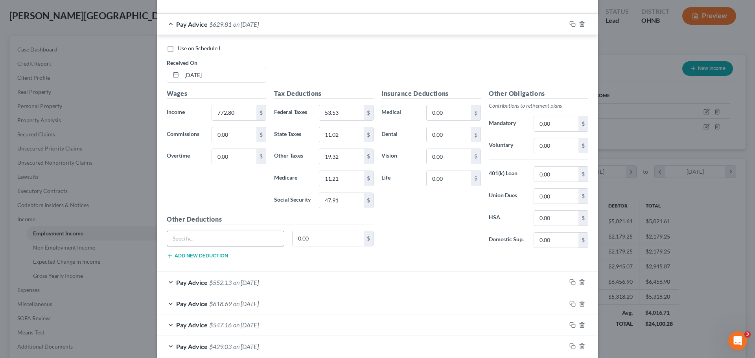
scroll to position [809, 0]
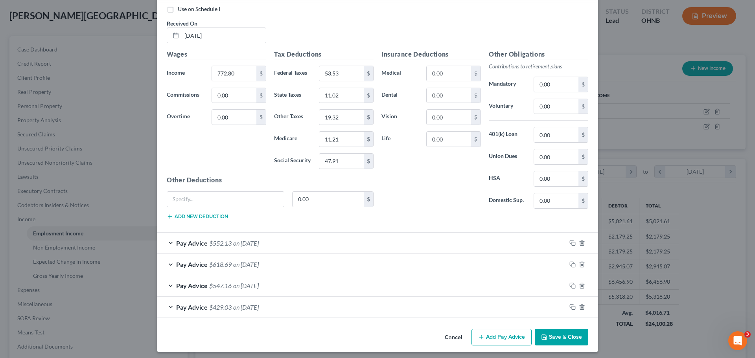
click at [239, 245] on span "on [DATE]" at bounding box center [246, 242] width 26 height 7
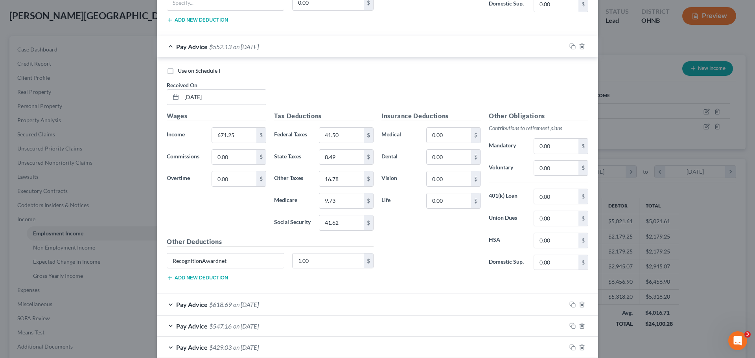
scroll to position [1045, 0]
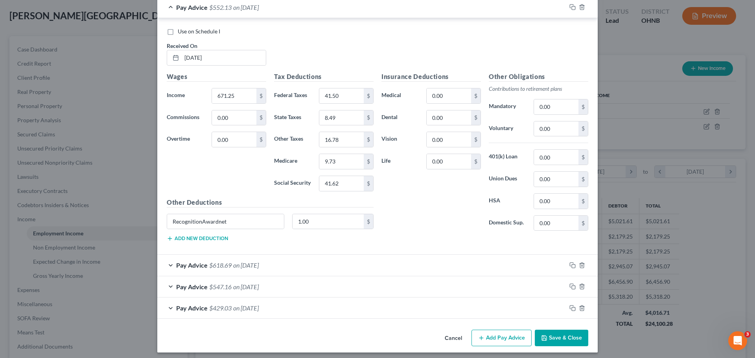
click at [244, 263] on span "on [DATE]" at bounding box center [246, 264] width 26 height 7
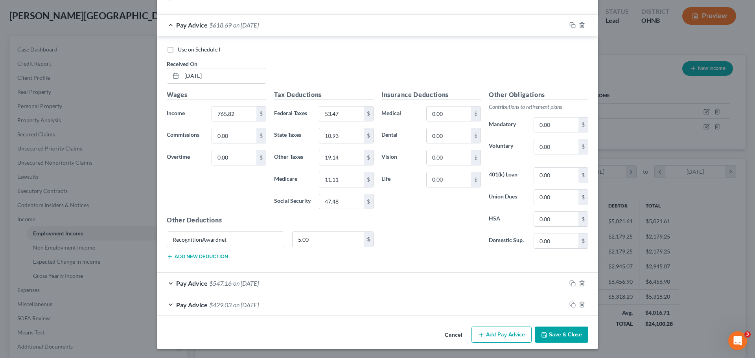
scroll to position [1286, 0]
click at [244, 284] on span "on [DATE]" at bounding box center [246, 282] width 26 height 7
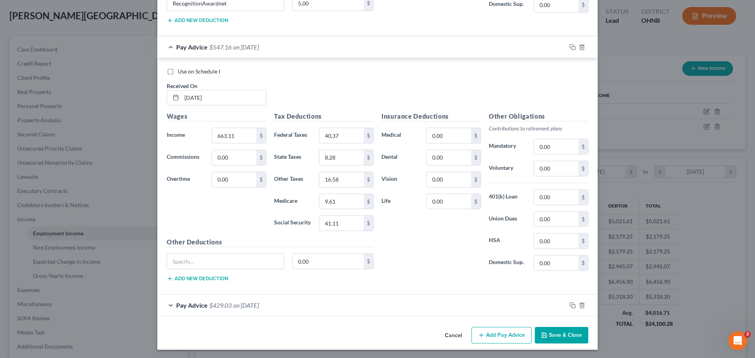
scroll to position [1523, 0]
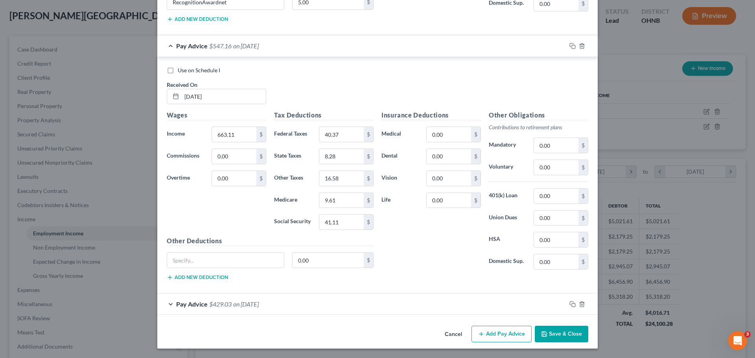
click at [243, 301] on span "on [DATE]" at bounding box center [246, 303] width 26 height 7
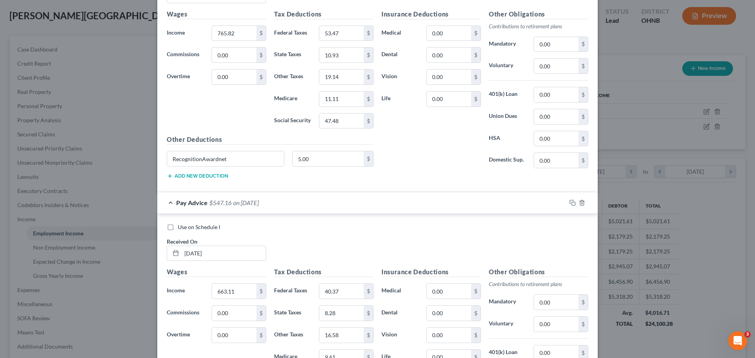
scroll to position [1327, 0]
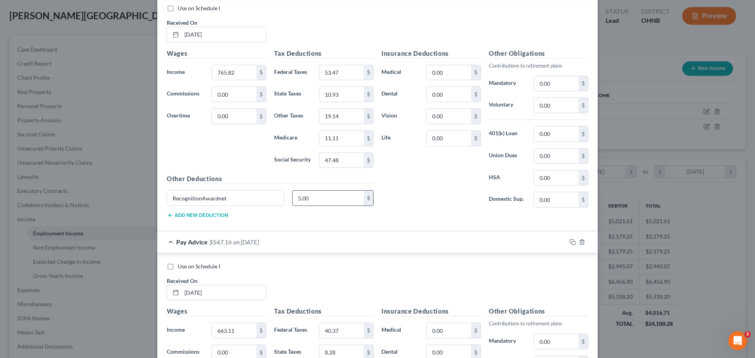
click at [321, 205] on input "5.00" at bounding box center [328, 198] width 72 height 15
drag, startPoint x: 255, startPoint y: 198, endPoint x: 154, endPoint y: 202, distance: 101.1
click at [157, 202] on div "Use on Schedule I Received On * [DATE] Wages Income * 765.82 $ Commissions 0.00…" at bounding box center [377, 113] width 440 height 237
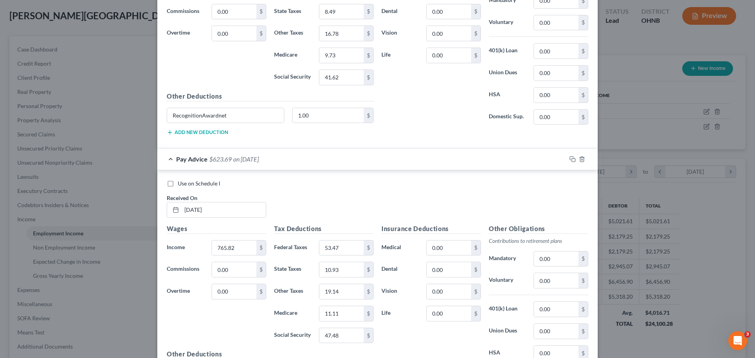
scroll to position [1130, 0]
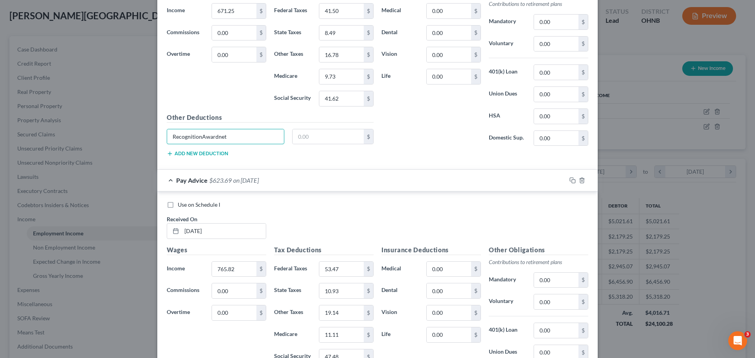
drag, startPoint x: 261, startPoint y: 139, endPoint x: 159, endPoint y: 149, distance: 102.0
click at [159, 149] on div "Use on Schedule I Received On * [DATE] Wages Income * 671.25 $ Commissions 0.00…" at bounding box center [377, 51] width 440 height 237
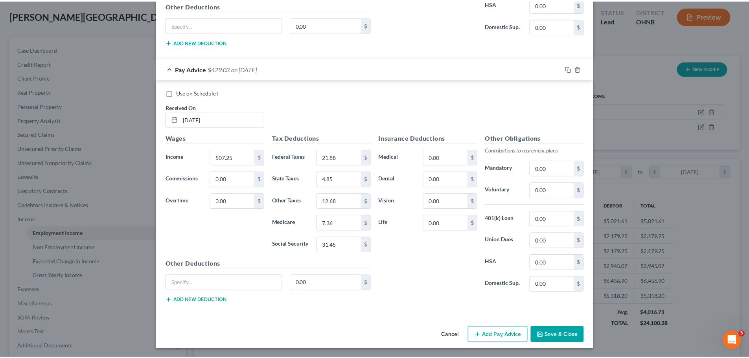
scroll to position [1759, 0]
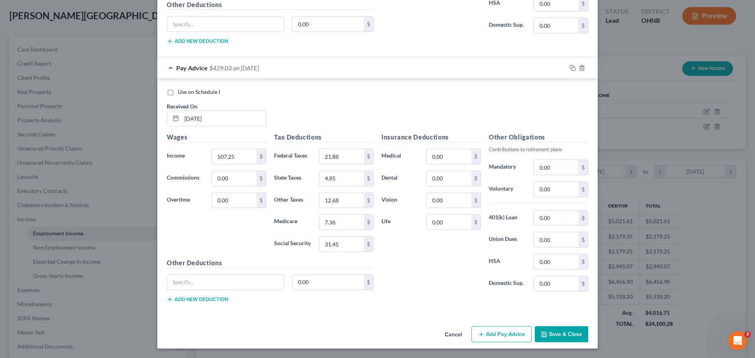
click at [553, 338] on button "Save & Close" at bounding box center [561, 334] width 53 height 17
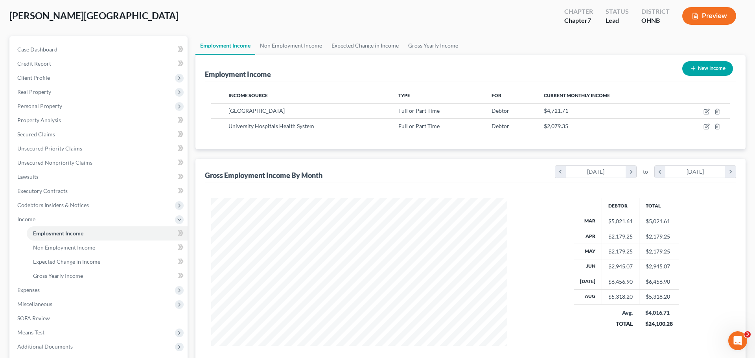
scroll to position [392920, 392758]
click at [699, 112] on icon "button" at bounding box center [700, 111] width 6 height 6
select select "0"
select select "36"
select select "2"
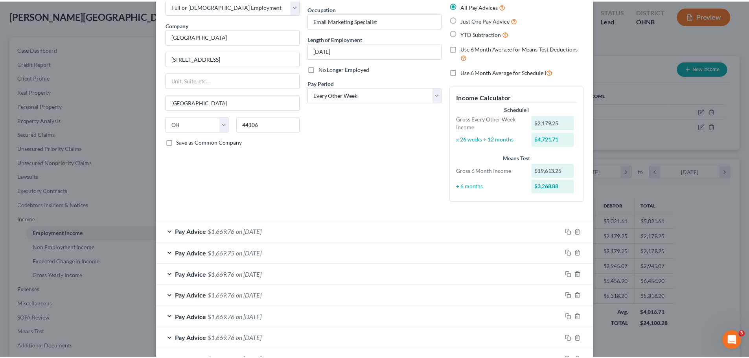
scroll to position [0, 0]
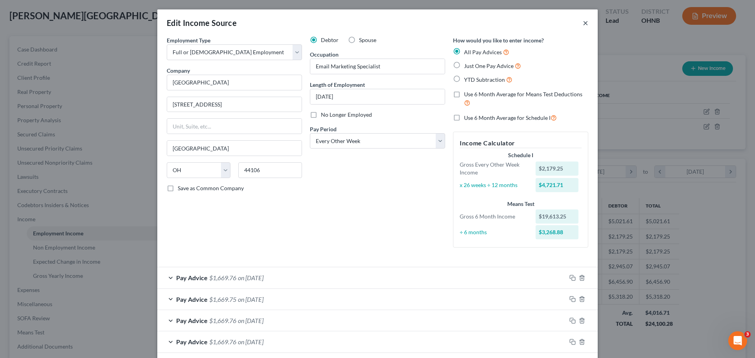
click at [583, 24] on button "×" at bounding box center [586, 22] width 6 height 9
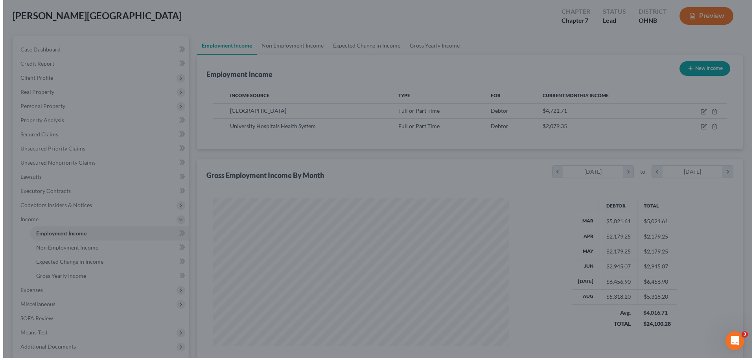
scroll to position [392920, 392758]
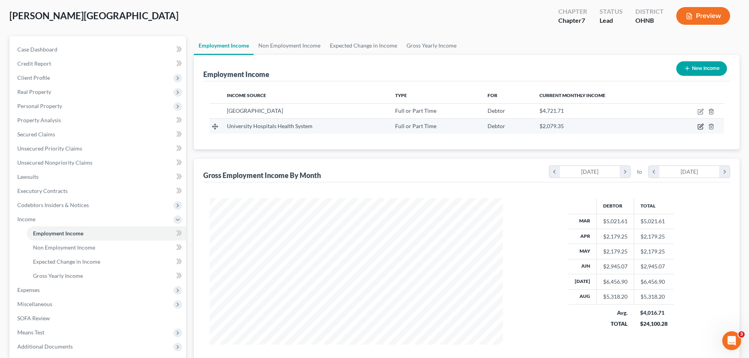
click at [703, 127] on icon "button" at bounding box center [700, 126] width 6 height 6
select select "0"
select select "36"
select select "2"
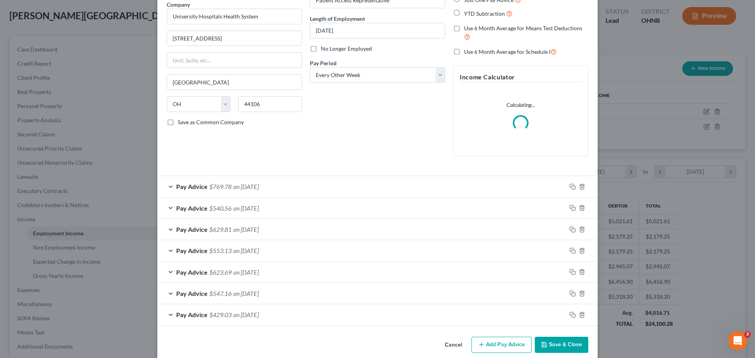
scroll to position [77, 0]
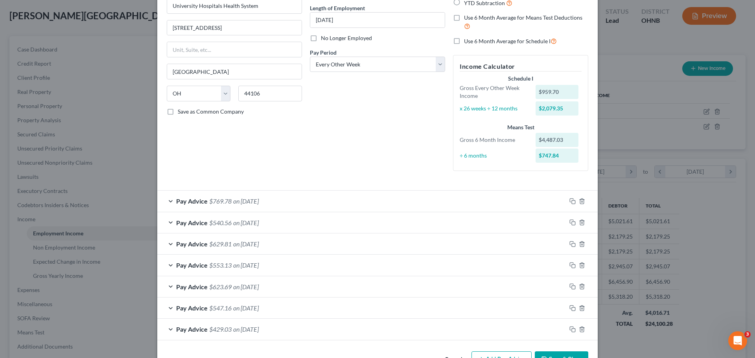
click at [301, 223] on div "Pay Advice $540.56 on [DATE]" at bounding box center [361, 222] width 409 height 21
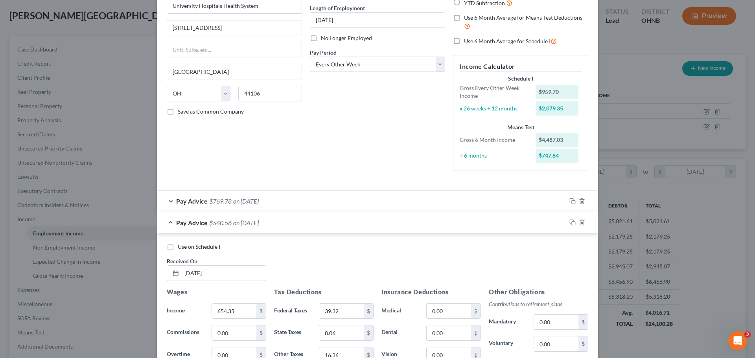
click at [178, 246] on label "Use on Schedule I" at bounding box center [199, 247] width 42 height 8
click at [181, 246] on input "Use on Schedule I" at bounding box center [183, 245] width 5 height 5
checkbox input "true"
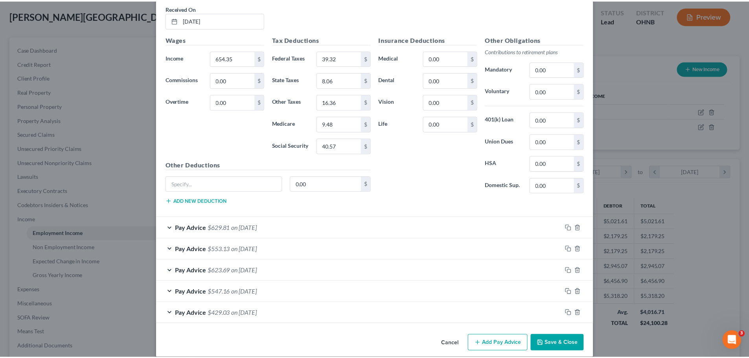
scroll to position [339, 0]
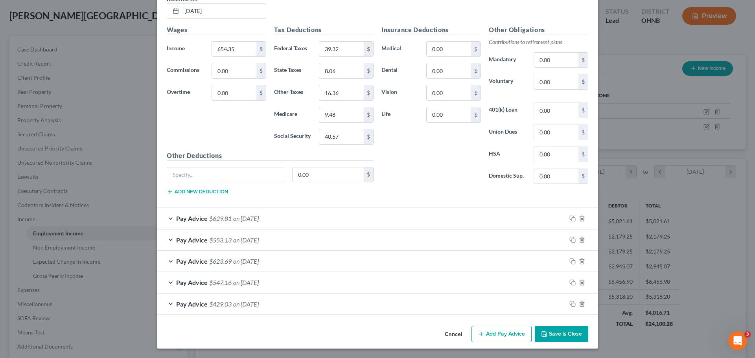
click at [550, 329] on button "Save & Close" at bounding box center [561, 334] width 53 height 17
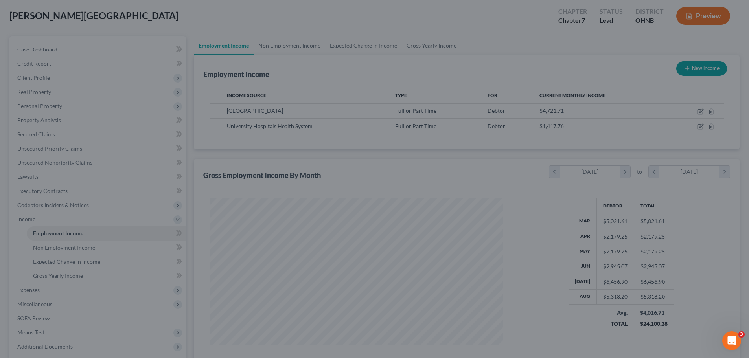
scroll to position [392920, 392758]
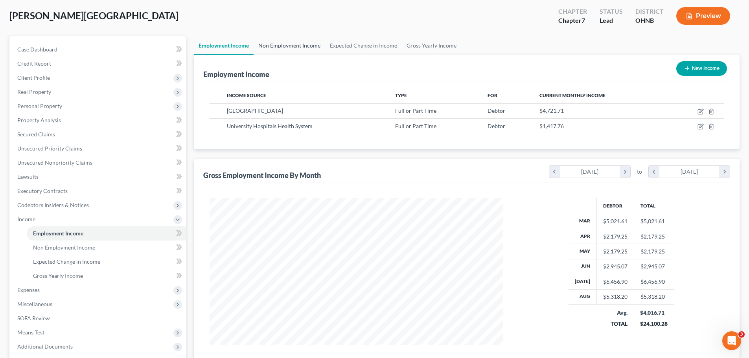
click at [309, 42] on link "Non Employment Income" at bounding box center [290, 45] width 72 height 19
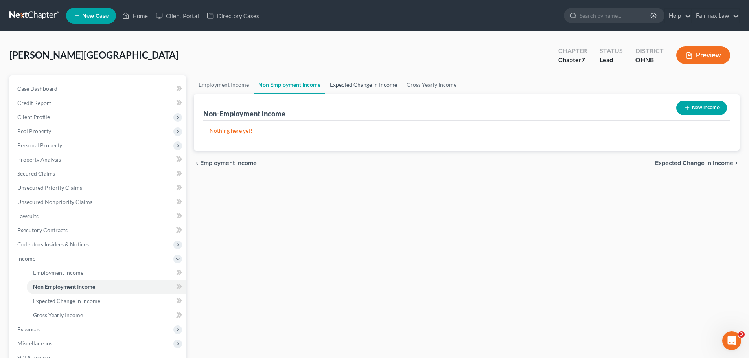
click at [369, 83] on link "Expected Change in Income" at bounding box center [363, 84] width 77 height 19
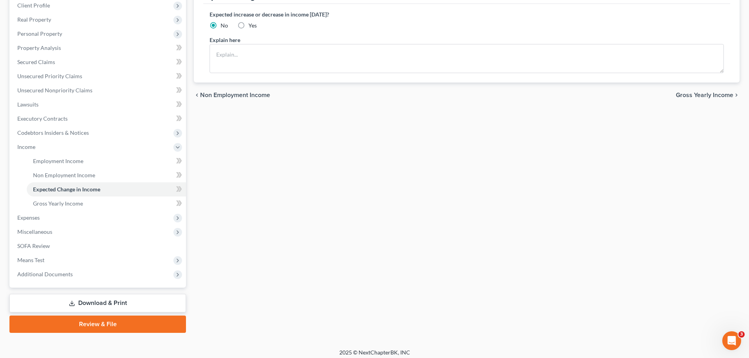
scroll to position [116, 0]
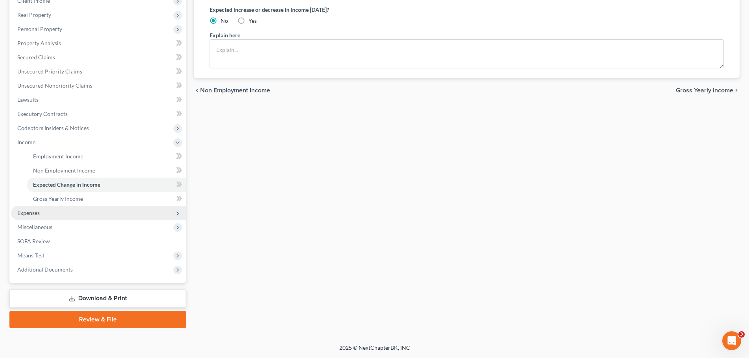
click at [81, 214] on span "Expenses" at bounding box center [98, 213] width 175 height 14
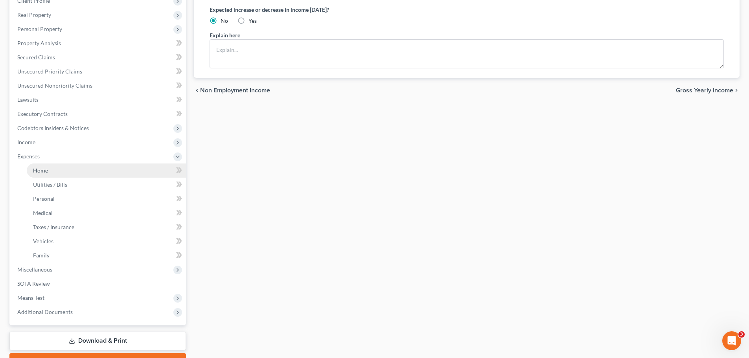
click at [57, 175] on link "Home" at bounding box center [106, 171] width 159 height 14
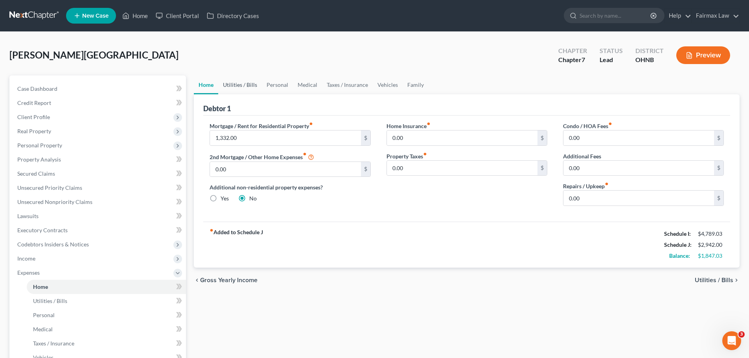
click at [245, 90] on link "Utilities / Bills" at bounding box center [240, 84] width 44 height 19
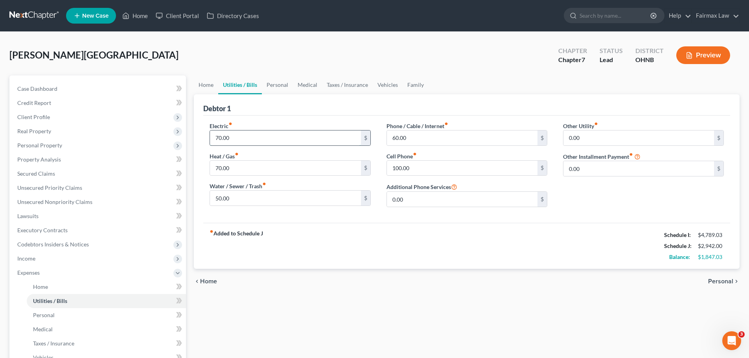
click at [267, 144] on input "70.00" at bounding box center [285, 137] width 151 height 15
type input "75.00"
click at [406, 168] on input "100.00" at bounding box center [462, 168] width 151 height 15
type input "67.00"
click at [412, 136] on input "60.00" at bounding box center [462, 137] width 151 height 15
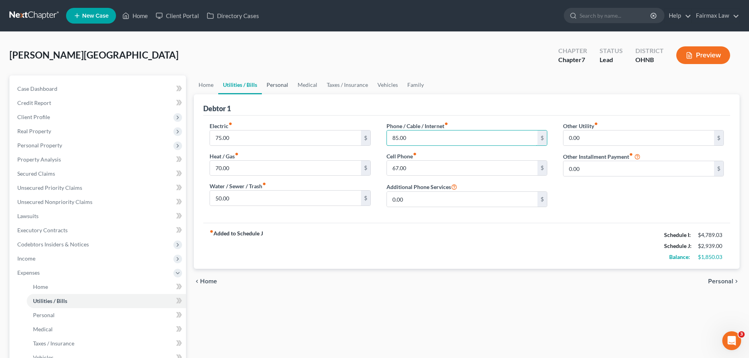
type input "85.00"
click at [280, 85] on link "Personal" at bounding box center [277, 84] width 31 height 19
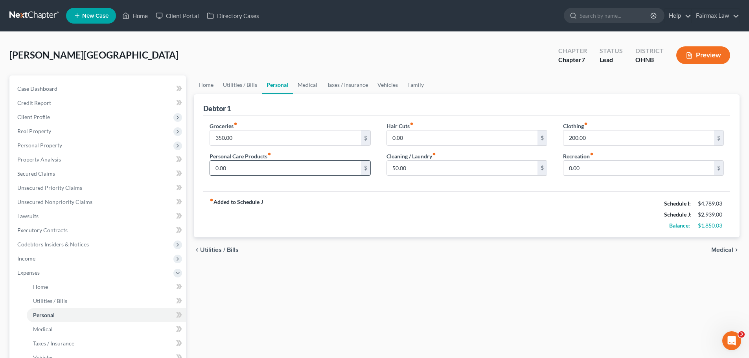
click at [334, 167] on input "0.00" at bounding box center [285, 168] width 151 height 15
type input "200.00"
click at [389, 214] on div "fiber_manual_record Added to Schedule J Schedule I: $4,789.03 Schedule J: $3,13…" at bounding box center [466, 214] width 527 height 46
click at [579, 163] on input "0.00" at bounding box center [638, 168] width 151 height 15
type input "100.00"
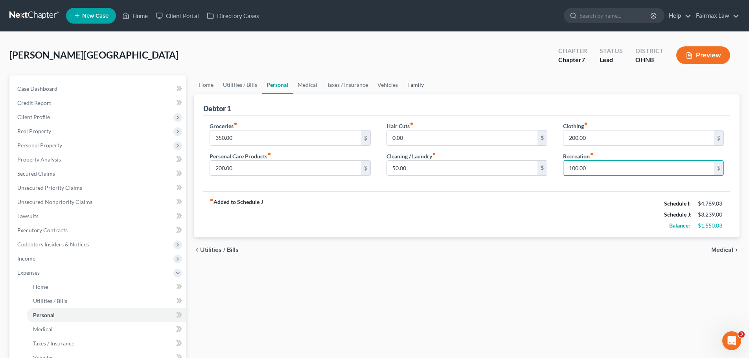
click at [419, 87] on link "Family" at bounding box center [416, 84] width 26 height 19
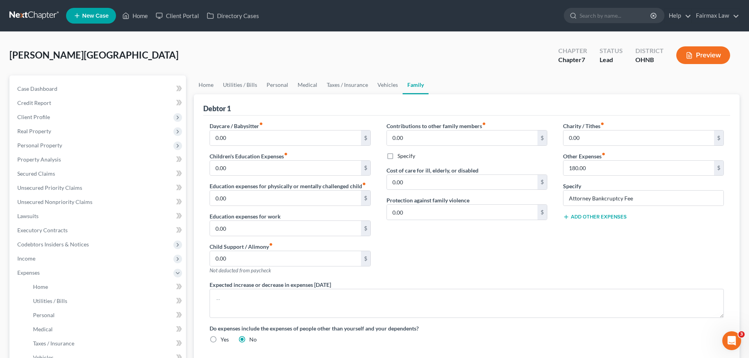
click at [590, 218] on button "Add Other Expenses" at bounding box center [595, 217] width 64 height 6
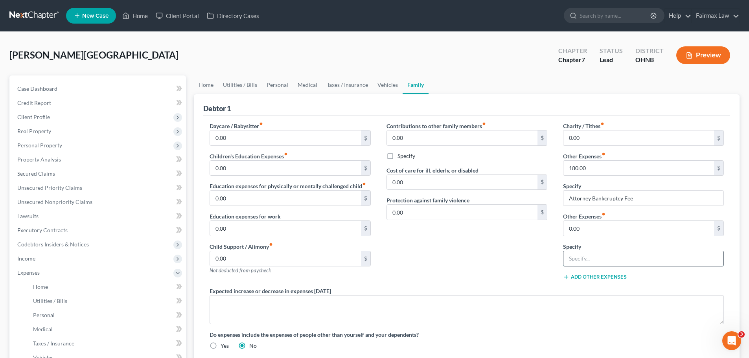
click at [590, 255] on input "text" at bounding box center [643, 258] width 160 height 15
type input "Gym"
click at [646, 223] on input "0.00" at bounding box center [638, 228] width 151 height 15
type input "30.00"
click at [277, 86] on link "Personal" at bounding box center [277, 84] width 31 height 19
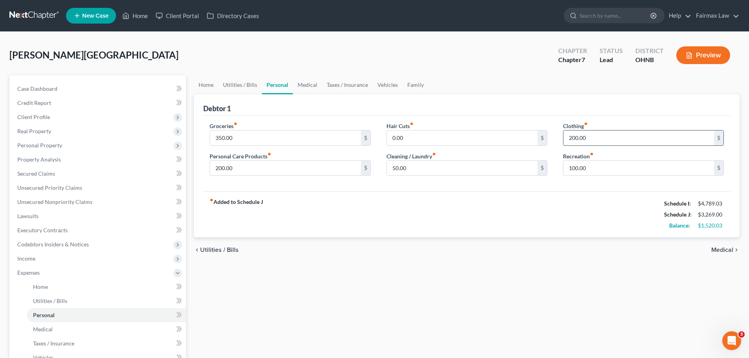
click at [590, 134] on input "200.00" at bounding box center [638, 137] width 151 height 15
type input "250.00"
click at [408, 138] on input "0.00" at bounding box center [462, 137] width 151 height 15
click at [433, 232] on div "fiber_manual_record Added to Schedule J Schedule I: $4,789.03 Schedule J: $5,11…" at bounding box center [466, 214] width 527 height 46
click at [419, 139] on input "1,800.00" at bounding box center [462, 137] width 151 height 15
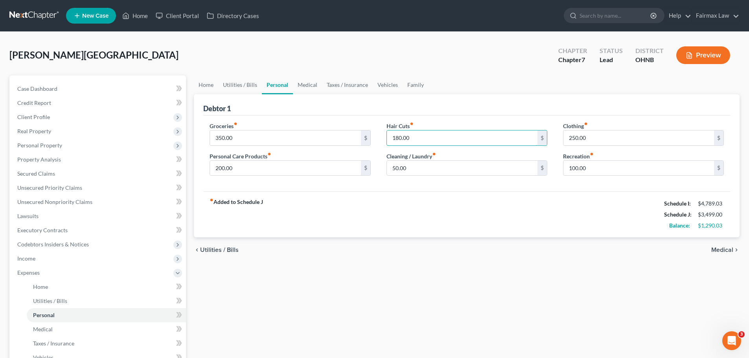
type input "180.00"
click at [417, 239] on div "chevron_left Utilities / Bills Medical chevron_right" at bounding box center [467, 249] width 546 height 25
click at [310, 89] on link "Medical" at bounding box center [307, 84] width 29 height 19
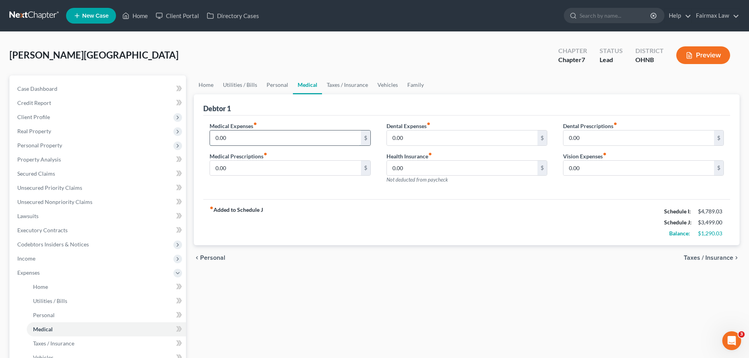
click at [227, 138] on input "0.00" at bounding box center [285, 137] width 151 height 15
type input "5.00"
click at [310, 187] on div "Medical Expenses fiber_manual_record 5.00 $ Medical Prescriptions fiber_manual_…" at bounding box center [290, 156] width 176 height 68
click at [351, 84] on link "Taxes / Insurance" at bounding box center [347, 84] width 51 height 19
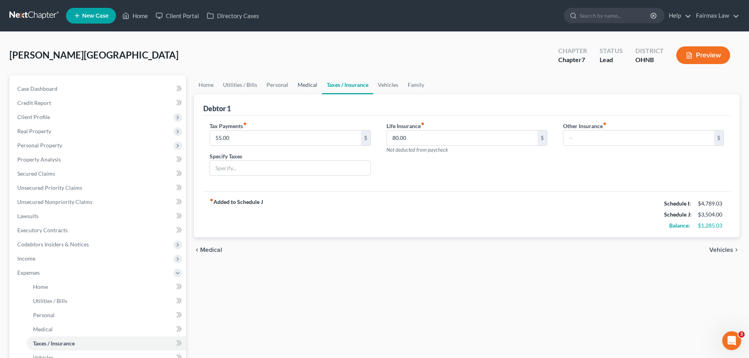
click at [304, 83] on link "Medical" at bounding box center [307, 84] width 29 height 19
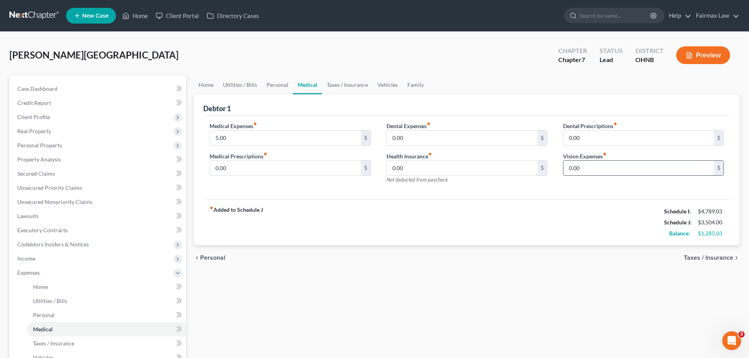
click at [568, 169] on input "0.00" at bounding box center [638, 168] width 151 height 15
type input "40.00"
click at [548, 218] on div "fiber_manual_record Added to Schedule J Schedule I: $4,789.03 Schedule J: $3,54…" at bounding box center [466, 222] width 527 height 46
click at [341, 85] on link "Taxes / Insurance" at bounding box center [347, 84] width 51 height 19
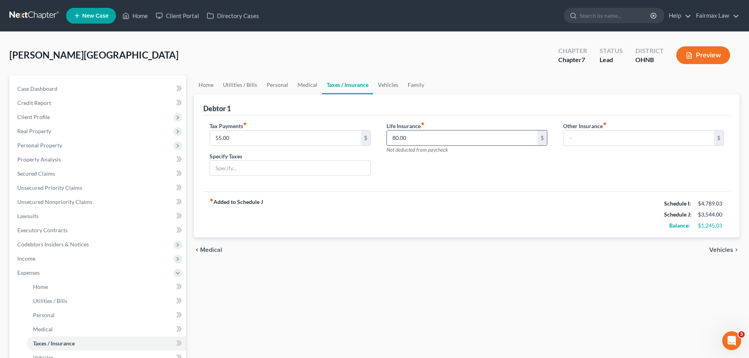
click at [404, 133] on input "80.00" at bounding box center [462, 137] width 151 height 15
type input "100.00"
click at [476, 202] on div "fiber_manual_record Added to Schedule J Schedule I: $4,789.03 Schedule J: $3,56…" at bounding box center [466, 214] width 527 height 46
click at [390, 82] on link "Vehicles" at bounding box center [388, 84] width 30 height 19
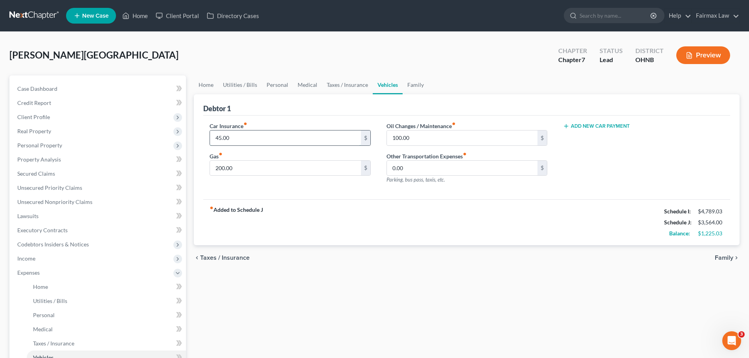
click at [268, 131] on input "45.00" at bounding box center [285, 137] width 151 height 15
type input "30.00"
click at [281, 165] on input "200.00" at bounding box center [285, 168] width 151 height 15
type input "240.00"
click at [439, 137] on input "100.00" at bounding box center [462, 137] width 151 height 15
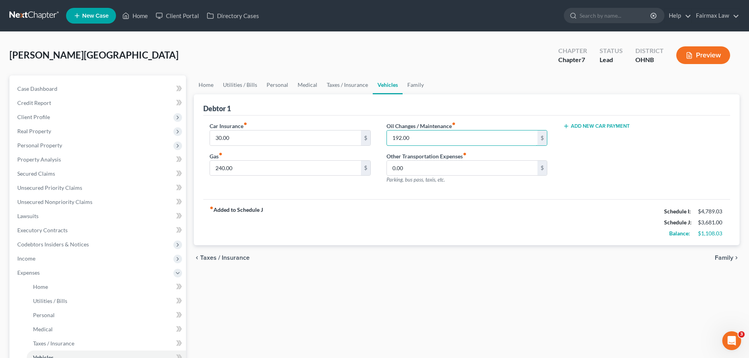
type input "192.00"
click at [472, 218] on div "fiber_manual_record Added to Schedule J Schedule I: $4,789.03 Schedule J: $3,68…" at bounding box center [466, 222] width 527 height 46
click at [415, 84] on link "Family" at bounding box center [416, 84] width 26 height 19
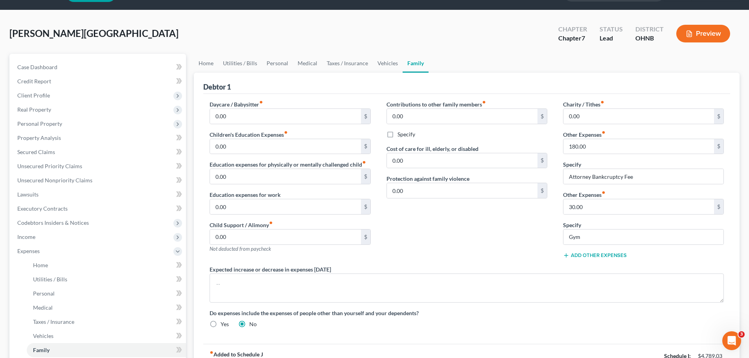
scroll to position [39, 0]
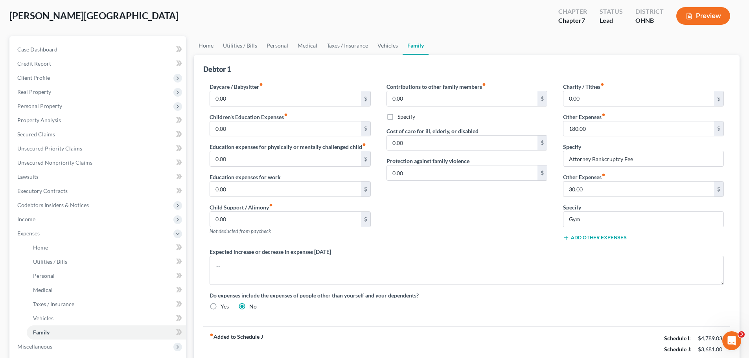
click at [590, 237] on button "Add Other Expenses" at bounding box center [595, 238] width 64 height 6
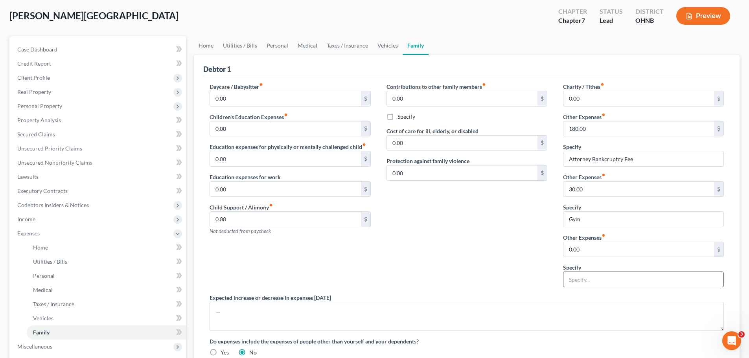
click at [586, 282] on input "text" at bounding box center [643, 279] width 160 height 15
type input "Pet Care"
click at [589, 248] on input "0.00" at bounding box center [638, 249] width 151 height 15
type input "120.00"
click at [519, 241] on div "Contributions to other family members fiber_manual_record 0.00 $ Specify Cost o…" at bounding box center [467, 188] width 176 height 211
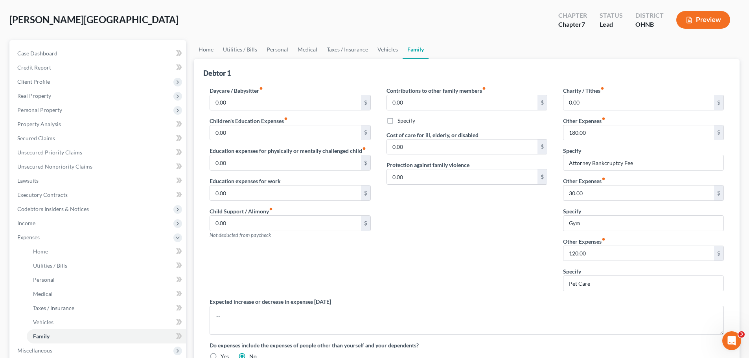
scroll to position [2, 0]
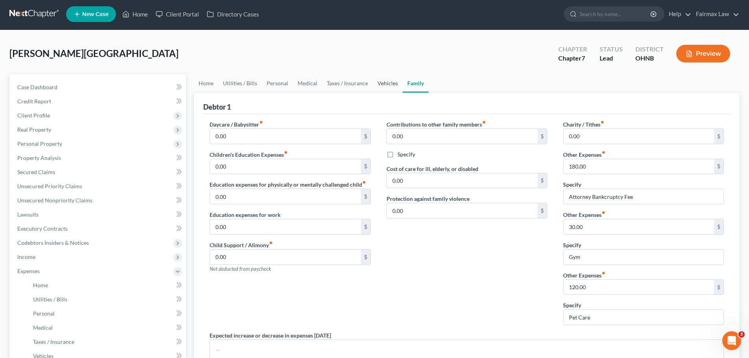
click at [377, 81] on link "Vehicles" at bounding box center [388, 83] width 30 height 19
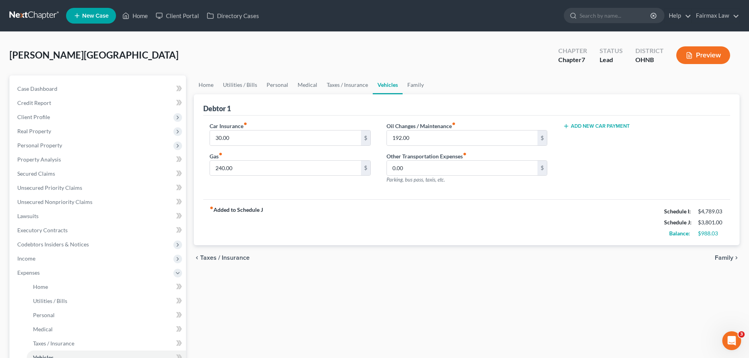
click at [605, 126] on button "Add New Car Payment" at bounding box center [596, 126] width 67 height 6
click at [593, 142] on input "text" at bounding box center [631, 137] width 136 height 15
type input "230.00"
click at [577, 209] on div "fiber_manual_record Added to Schedule J Schedule I: $4,789.03 Schedule J: $3,82…" at bounding box center [466, 222] width 527 height 46
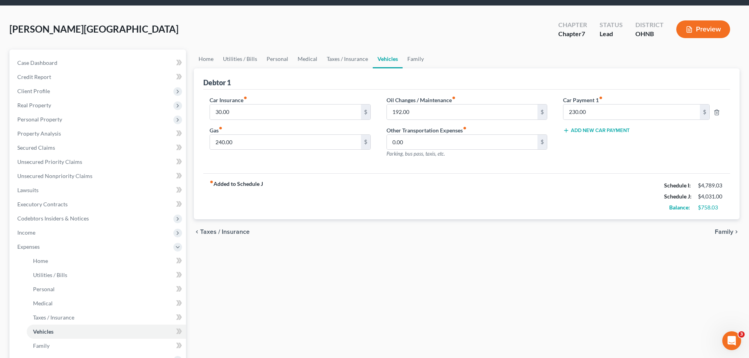
scroll to position [39, 0]
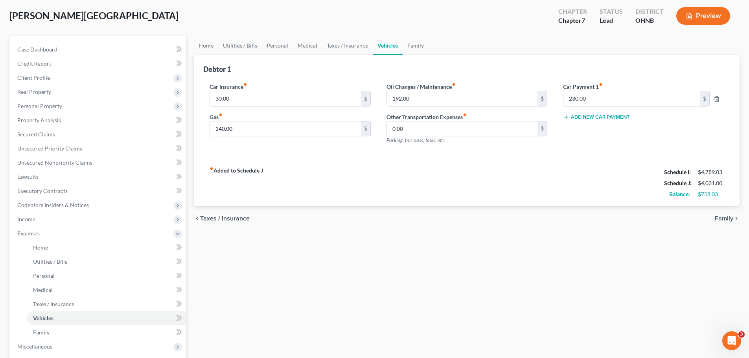
click at [507, 204] on div "fiber_manual_record Added to Schedule J Schedule I: $4,789.03 Schedule J: $4,03…" at bounding box center [466, 183] width 527 height 46
click at [49, 221] on span "Income" at bounding box center [98, 219] width 175 height 14
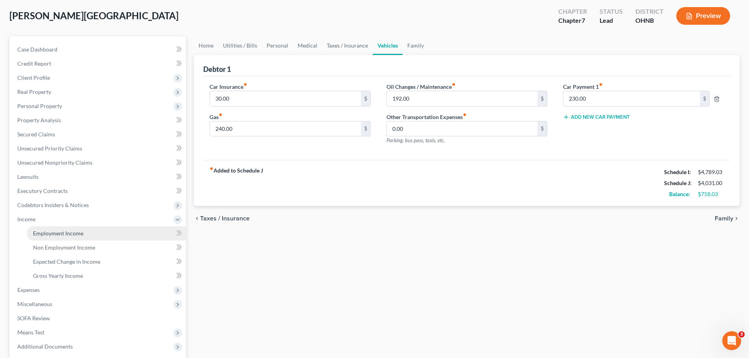
click at [62, 232] on span "Employment Income" at bounding box center [58, 233] width 50 height 7
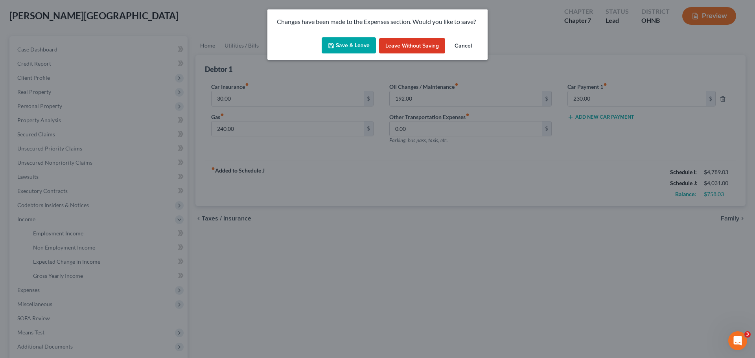
click at [341, 42] on button "Save & Leave" at bounding box center [349, 45] width 54 height 17
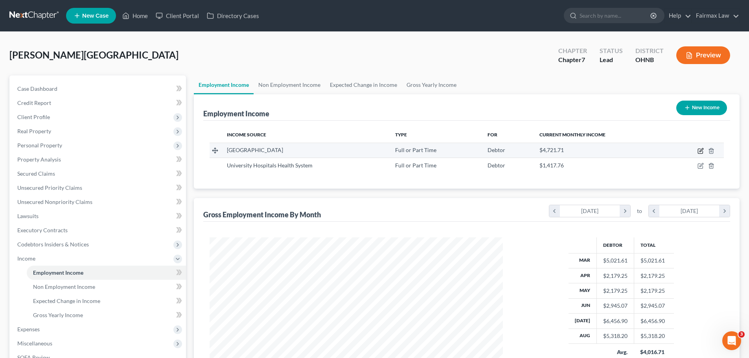
click at [700, 154] on icon "button" at bounding box center [700, 151] width 5 height 5
select select "0"
select select "36"
select select "2"
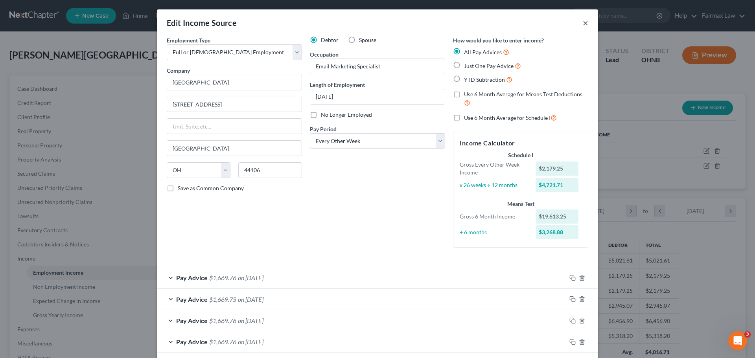
click at [583, 22] on button "×" at bounding box center [586, 22] width 6 height 9
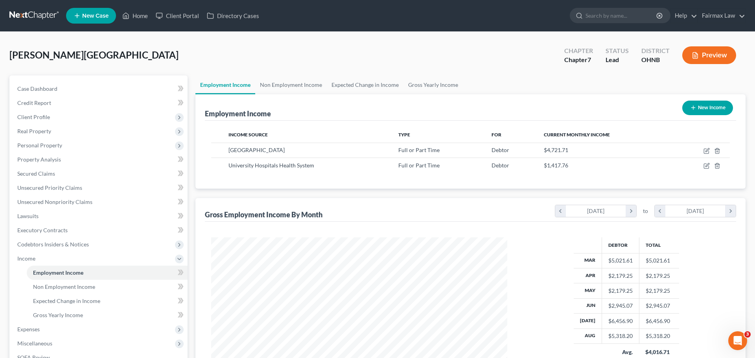
scroll to position [392920, 392758]
click at [700, 166] on icon "button" at bounding box center [701, 166] width 4 height 4
select select "0"
select select "36"
select select "2"
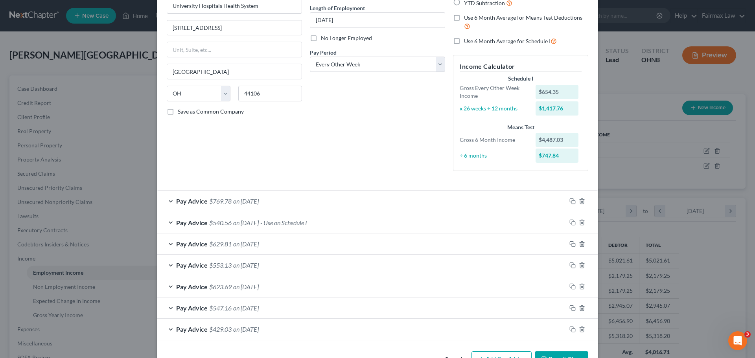
scroll to position [102, 0]
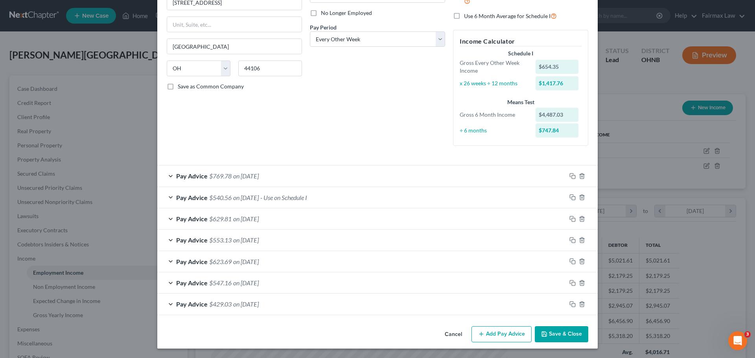
click at [289, 195] on span "- Use on Schedule I" at bounding box center [283, 197] width 47 height 7
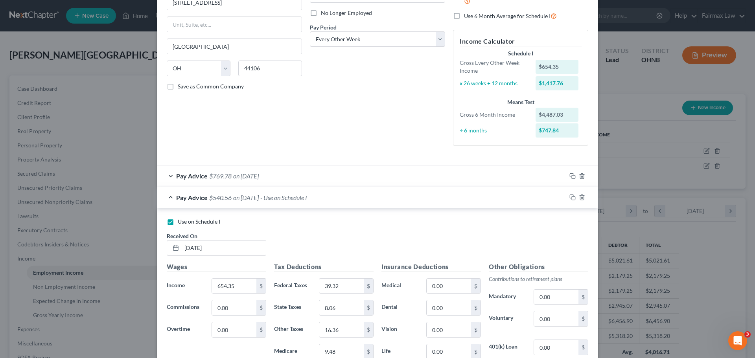
click at [178, 224] on label "Use on Schedule I" at bounding box center [199, 222] width 42 height 8
click at [181, 223] on input "Use on Schedule I" at bounding box center [183, 220] width 5 height 5
checkbox input "false"
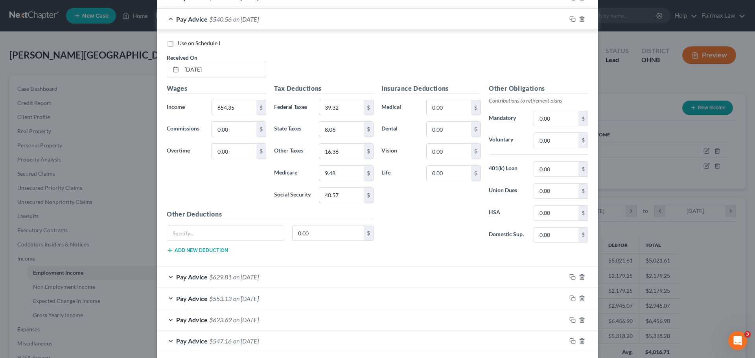
scroll to position [339, 0]
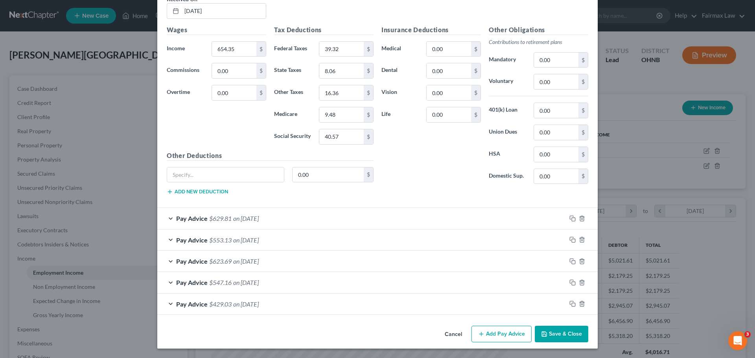
click at [248, 301] on span "on [DATE]" at bounding box center [246, 303] width 26 height 7
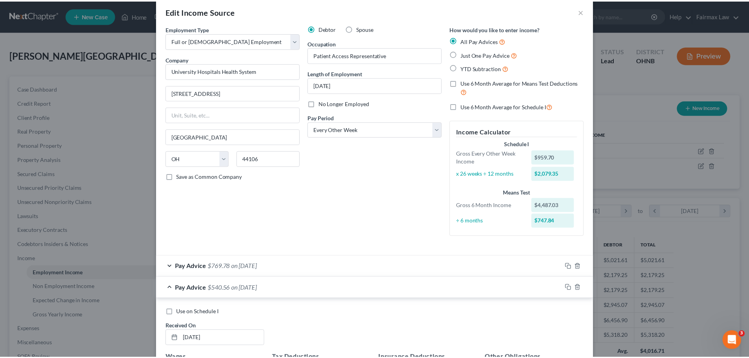
scroll to position [0, 0]
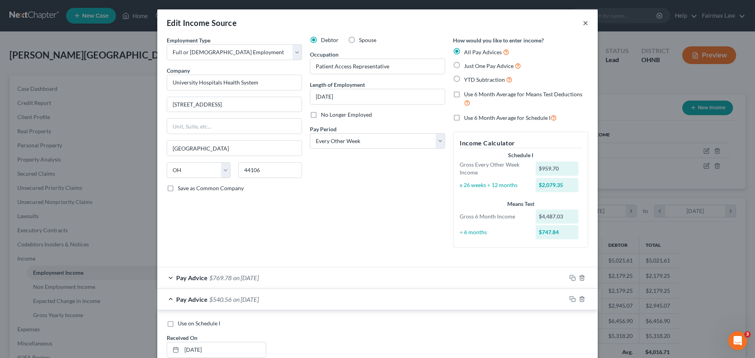
click at [584, 20] on button "×" at bounding box center [586, 22] width 6 height 9
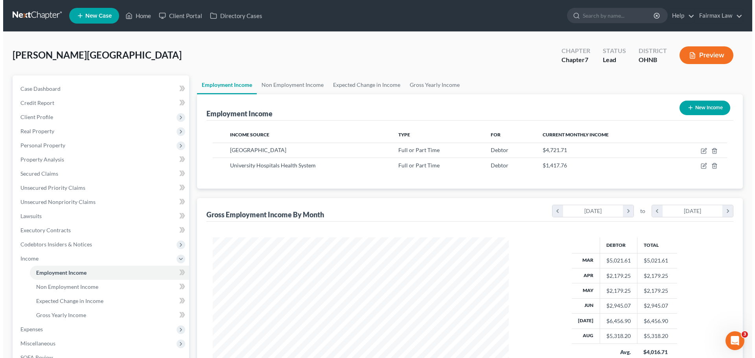
scroll to position [392920, 392758]
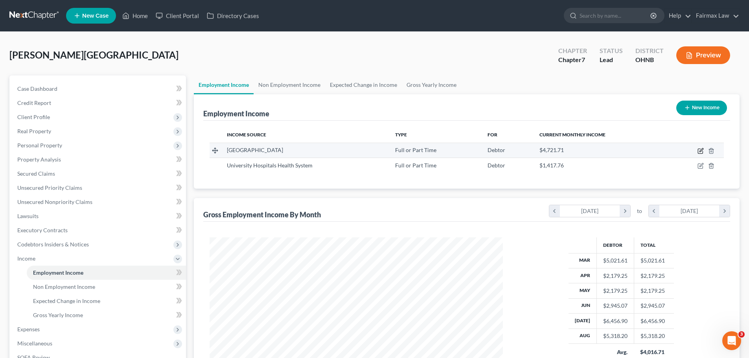
click at [700, 151] on icon "button" at bounding box center [701, 150] width 4 height 4
select select "0"
select select "36"
select select "2"
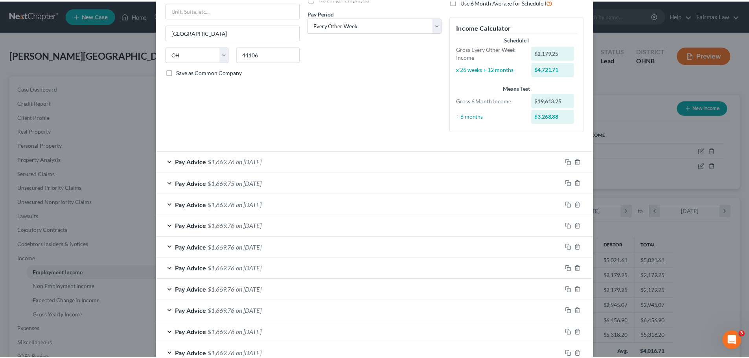
scroll to position [0, 0]
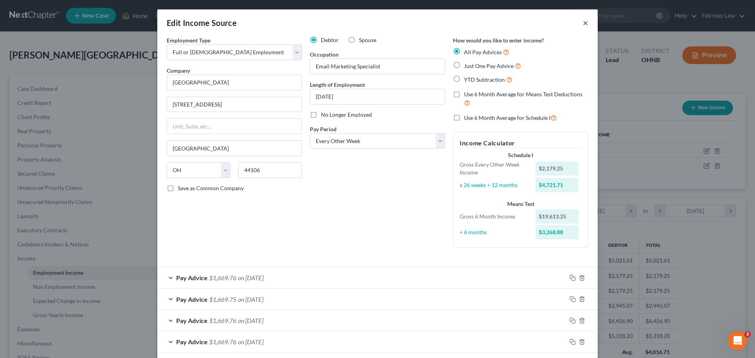
click at [583, 24] on button "×" at bounding box center [586, 22] width 6 height 9
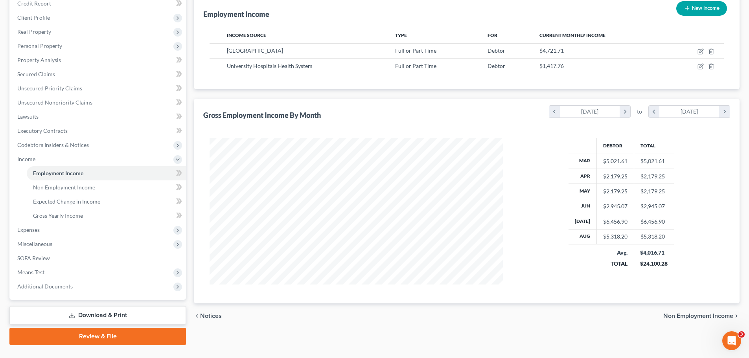
scroll to position [116, 0]
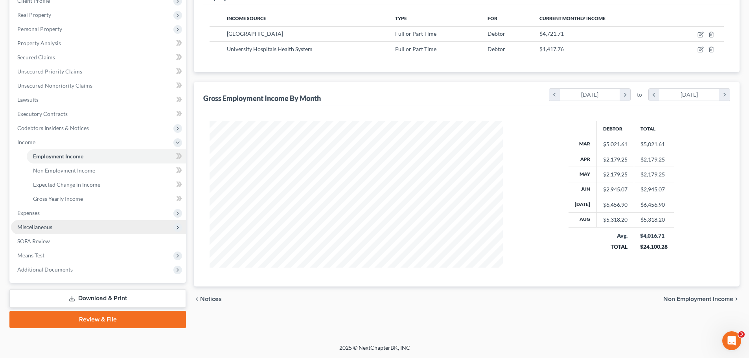
click at [64, 229] on span "Miscellaneous" at bounding box center [98, 227] width 175 height 14
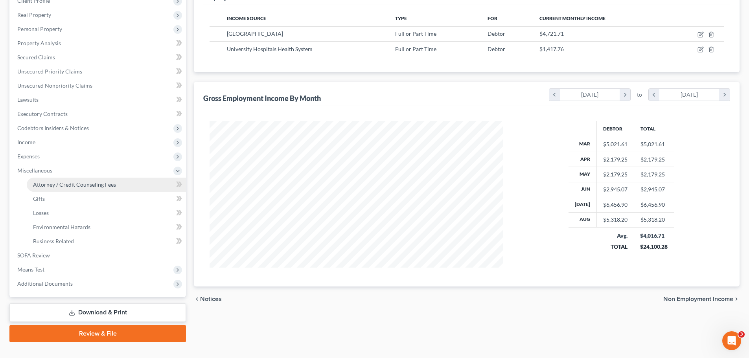
click at [100, 178] on link "Attorney / Credit Counseling Fees" at bounding box center [106, 185] width 159 height 14
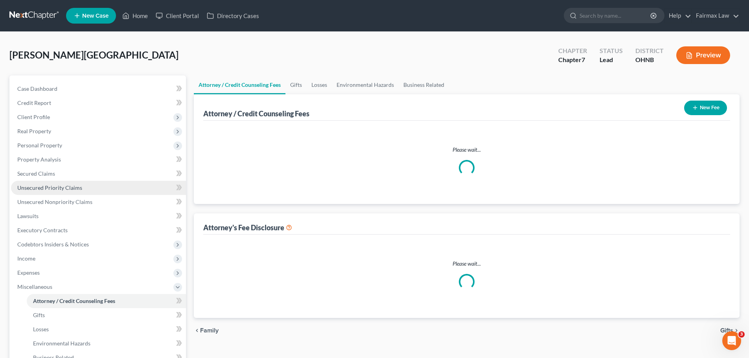
select select "5"
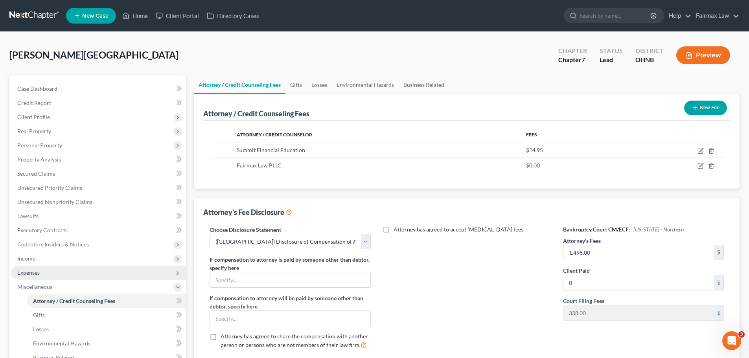
click at [60, 273] on span "Expenses" at bounding box center [98, 273] width 175 height 14
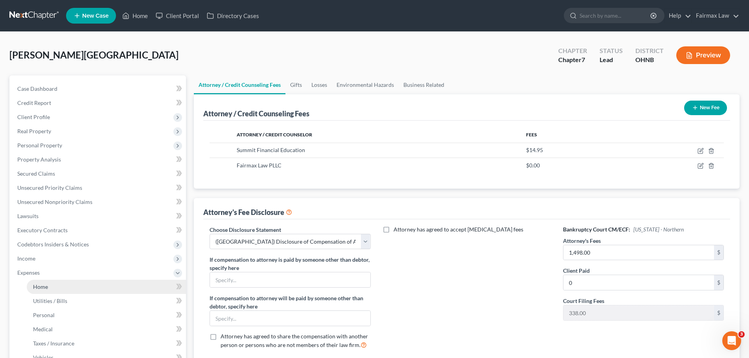
click at [60, 283] on link "Home" at bounding box center [106, 287] width 159 height 14
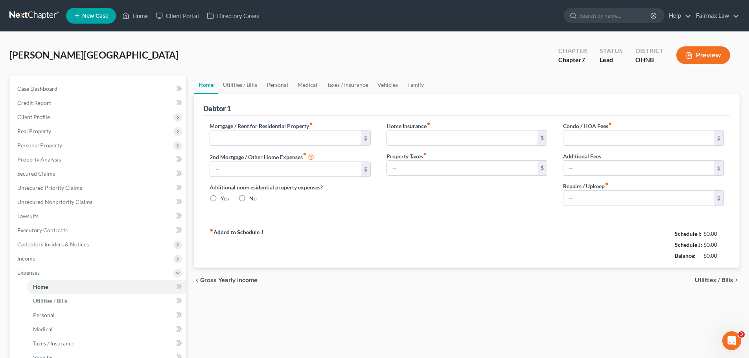
type input "1,332.00"
type input "0.00"
radio input "true"
type input "0.00"
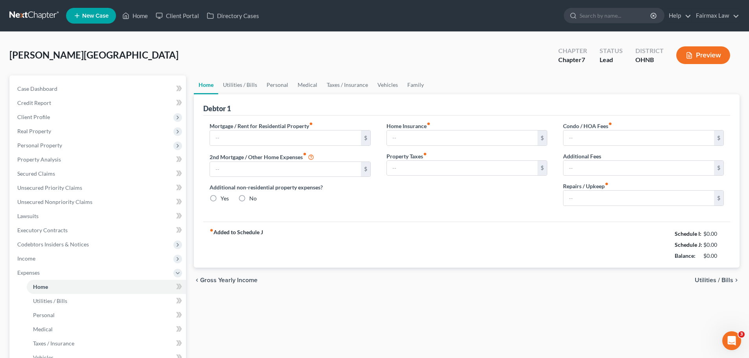
type input "0.00"
click at [245, 85] on link "Utilities / Bills" at bounding box center [240, 84] width 44 height 19
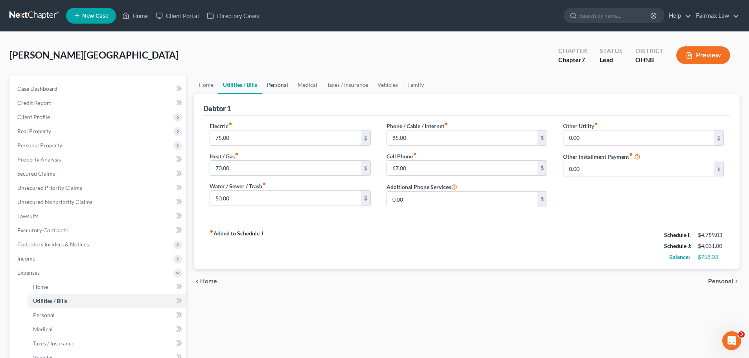
click at [282, 83] on link "Personal" at bounding box center [277, 84] width 31 height 19
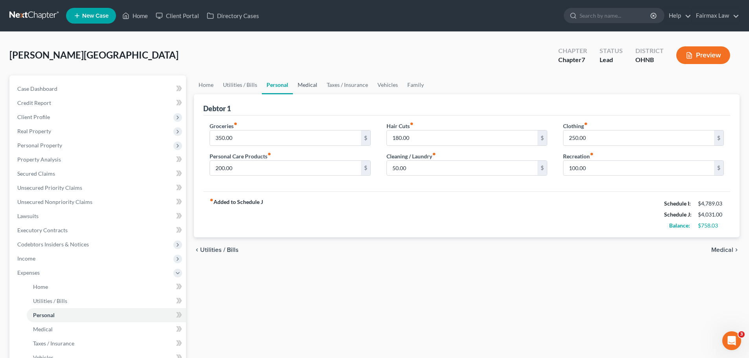
click at [311, 83] on link "Medical" at bounding box center [307, 84] width 29 height 19
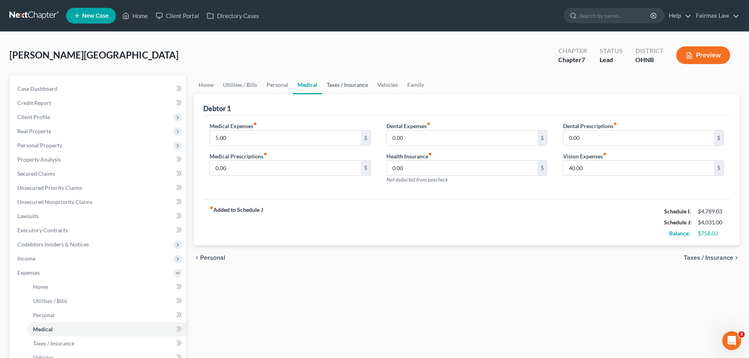
click at [355, 86] on link "Taxes / Insurance" at bounding box center [347, 84] width 51 height 19
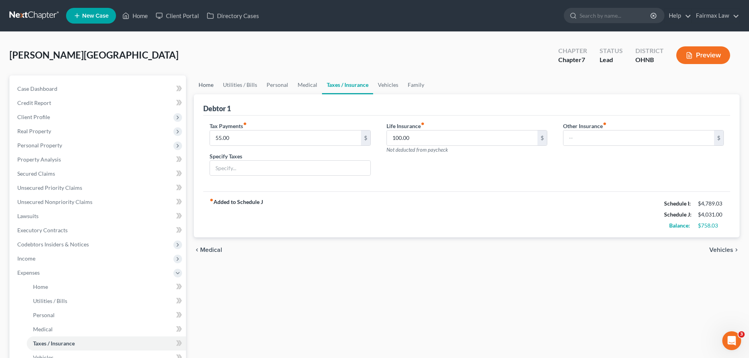
click at [214, 83] on link "Home" at bounding box center [206, 84] width 24 height 19
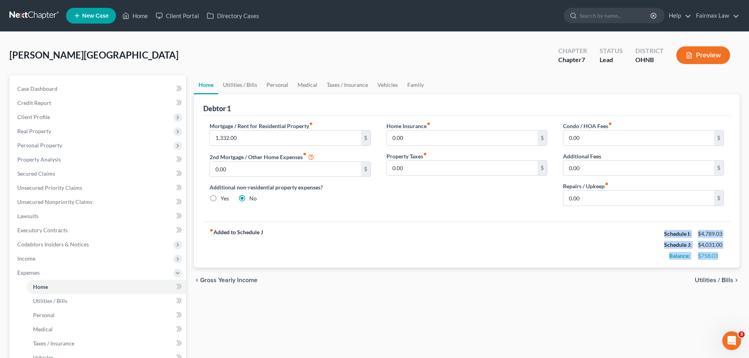
drag, startPoint x: 663, startPoint y: 233, endPoint x: 721, endPoint y: 257, distance: 63.1
click at [721, 257] on div "Schedule I: $4,789.03 Schedule J: $4,031.00 Balance: $758.03" at bounding box center [694, 244] width 60 height 33
click at [659, 238] on div "fiber_manual_record Added to Schedule J Schedule I: $4,789.03 Schedule J: $4,03…" at bounding box center [466, 245] width 527 height 46
click at [232, 88] on link "Utilities / Bills" at bounding box center [240, 84] width 44 height 19
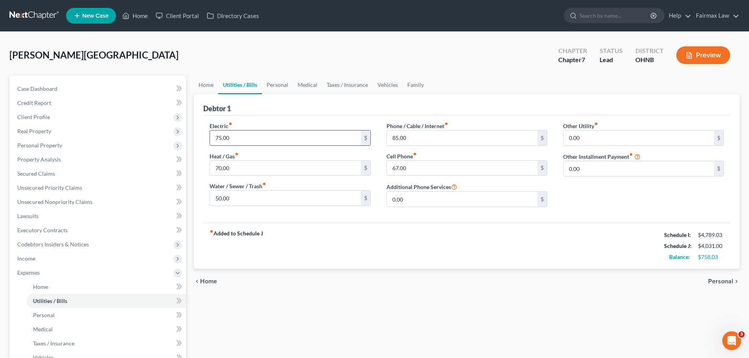
click at [276, 135] on input "75.00" at bounding box center [285, 137] width 151 height 15
type input "180.00"
click at [249, 164] on input "70.00" at bounding box center [285, 168] width 151 height 15
type input "160.00"
click at [245, 201] on input "50.00" at bounding box center [285, 198] width 151 height 15
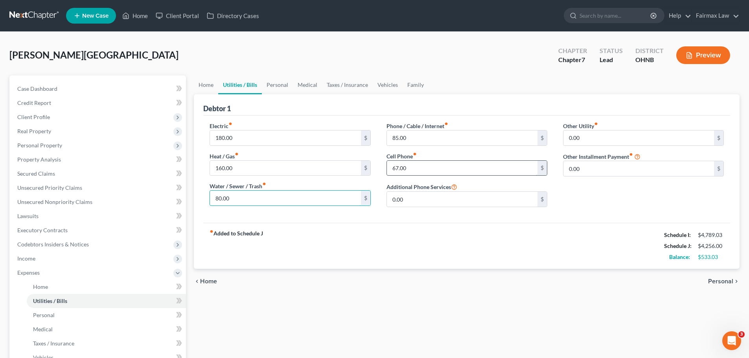
type input "80.00"
click at [409, 170] on input "67.00" at bounding box center [462, 168] width 151 height 15
type input "110.00"
click at [285, 87] on link "Personal" at bounding box center [277, 84] width 31 height 19
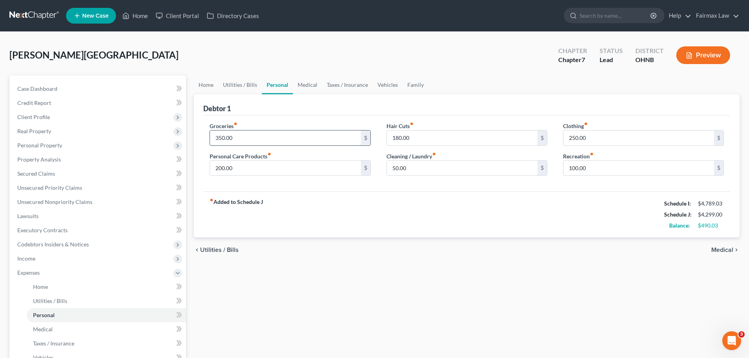
click at [257, 141] on input "350.00" at bounding box center [285, 137] width 151 height 15
type input "450.00"
click at [311, 88] on link "Medical" at bounding box center [307, 84] width 29 height 19
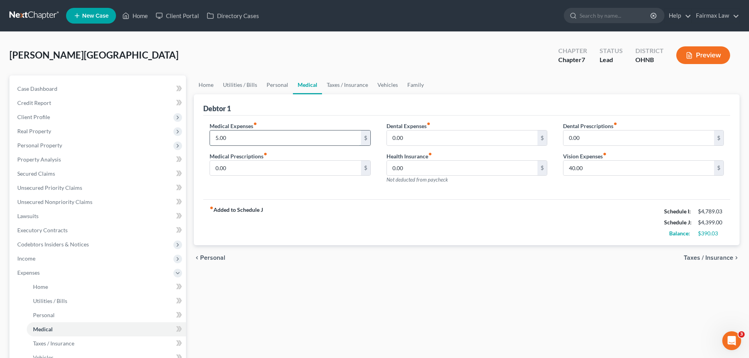
click at [245, 136] on input "5.00" at bounding box center [285, 137] width 151 height 15
type input "60.00"
click at [244, 171] on input "0.00" at bounding box center [285, 168] width 151 height 15
click at [239, 166] on input "0.00" at bounding box center [285, 168] width 151 height 15
drag, startPoint x: 238, startPoint y: 167, endPoint x: 214, endPoint y: 171, distance: 24.2
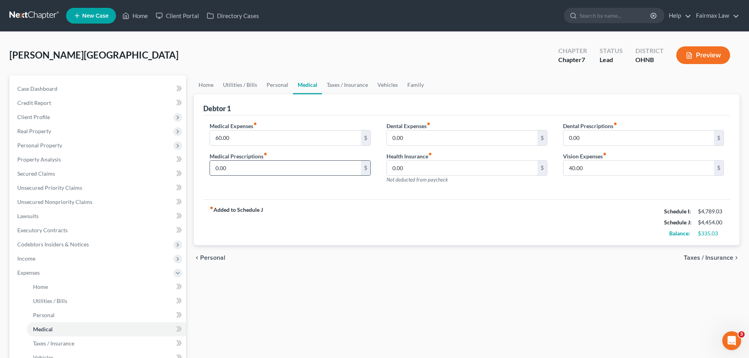
click at [214, 171] on input "0.00" at bounding box center [285, 168] width 151 height 15
click at [246, 165] on input "0.00" at bounding box center [285, 168] width 151 height 15
type input "0"
type input "2"
type input "30.00"
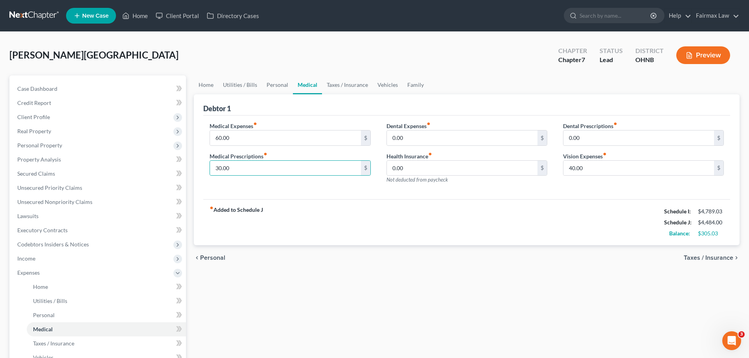
click at [303, 199] on div "fiber_manual_record Added to Schedule J Schedule I: $4,789.03 Schedule J: $4,48…" at bounding box center [466, 222] width 527 height 46
click at [383, 84] on link "Vehicles" at bounding box center [388, 84] width 30 height 19
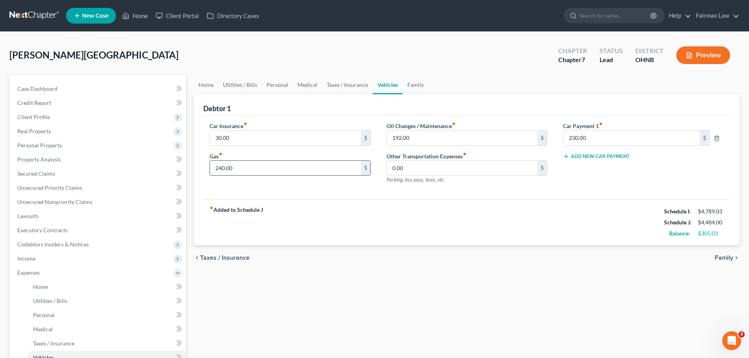
click at [253, 171] on input "240.00" at bounding box center [285, 168] width 151 height 15
type input "480.00"
click at [308, 191] on div "Car Insurance fiber_manual_record 30.00 $ Gas fiber_manual_record 480.00 $ Oil …" at bounding box center [466, 158] width 527 height 84
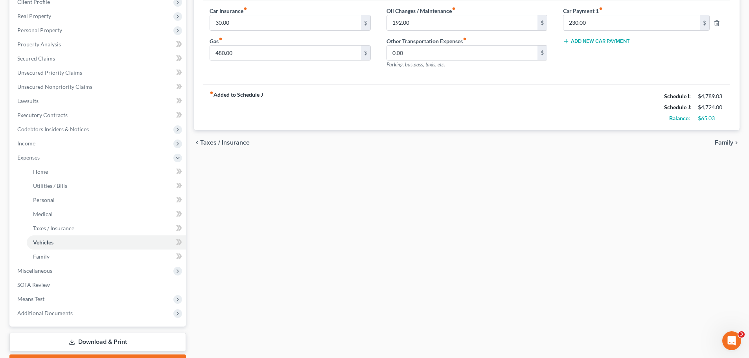
scroll to position [118, 0]
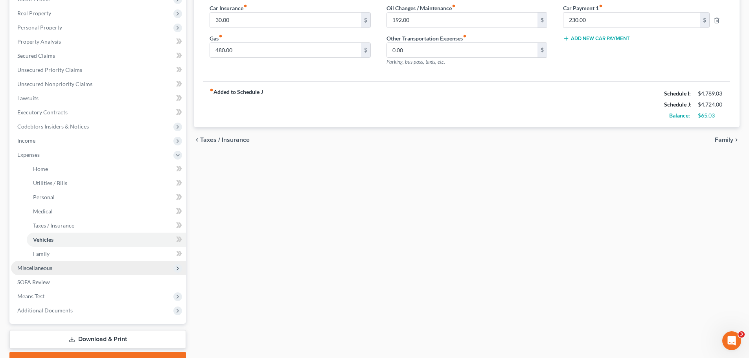
click at [49, 266] on span "Miscellaneous" at bounding box center [34, 268] width 35 height 7
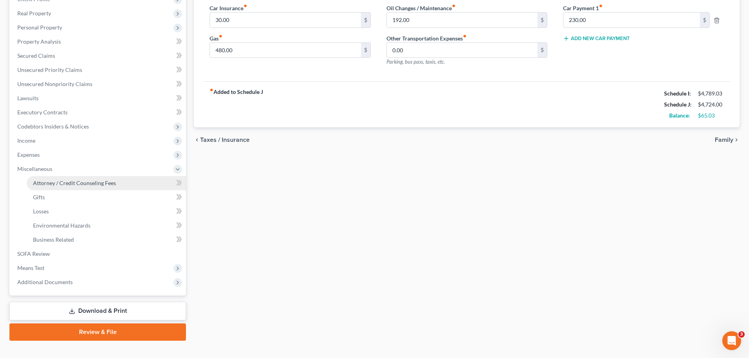
click at [75, 186] on span "Attorney / Credit Counseling Fees" at bounding box center [74, 183] width 83 height 7
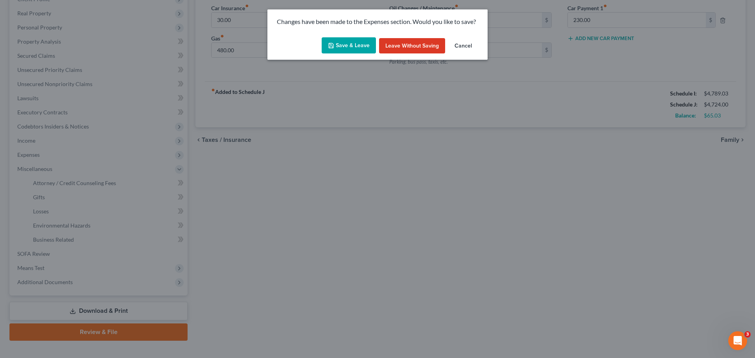
click at [362, 49] on button "Save & Leave" at bounding box center [349, 45] width 54 height 17
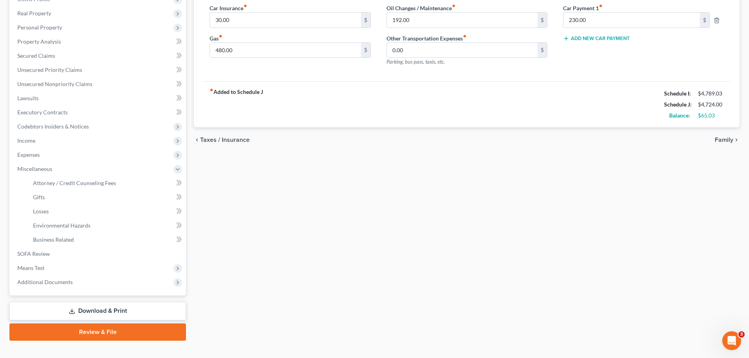
select select "5"
